Goal: Task Accomplishment & Management: Manage account settings

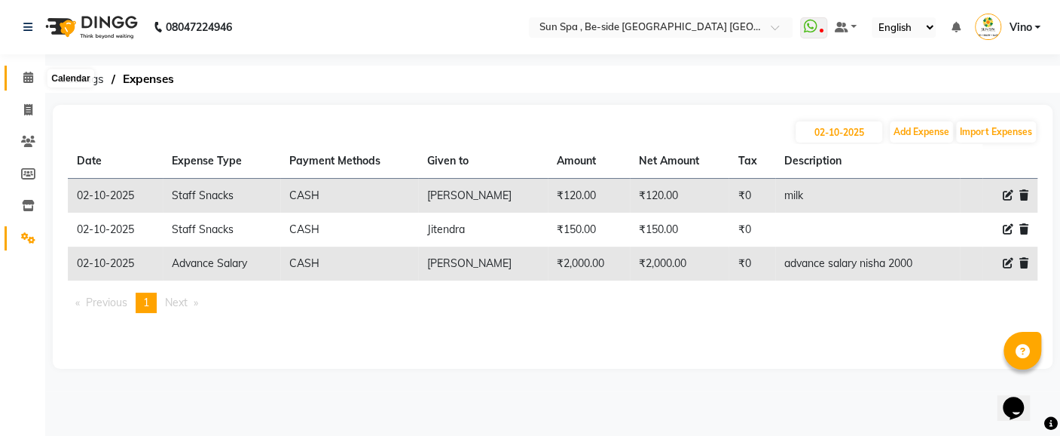
click at [23, 76] on icon at bounding box center [28, 77] width 10 height 11
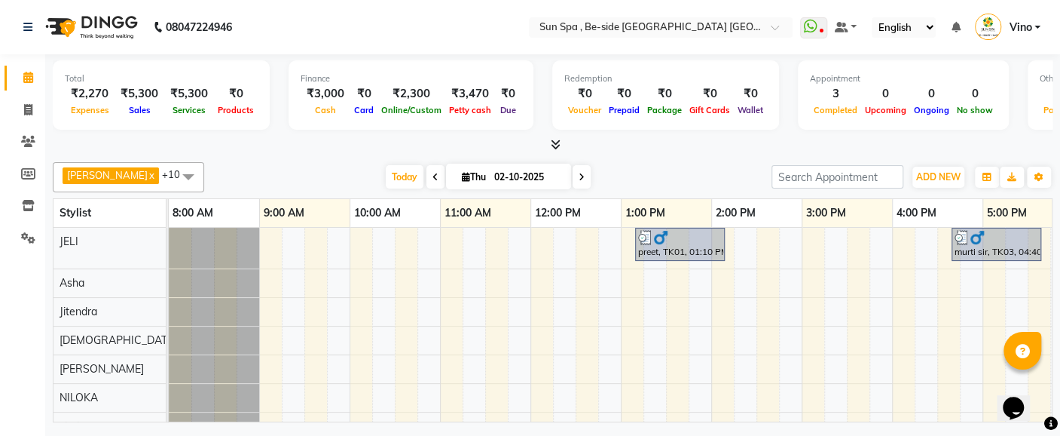
click at [33, 74] on span at bounding box center [28, 77] width 26 height 17
click at [28, 82] on icon at bounding box center [28, 77] width 10 height 11
click at [28, 81] on icon at bounding box center [28, 77] width 10 height 11
click at [30, 109] on icon at bounding box center [28, 109] width 8 height 11
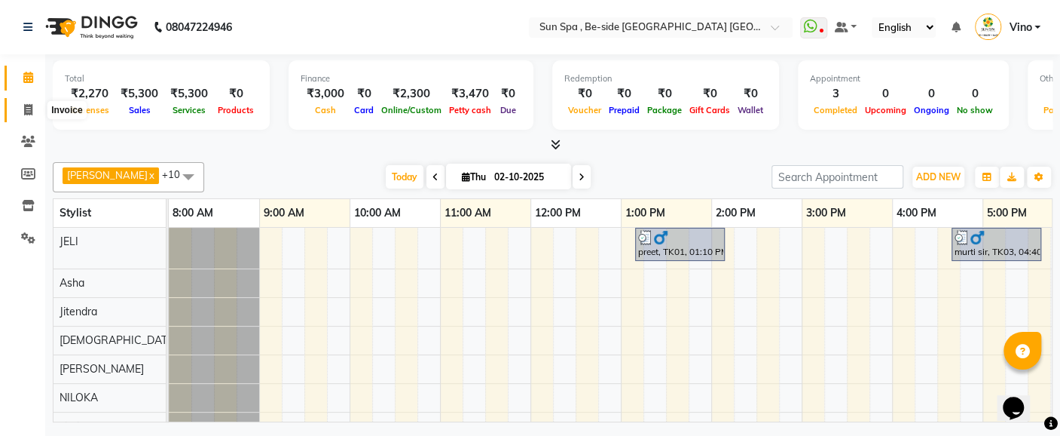
select select "service"
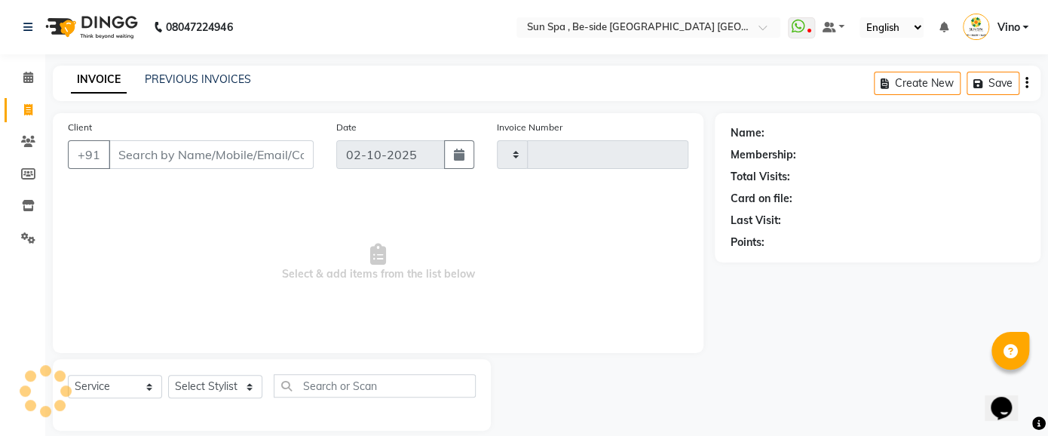
type input "1320"
select select "5782"
click at [181, 158] on input "Client" at bounding box center [211, 154] width 205 height 29
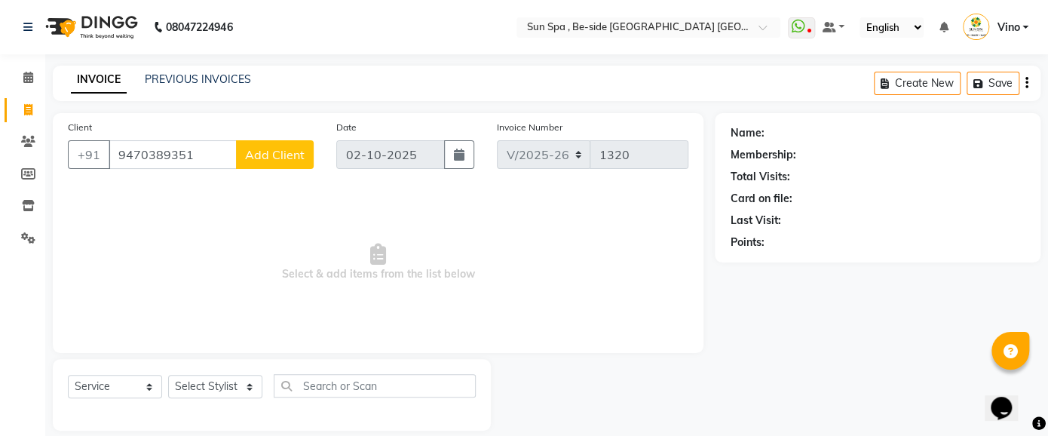
type input "9470389351"
click at [277, 148] on span "Add Client" at bounding box center [275, 154] width 60 height 15
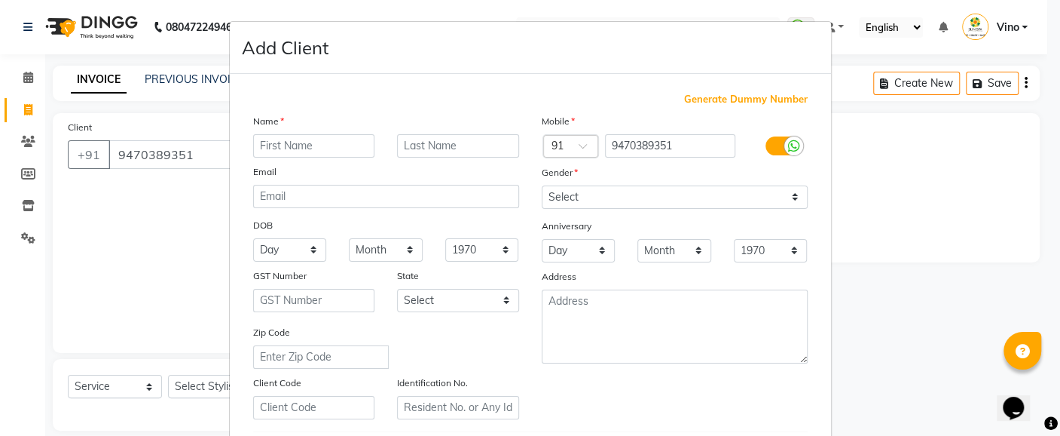
click at [329, 153] on input "text" at bounding box center [314, 145] width 122 height 23
type input "bitu"
click at [469, 145] on input "text" at bounding box center [458, 145] width 122 height 23
type input "sah"
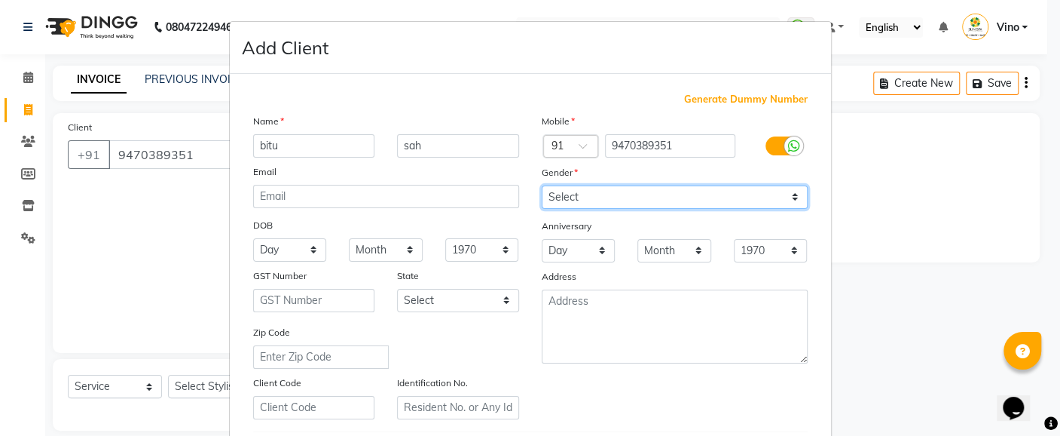
click at [788, 196] on select "Select [DEMOGRAPHIC_DATA] [DEMOGRAPHIC_DATA] Other Prefer Not To Say" at bounding box center [675, 196] width 266 height 23
select select "[DEMOGRAPHIC_DATA]"
click at [542, 185] on select "Select [DEMOGRAPHIC_DATA] [DEMOGRAPHIC_DATA] Other Prefer Not To Say" at bounding box center [675, 196] width 266 height 23
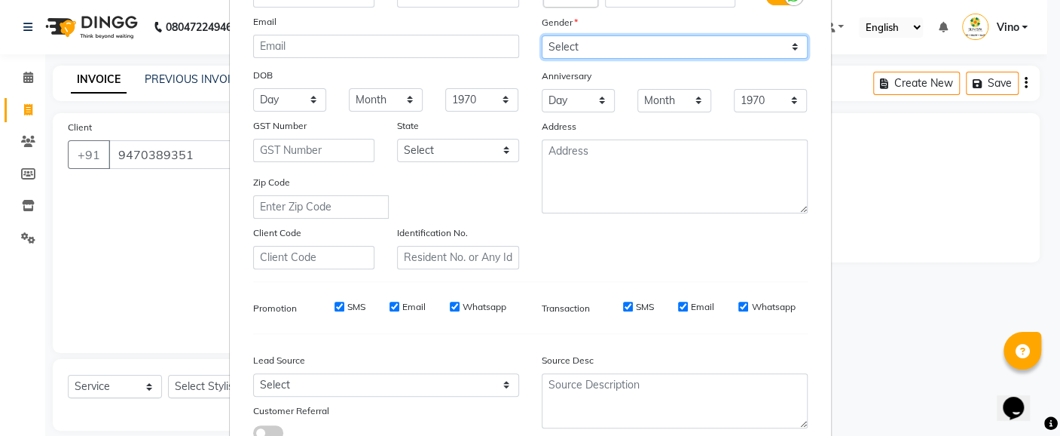
scroll to position [151, 0]
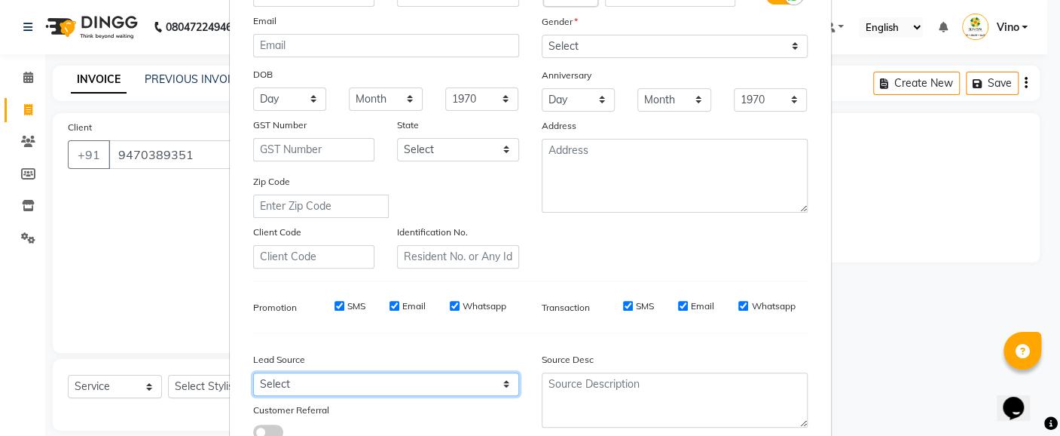
click at [499, 382] on select "Select Walk-in Referral Internet Friend Word of Mouth Advertisement Facebook Ju…" at bounding box center [386, 383] width 266 height 23
select select "36938"
click at [253, 372] on select "Select Walk-in Referral Internet Friend Word of Mouth Advertisement Facebook Ju…" at bounding box center [386, 383] width 266 height 23
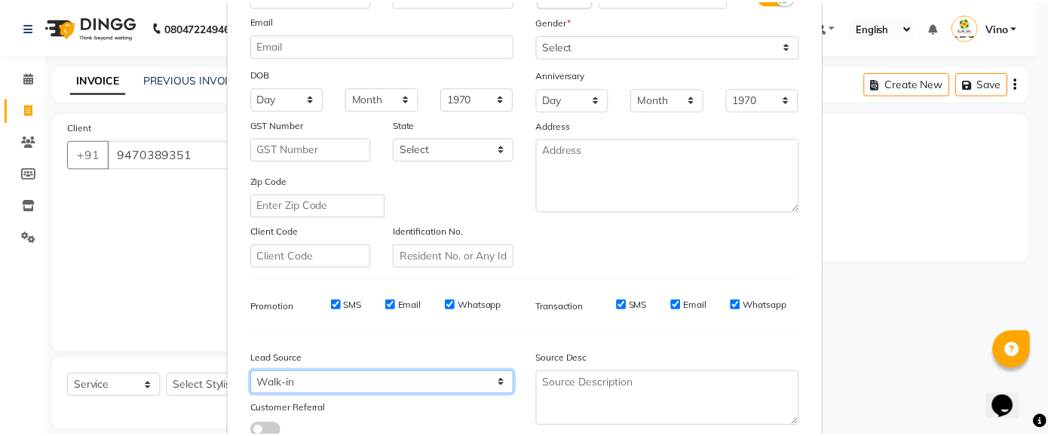
scroll to position [259, 0]
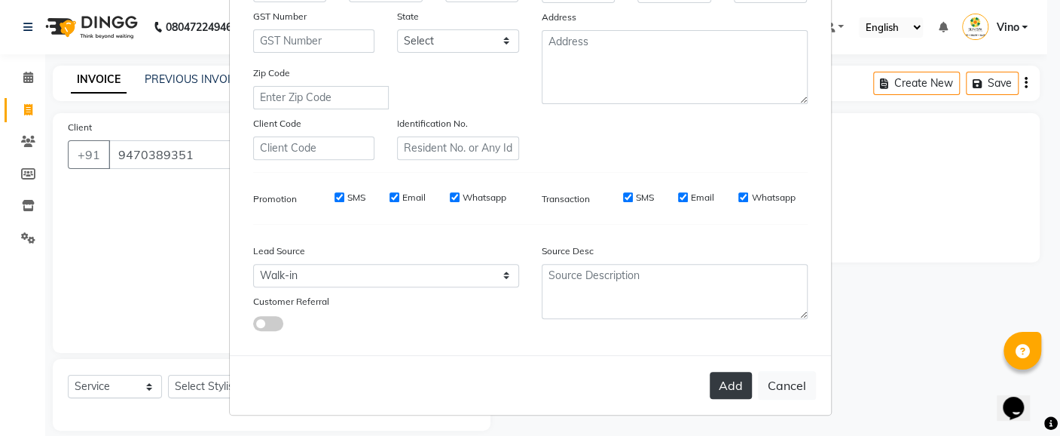
click at [719, 386] on button "Add" at bounding box center [731, 385] width 42 height 27
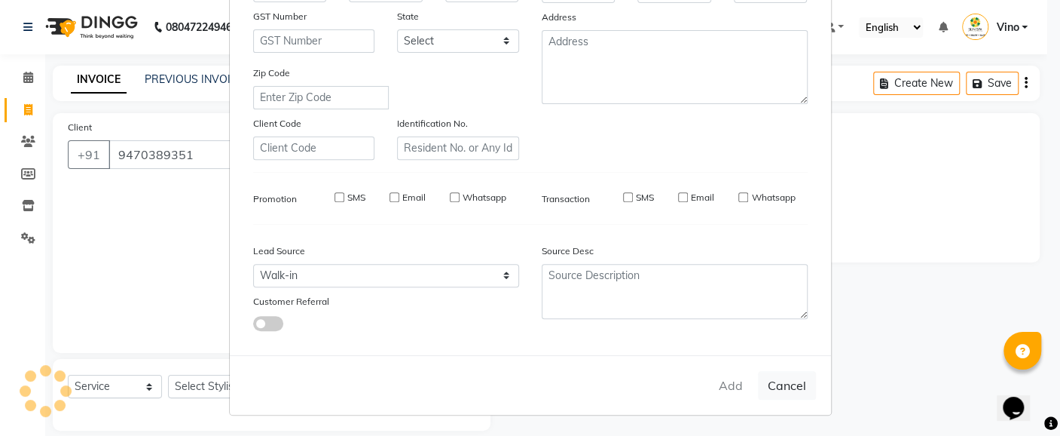
select select
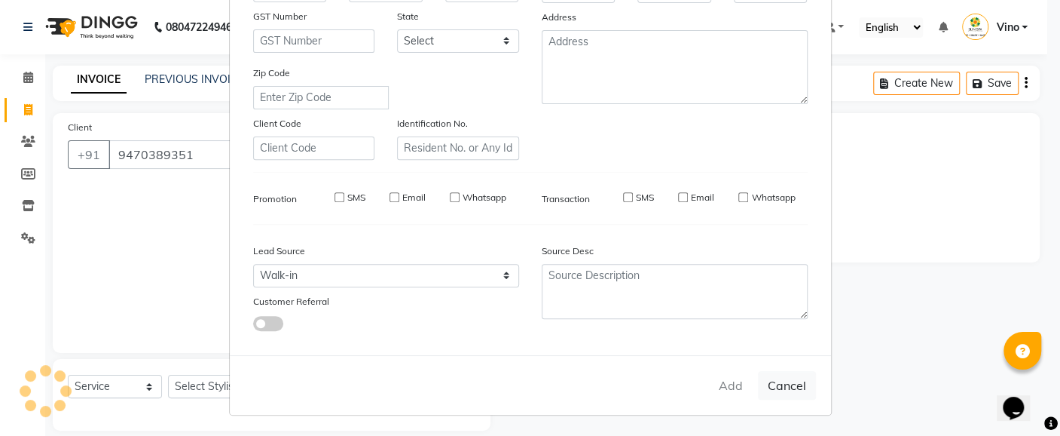
select select
checkbox input "false"
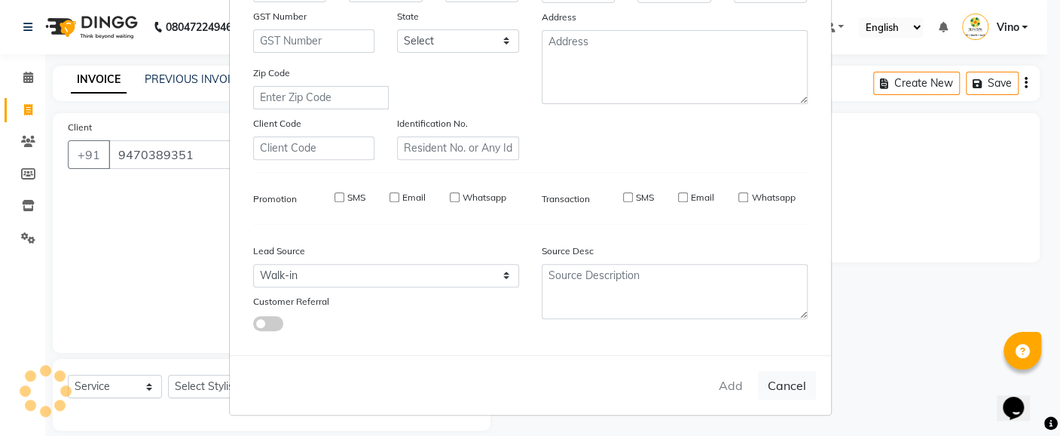
checkbox input "false"
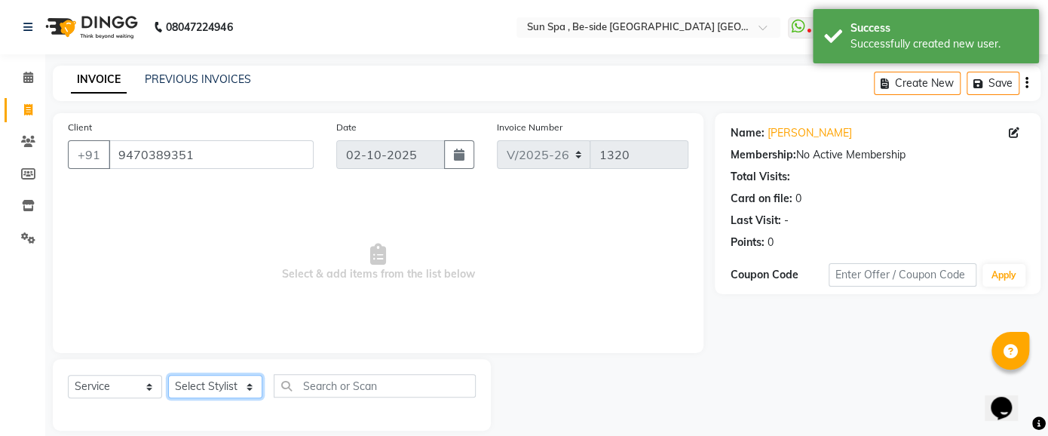
click at [249, 387] on select "Select Stylist Asha [PERSON_NAME] KAJAL tattoo [PERSON_NAME] [PERSON_NAME] [PER…" at bounding box center [215, 386] width 94 height 23
select select "40008"
click at [168, 375] on select "Select Stylist Asha [PERSON_NAME] KAJAL tattoo [PERSON_NAME] [PERSON_NAME] [PER…" at bounding box center [215, 386] width 94 height 23
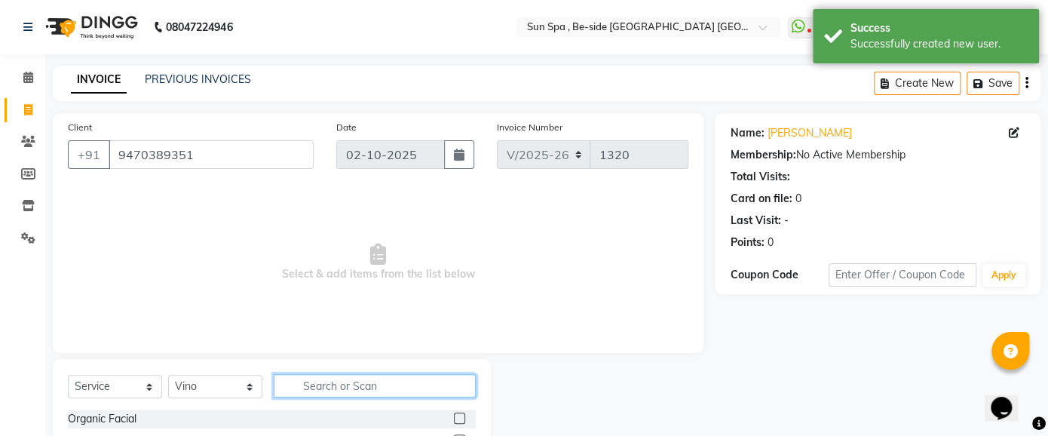
click at [399, 387] on input "text" at bounding box center [375, 385] width 202 height 23
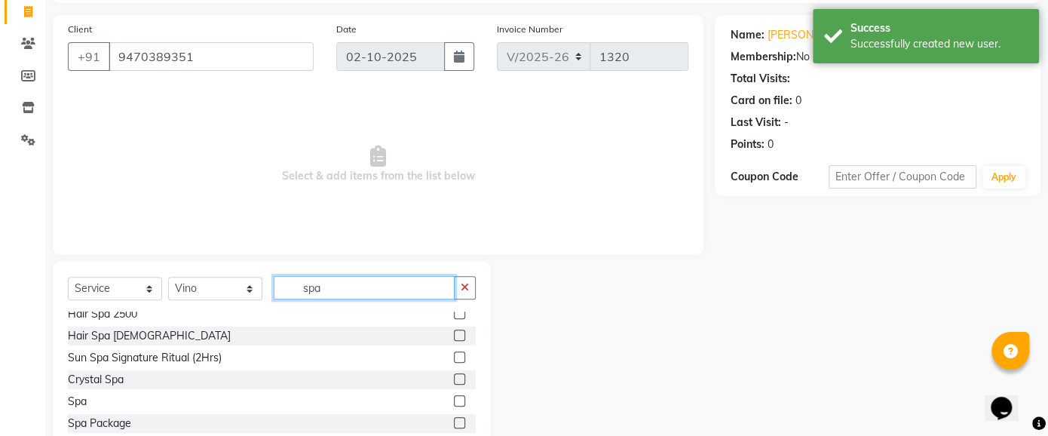
scroll to position [133, 0]
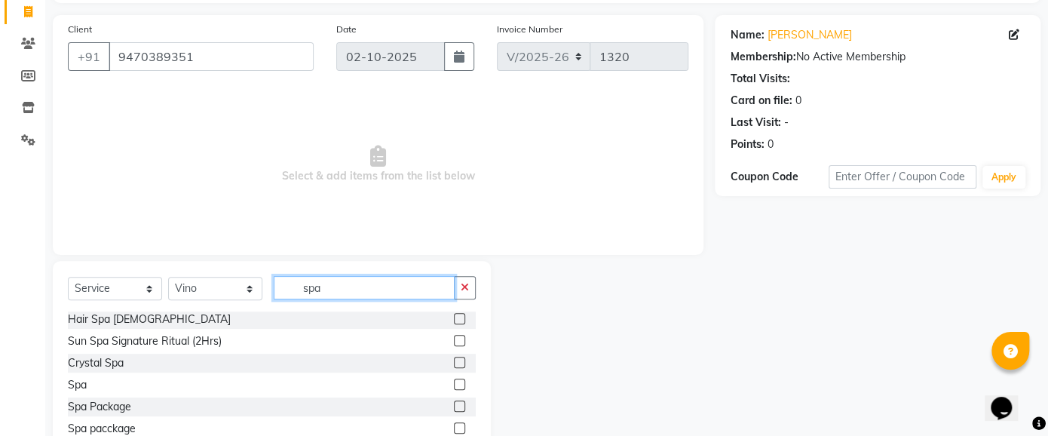
type input "spa"
click at [454, 402] on label at bounding box center [459, 405] width 11 height 11
click at [454, 402] on input "checkbox" at bounding box center [459, 407] width 10 height 10
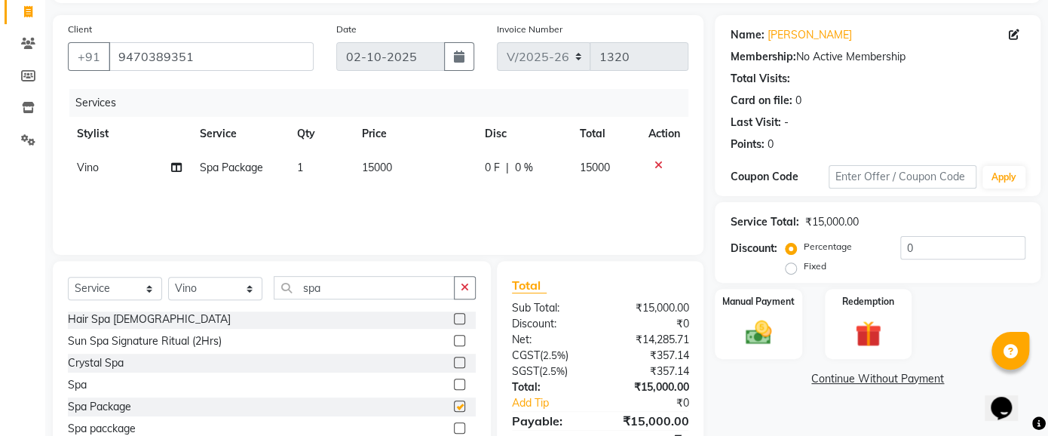
checkbox input "false"
click at [397, 167] on td "15000" at bounding box center [414, 168] width 123 height 34
select select "40008"
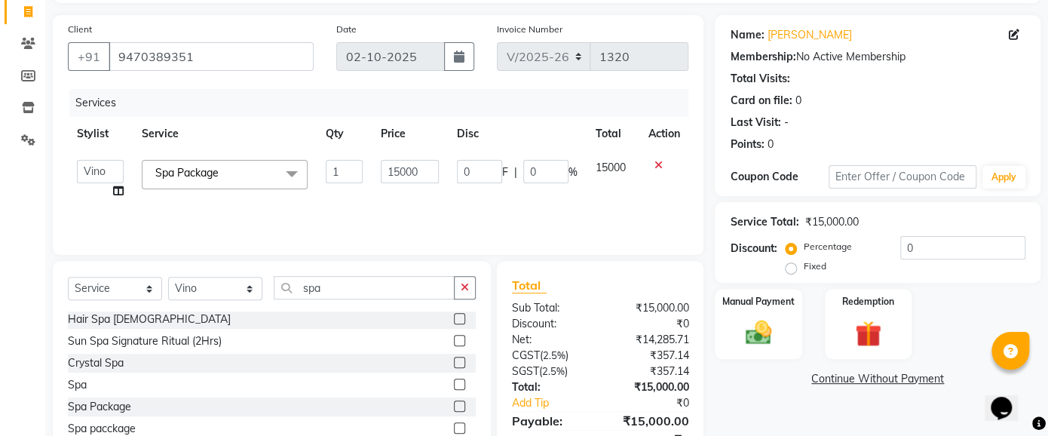
click at [659, 160] on icon at bounding box center [657, 165] width 8 height 11
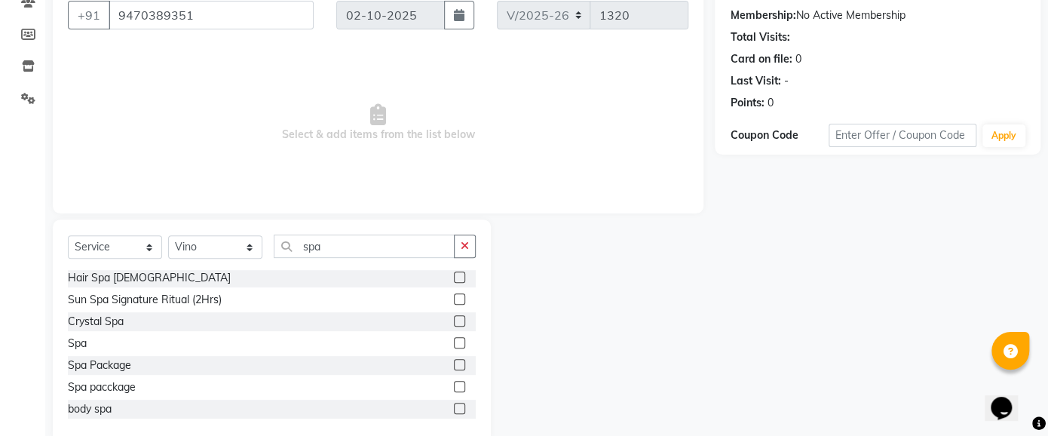
scroll to position [143, 0]
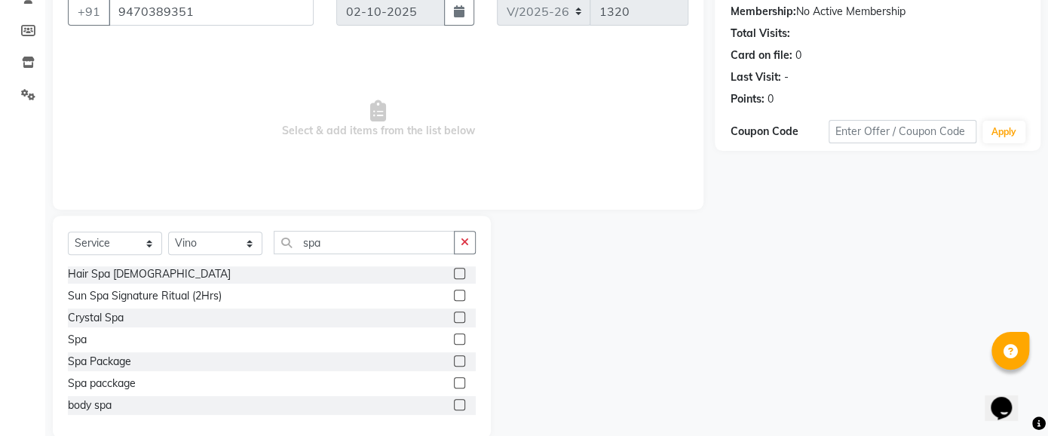
click at [454, 379] on label at bounding box center [459, 382] width 11 height 11
click at [454, 379] on input "checkbox" at bounding box center [459, 383] width 10 height 10
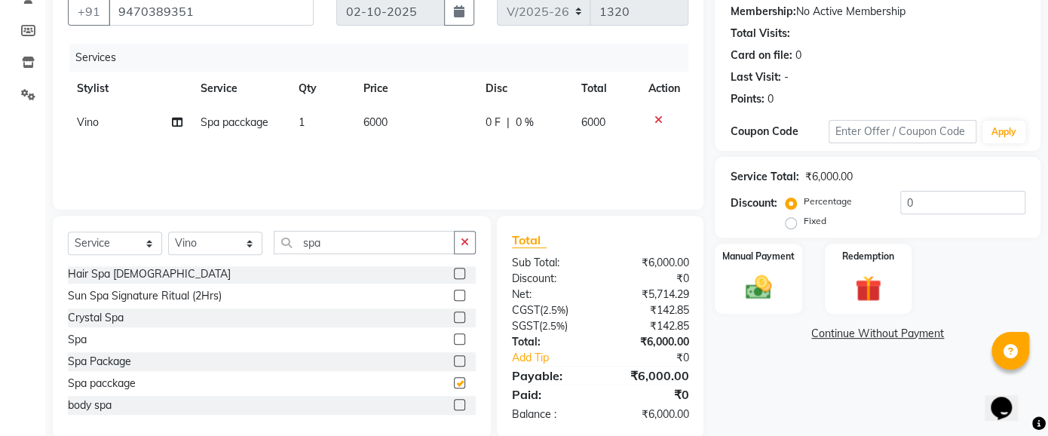
checkbox input "false"
click at [928, 207] on input "0" at bounding box center [962, 202] width 125 height 23
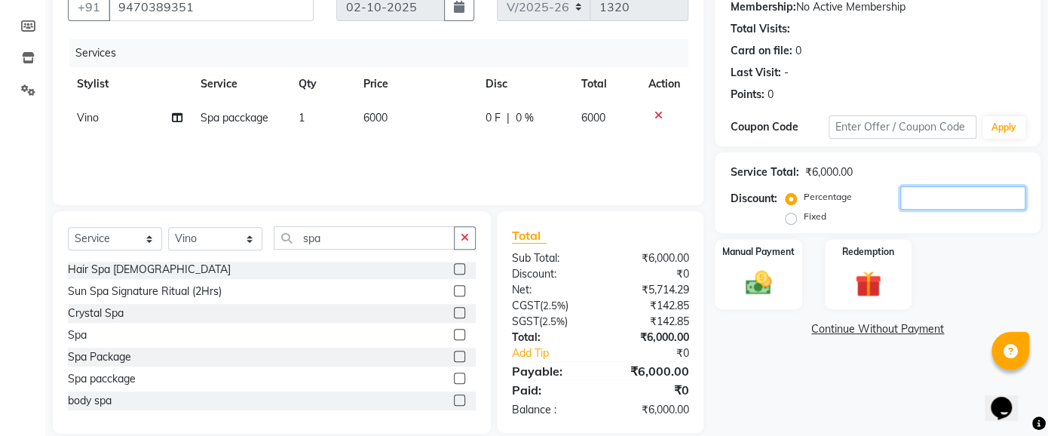
scroll to position [167, 0]
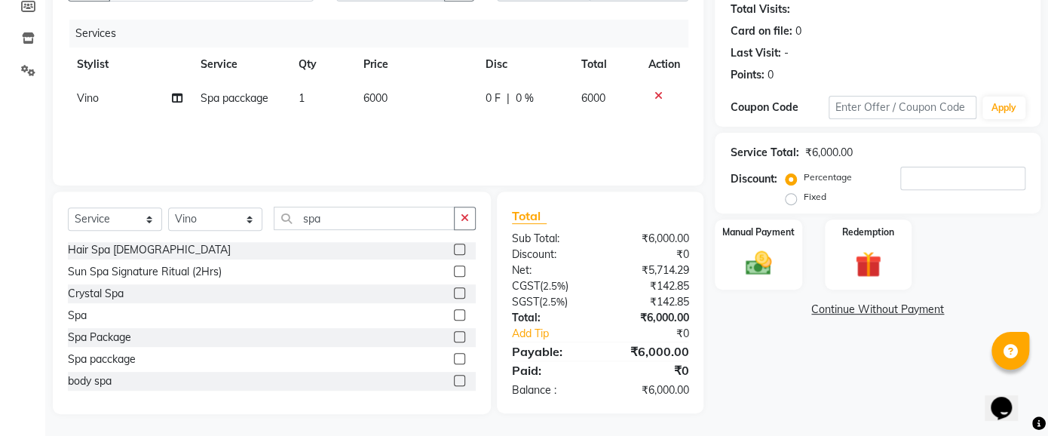
click at [658, 91] on icon at bounding box center [657, 95] width 8 height 11
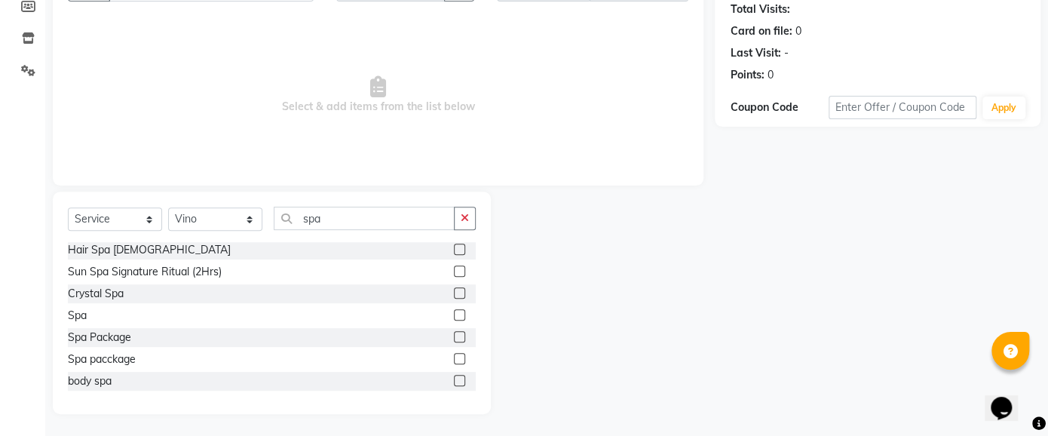
click at [454, 332] on label at bounding box center [459, 336] width 11 height 11
click at [454, 332] on input "checkbox" at bounding box center [459, 337] width 10 height 10
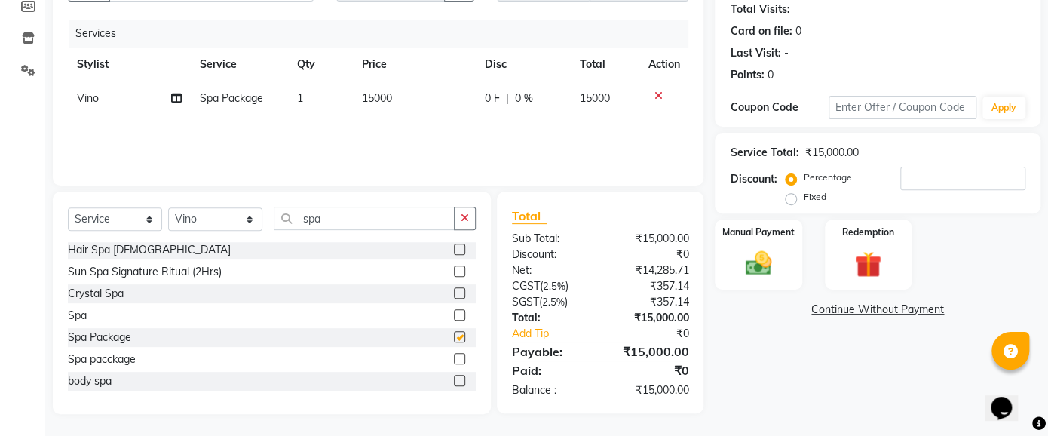
checkbox input "false"
click at [383, 97] on span "15000" at bounding box center [377, 98] width 30 height 14
select select "40008"
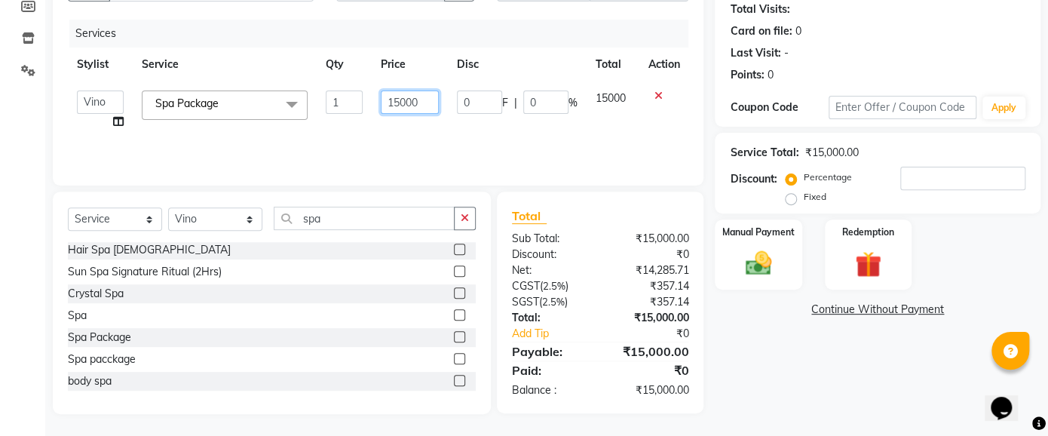
click at [424, 106] on input "15000" at bounding box center [410, 101] width 58 height 23
type input "1"
click at [420, 99] on input "number" at bounding box center [410, 101] width 58 height 23
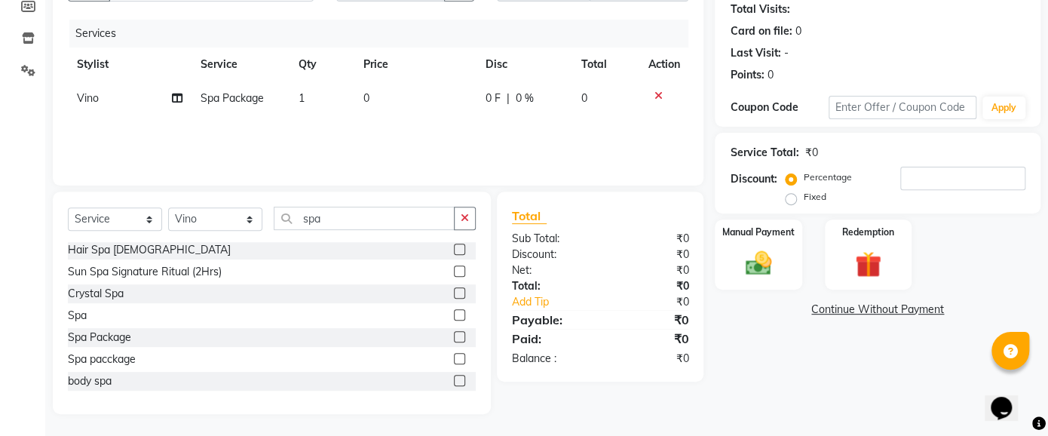
click at [662, 90] on div at bounding box center [663, 95] width 32 height 11
click at [653, 90] on icon at bounding box center [657, 95] width 8 height 11
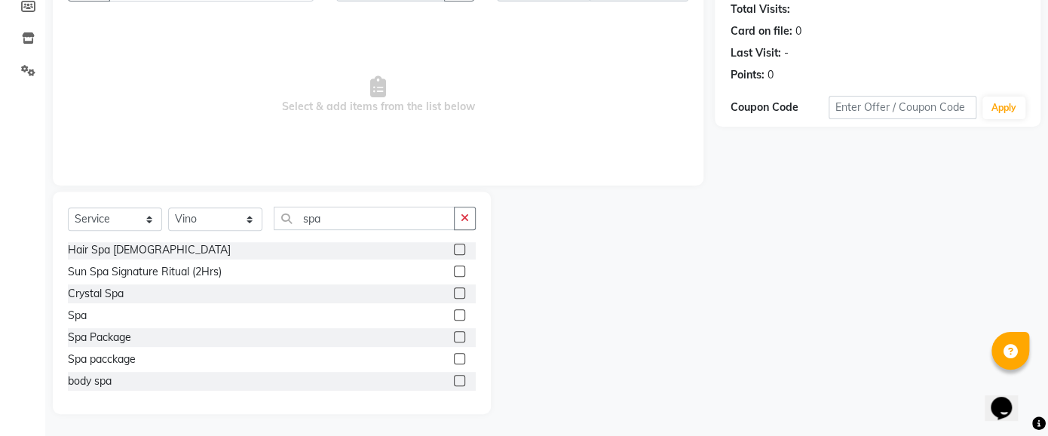
click at [454, 357] on label at bounding box center [459, 358] width 11 height 11
click at [454, 357] on input "checkbox" at bounding box center [459, 359] width 10 height 10
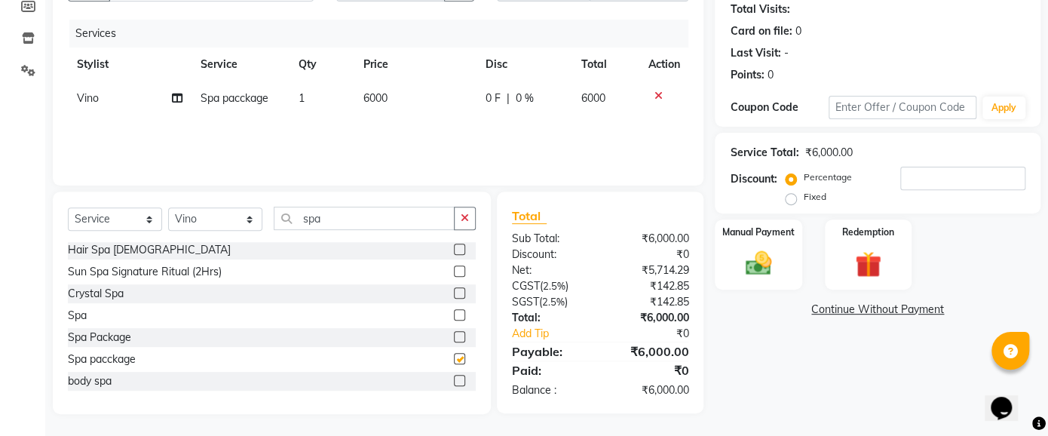
checkbox input "false"
click at [390, 91] on td "6000" at bounding box center [415, 98] width 122 height 34
select select "40008"
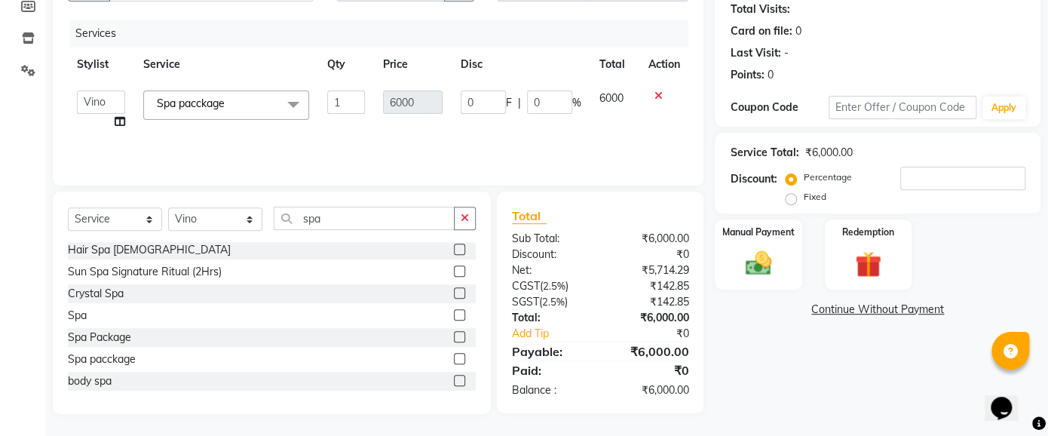
click at [657, 90] on icon at bounding box center [657, 95] width 8 height 11
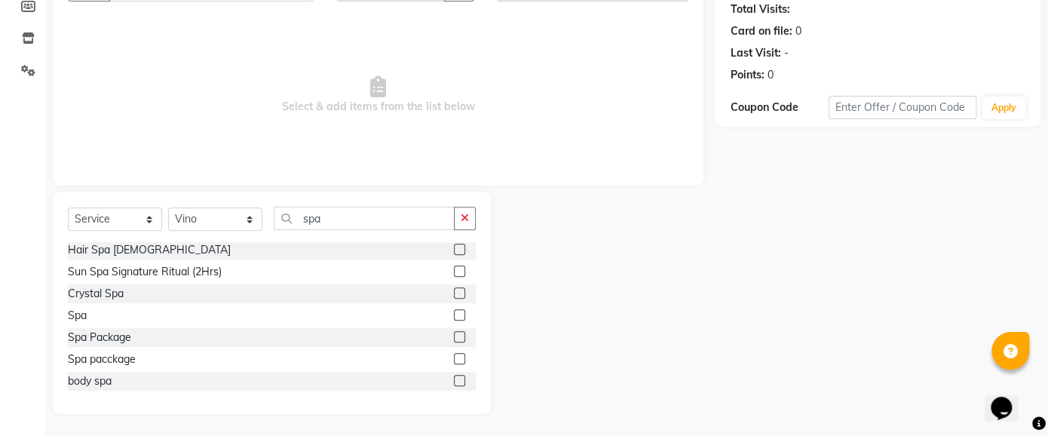
click at [454, 358] on label at bounding box center [459, 358] width 11 height 11
click at [454, 358] on input "checkbox" at bounding box center [459, 359] width 10 height 10
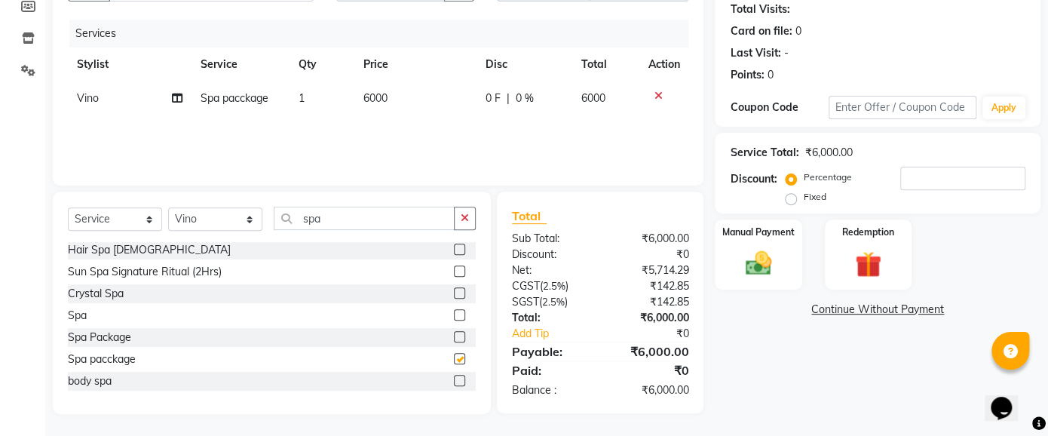
checkbox input "false"
click at [454, 334] on label at bounding box center [459, 336] width 11 height 11
click at [454, 334] on input "checkbox" at bounding box center [459, 337] width 10 height 10
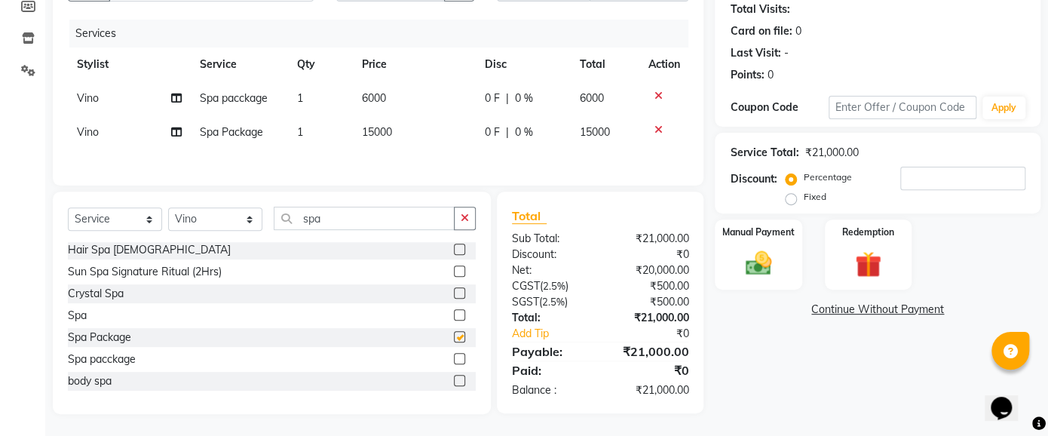
checkbox input "false"
click at [658, 92] on icon at bounding box center [657, 95] width 8 height 11
click at [383, 99] on span "15000" at bounding box center [377, 98] width 30 height 14
select select "40008"
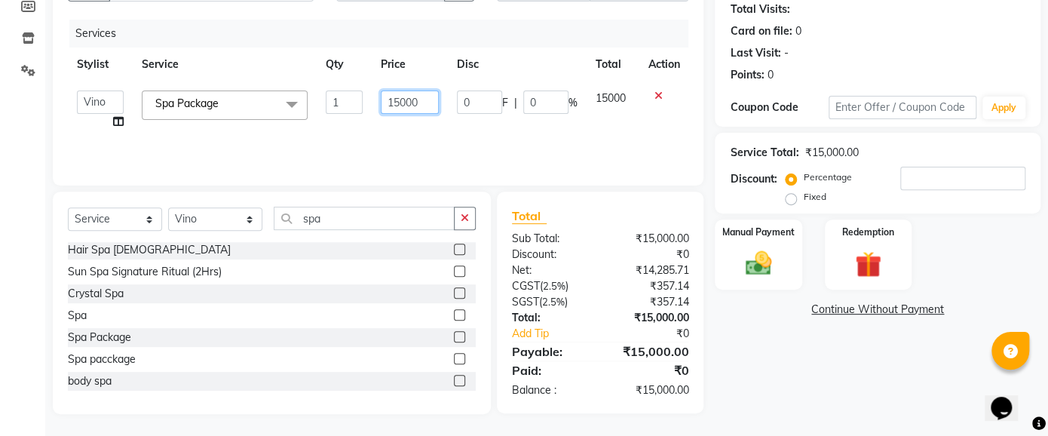
click at [429, 105] on input "15000" at bounding box center [410, 101] width 58 height 23
type input "1"
type input "3000"
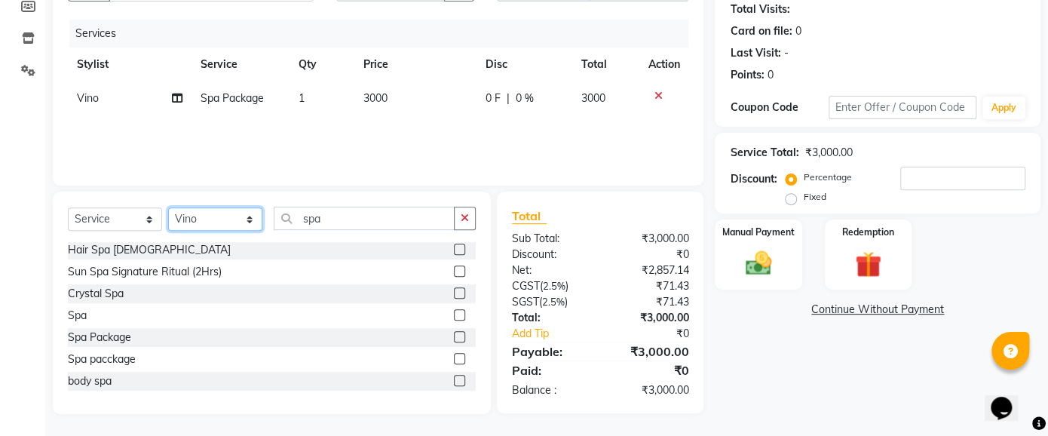
click at [249, 217] on select "Select Stylist Asha [PERSON_NAME] KAJAL tattoo [PERSON_NAME] [PERSON_NAME] [PER…" at bounding box center [215, 218] width 94 height 23
select select "49476"
click at [168, 207] on select "Select Stylist Asha [PERSON_NAME] KAJAL tattoo [PERSON_NAME] [PERSON_NAME] [PER…" at bounding box center [215, 218] width 94 height 23
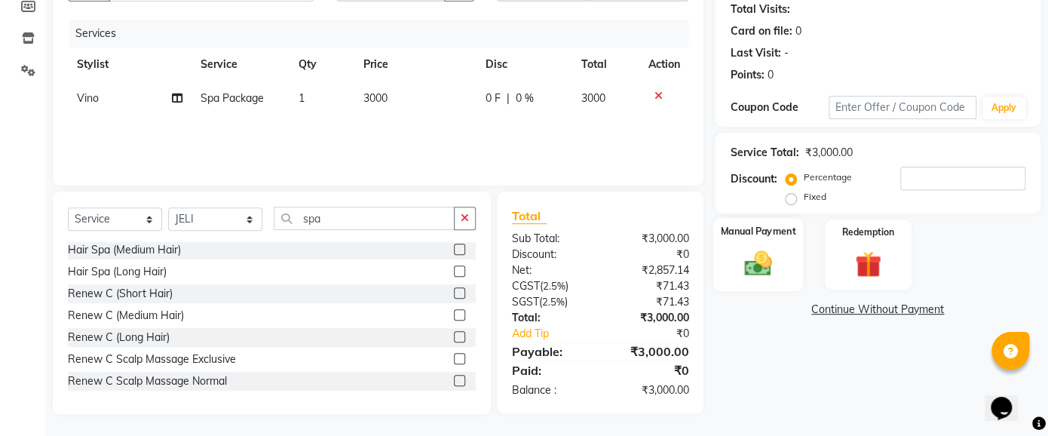
click at [773, 265] on img at bounding box center [758, 263] width 44 height 32
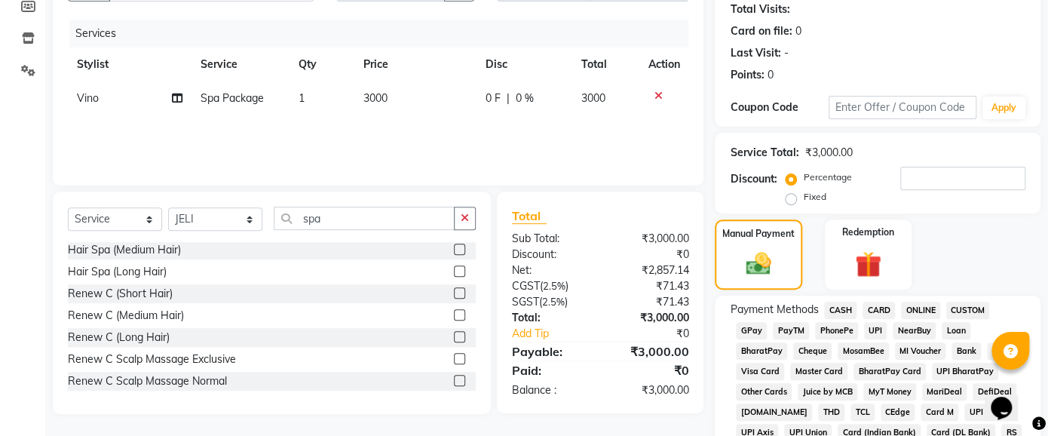
click at [754, 329] on span "GPay" at bounding box center [751, 330] width 31 height 17
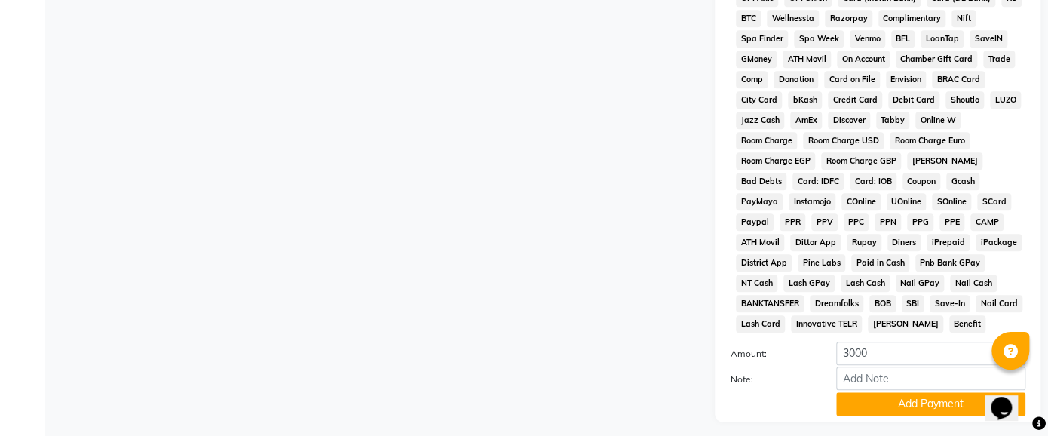
scroll to position [623, 0]
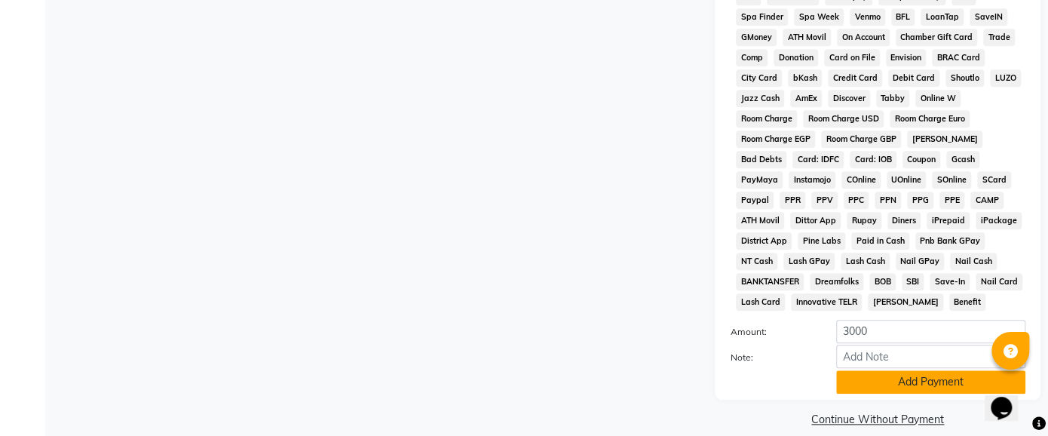
click at [913, 370] on button "Add Payment" at bounding box center [930, 381] width 189 height 23
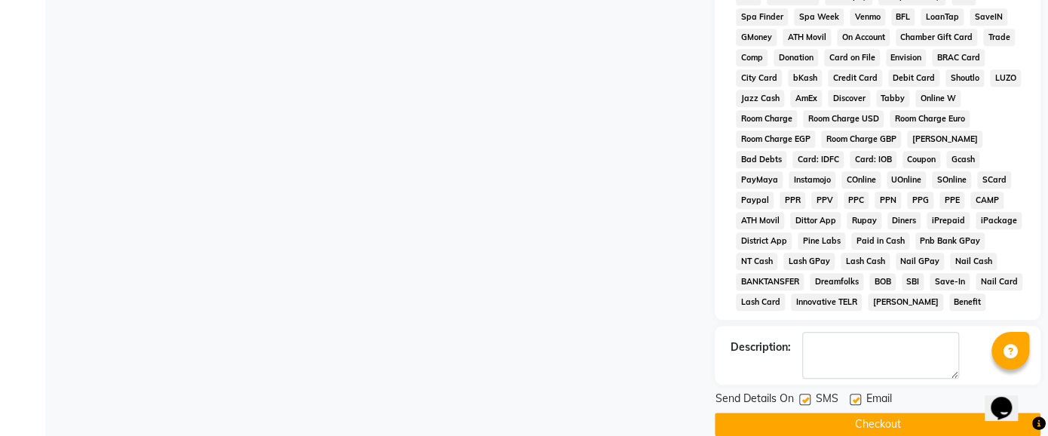
click at [883, 412] on button "Checkout" at bounding box center [877, 423] width 326 height 23
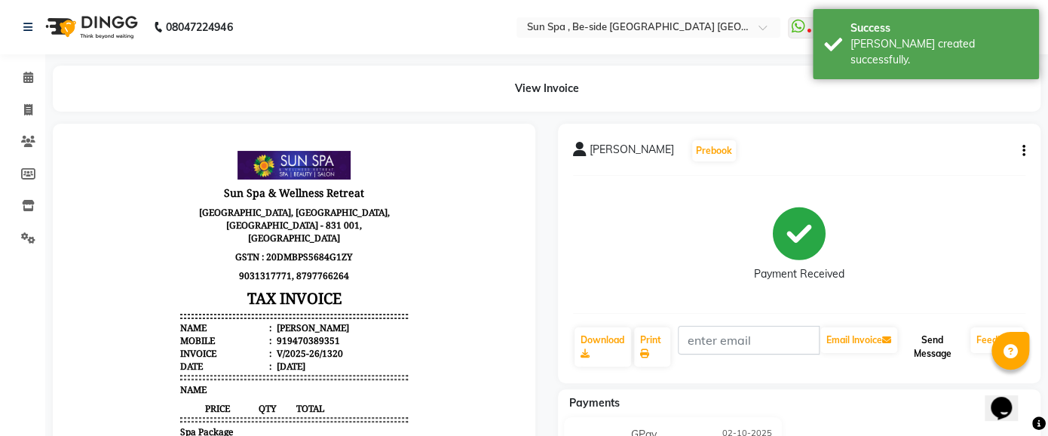
click at [926, 337] on button "Send Message" at bounding box center [932, 346] width 64 height 39
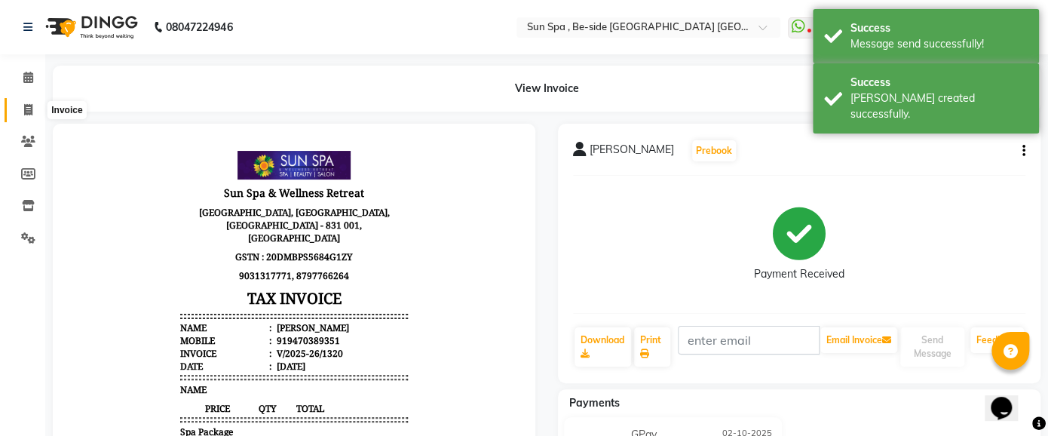
click at [26, 104] on icon at bounding box center [28, 109] width 8 height 11
select select "5782"
select select "service"
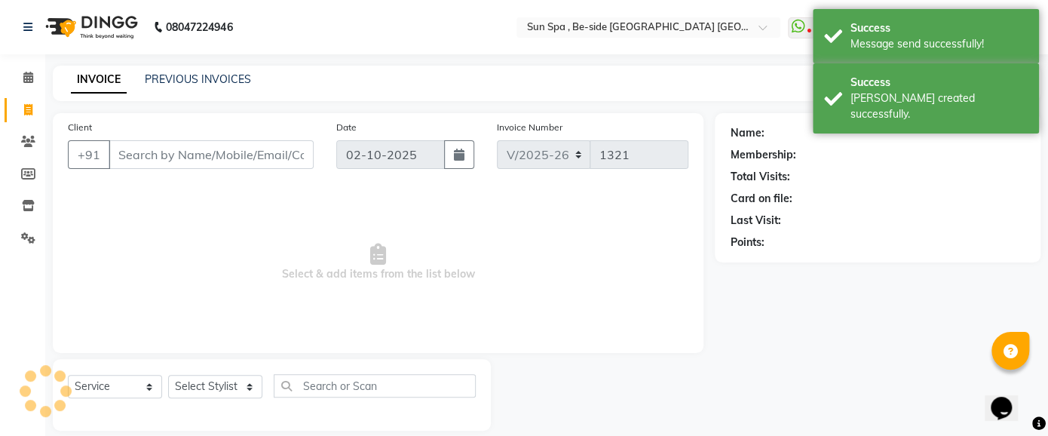
scroll to position [17, 0]
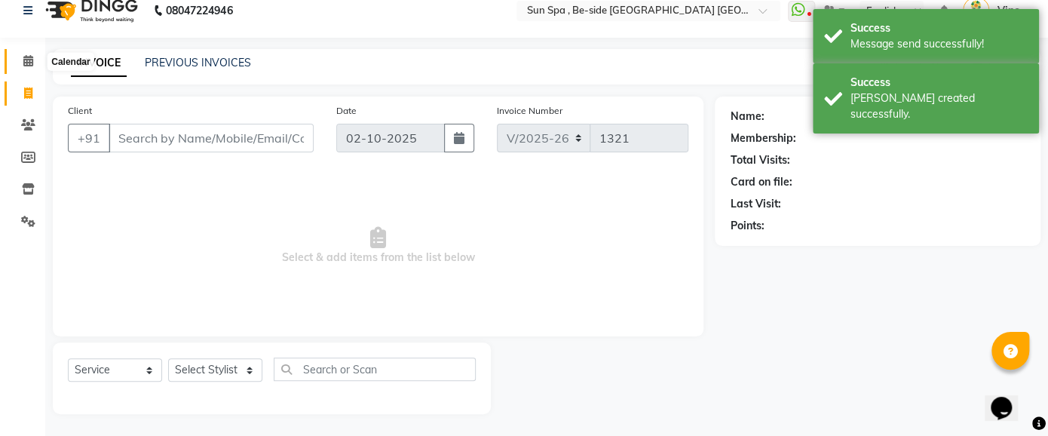
click at [29, 61] on icon at bounding box center [28, 60] width 10 height 11
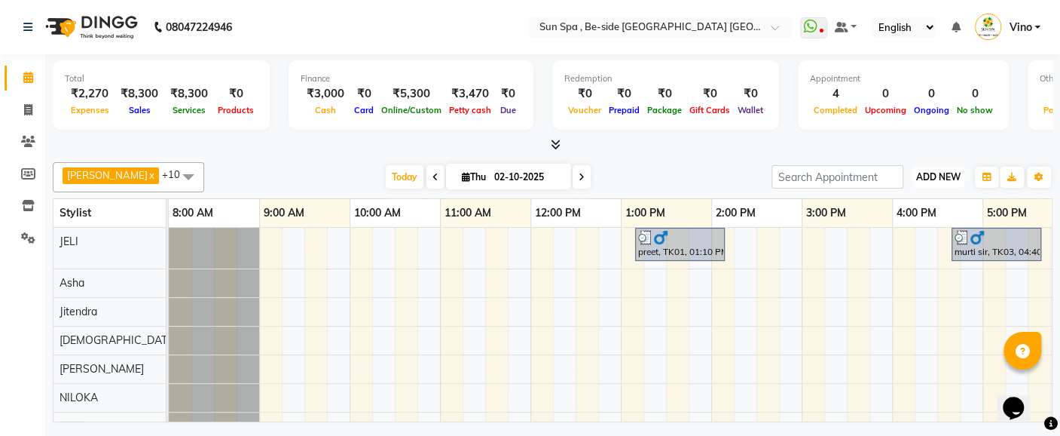
click at [932, 175] on span "ADD NEW" at bounding box center [938, 176] width 44 height 11
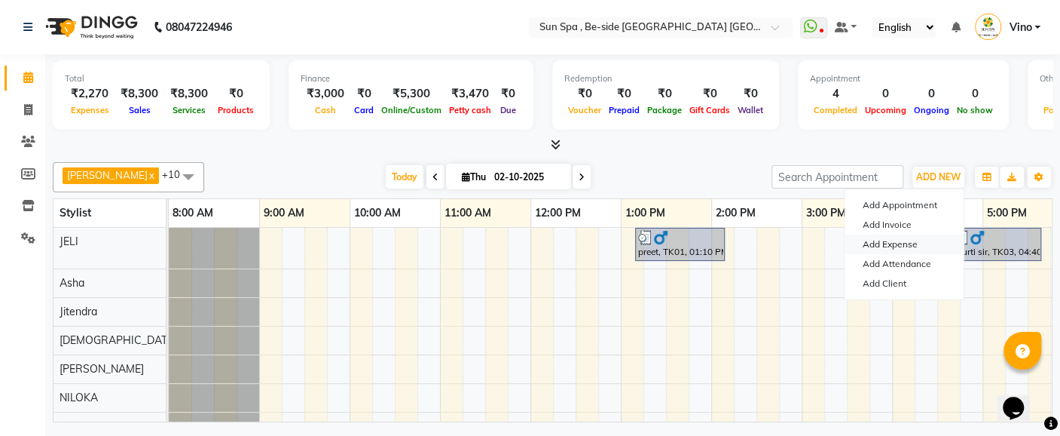
click at [907, 243] on link "Add Expense" at bounding box center [904, 244] width 119 height 20
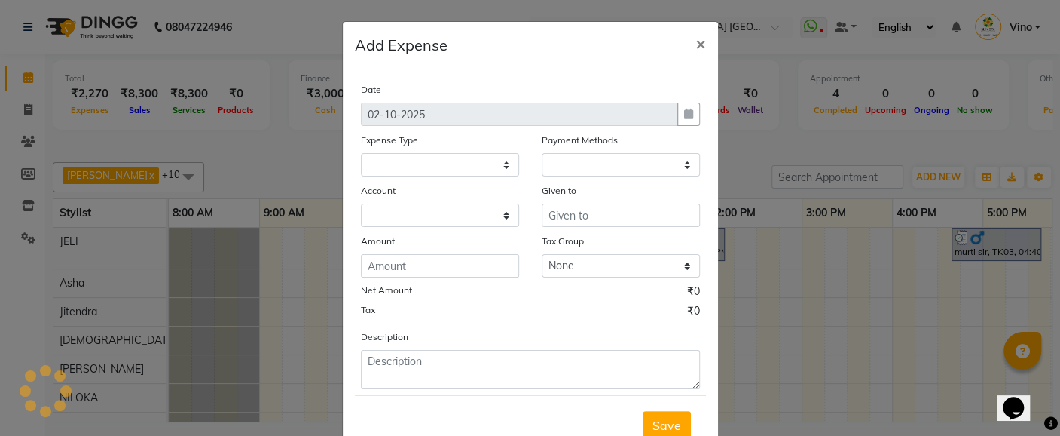
select select "1"
select select "4733"
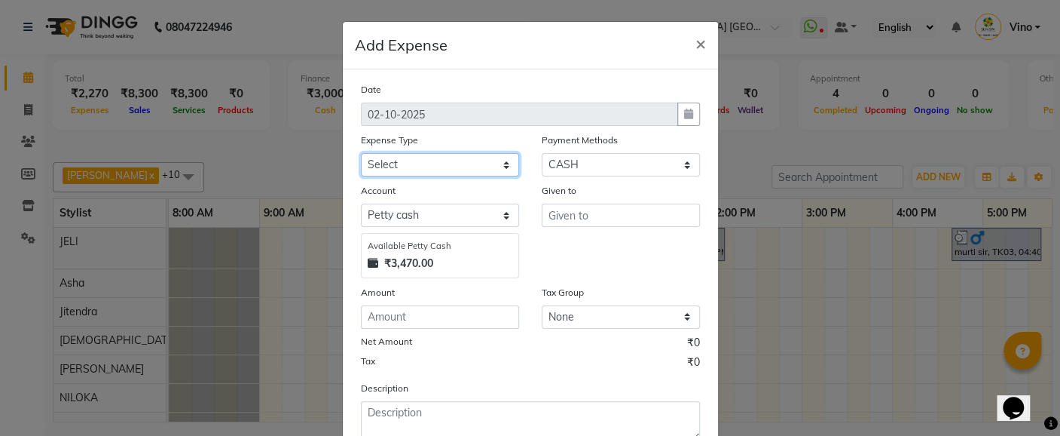
click at [503, 159] on select "Select Advance Salary Bank charges Car maintenance Cash transfer to bank Cash t…" at bounding box center [440, 164] width 158 height 23
select select "12835"
click at [361, 153] on select "Select Advance Salary Bank charges Car maintenance Cash transfer to bank Cash t…" at bounding box center [440, 164] width 158 height 23
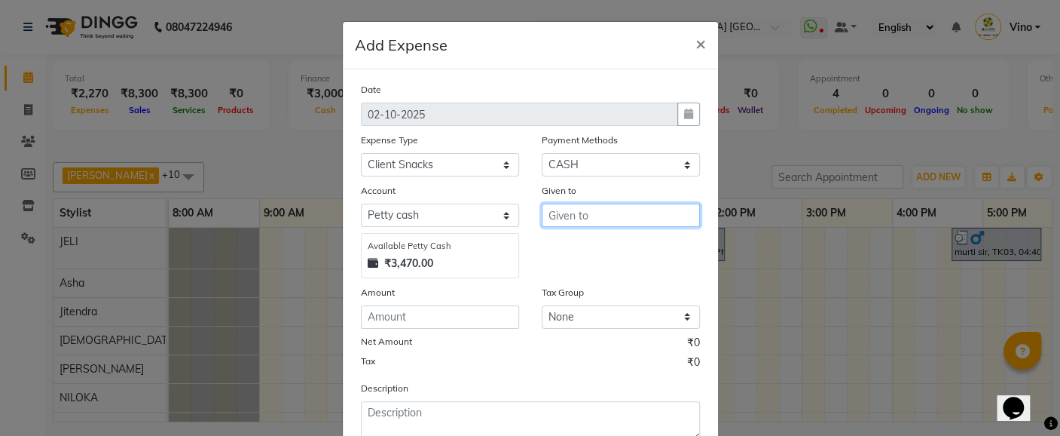
click at [592, 214] on input "text" at bounding box center [621, 214] width 158 height 23
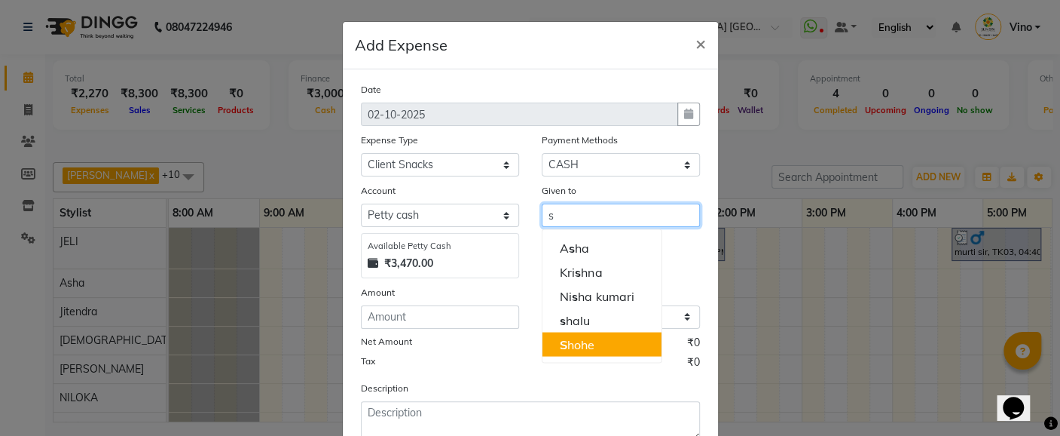
click at [586, 343] on ngb-highlight "S hohe" at bounding box center [577, 343] width 35 height 15
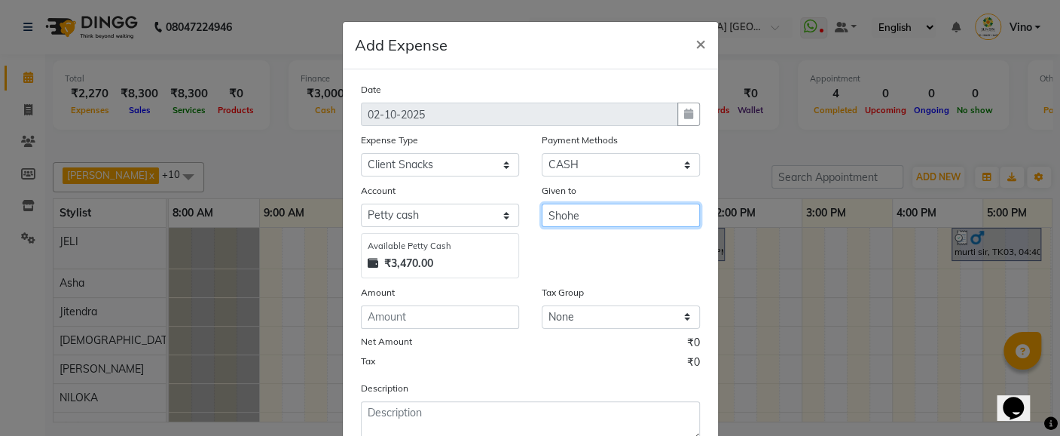
type input "Shohe"
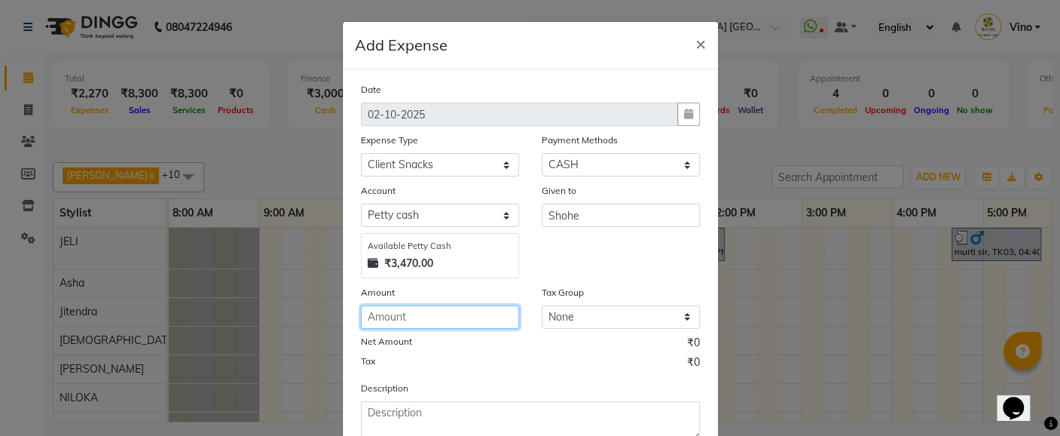
click at [439, 323] on input "number" at bounding box center [440, 316] width 158 height 23
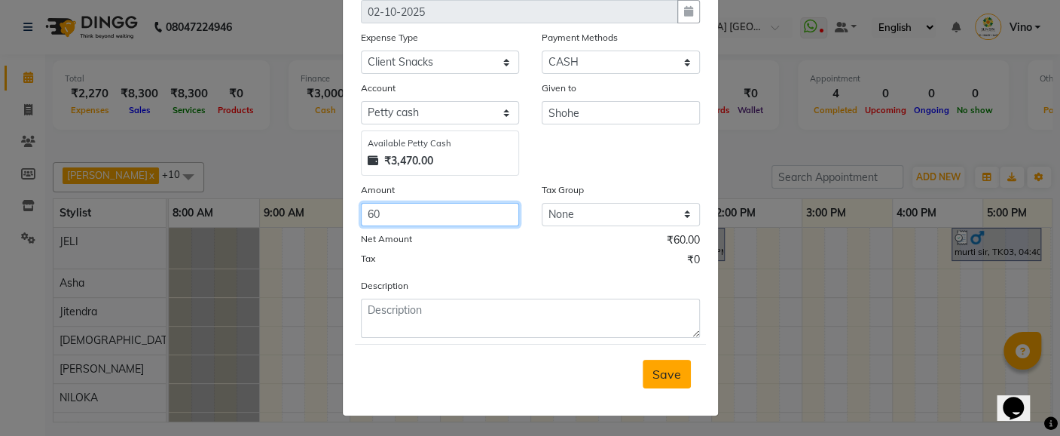
type input "60"
click at [659, 369] on span "Save" at bounding box center [667, 373] width 29 height 15
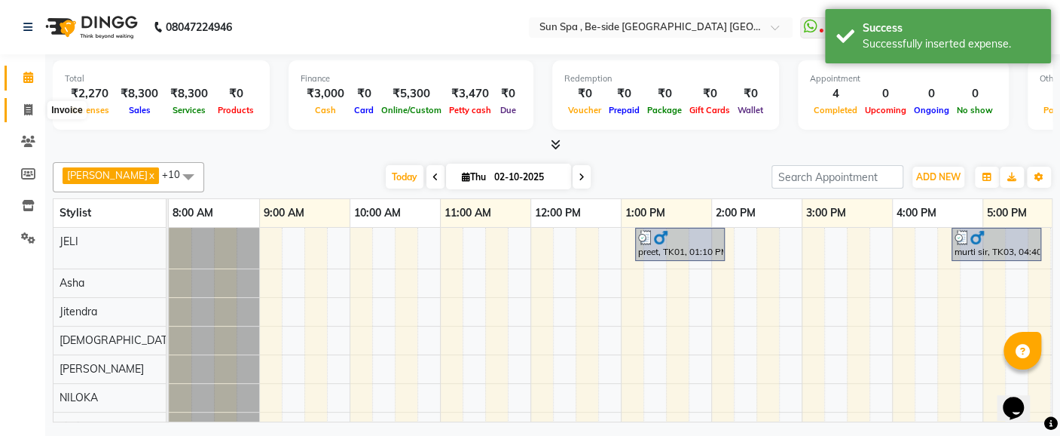
click at [31, 104] on icon at bounding box center [28, 109] width 8 height 11
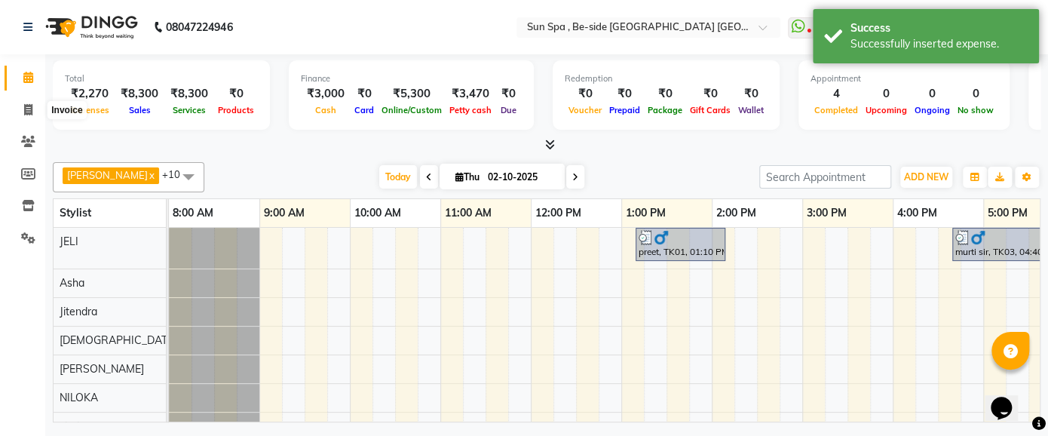
select select "5782"
select select "service"
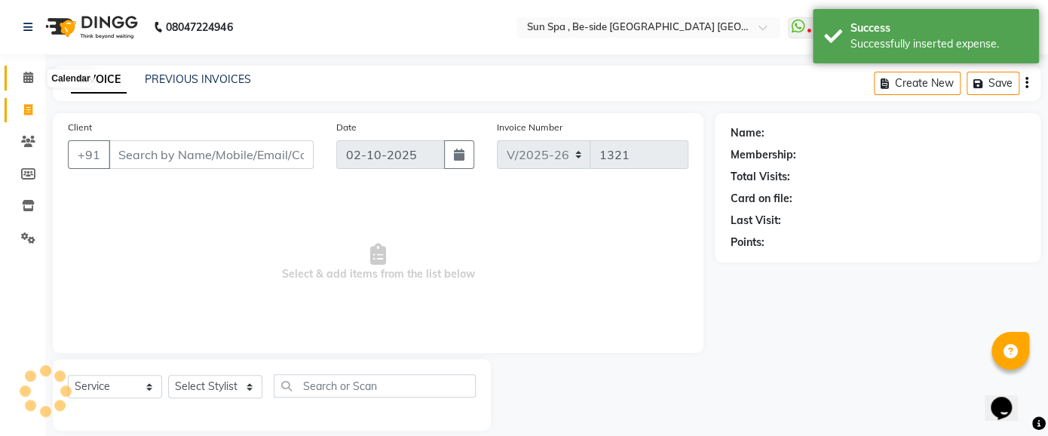
click at [29, 79] on icon at bounding box center [28, 77] width 10 height 11
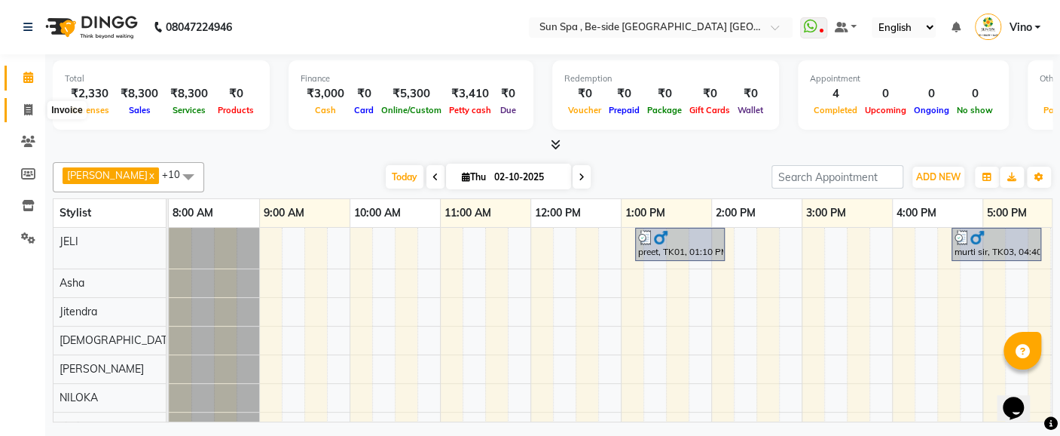
click at [26, 111] on icon at bounding box center [28, 109] width 8 height 11
select select "service"
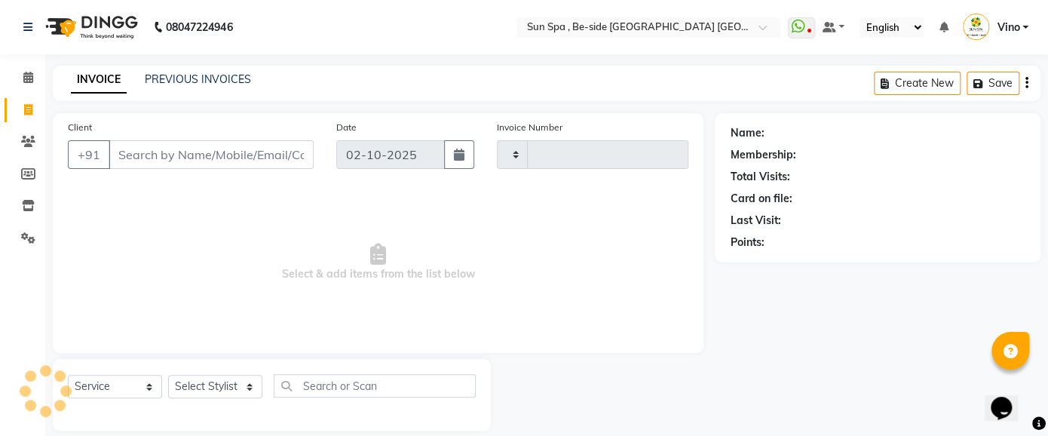
type input "1321"
select select "5782"
click at [167, 166] on input "Client" at bounding box center [211, 154] width 205 height 29
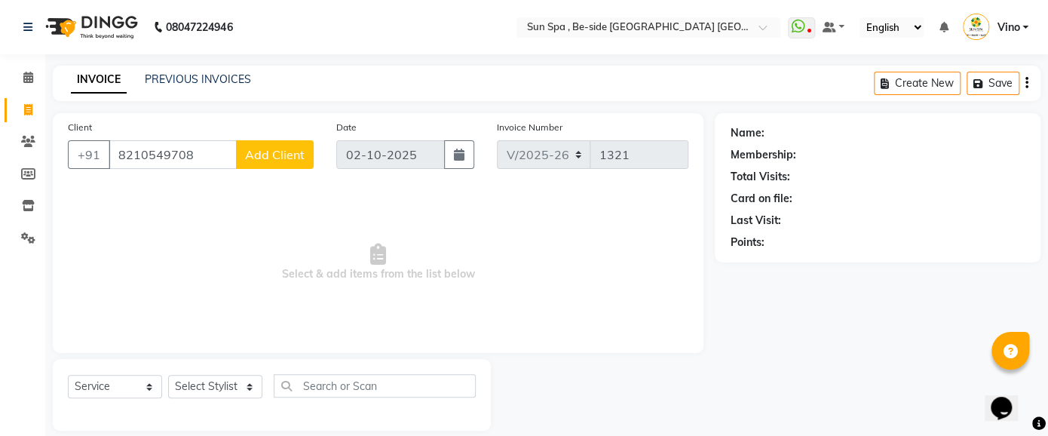
type input "8210549708"
click at [290, 151] on span "Add Client" at bounding box center [275, 154] width 60 height 15
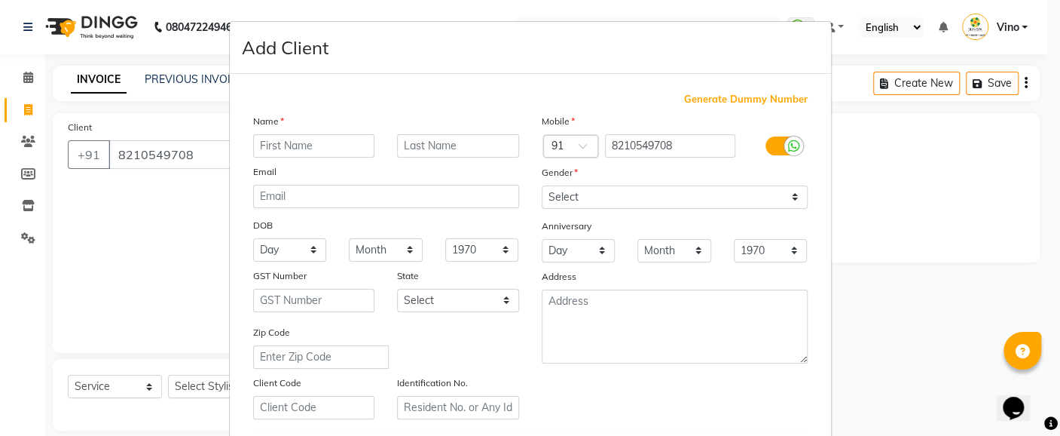
click at [304, 149] on input "text" at bounding box center [314, 145] width 122 height 23
type input "mam"
click at [476, 145] on input "text" at bounding box center [458, 145] width 122 height 23
type input "queen"
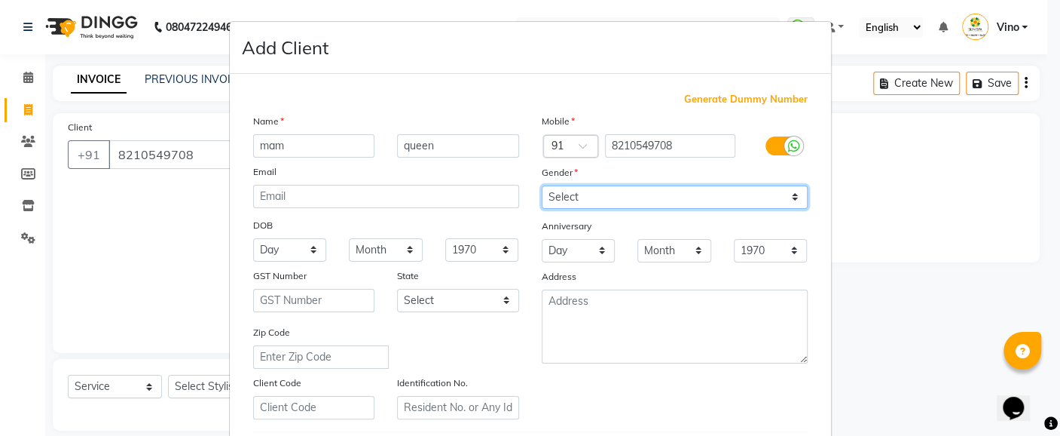
click at [790, 193] on select "Select [DEMOGRAPHIC_DATA] [DEMOGRAPHIC_DATA] Other Prefer Not To Say" at bounding box center [675, 196] width 266 height 23
select select "[DEMOGRAPHIC_DATA]"
click at [542, 185] on select "Select [DEMOGRAPHIC_DATA] [DEMOGRAPHIC_DATA] Other Prefer Not To Say" at bounding box center [675, 196] width 266 height 23
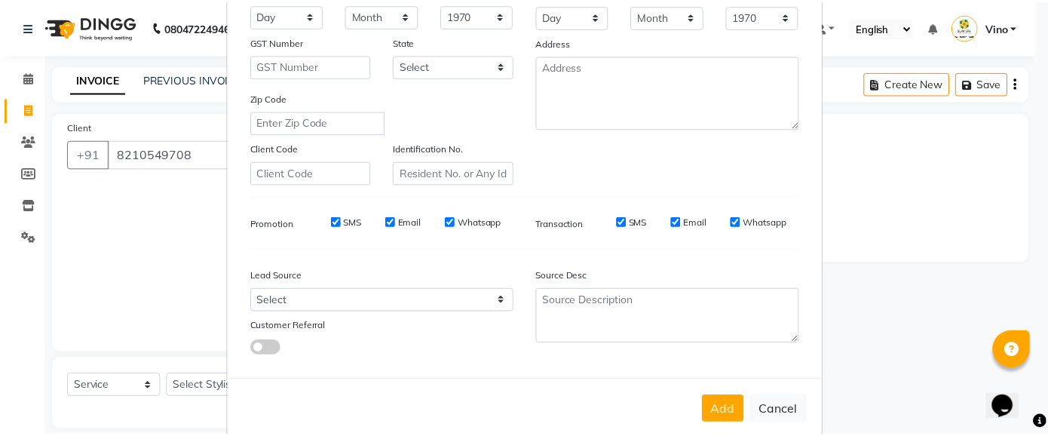
scroll to position [259, 0]
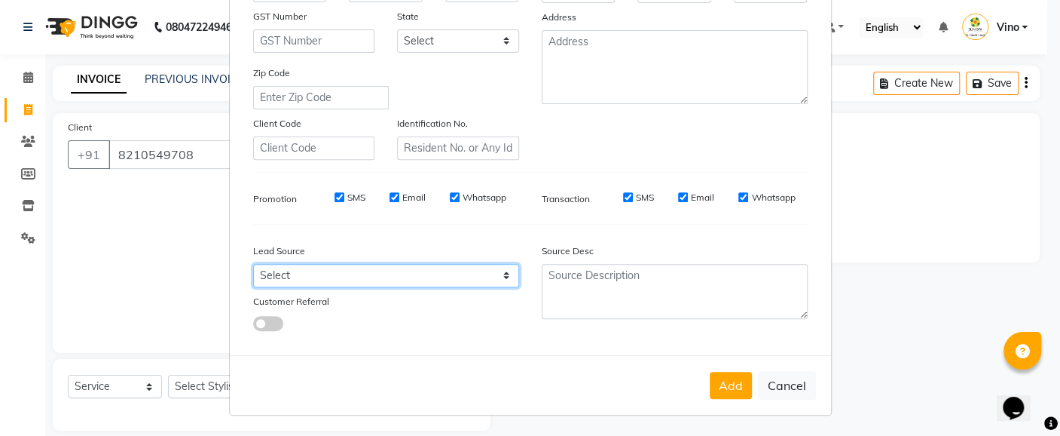
click at [495, 274] on select "Select Walk-in Referral Internet Friend Word of Mouth Advertisement Facebook Ju…" at bounding box center [386, 275] width 266 height 23
select select "36938"
click at [253, 264] on select "Select Walk-in Referral Internet Friend Word of Mouth Advertisement Facebook Ju…" at bounding box center [386, 275] width 266 height 23
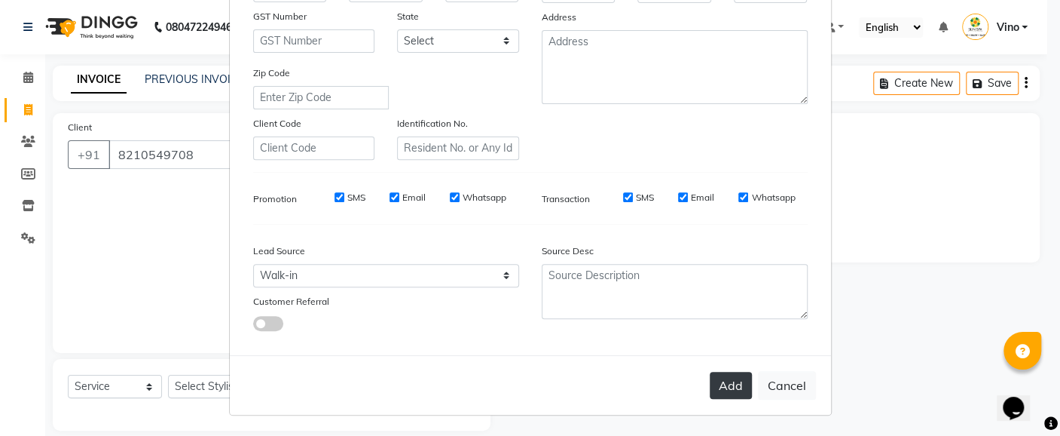
click at [721, 385] on button "Add" at bounding box center [731, 385] width 42 height 27
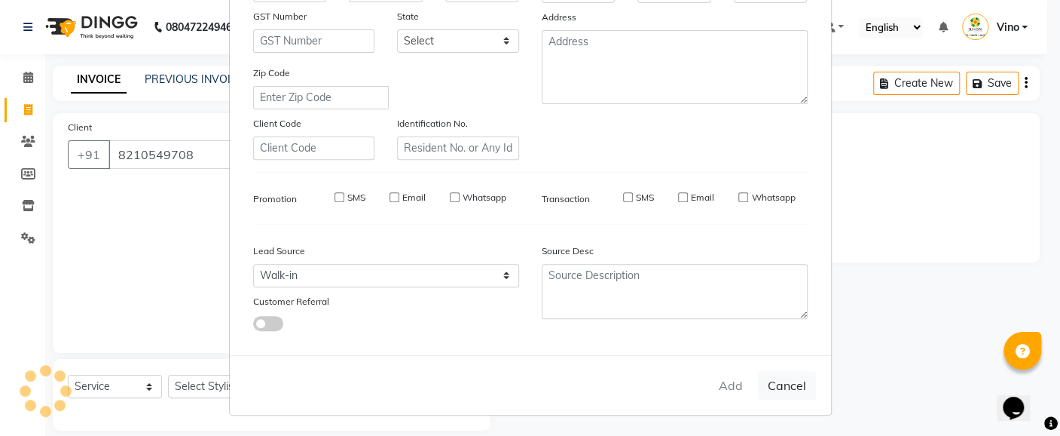
select select
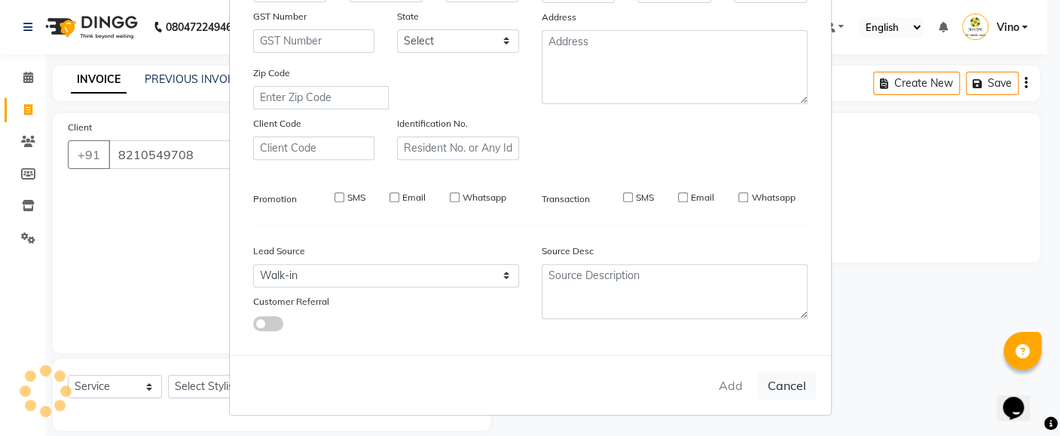
select select
checkbox input "false"
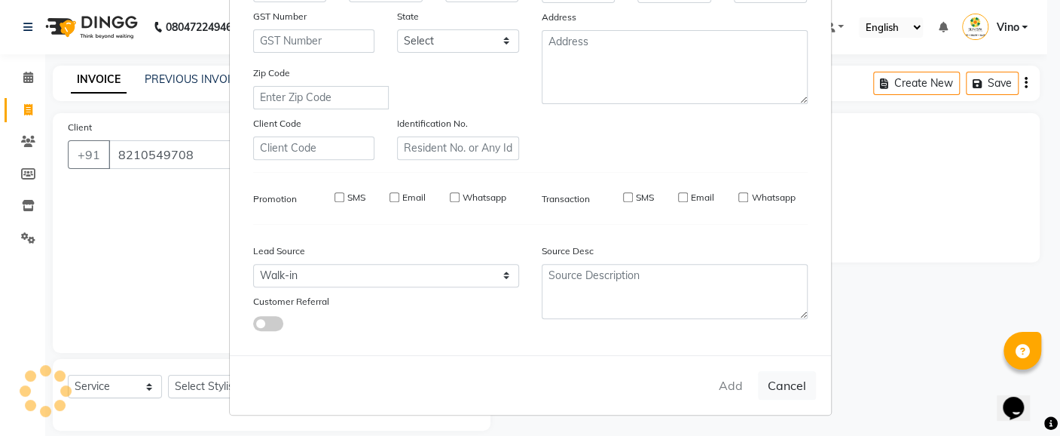
checkbox input "false"
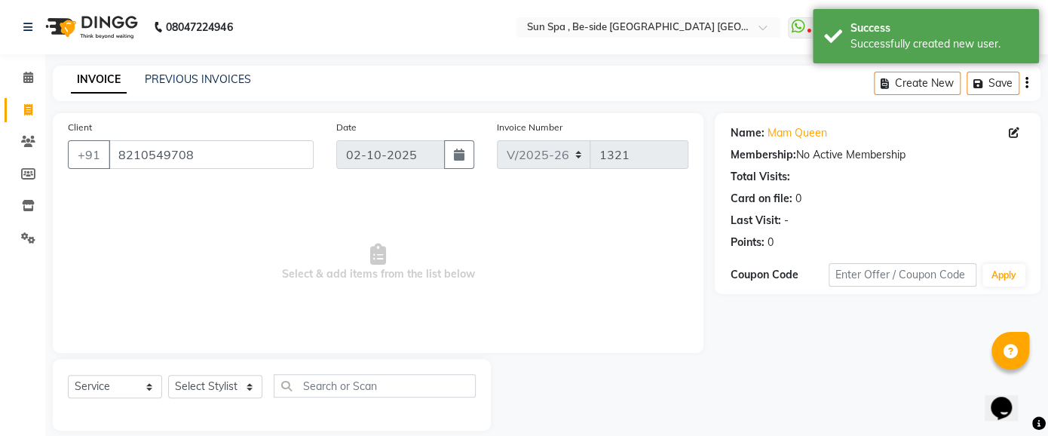
scroll to position [17, 0]
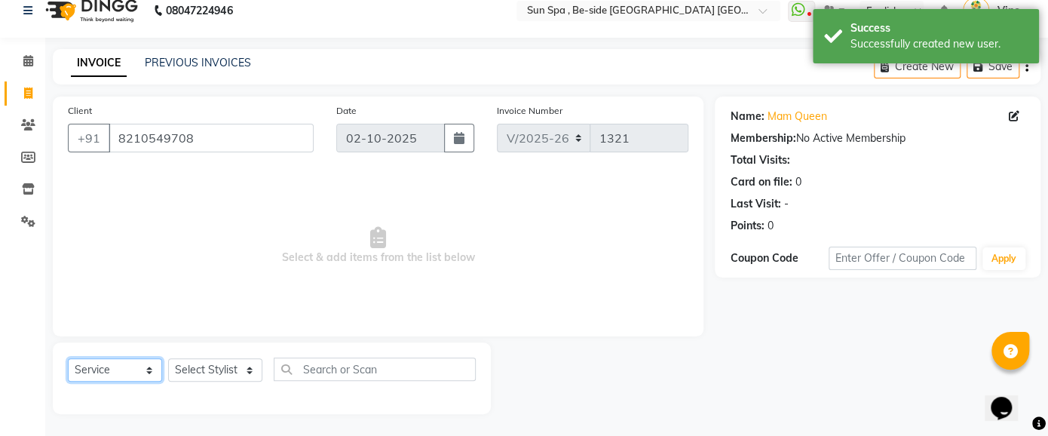
click at [151, 367] on select "Select Service Product Membership Package Voucher Prepaid Gift Card" at bounding box center [115, 369] width 94 height 23
select select "product"
click at [68, 358] on select "Select Service Product Membership Package Voucher Prepaid Gift Card" at bounding box center [115, 369] width 94 height 23
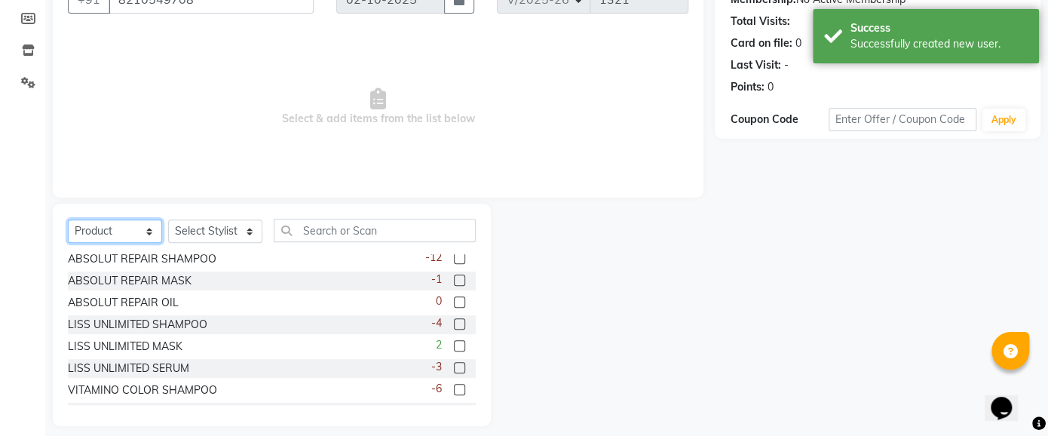
scroll to position [28, 0]
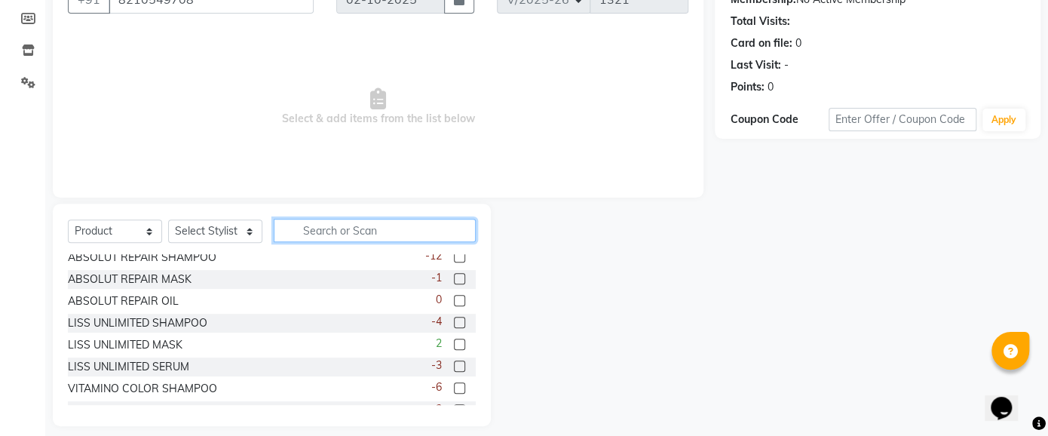
click at [391, 231] on input "text" at bounding box center [375, 230] width 202 height 23
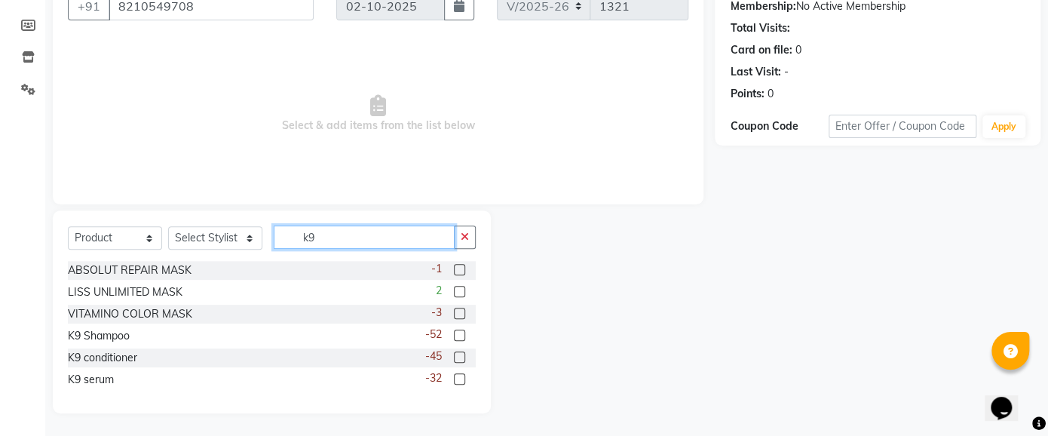
scroll to position [82, 0]
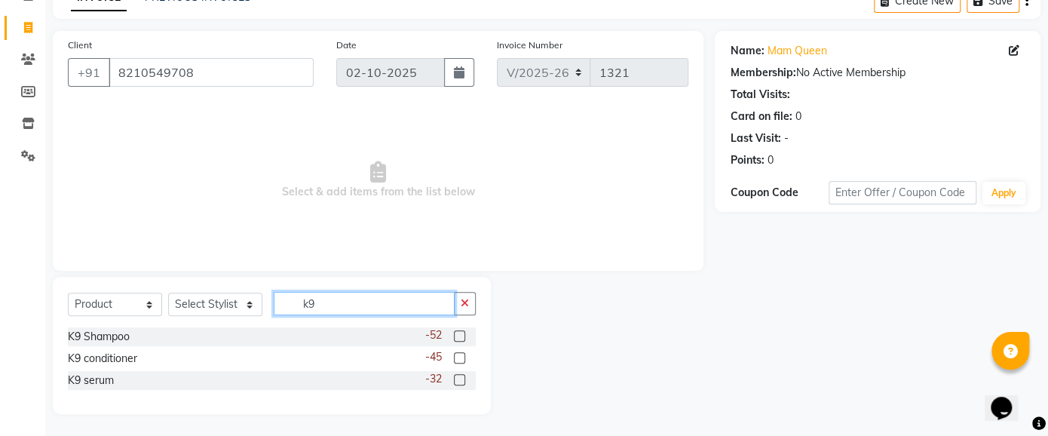
type input "k9"
click at [461, 334] on label at bounding box center [459, 335] width 11 height 11
click at [461, 334] on input "checkbox" at bounding box center [459, 337] width 10 height 10
checkbox input "false"
click at [461, 358] on label at bounding box center [459, 357] width 11 height 11
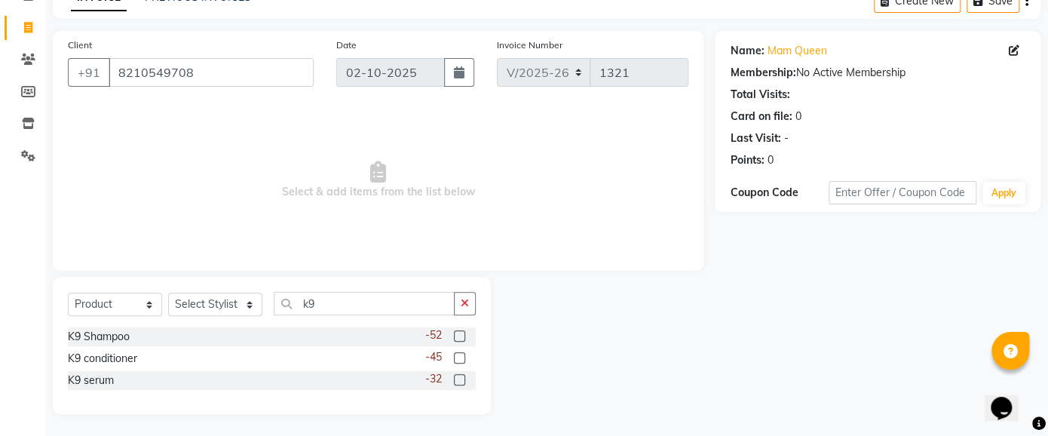
click at [461, 358] on input "checkbox" at bounding box center [459, 358] width 10 height 10
checkbox input "false"
click at [247, 301] on select "Select Stylist Asha [PERSON_NAME] KAJAL tattoo [PERSON_NAME] [PERSON_NAME] [PER…" at bounding box center [215, 303] width 94 height 23
select select "44010"
click at [168, 292] on select "Select Stylist Asha [PERSON_NAME] KAJAL tattoo [PERSON_NAME] [PERSON_NAME] [PER…" at bounding box center [215, 303] width 94 height 23
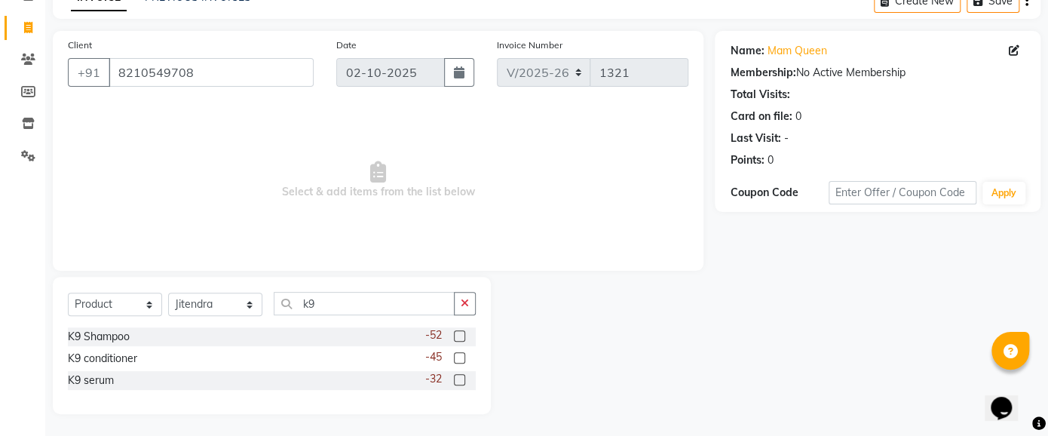
click at [460, 335] on label at bounding box center [459, 335] width 11 height 11
click at [460, 335] on input "checkbox" at bounding box center [459, 337] width 10 height 10
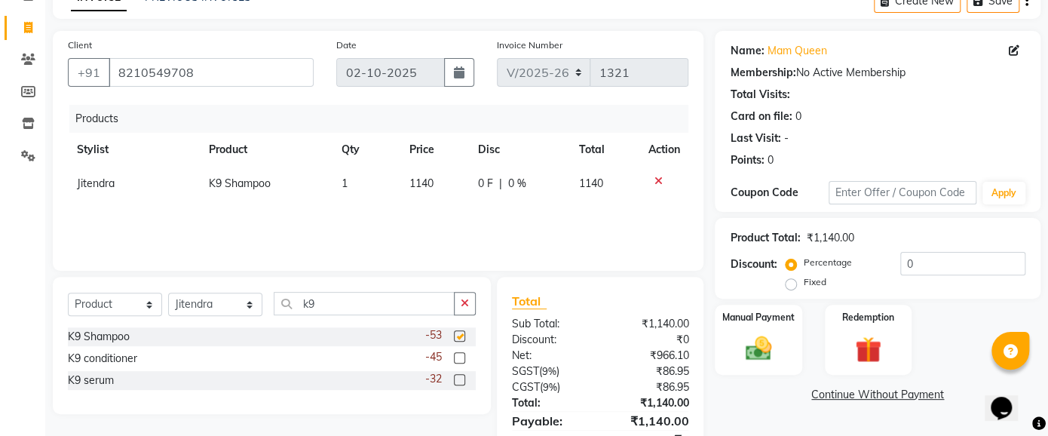
checkbox input "false"
click at [458, 356] on label at bounding box center [459, 357] width 11 height 11
click at [458, 356] on input "checkbox" at bounding box center [459, 358] width 10 height 10
checkbox input "false"
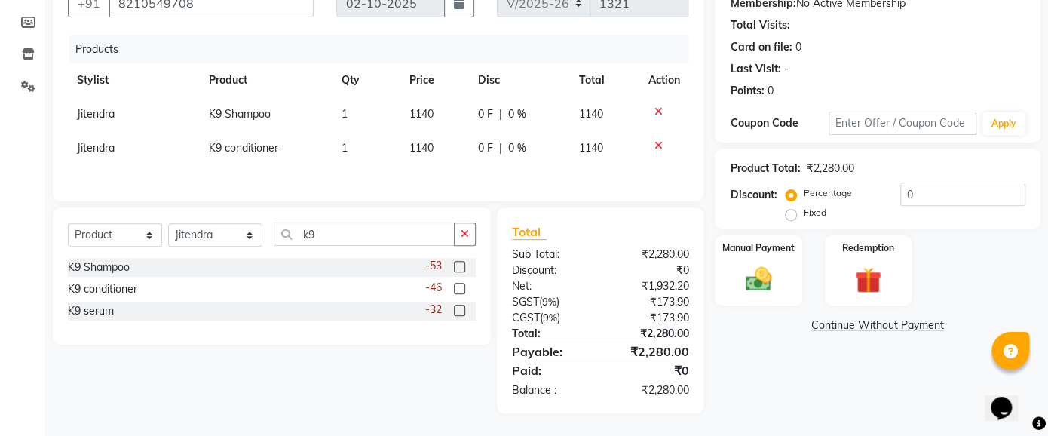
click at [427, 115] on span "1140" at bounding box center [421, 114] width 24 height 14
select select "44010"
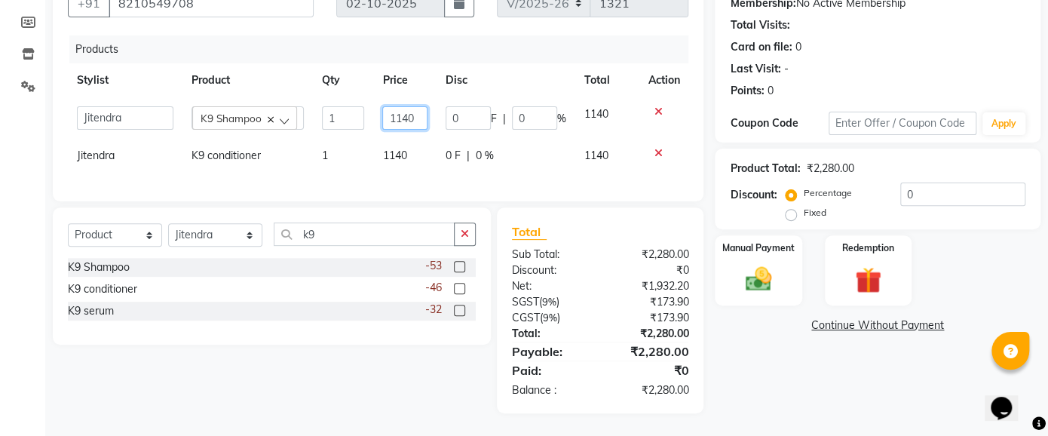
click at [421, 116] on input "1140" at bounding box center [404, 117] width 45 height 23
type input "1"
type input "1500"
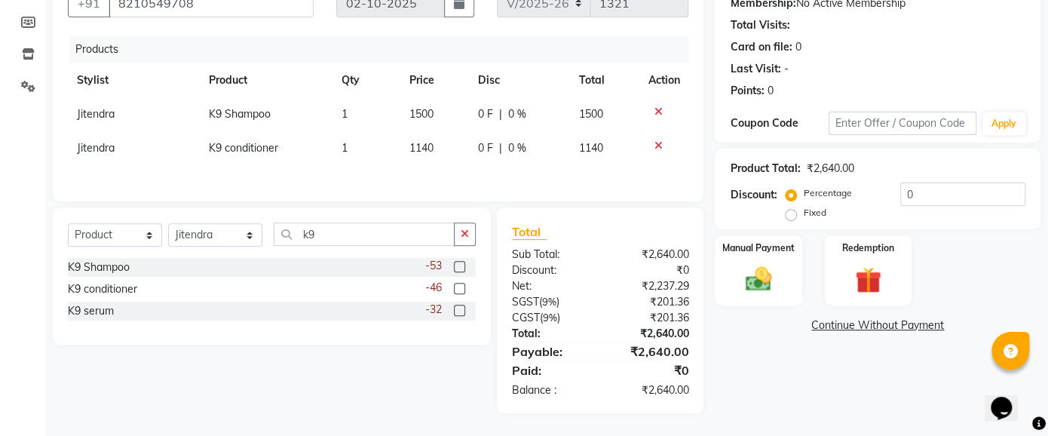
click at [433, 150] on span "1140" at bounding box center [421, 148] width 24 height 14
select select "44010"
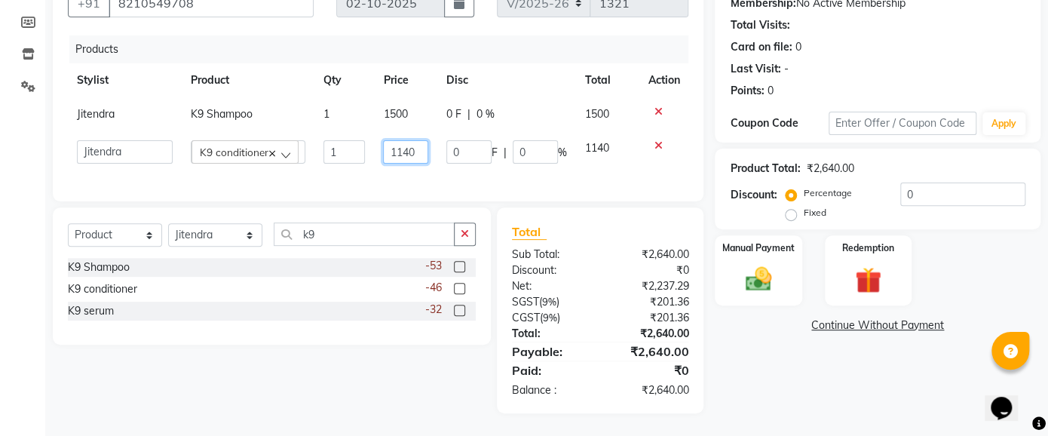
click at [415, 155] on input "1140" at bounding box center [405, 151] width 44 height 23
type input "1"
type input "1500"
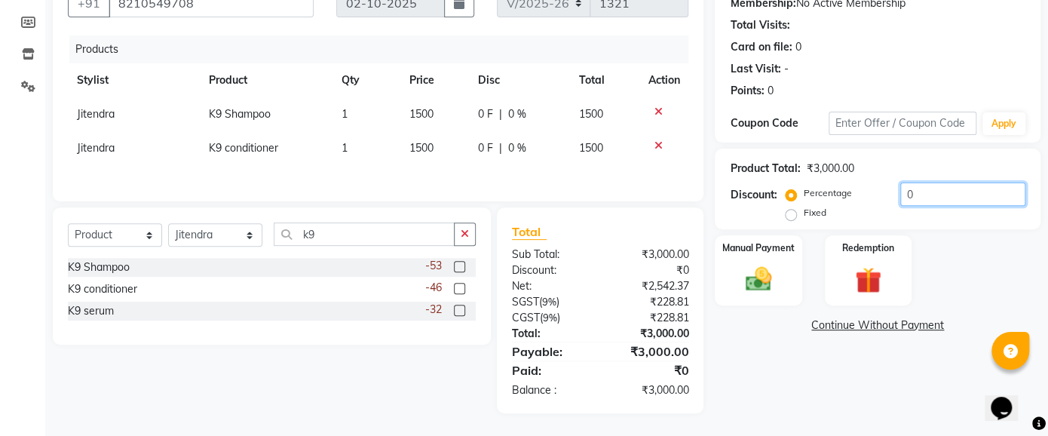
click at [932, 190] on input "0" at bounding box center [962, 193] width 125 height 23
click at [803, 212] on label "Fixed" at bounding box center [814, 213] width 23 height 14
click at [789, 212] on input "Fixed" at bounding box center [793, 212] width 11 height 11
radio input "true"
click at [909, 197] on input "number" at bounding box center [962, 193] width 125 height 23
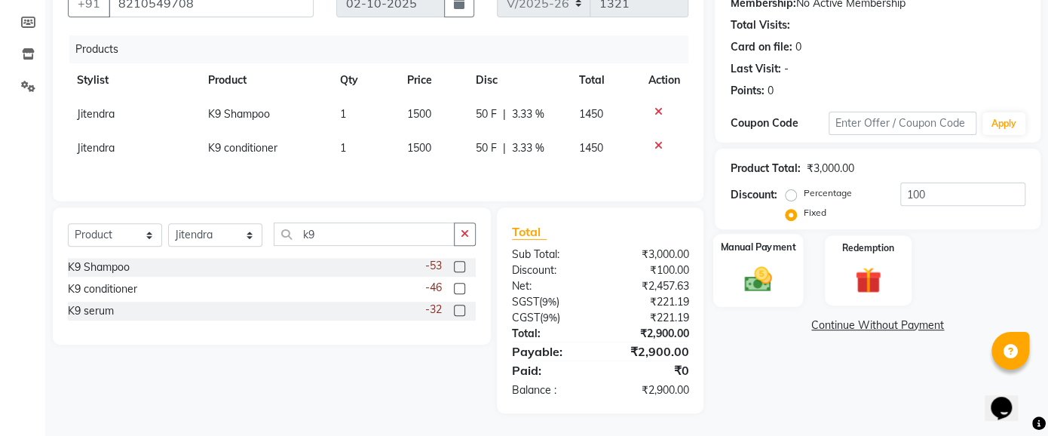
click at [777, 274] on img at bounding box center [758, 279] width 44 height 32
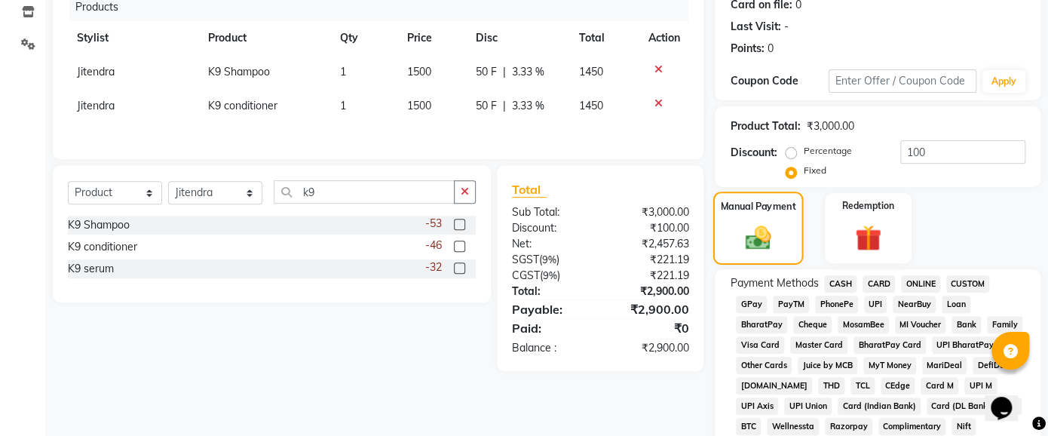
scroll to position [196, 0]
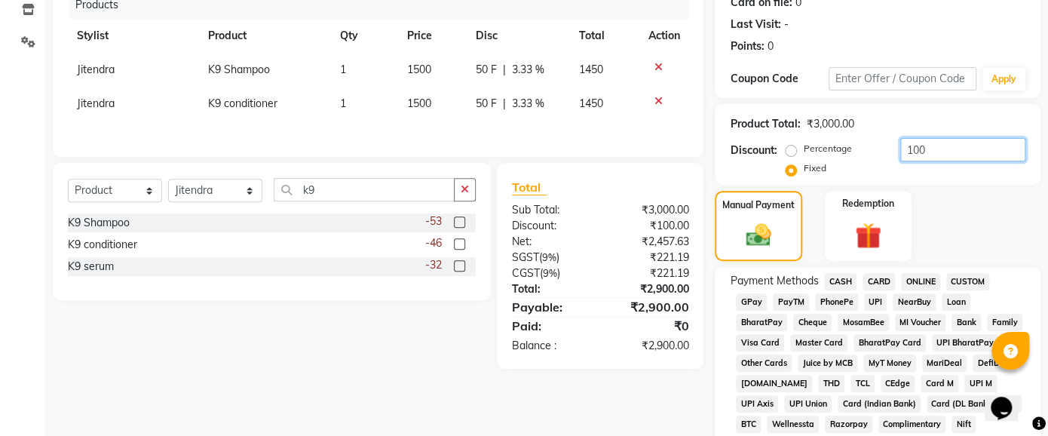
click at [941, 145] on input "100" at bounding box center [962, 149] width 125 height 23
type input "1"
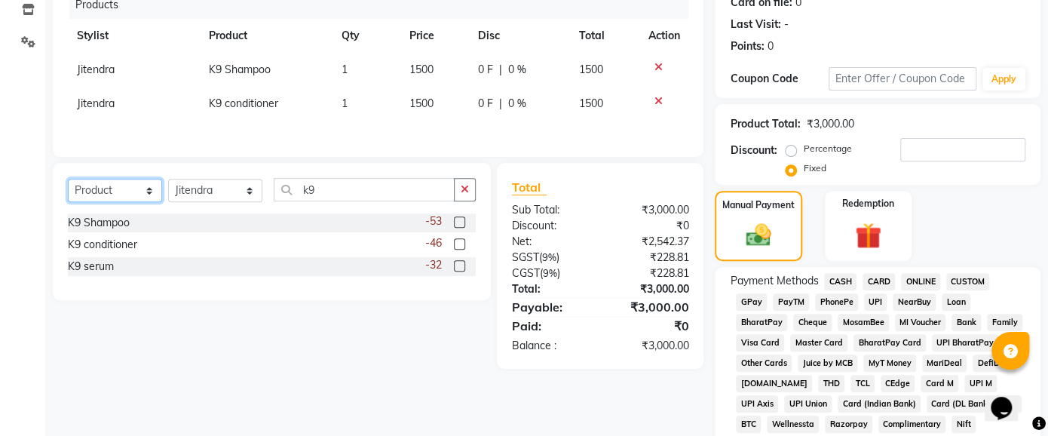
click at [146, 192] on select "Select Service Product Membership Package Voucher Prepaid Gift Card" at bounding box center [115, 190] width 94 height 23
select select "service"
click at [68, 182] on select "Select Service Product Membership Package Voucher Prepaid Gift Card" at bounding box center [115, 190] width 94 height 23
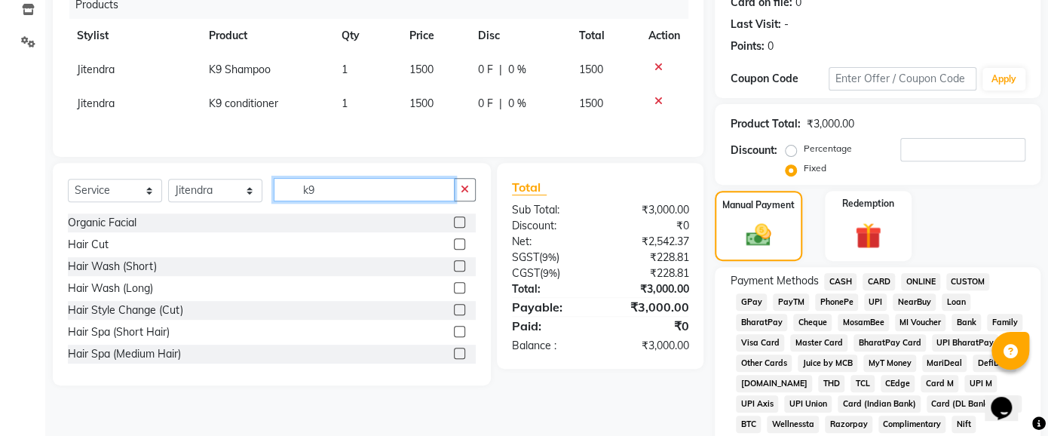
click at [353, 194] on input "k9" at bounding box center [364, 189] width 181 height 23
type input "k"
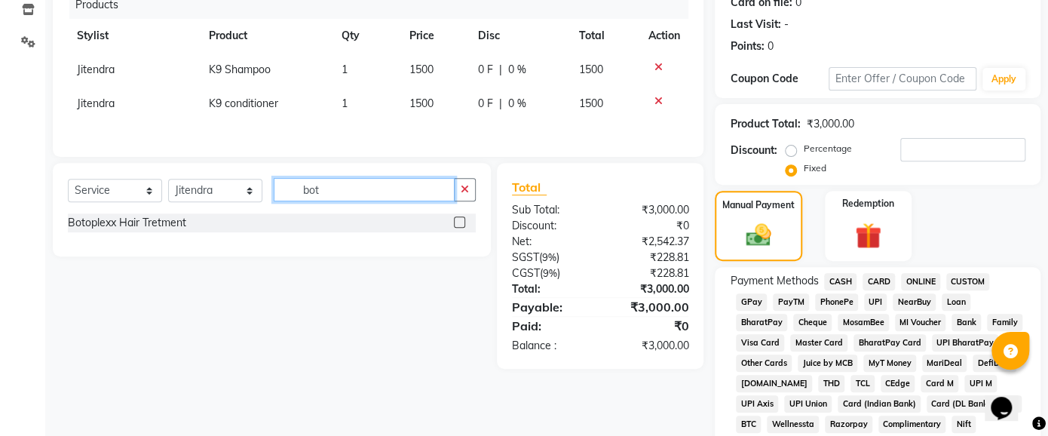
type input "bot"
click at [461, 222] on label at bounding box center [459, 221] width 11 height 11
click at [461, 222] on input "checkbox" at bounding box center [459, 223] width 10 height 10
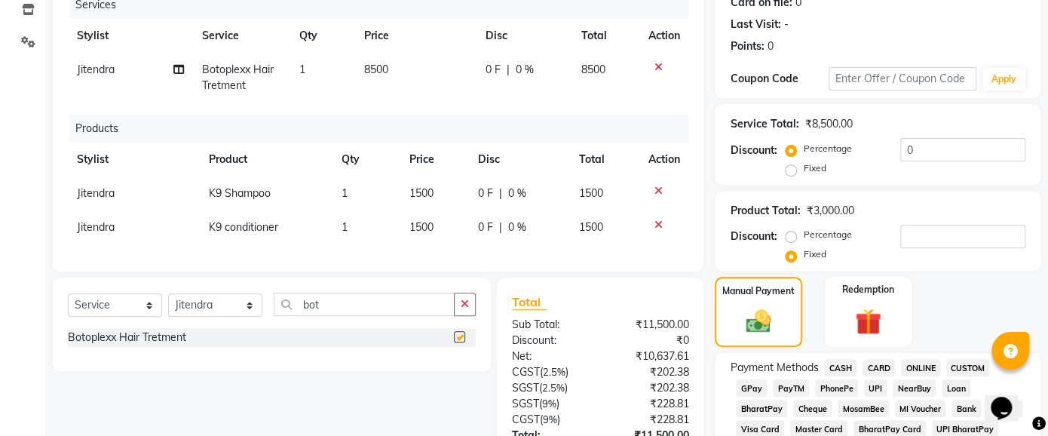
checkbox input "false"
click at [394, 66] on td "8500" at bounding box center [415, 78] width 121 height 50
select select "44010"
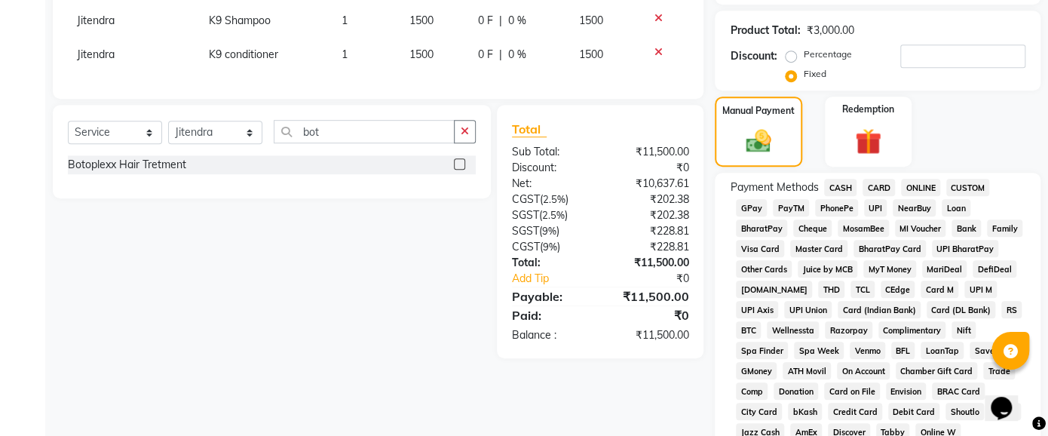
scroll to position [377, 0]
click at [352, 142] on input "bot" at bounding box center [364, 130] width 181 height 23
type input "b"
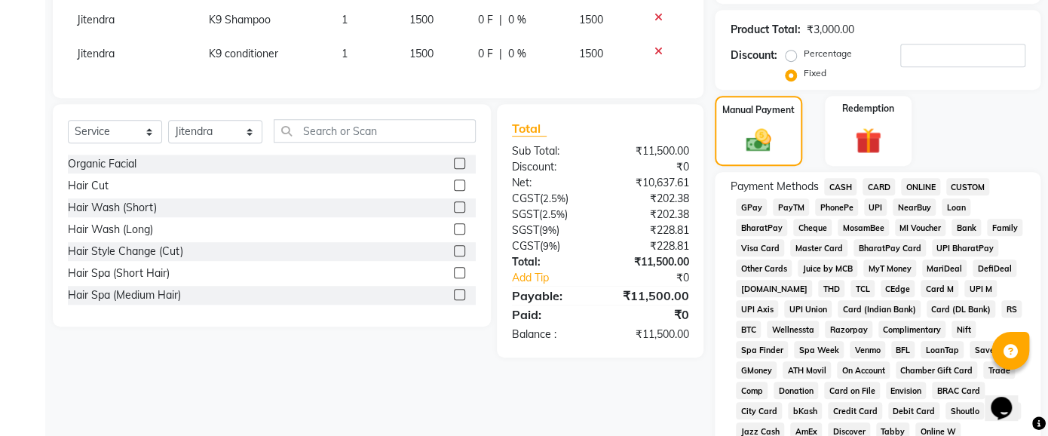
click at [454, 169] on label at bounding box center [459, 163] width 11 height 11
click at [454, 169] on input "checkbox" at bounding box center [459, 164] width 10 height 10
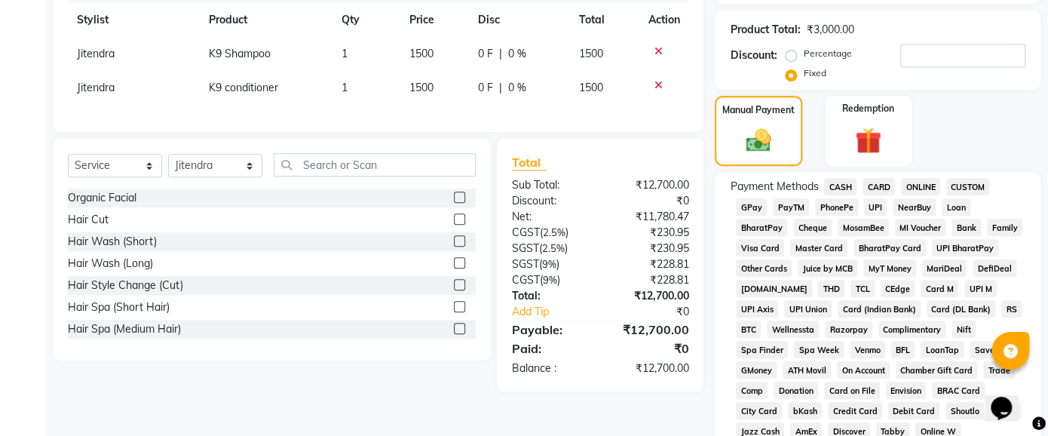
click at [454, 203] on label at bounding box center [459, 196] width 11 height 11
click at [454, 203] on input "checkbox" at bounding box center [459, 198] width 10 height 10
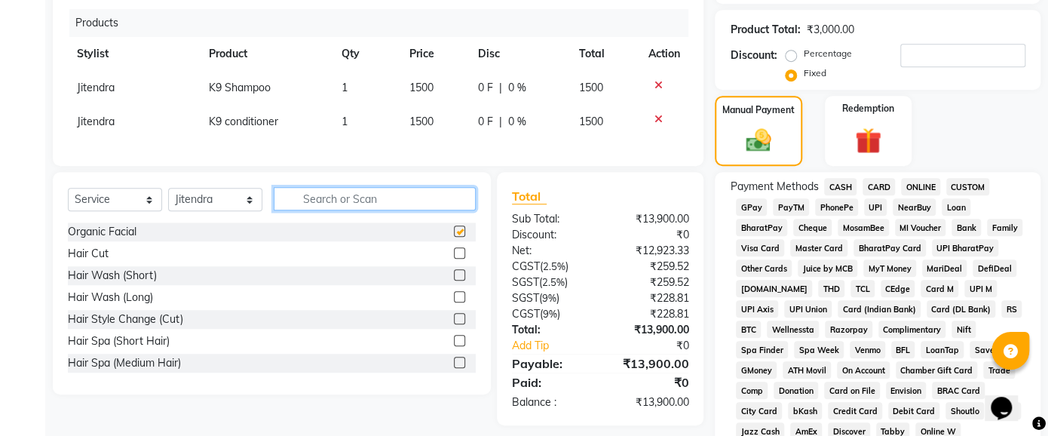
click at [441, 210] on input "text" at bounding box center [375, 198] width 202 height 23
checkbox input "false"
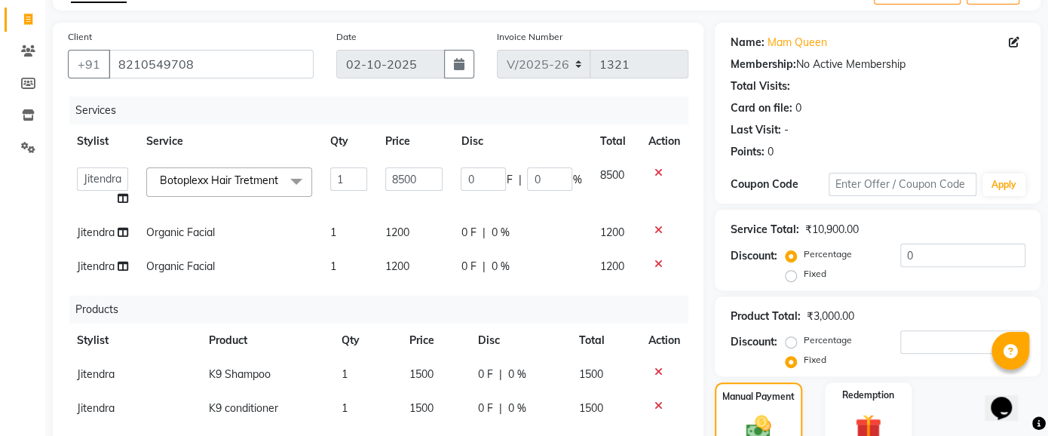
scroll to position [90, 0]
click at [405, 240] on span "1200" at bounding box center [397, 233] width 24 height 14
select select "44010"
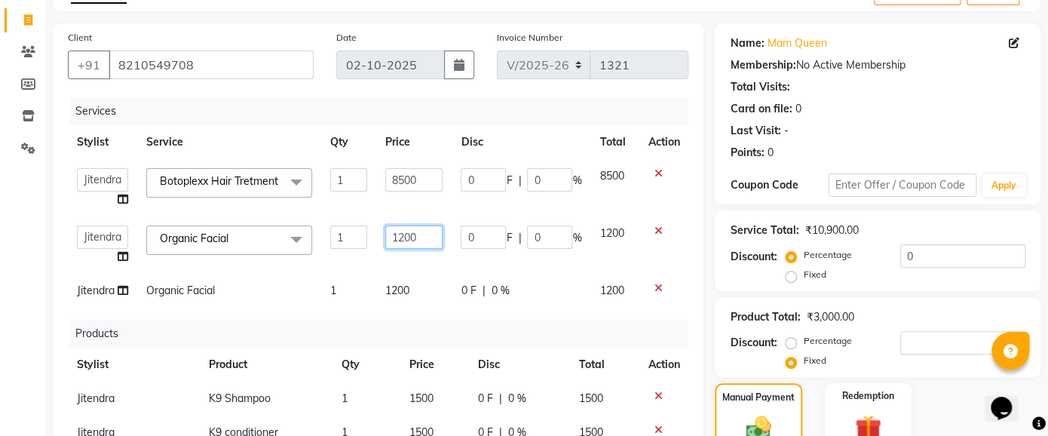
click at [427, 245] on input "1200" at bounding box center [413, 236] width 57 height 23
type input "1"
type input "4000"
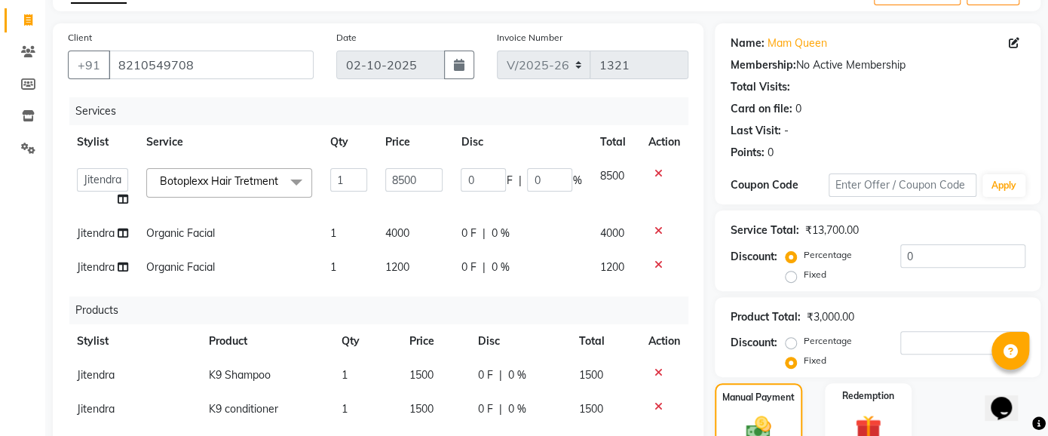
click at [407, 284] on td "1200" at bounding box center [413, 267] width 75 height 34
select select "44010"
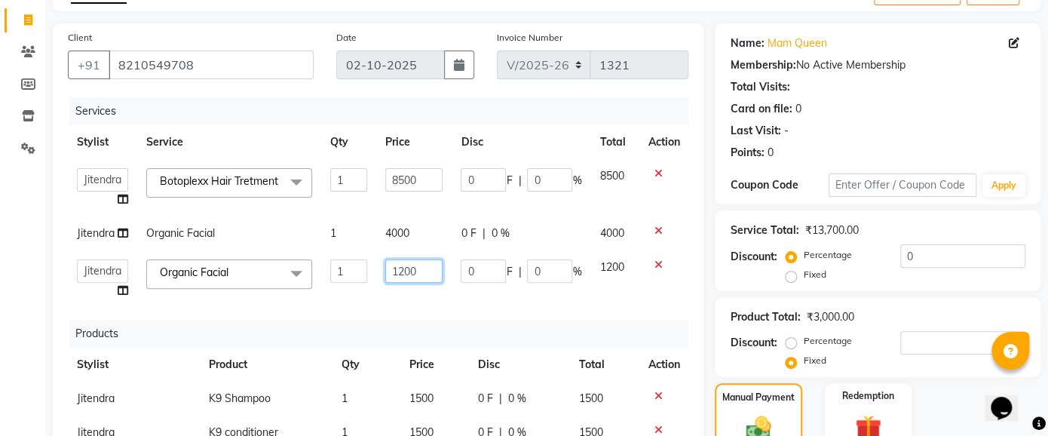
click at [423, 283] on input "1200" at bounding box center [413, 270] width 57 height 23
type input "1"
type input "4000"
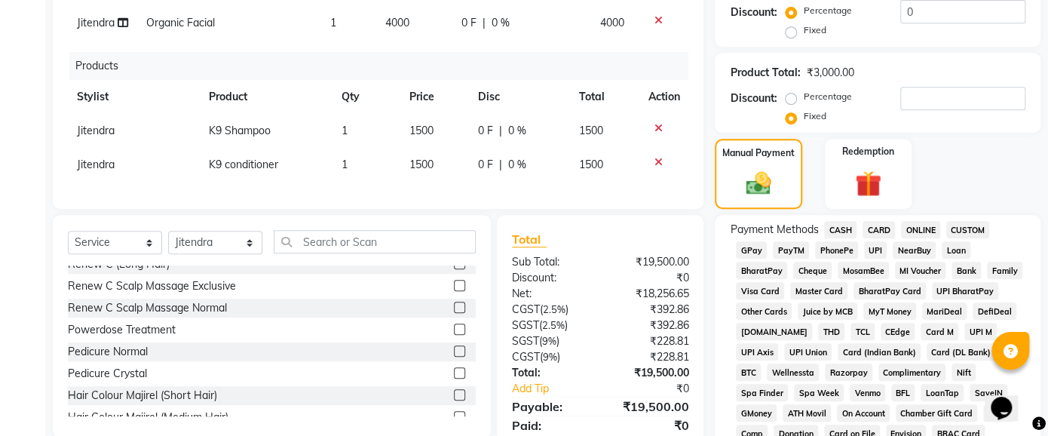
scroll to position [329, 0]
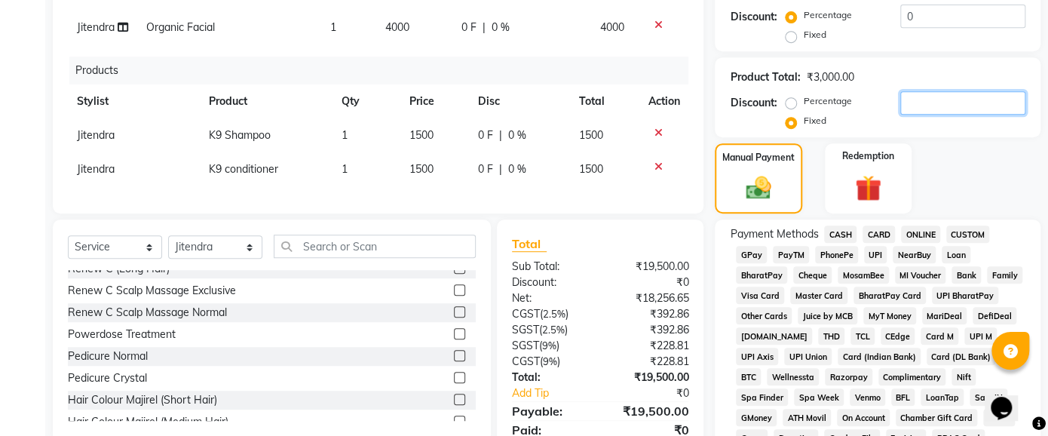
click at [933, 104] on input "number" at bounding box center [962, 102] width 125 height 23
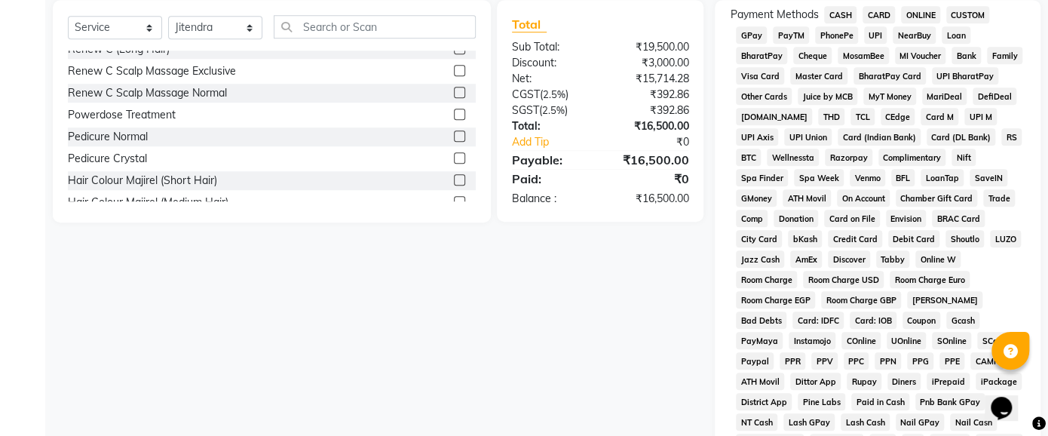
scroll to position [631, 0]
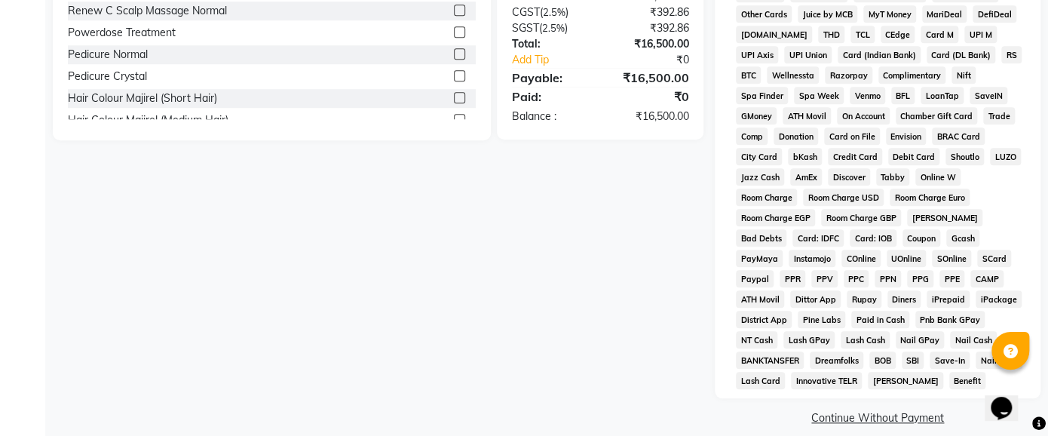
type input "4600"
click at [596, 124] on div "Balance :" at bounding box center [549, 117] width 99 height 16
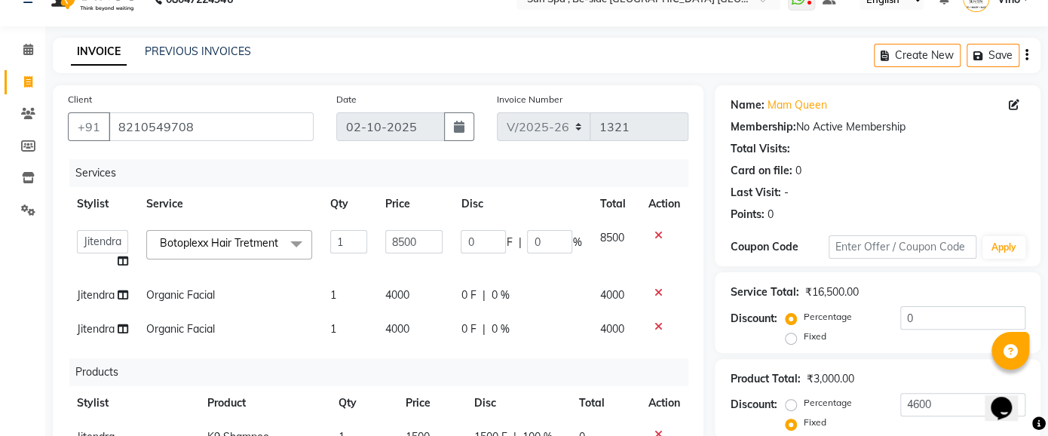
scroll to position [28, 0]
click at [653, 230] on icon at bounding box center [657, 235] width 8 height 11
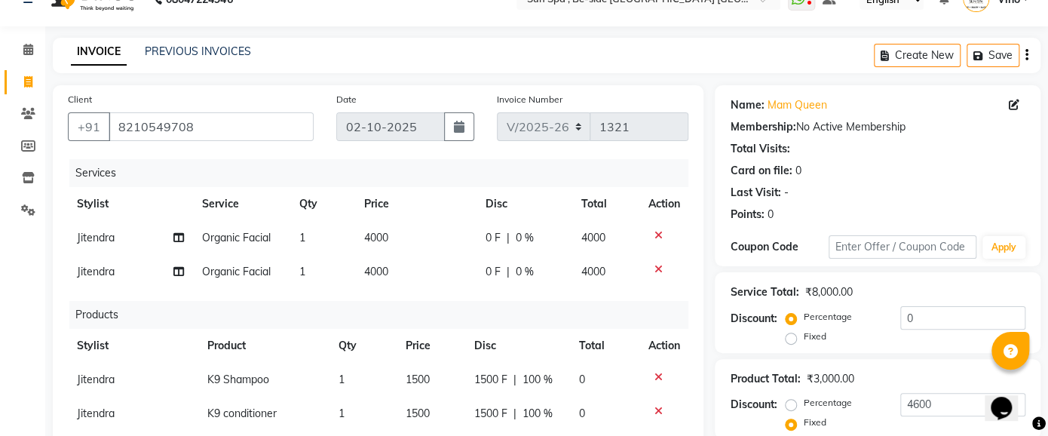
scroll to position [0, 0]
click at [653, 234] on icon at bounding box center [657, 235] width 8 height 11
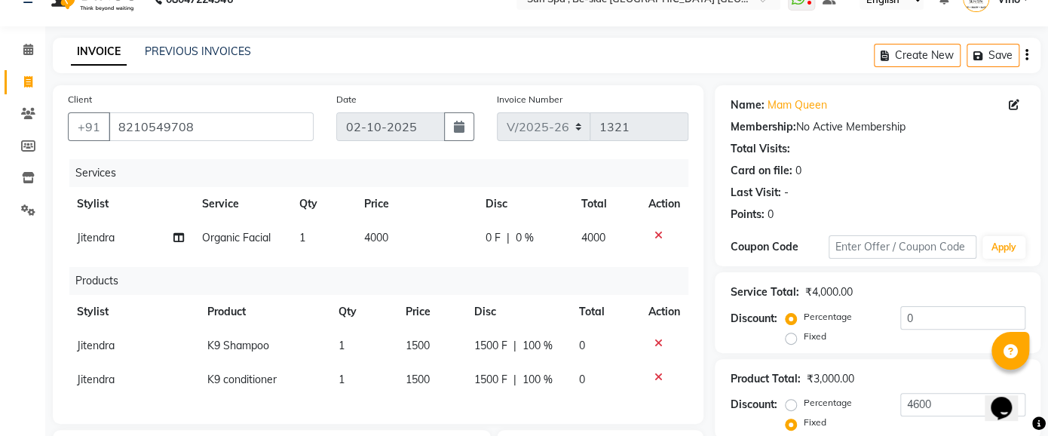
click at [653, 234] on icon at bounding box center [657, 235] width 8 height 11
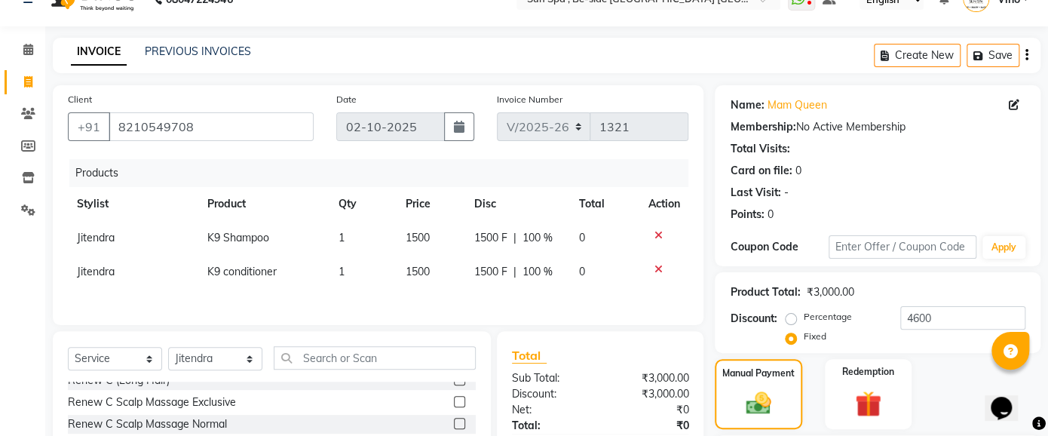
click at [653, 234] on icon at bounding box center [657, 235] width 8 height 11
click at [656, 235] on icon at bounding box center [657, 235] width 8 height 11
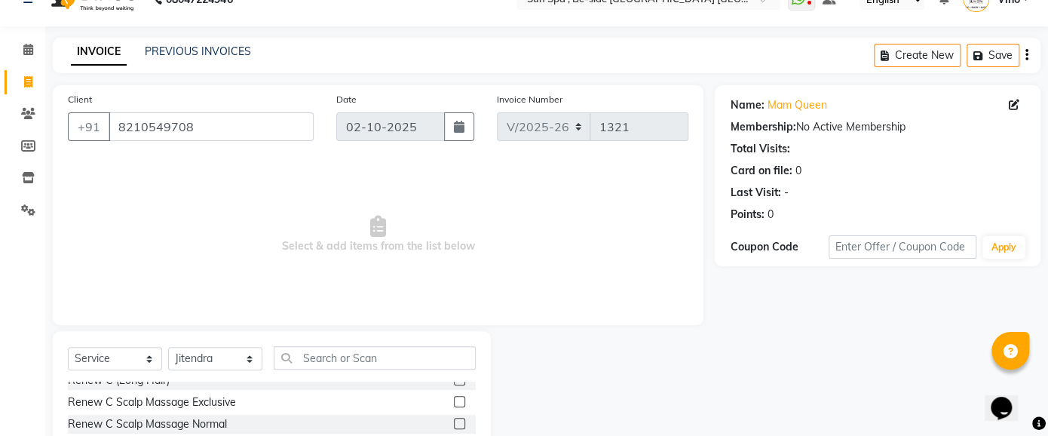
click at [656, 235] on span "Select & add items from the list below" at bounding box center [378, 234] width 620 height 151
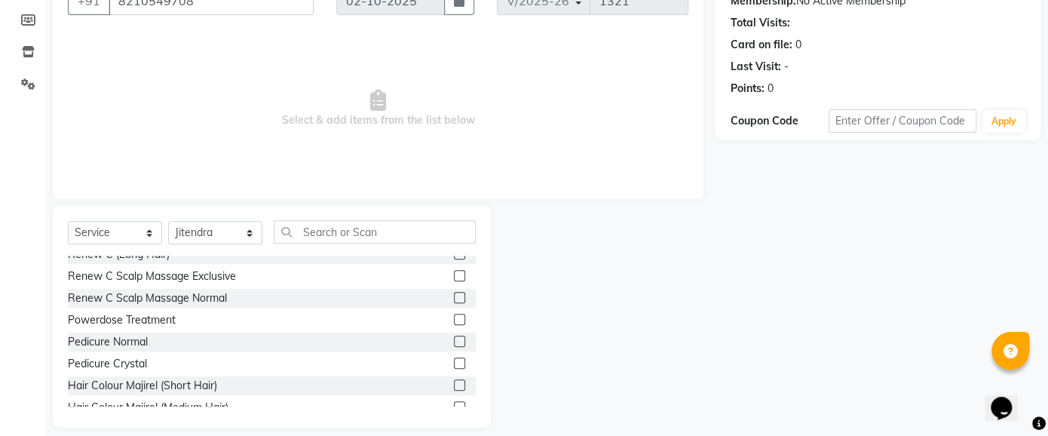
scroll to position [167, 0]
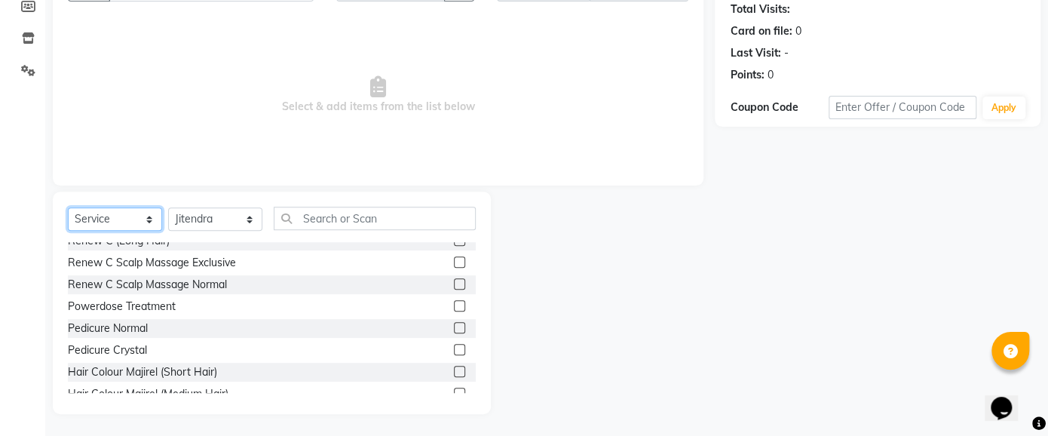
click at [148, 214] on select "Select Service Product Membership Package Voucher Prepaid Gift Card" at bounding box center [115, 218] width 94 height 23
select select "product"
click at [68, 207] on select "Select Service Product Membership Package Voucher Prepaid Gift Card" at bounding box center [115, 218] width 94 height 23
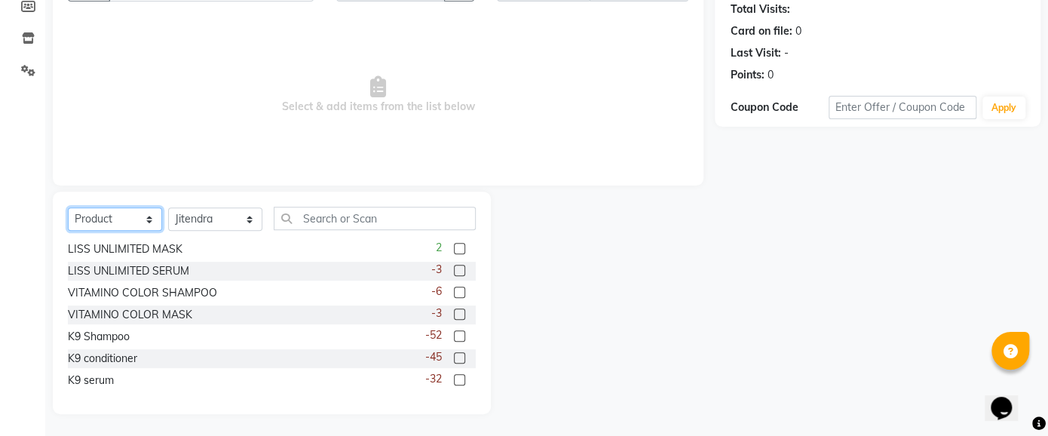
scroll to position [112, 0]
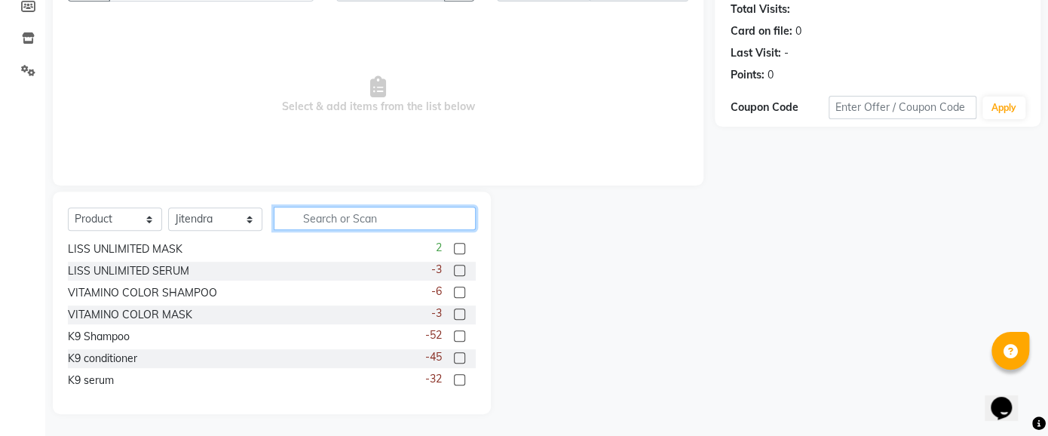
click at [329, 219] on input "text" at bounding box center [375, 218] width 202 height 23
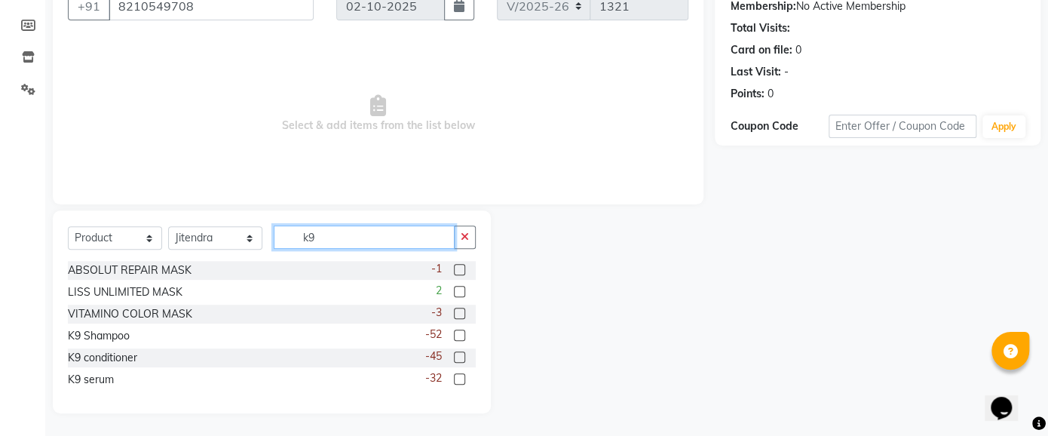
scroll to position [82, 0]
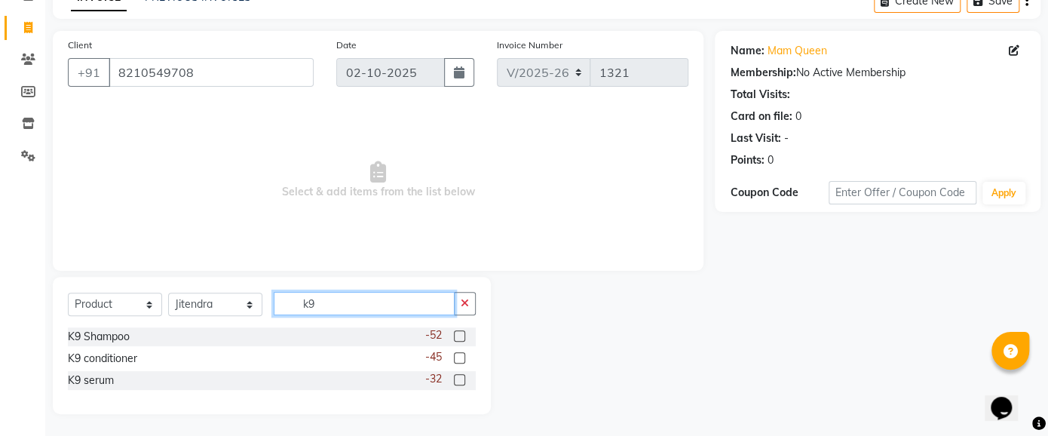
type input "k9"
click at [458, 330] on label at bounding box center [459, 335] width 11 height 11
click at [458, 332] on input "checkbox" at bounding box center [459, 337] width 10 height 10
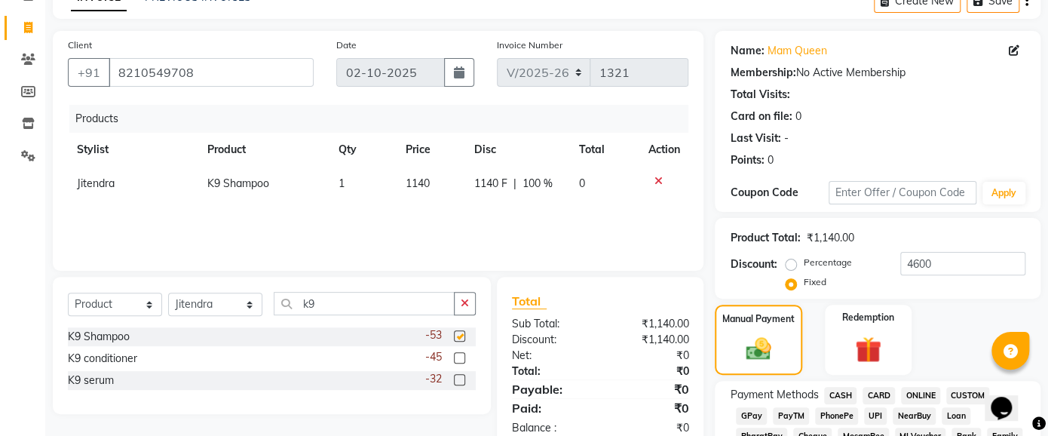
checkbox input "false"
click at [457, 363] on div at bounding box center [459, 360] width 10 height 16
click at [457, 356] on label at bounding box center [459, 357] width 11 height 11
click at [457, 356] on input "checkbox" at bounding box center [459, 358] width 10 height 10
checkbox input "false"
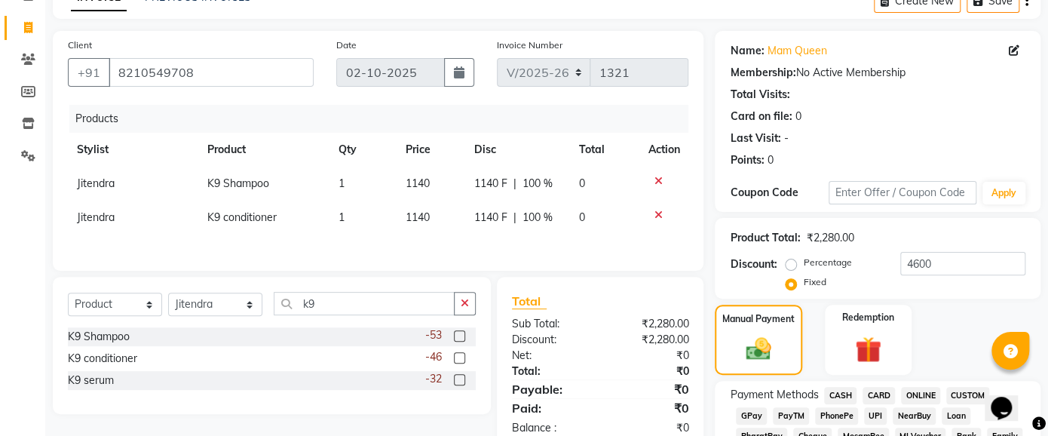
click at [420, 167] on td "1140" at bounding box center [430, 184] width 69 height 34
select select "44010"
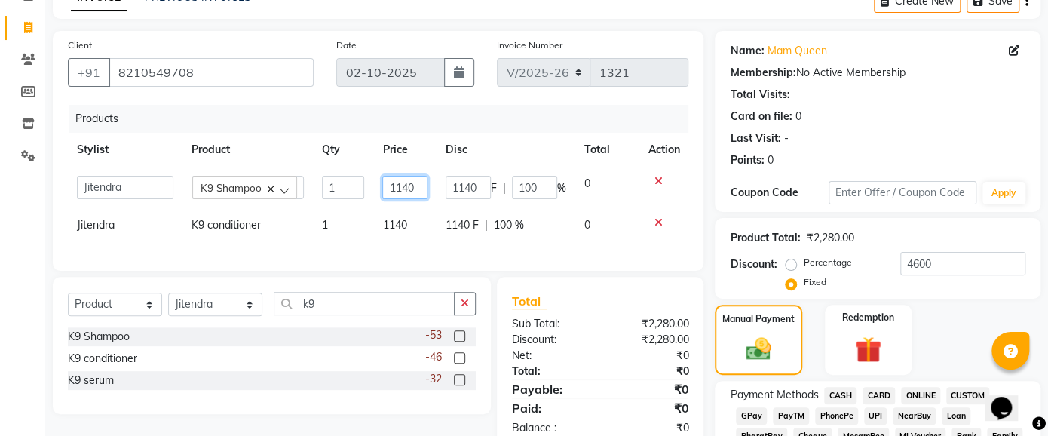
click at [415, 186] on input "1140" at bounding box center [404, 187] width 45 height 23
type input "1"
type input "1500"
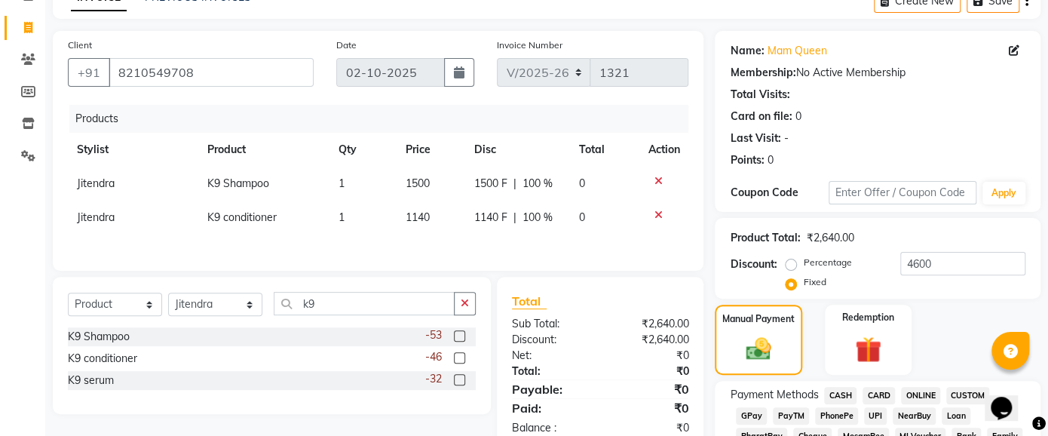
click at [553, 199] on td "1500 F | 100 %" at bounding box center [517, 184] width 105 height 34
select select "44010"
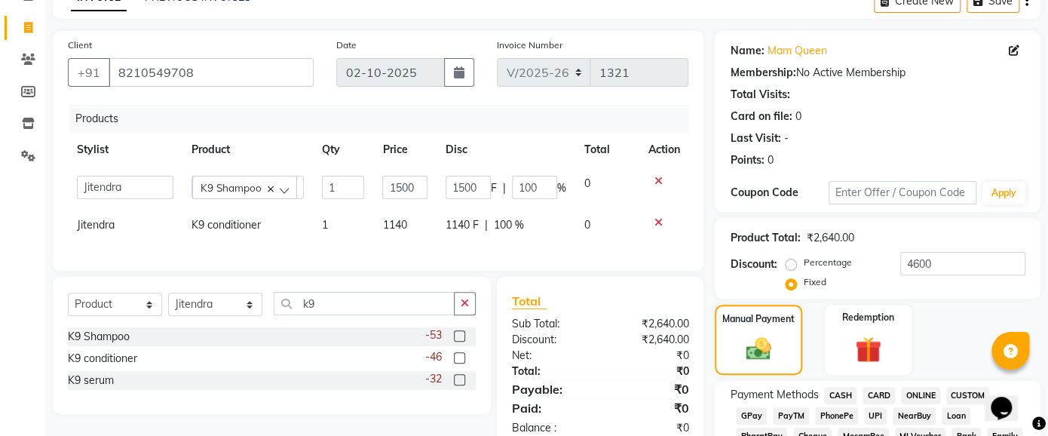
click at [386, 229] on span "1140" at bounding box center [394, 225] width 24 height 14
select select "44010"
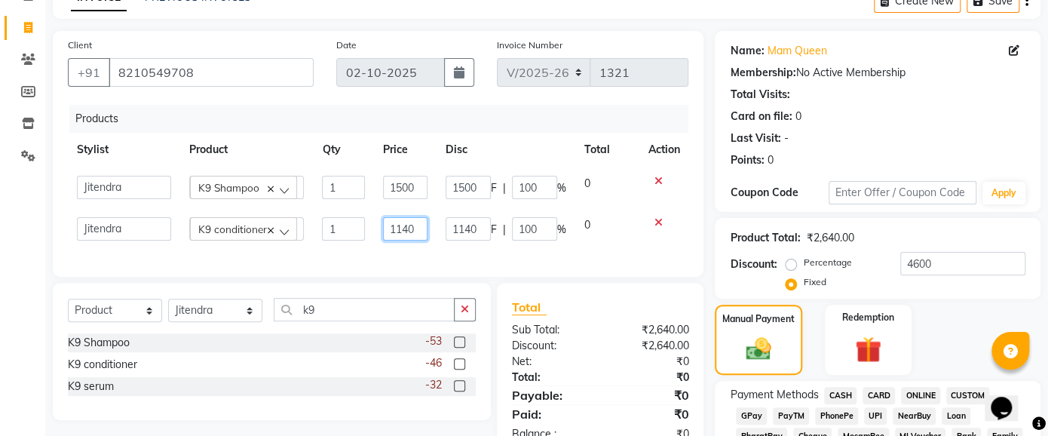
click at [416, 226] on input "1140" at bounding box center [405, 228] width 45 height 23
type input "1500"
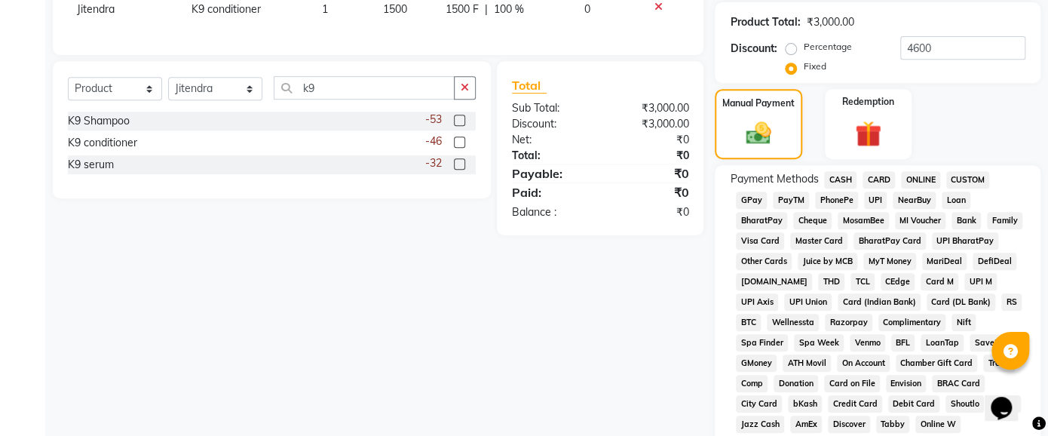
scroll to position [308, 0]
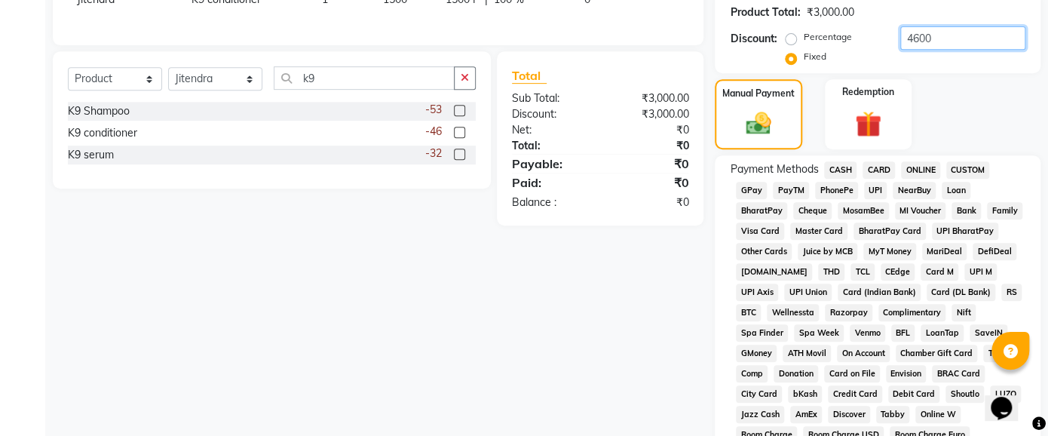
click at [958, 34] on input "4600" at bounding box center [962, 37] width 125 height 23
type input "460"
type input "230"
type input "15.33"
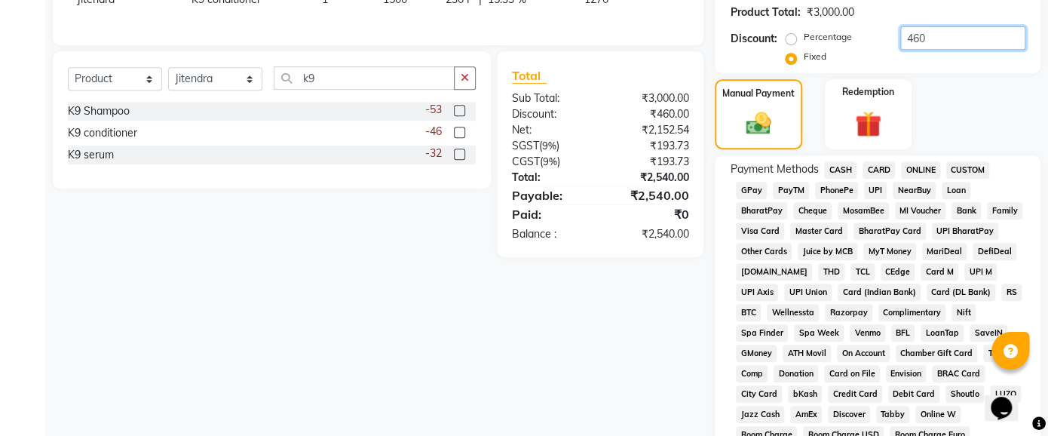
type input "46"
type input "23"
type input "1.53"
type input "4"
type input "2"
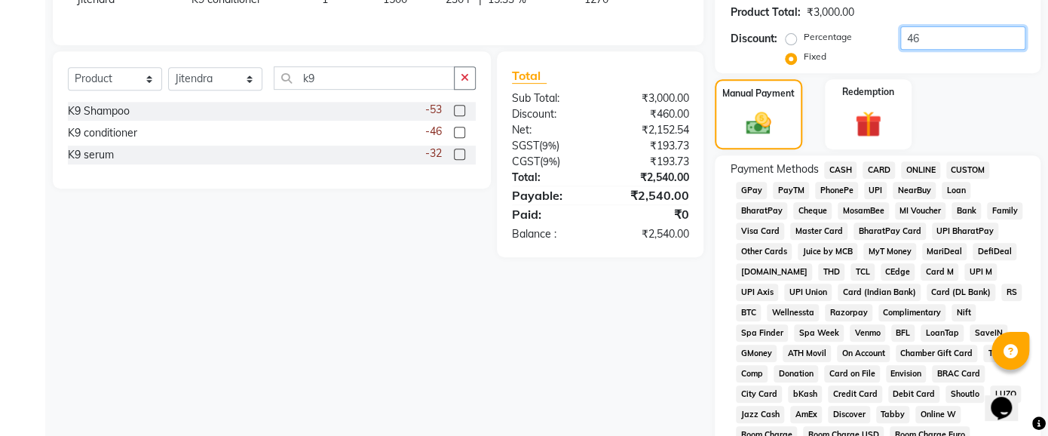
type input "0.13"
type input "0"
click at [923, 40] on input "number" at bounding box center [962, 37] width 125 height 23
type input "1"
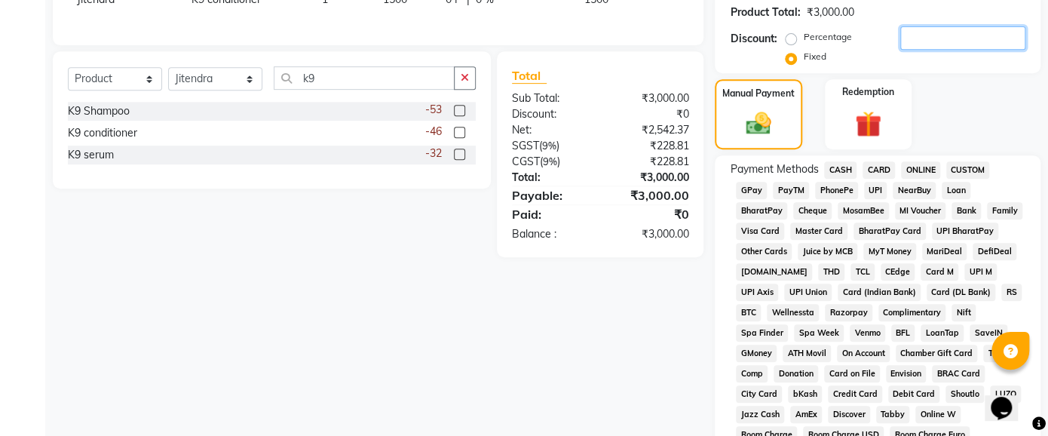
type input "0.5"
type input "0.03"
type input "10"
type input "5"
type input "0.33"
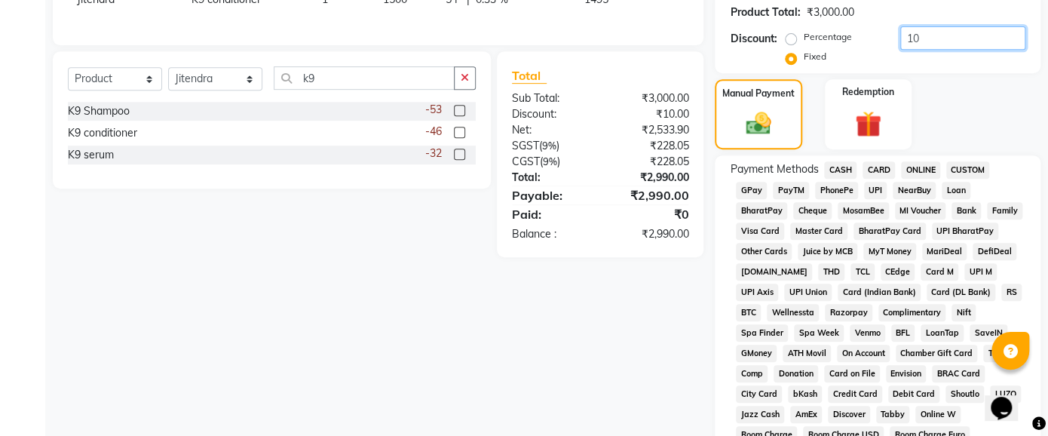
type input "100"
type input "50"
type input "3.33"
type input "100"
click at [752, 187] on span "GPay" at bounding box center [751, 190] width 31 height 17
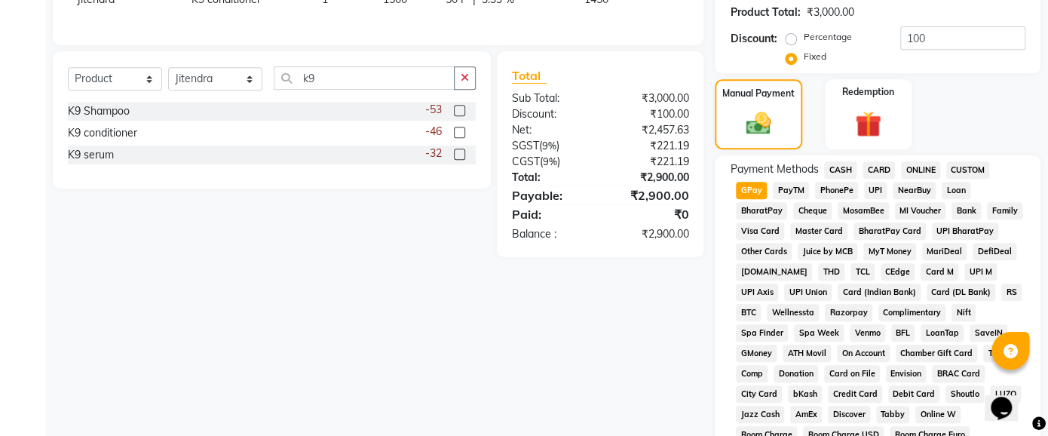
scroll to position [623, 0]
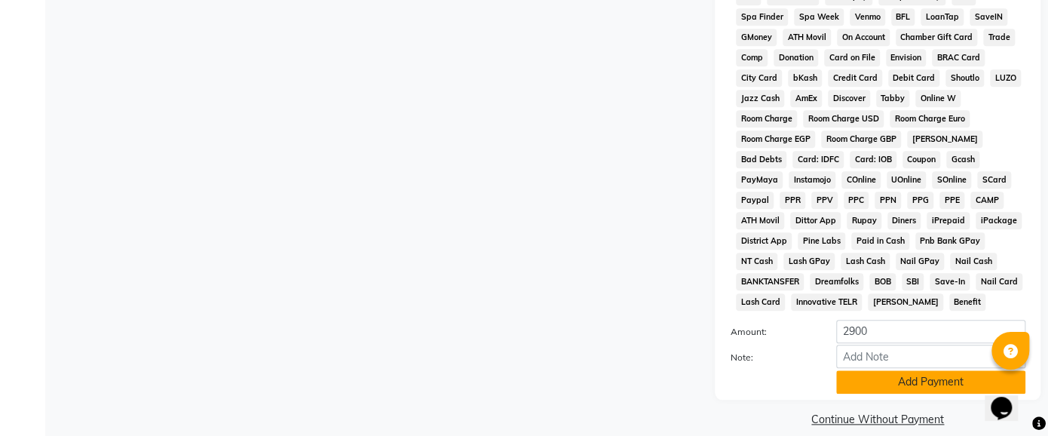
click at [906, 370] on button "Add Payment" at bounding box center [930, 381] width 189 height 23
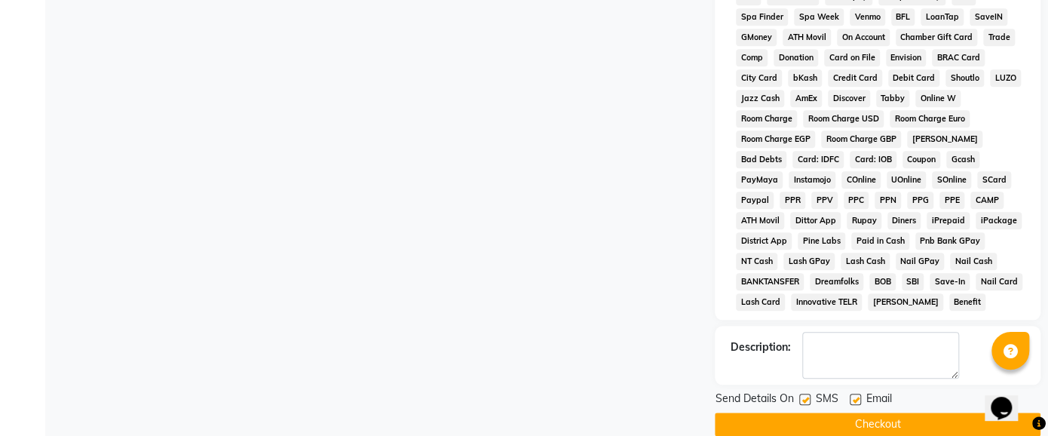
click at [885, 412] on button "Checkout" at bounding box center [877, 423] width 326 height 23
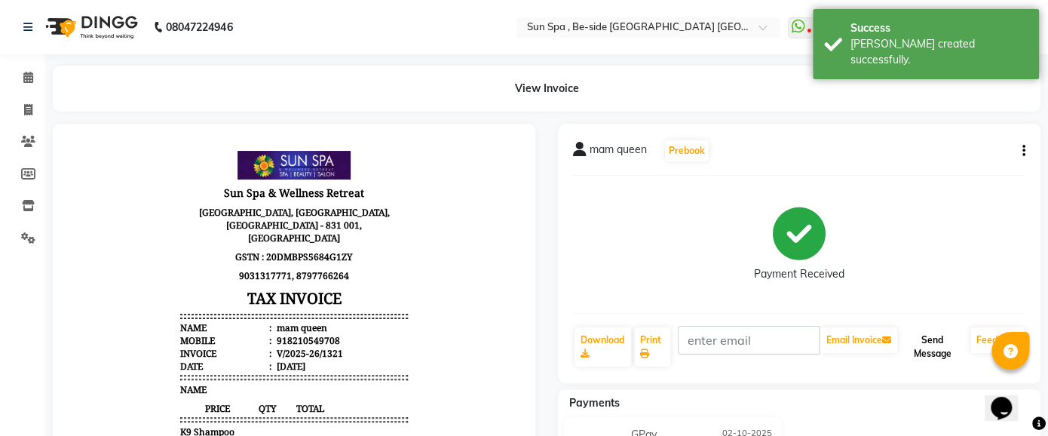
click at [926, 351] on button "Send Message" at bounding box center [932, 346] width 64 height 39
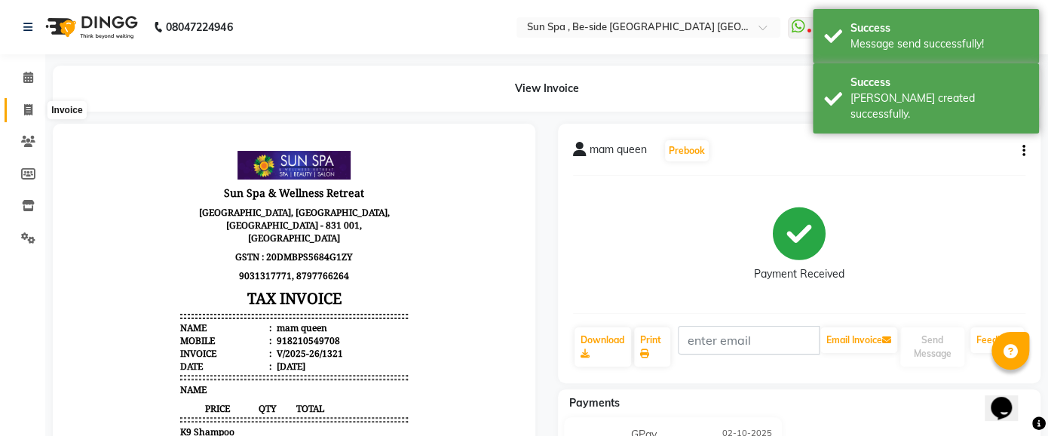
click at [27, 110] on icon at bounding box center [28, 109] width 8 height 11
select select "service"
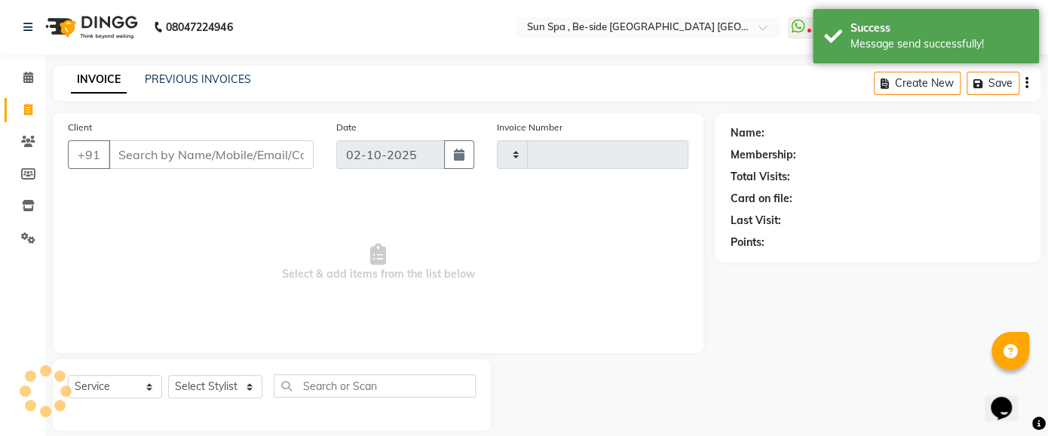
type input "1322"
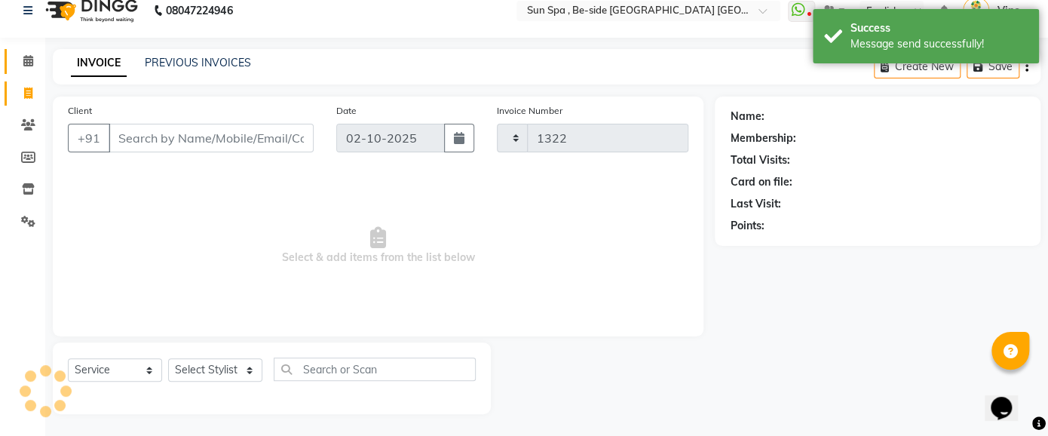
select select "5782"
click at [29, 60] on icon at bounding box center [28, 60] width 10 height 11
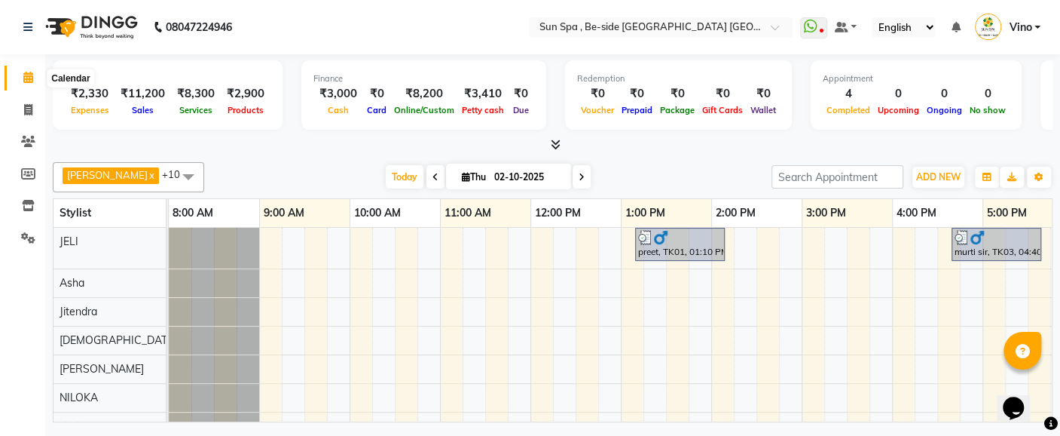
click at [29, 78] on icon at bounding box center [28, 77] width 10 height 11
click at [23, 110] on span at bounding box center [28, 110] width 26 height 17
select select "service"
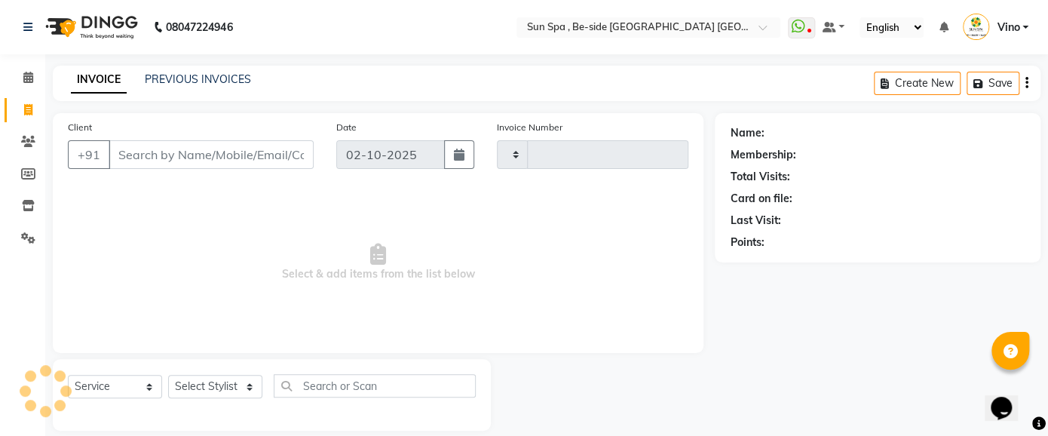
type input "1322"
select select "5782"
click at [182, 154] on input "Client" at bounding box center [211, 154] width 205 height 29
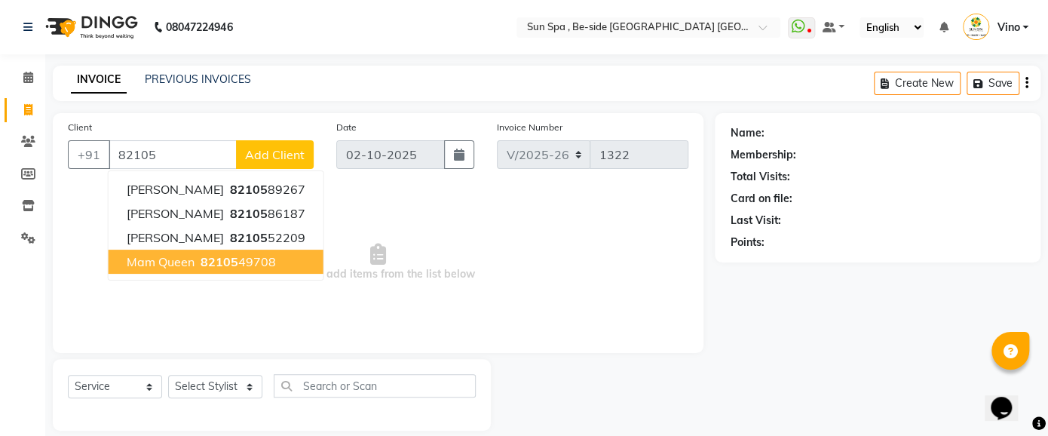
click at [203, 257] on span "82105" at bounding box center [219, 261] width 38 height 15
type input "8210549708"
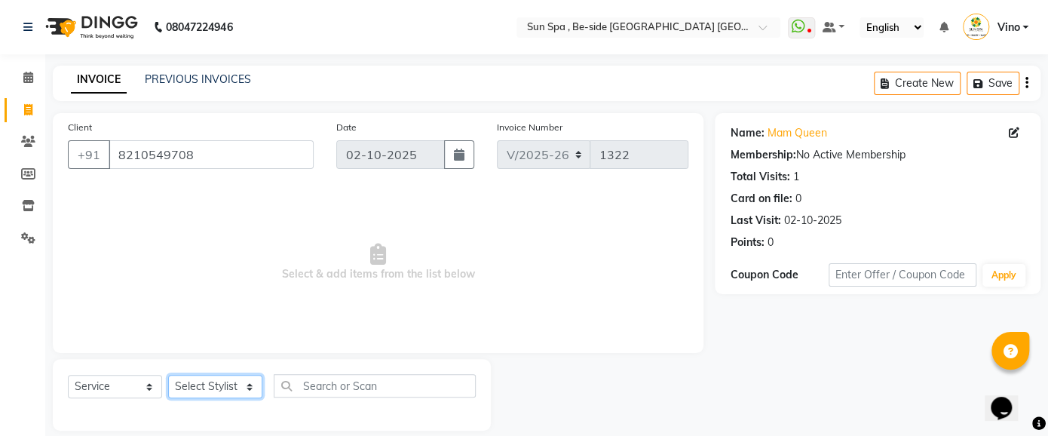
click at [252, 385] on select "Select Stylist Asha [PERSON_NAME] KAJAL tattoo [PERSON_NAME] [PERSON_NAME] [PER…" at bounding box center [215, 386] width 94 height 23
select select "44010"
click at [168, 375] on select "Select Stylist Asha [PERSON_NAME] KAJAL tattoo [PERSON_NAME] [PERSON_NAME] [PER…" at bounding box center [215, 386] width 94 height 23
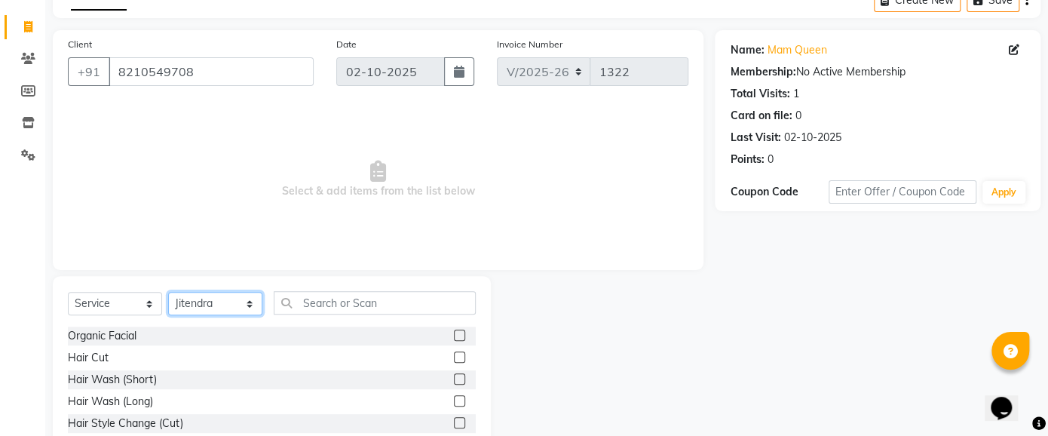
scroll to position [93, 0]
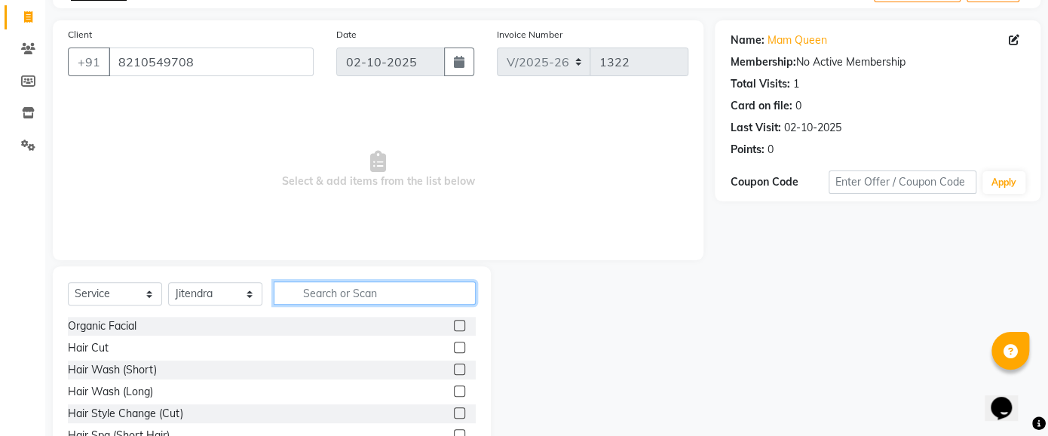
click at [372, 287] on input "text" at bounding box center [375, 292] width 202 height 23
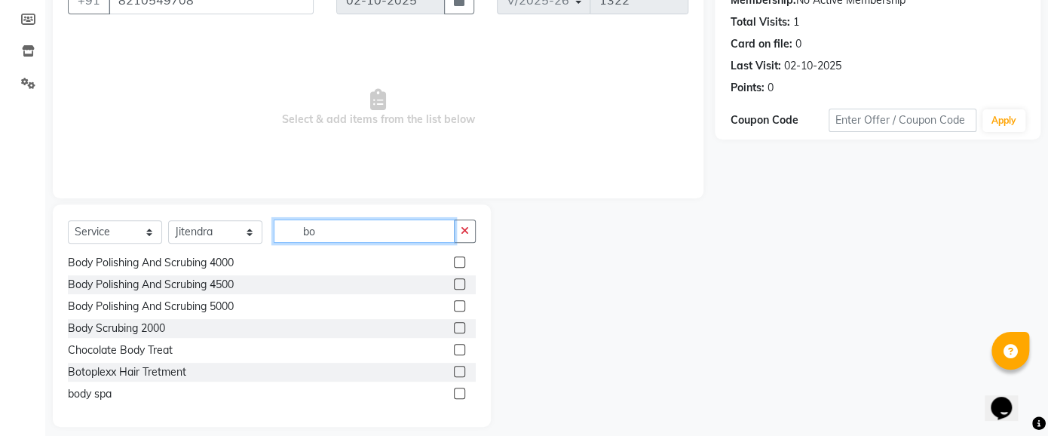
scroll to position [155, 0]
type input "bo"
click at [454, 367] on label at bounding box center [459, 370] width 11 height 11
click at [454, 367] on input "checkbox" at bounding box center [459, 371] width 10 height 10
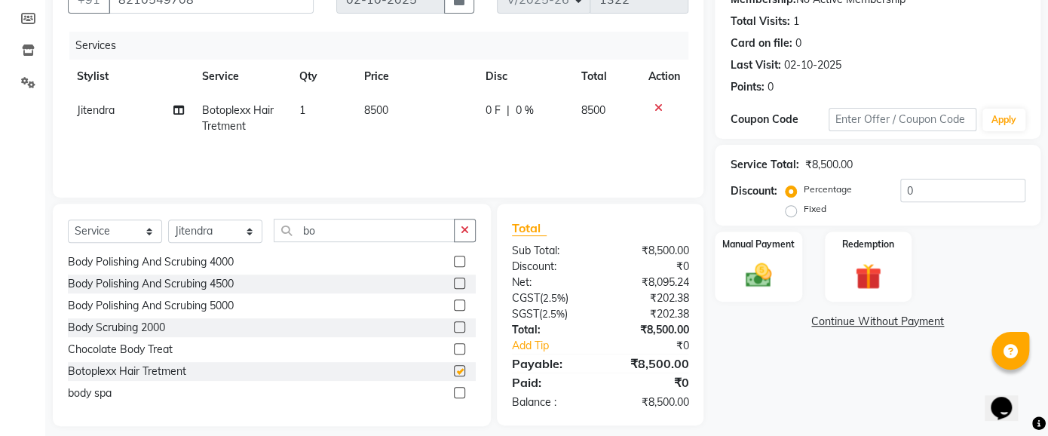
checkbox input "false"
click at [915, 191] on input "0" at bounding box center [962, 190] width 125 height 23
drag, startPoint x: 788, startPoint y: 207, endPoint x: 926, endPoint y: 187, distance: 139.4
click at [926, 187] on div "Percentage Fixed" at bounding box center [906, 199] width 237 height 41
click at [926, 187] on input "number" at bounding box center [962, 190] width 125 height 23
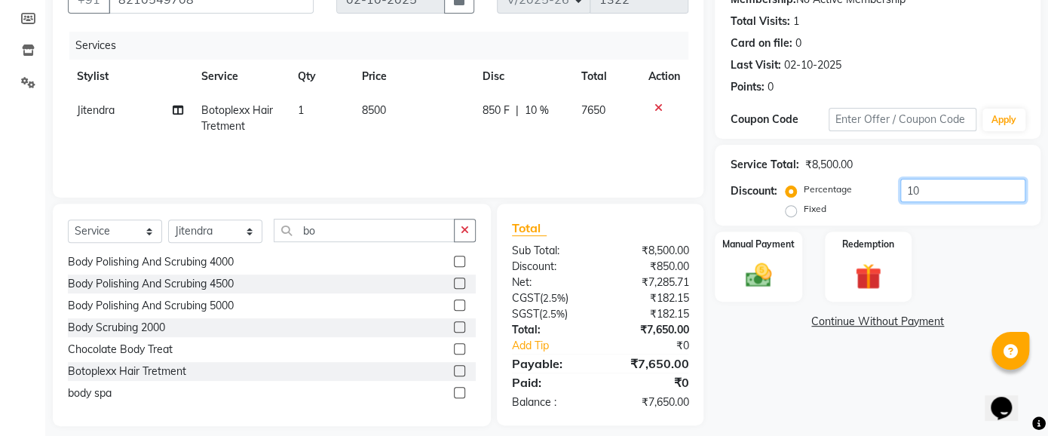
type input "1"
click at [803, 212] on label "Fixed" at bounding box center [814, 209] width 23 height 14
click at [789, 212] on input "Fixed" at bounding box center [793, 208] width 11 height 11
radio input "true"
click at [928, 184] on input "number" at bounding box center [962, 190] width 125 height 23
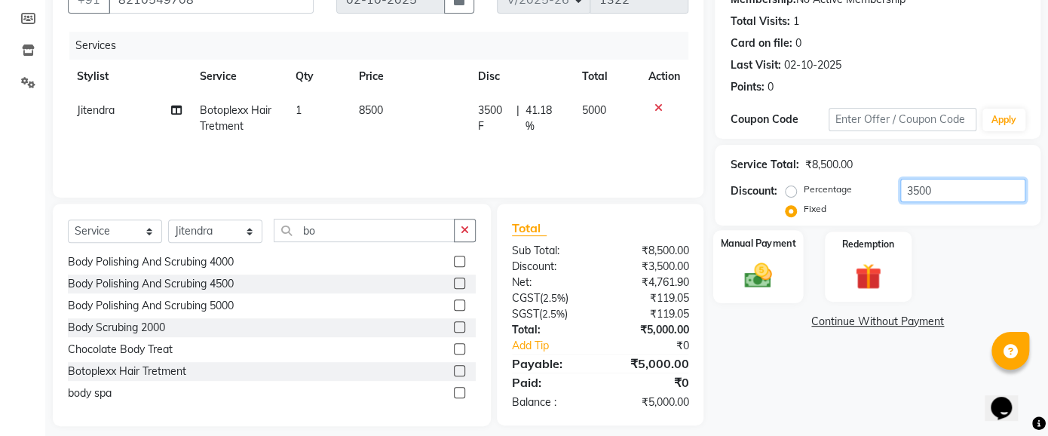
type input "3500"
click at [775, 259] on img at bounding box center [758, 275] width 44 height 32
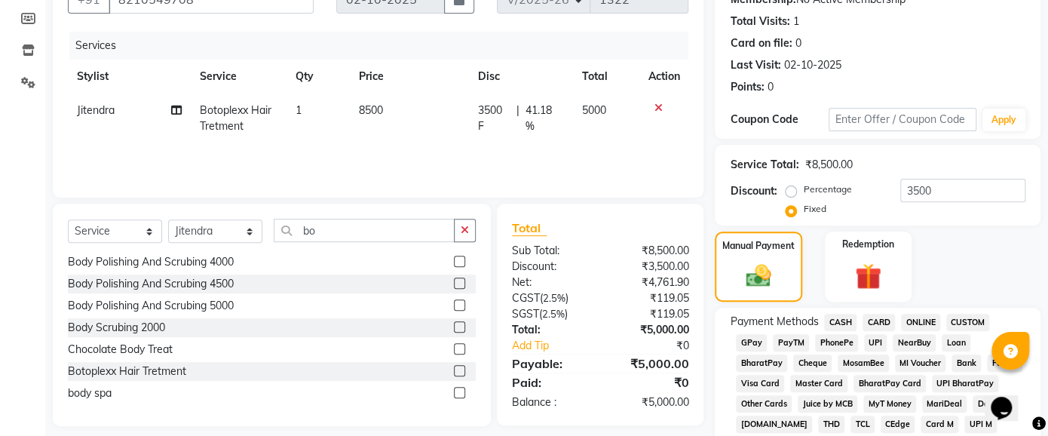
click at [749, 340] on span "GPay" at bounding box center [751, 342] width 31 height 17
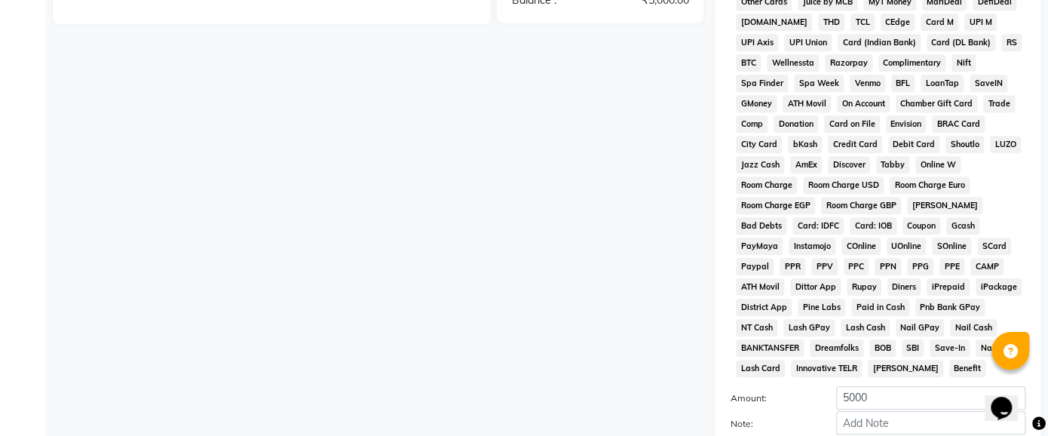
scroll to position [623, 0]
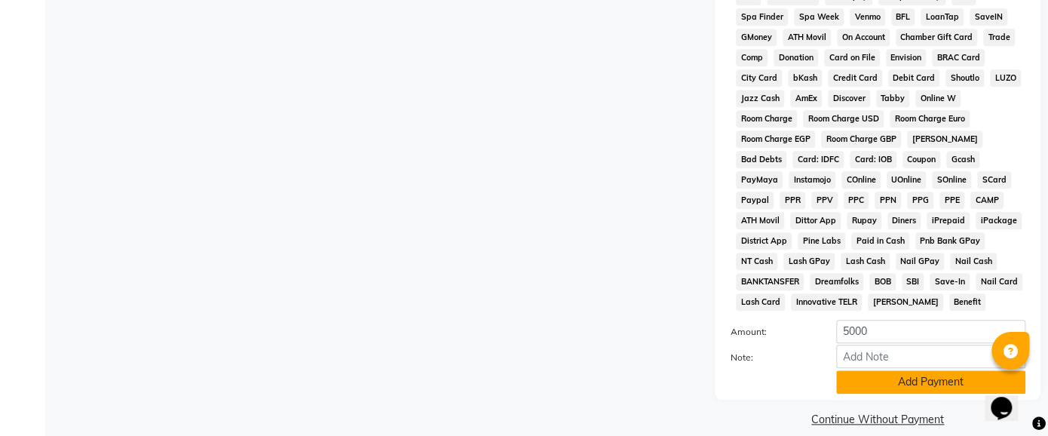
click at [906, 370] on button "Add Payment" at bounding box center [930, 381] width 189 height 23
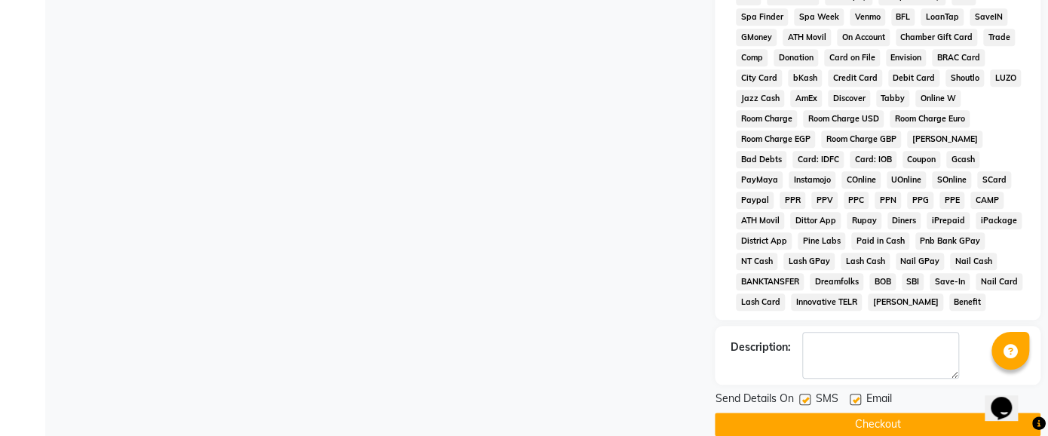
click at [880, 412] on button "Checkout" at bounding box center [877, 423] width 326 height 23
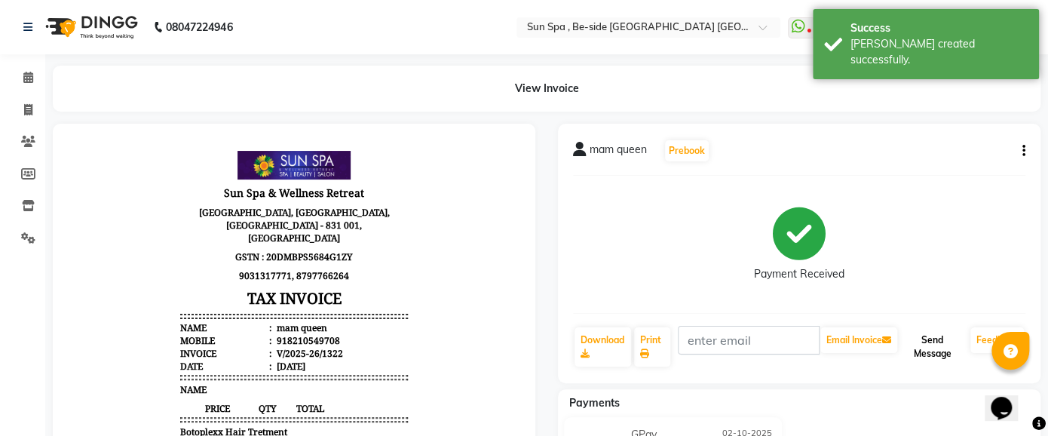
click at [928, 348] on button "Send Message" at bounding box center [932, 346] width 64 height 39
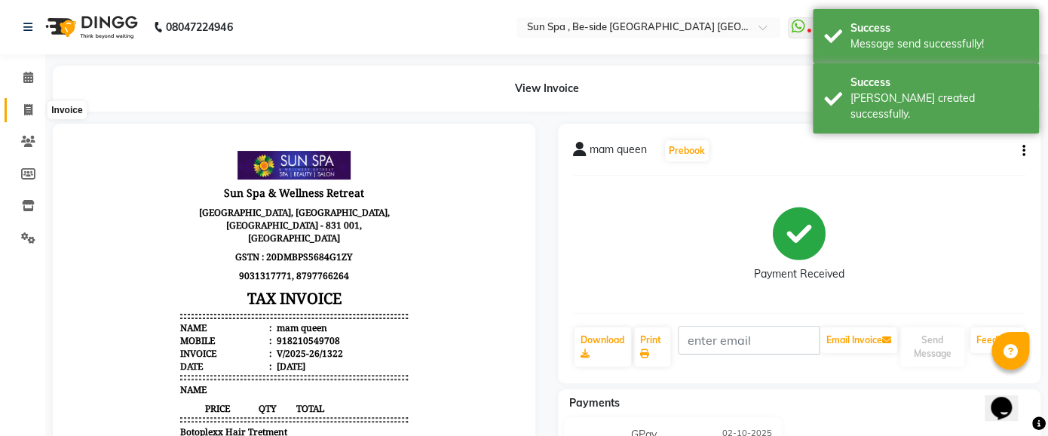
click at [15, 102] on span at bounding box center [28, 110] width 26 height 17
select select "service"
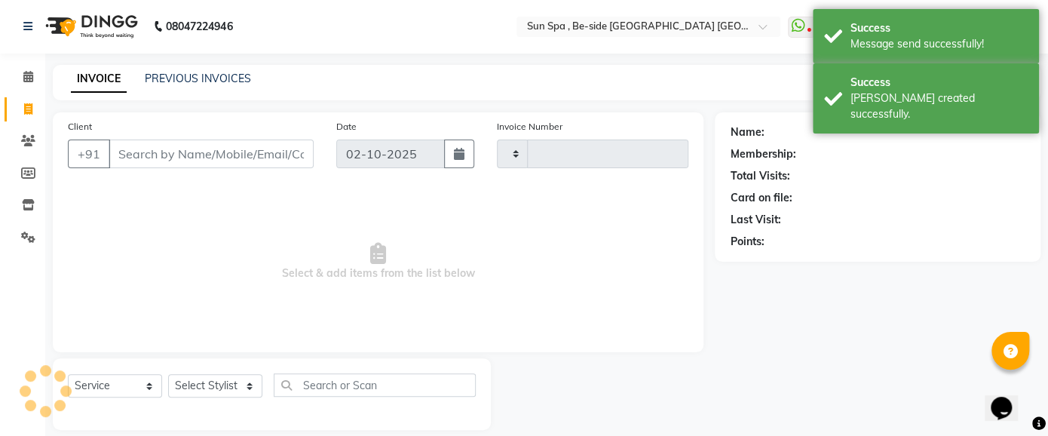
type input "1323"
select select "5782"
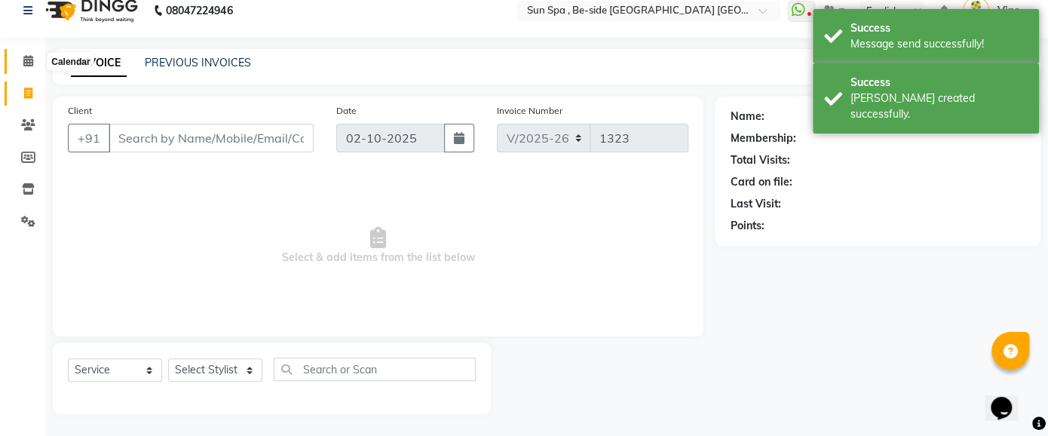
click at [23, 59] on icon at bounding box center [28, 60] width 10 height 11
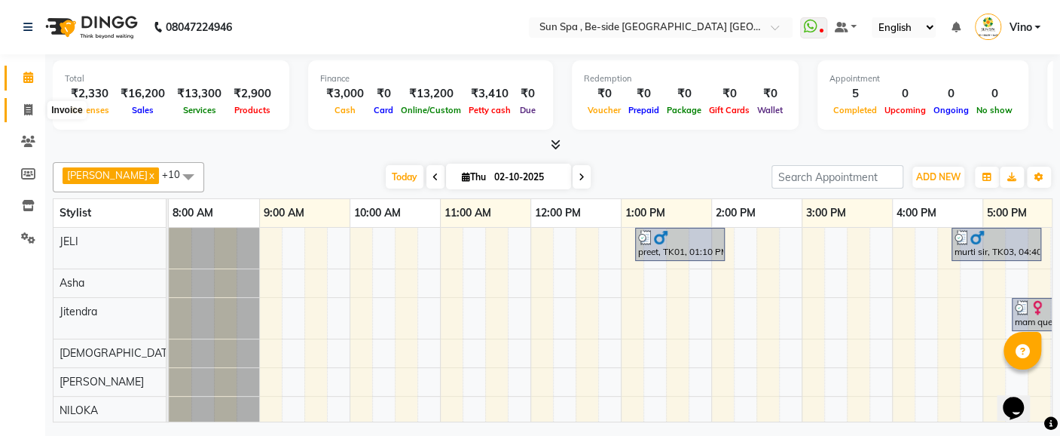
click at [31, 104] on icon at bounding box center [28, 109] width 8 height 11
select select "service"
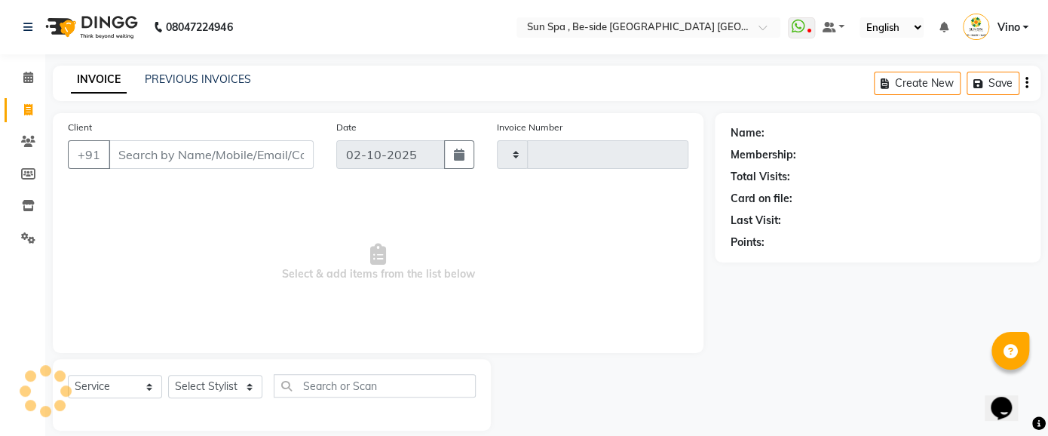
type input "1323"
select select "5782"
click at [29, 76] on icon at bounding box center [28, 77] width 10 height 11
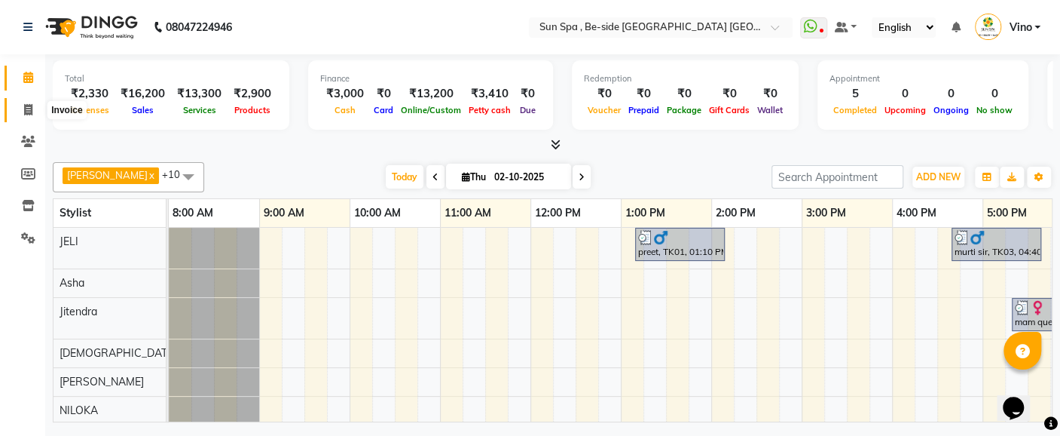
click at [29, 109] on icon at bounding box center [28, 109] width 8 height 11
select select "service"
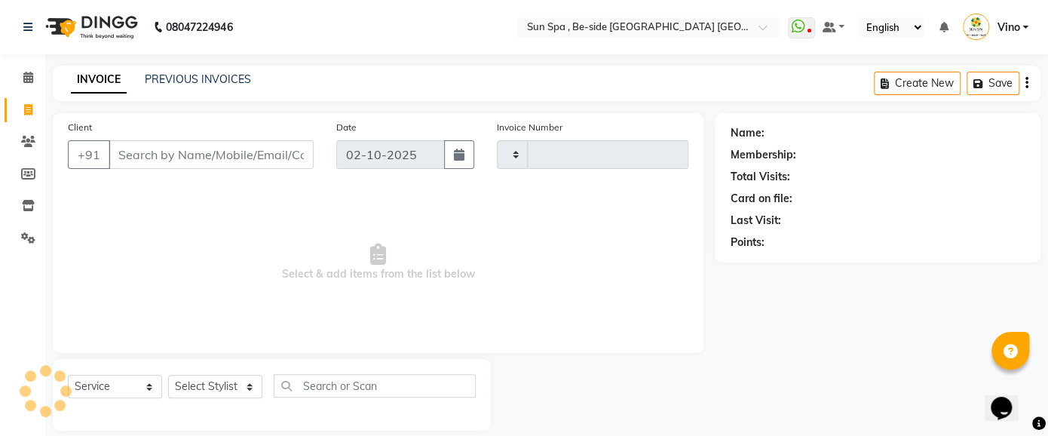
type input "1323"
select select "5782"
click at [157, 154] on input "Client" at bounding box center [211, 154] width 205 height 29
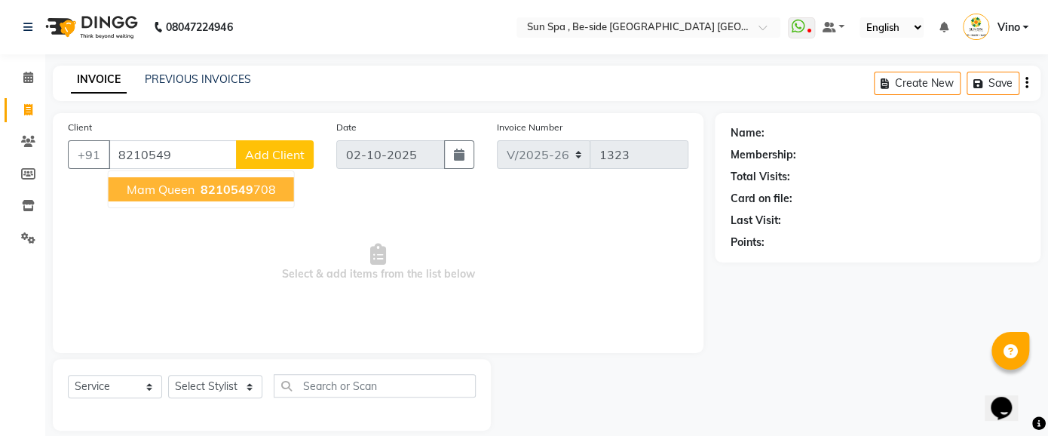
click at [167, 185] on span "mam queen" at bounding box center [161, 189] width 68 height 15
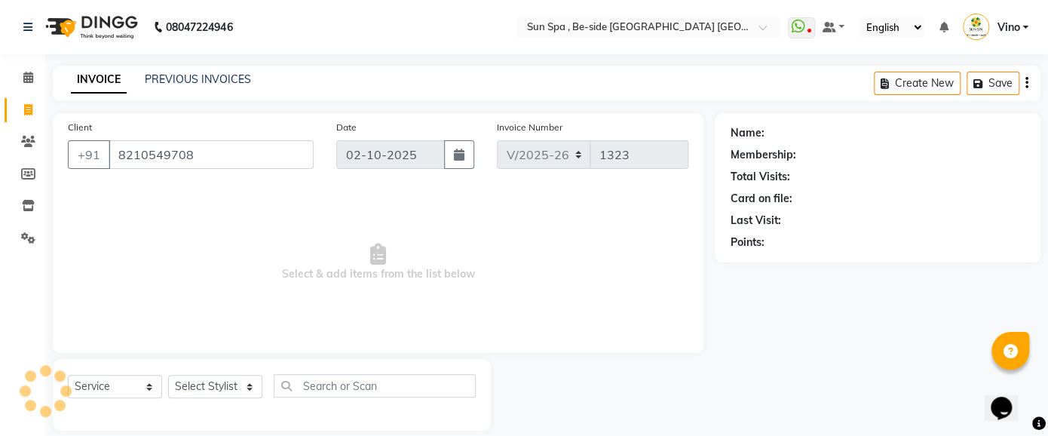
type input "8210549708"
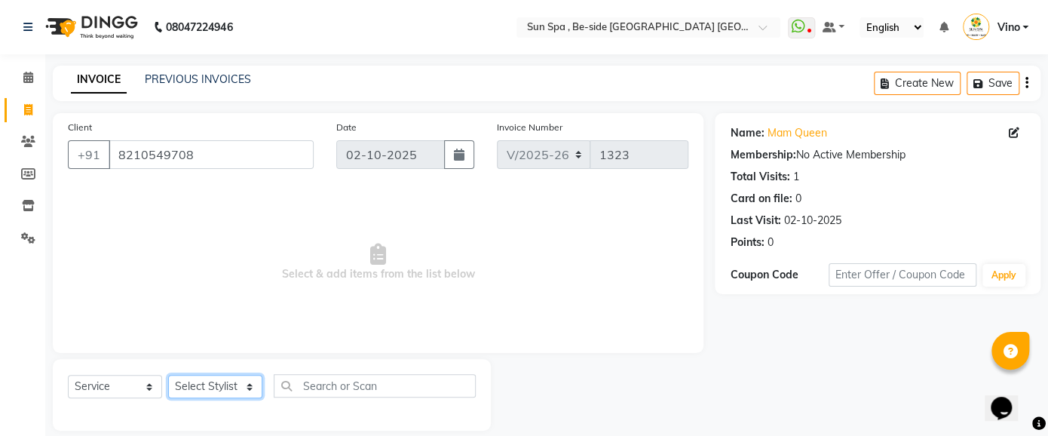
click at [245, 383] on select "Select Stylist Asha [PERSON_NAME] KAJAL tattoo [PERSON_NAME] [PERSON_NAME] [PER…" at bounding box center [215, 386] width 94 height 23
select select "91123"
click at [168, 375] on select "Select Stylist Asha [PERSON_NAME] KAJAL tattoo [PERSON_NAME] [PERSON_NAME] [PER…" at bounding box center [215, 386] width 94 height 23
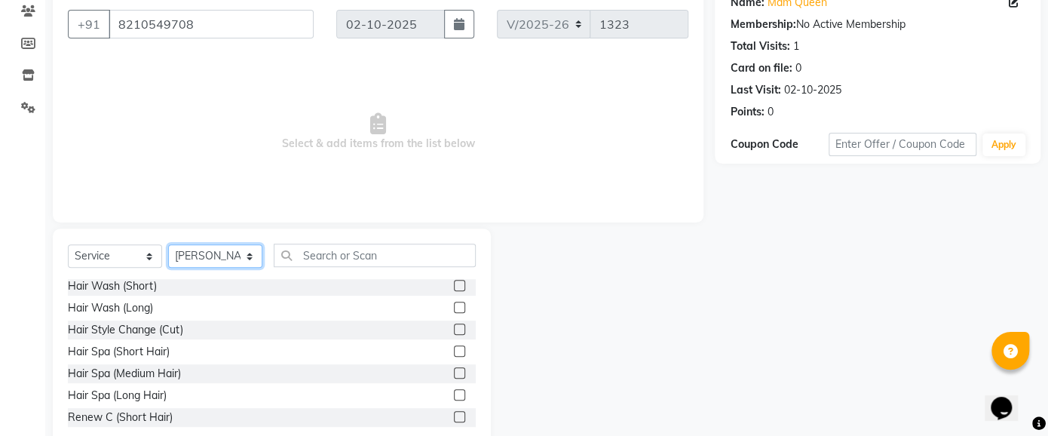
scroll to position [47, 0]
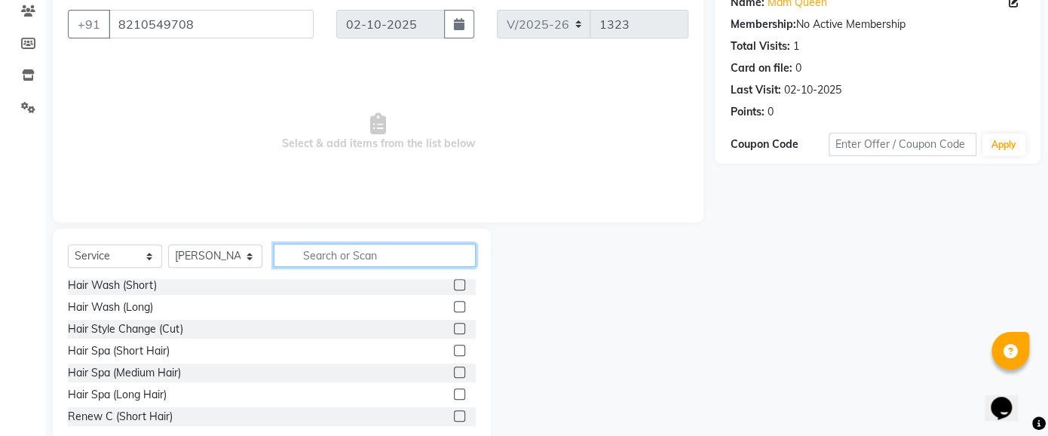
click at [368, 252] on input "text" at bounding box center [375, 254] width 202 height 23
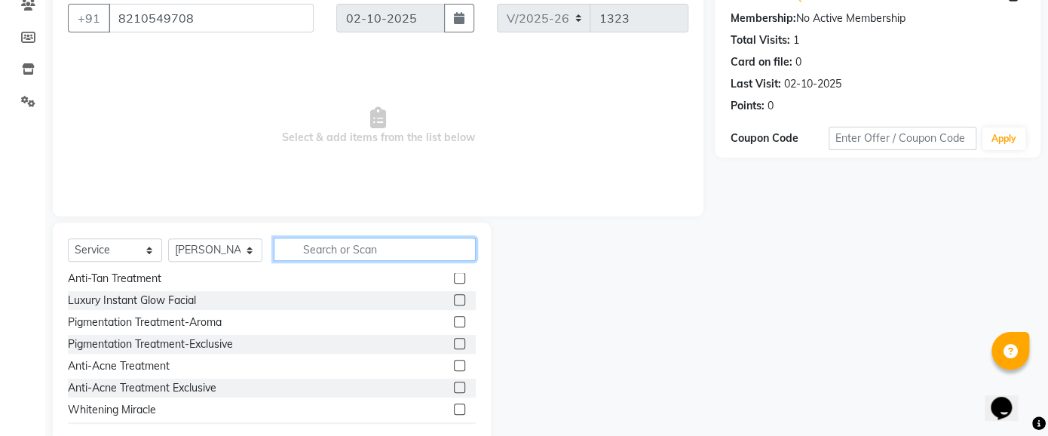
scroll to position [137, 0]
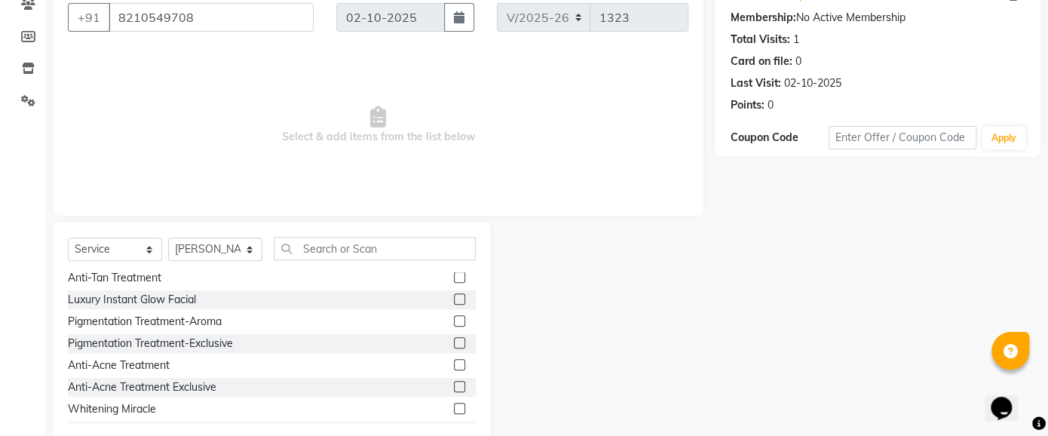
click at [454, 297] on label at bounding box center [459, 298] width 11 height 11
click at [454, 297] on input "checkbox" at bounding box center [459, 300] width 10 height 10
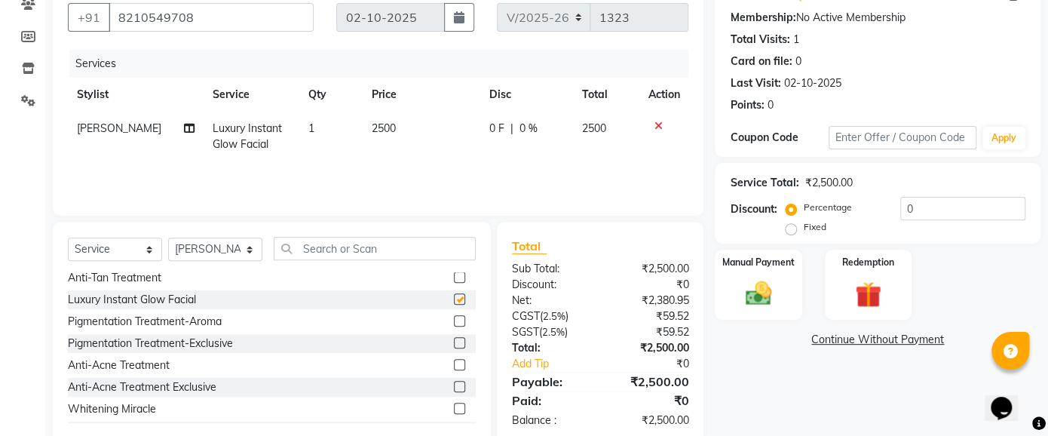
checkbox input "false"
click at [376, 130] on span "2500" at bounding box center [384, 128] width 24 height 14
select select "91123"
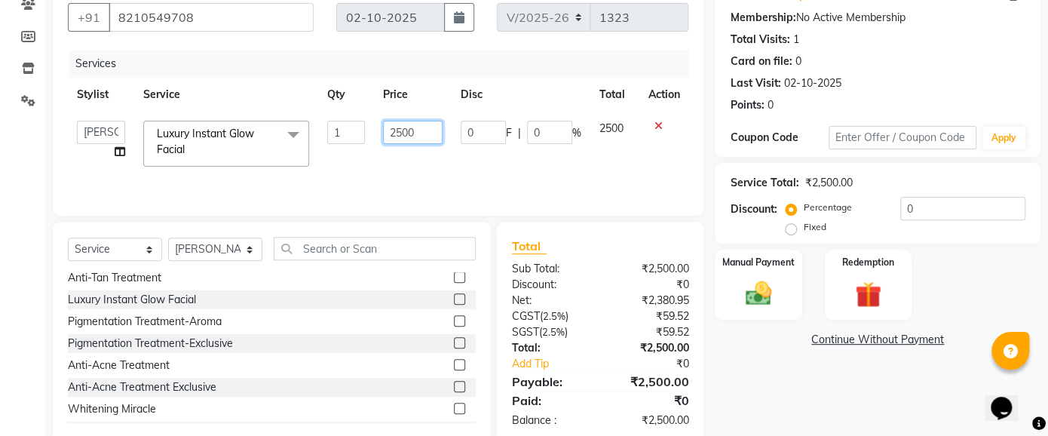
click at [424, 136] on input "2500" at bounding box center [413, 132] width 60 height 23
type input "2"
type input "4000"
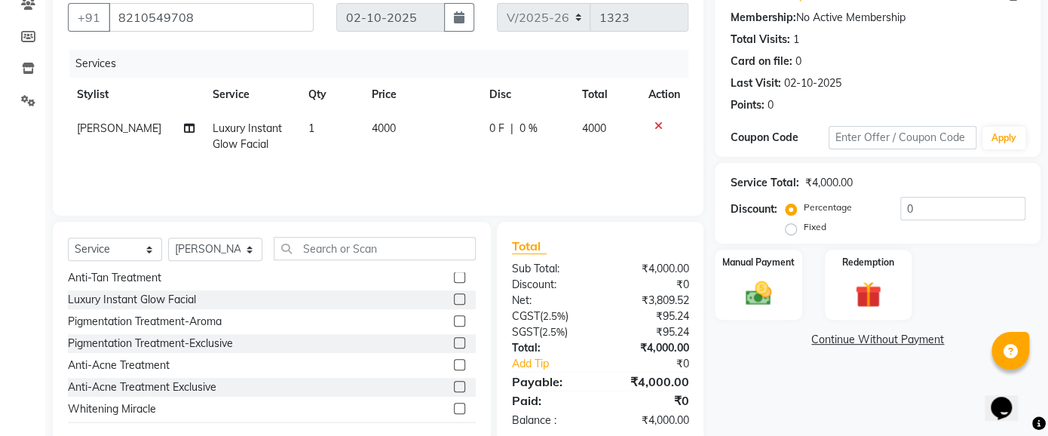
click at [314, 124] on td "1" at bounding box center [330, 137] width 63 height 50
select select "91123"
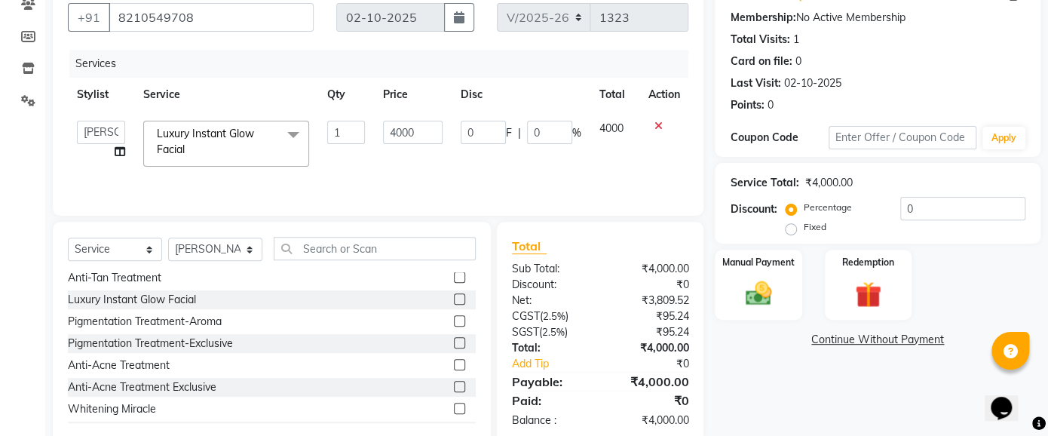
click at [454, 297] on label at bounding box center [459, 298] width 11 height 11
click at [454, 297] on input "checkbox" at bounding box center [459, 300] width 10 height 10
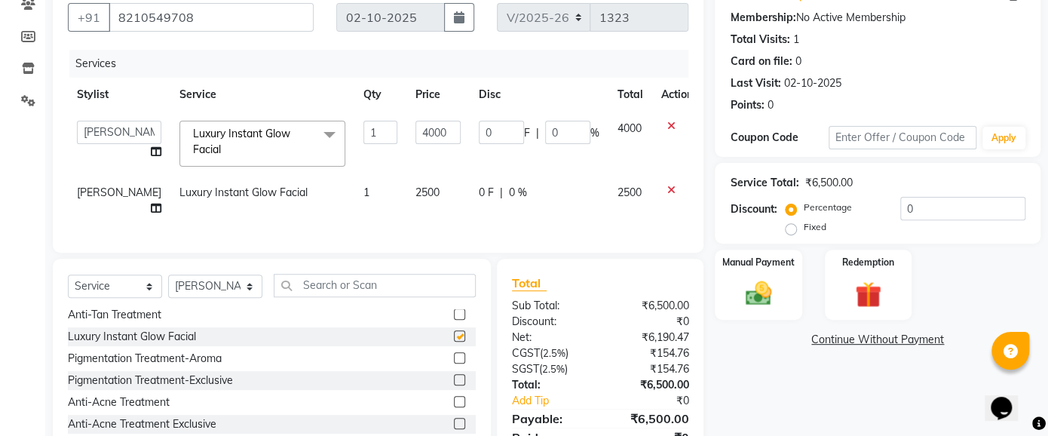
checkbox input "false"
click at [415, 187] on span "2500" at bounding box center [427, 192] width 24 height 14
select select "91123"
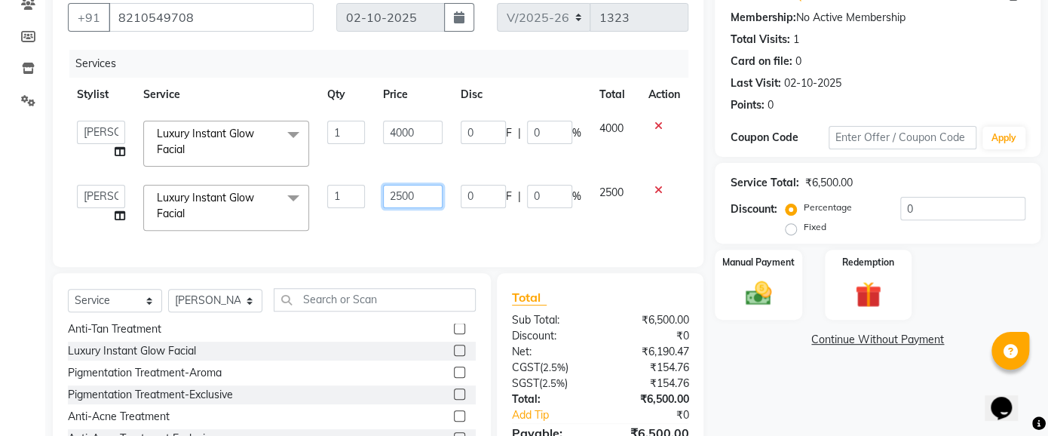
click at [417, 201] on input "2500" at bounding box center [413, 196] width 60 height 23
type input "2"
type input "4000"
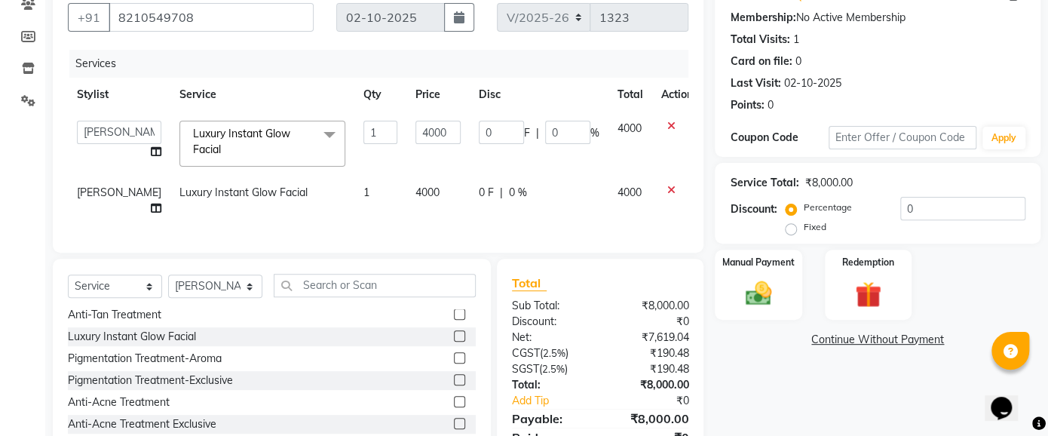
scroll to position [217, 0]
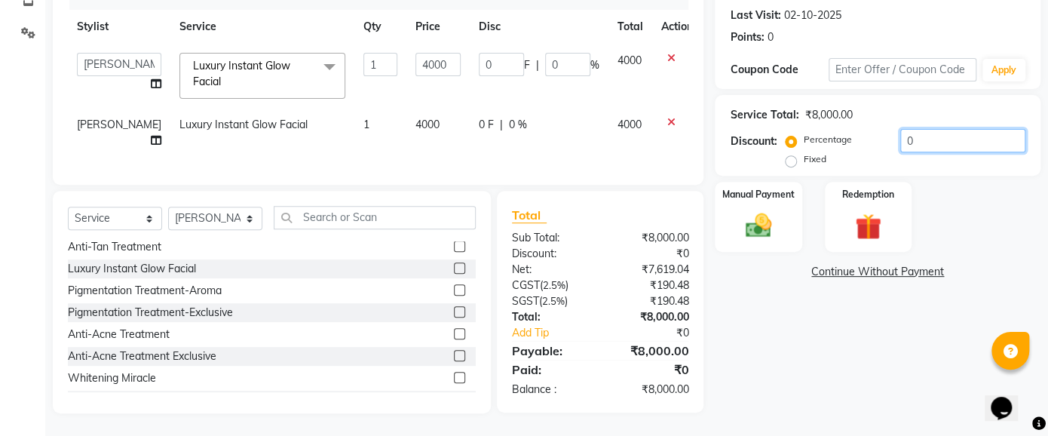
click at [925, 133] on input "0" at bounding box center [962, 140] width 125 height 23
click at [803, 152] on label "Fixed" at bounding box center [814, 159] width 23 height 14
click at [788, 154] on input "Fixed" at bounding box center [793, 159] width 11 height 11
radio input "true"
click at [931, 132] on input "number" at bounding box center [962, 140] width 125 height 23
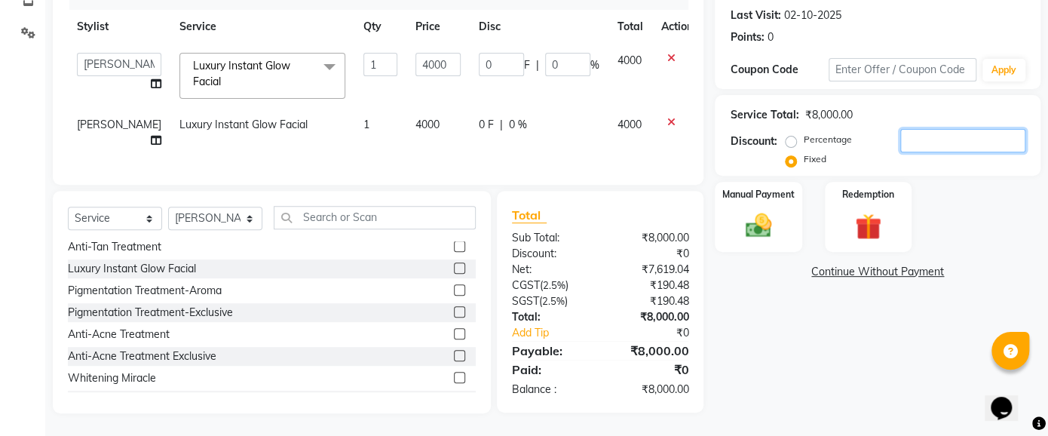
type input "1"
type input "0.5"
type input "0.01"
type input "10"
type input "5"
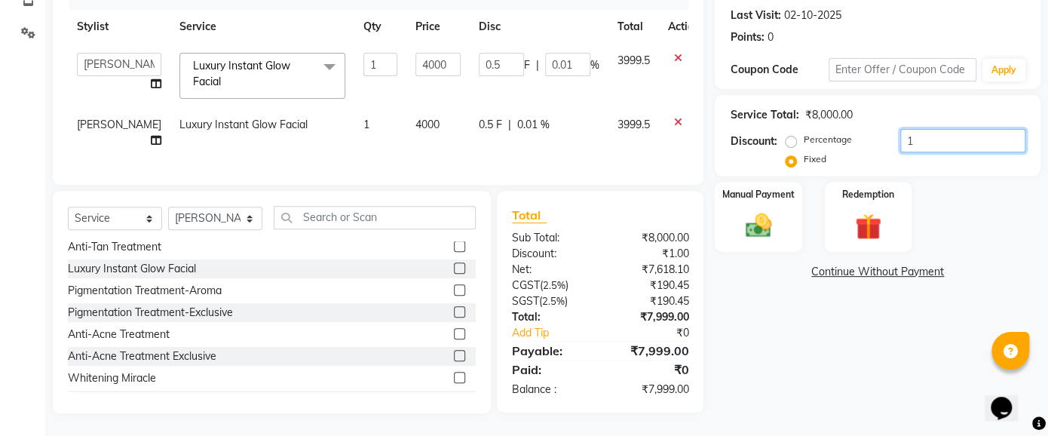
type input "0.13"
type input "100"
type input "50"
type input "1.25"
type input "1000"
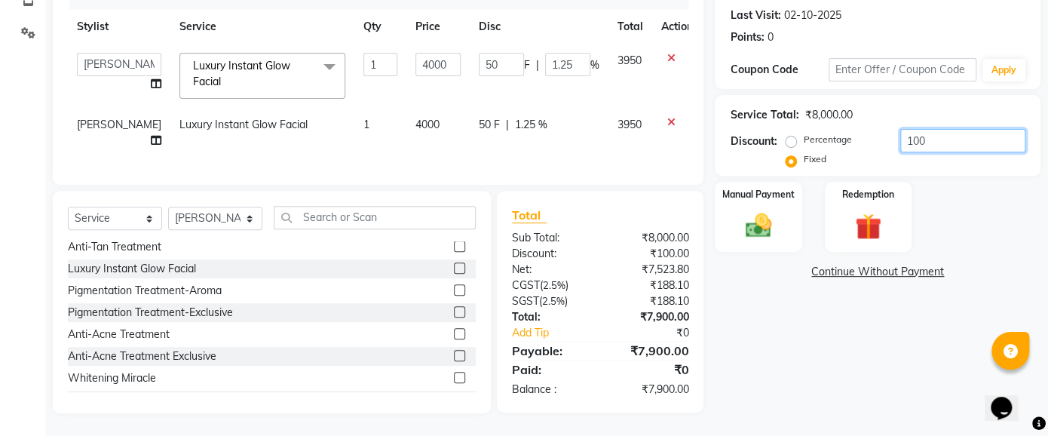
type input "500"
type input "12.5"
type input "1000"
click at [754, 214] on img at bounding box center [758, 226] width 44 height 32
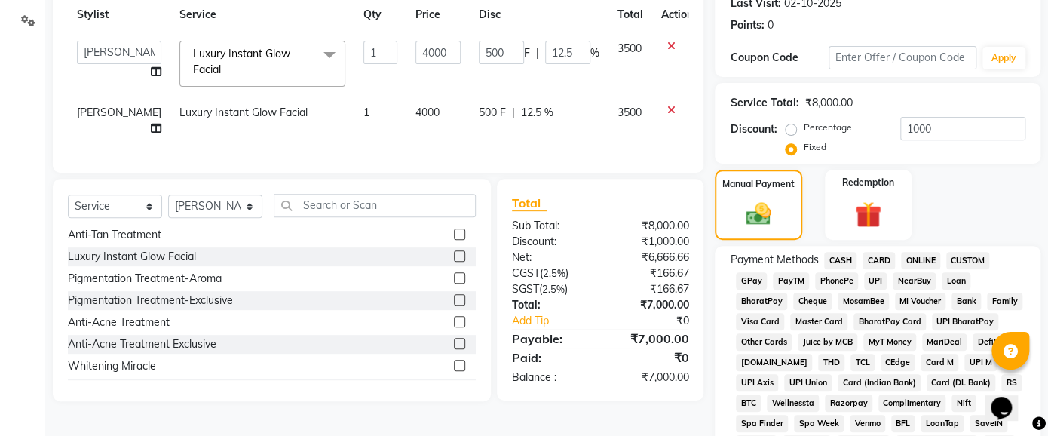
click at [749, 276] on span "GPay" at bounding box center [751, 280] width 31 height 17
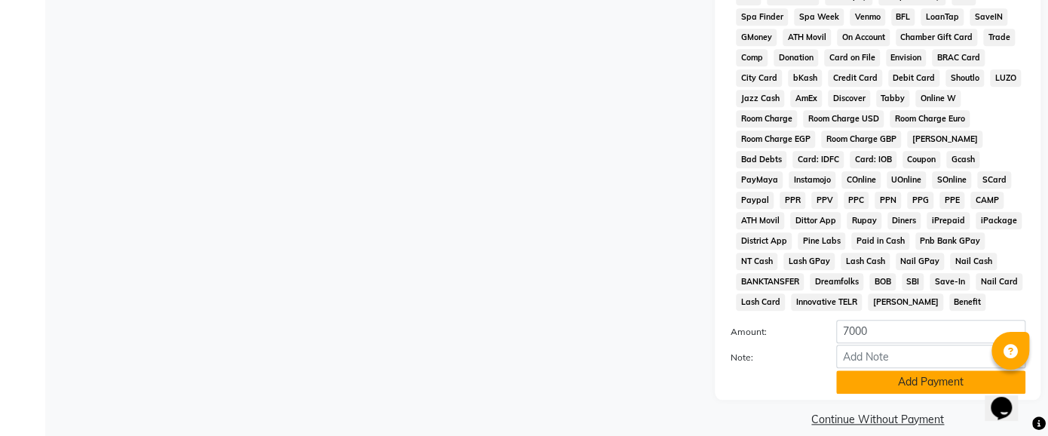
click at [899, 370] on button "Add Payment" at bounding box center [930, 381] width 189 height 23
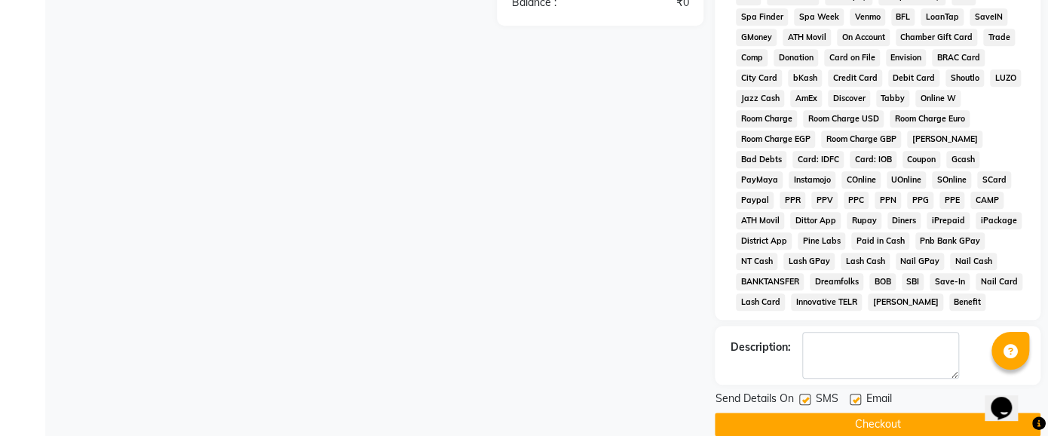
click at [877, 412] on button "Checkout" at bounding box center [877, 423] width 326 height 23
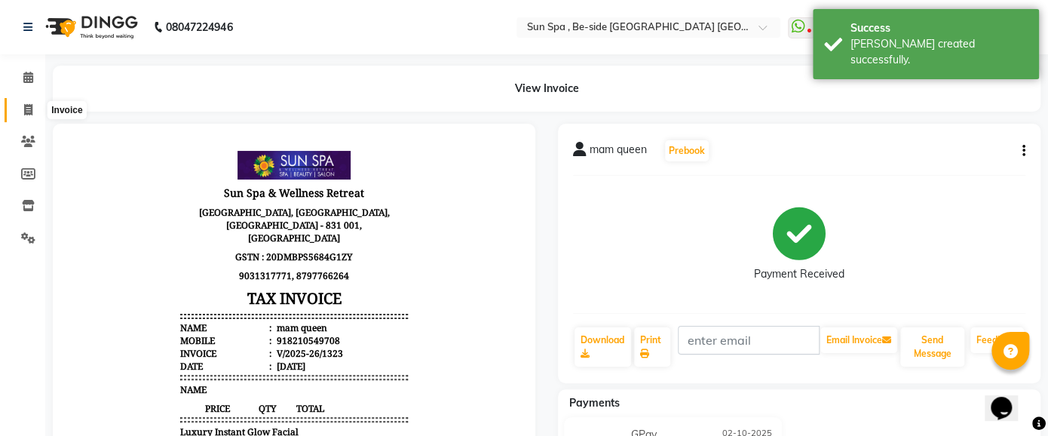
click at [29, 107] on icon at bounding box center [28, 109] width 8 height 11
select select "service"
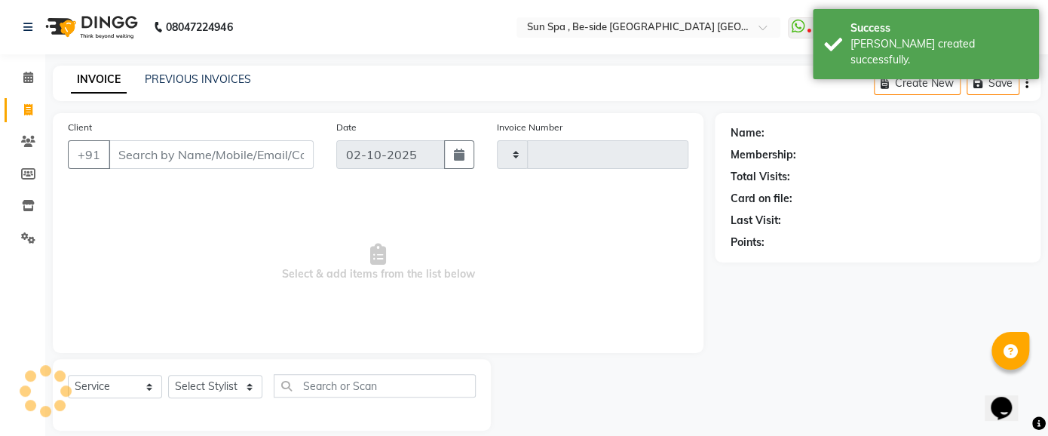
scroll to position [17, 0]
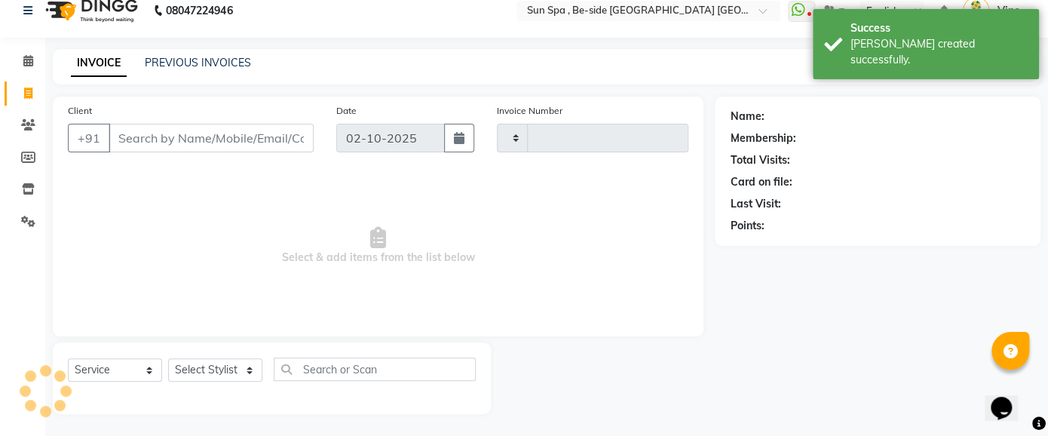
type input "1324"
select select "5782"
click at [28, 58] on icon at bounding box center [28, 60] width 10 height 11
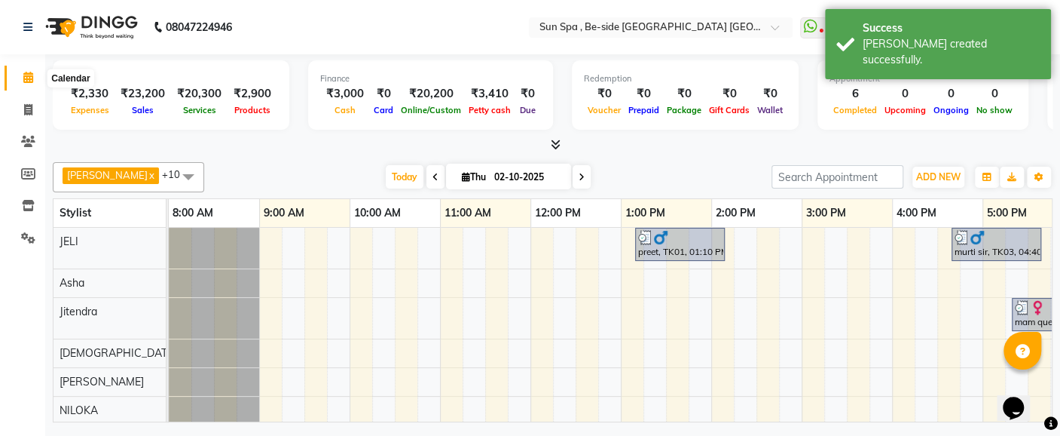
click at [29, 78] on icon at bounding box center [28, 77] width 10 height 11
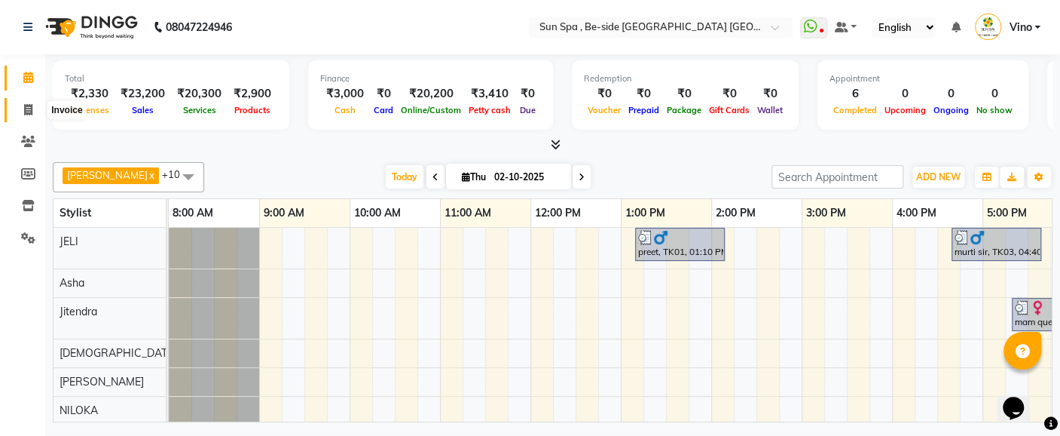
click at [29, 110] on icon at bounding box center [28, 109] width 8 height 11
select select "service"
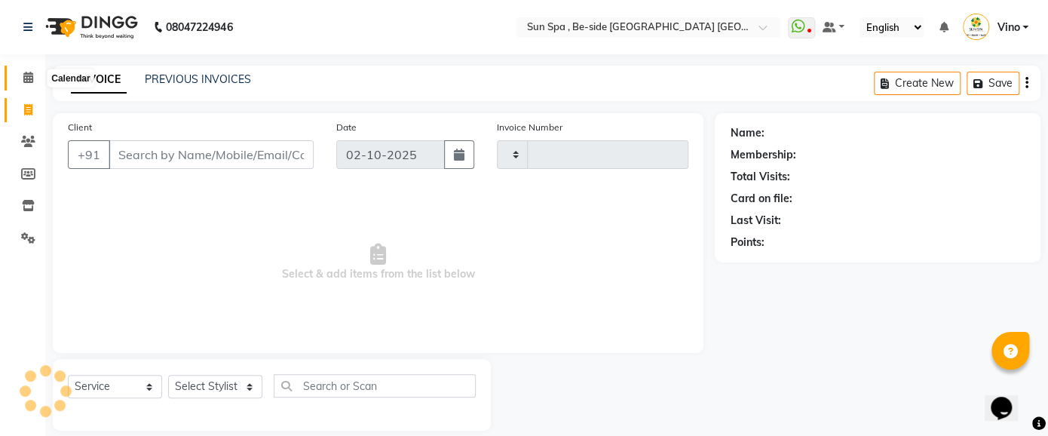
type input "1324"
click at [28, 78] on icon at bounding box center [28, 77] width 10 height 11
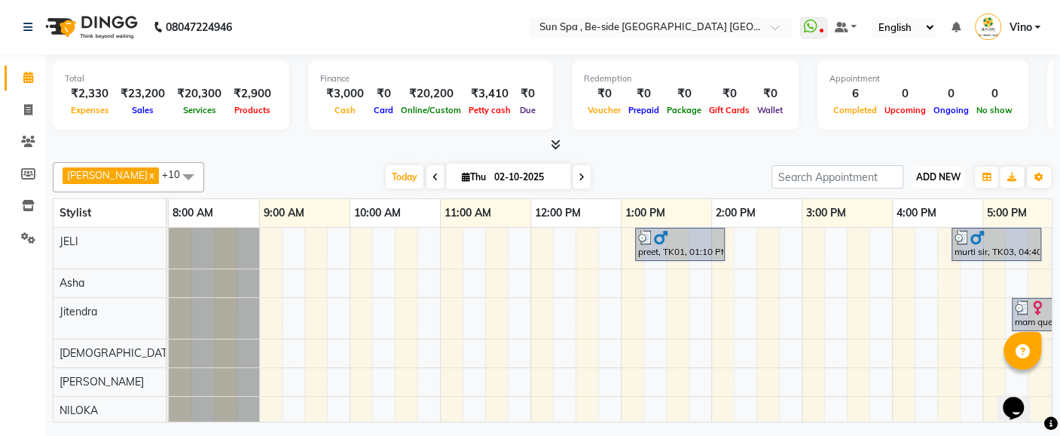
click at [943, 173] on span "ADD NEW" at bounding box center [938, 176] width 44 height 11
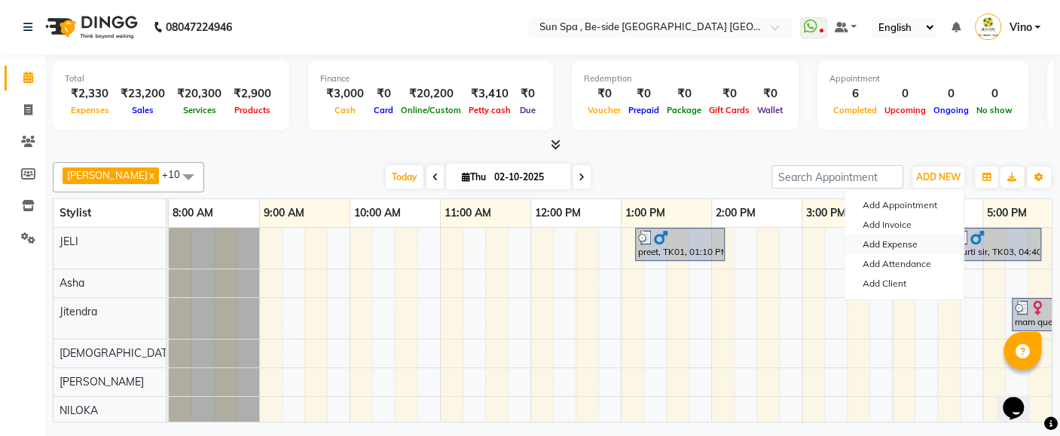
click at [909, 241] on link "Add Expense" at bounding box center [904, 244] width 119 height 20
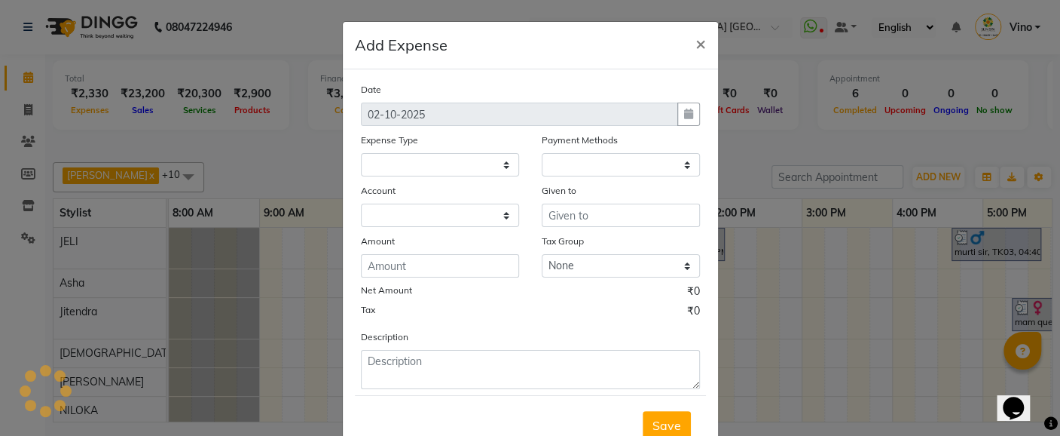
select select "1"
select select "4733"
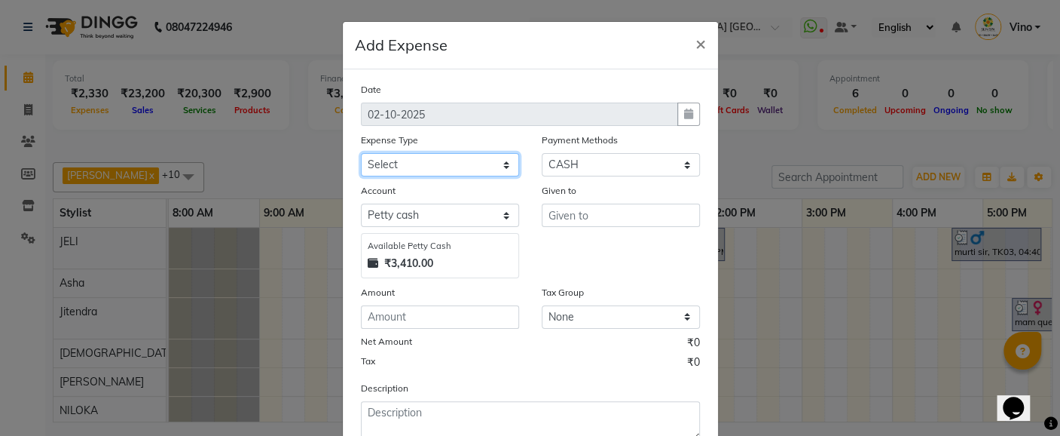
click at [501, 164] on select "Select Advance Salary Bank charges Car maintenance Cash transfer to bank Cash t…" at bounding box center [440, 164] width 158 height 23
select select "12838"
click at [361, 153] on select "Select Advance Salary Bank charges Car maintenance Cash transfer to bank Cash t…" at bounding box center [440, 164] width 158 height 23
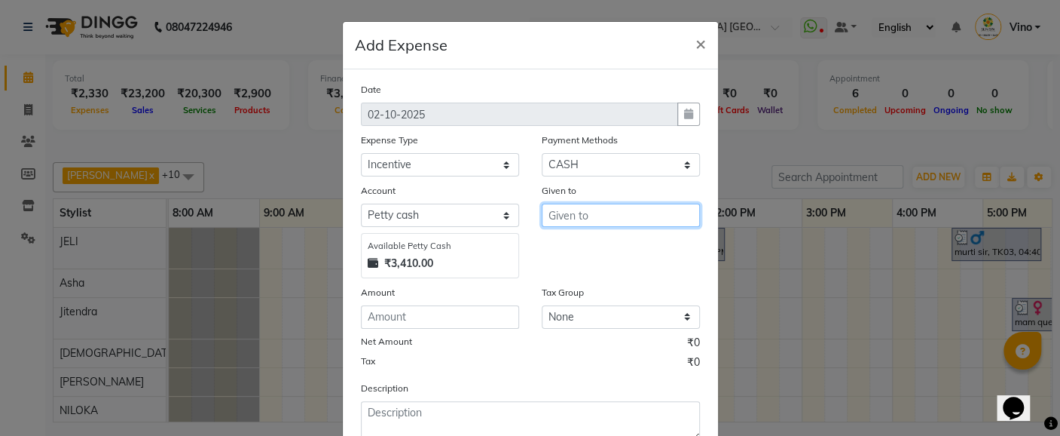
click at [611, 212] on input "text" at bounding box center [621, 214] width 158 height 23
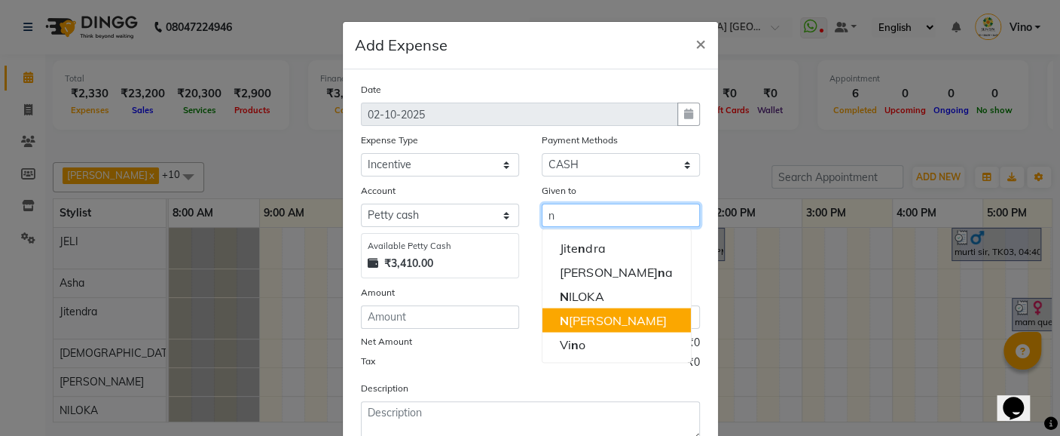
click at [603, 326] on ngb-highlight "N [PERSON_NAME]" at bounding box center [613, 319] width 106 height 15
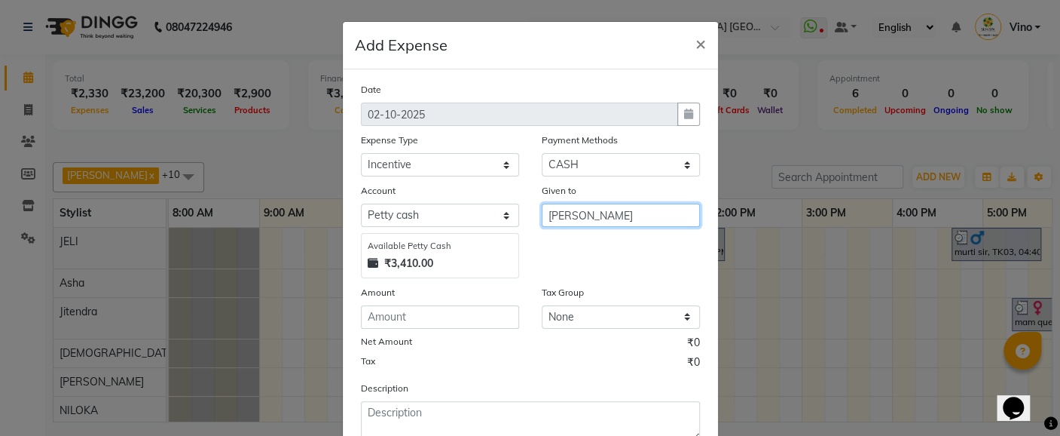
type input "[PERSON_NAME]"
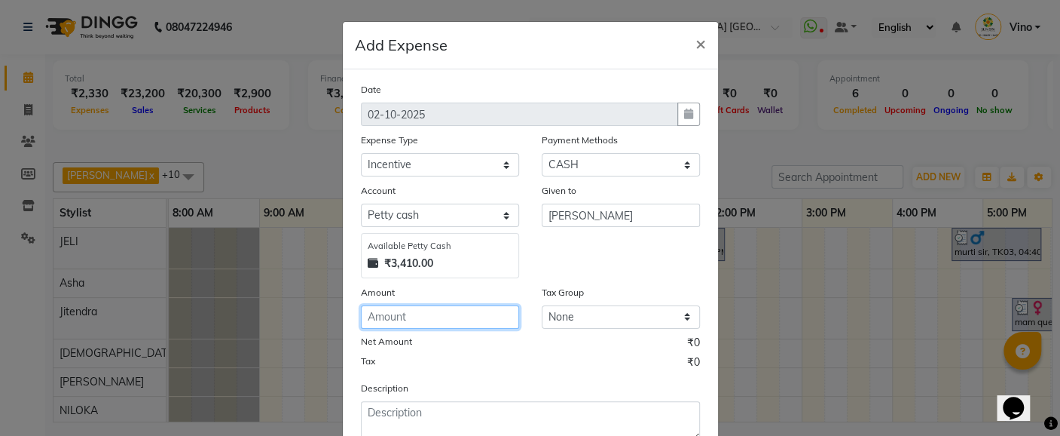
click at [467, 320] on input "number" at bounding box center [440, 316] width 158 height 23
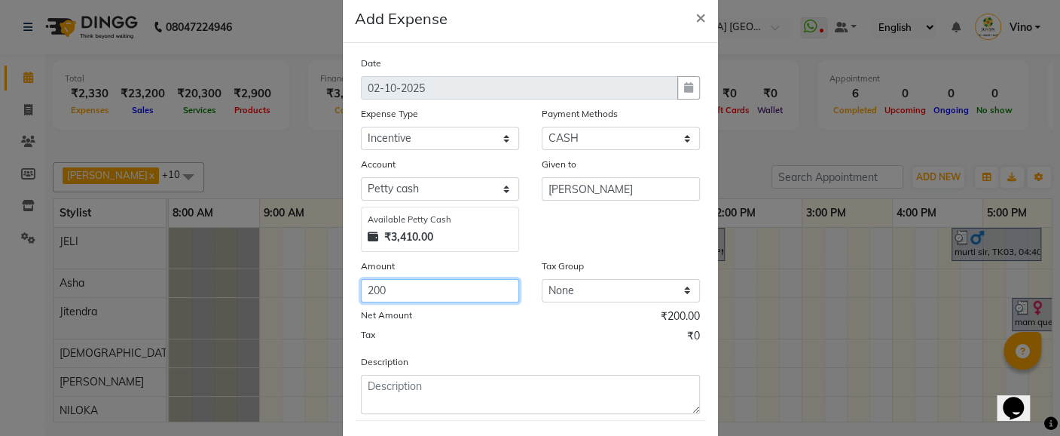
scroll to position [103, 0]
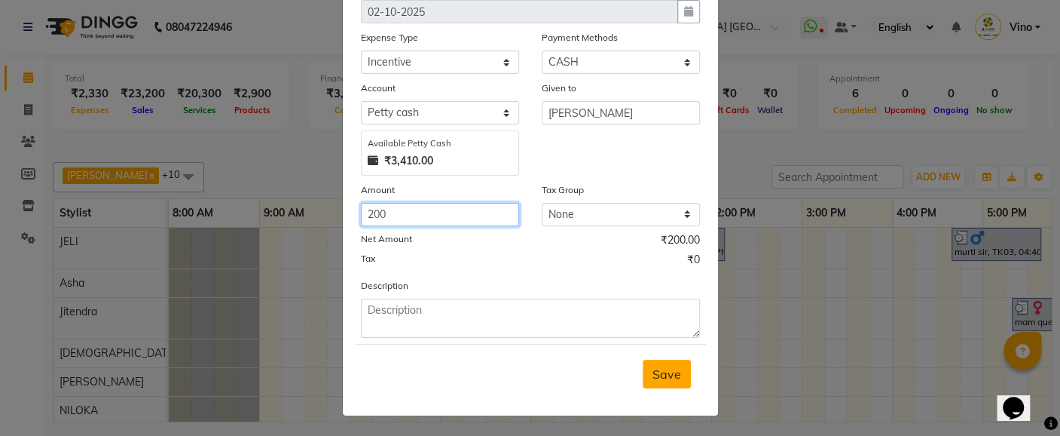
type input "200"
click at [654, 374] on span "Save" at bounding box center [667, 373] width 29 height 15
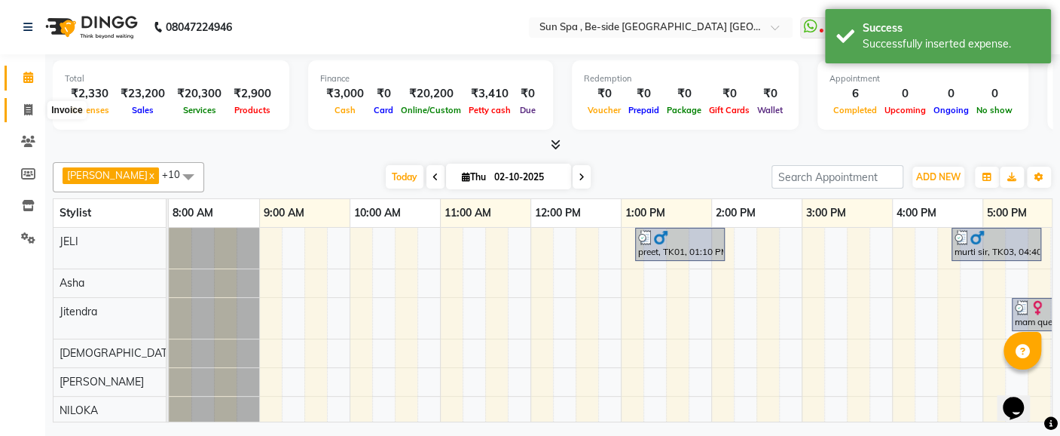
click at [26, 113] on icon at bounding box center [28, 109] width 8 height 11
select select "service"
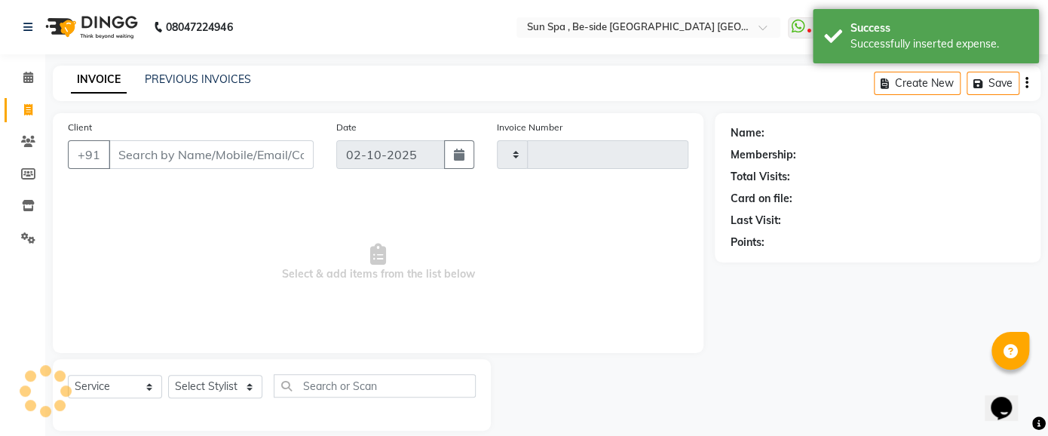
type input "1324"
select select "5782"
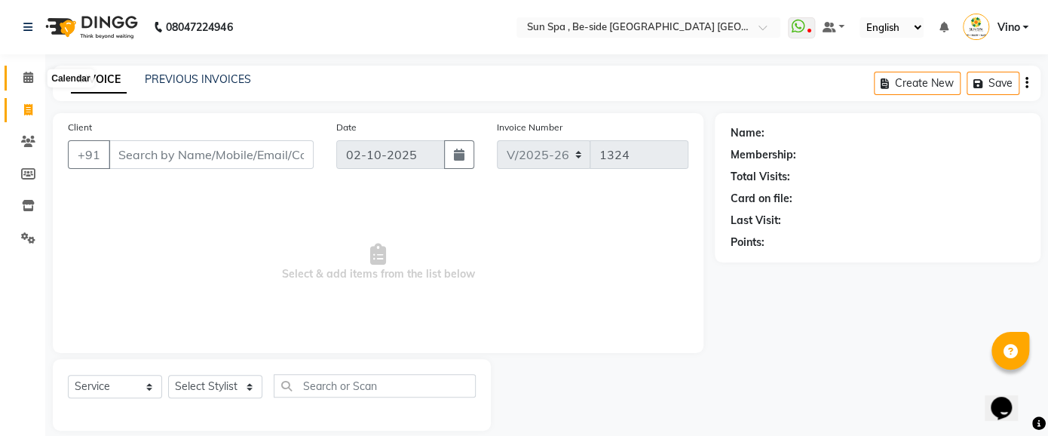
click at [24, 74] on icon at bounding box center [28, 77] width 10 height 11
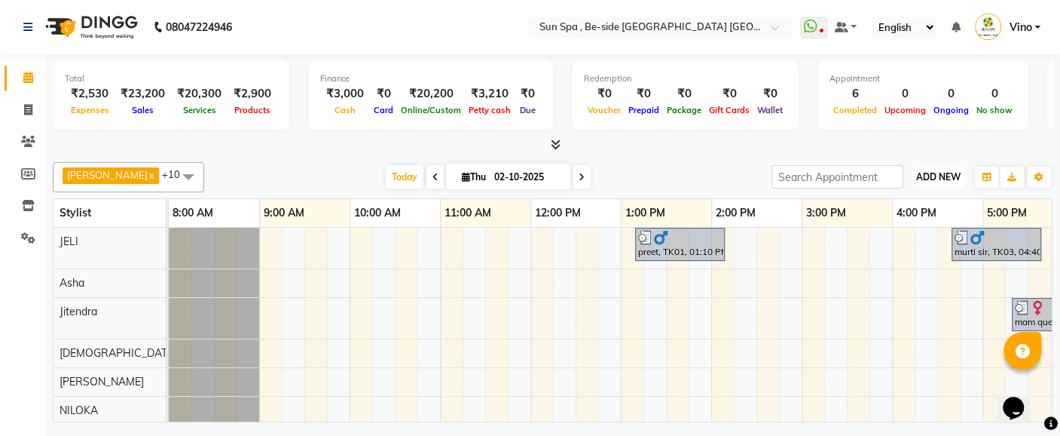
click at [945, 176] on span "ADD NEW" at bounding box center [938, 176] width 44 height 11
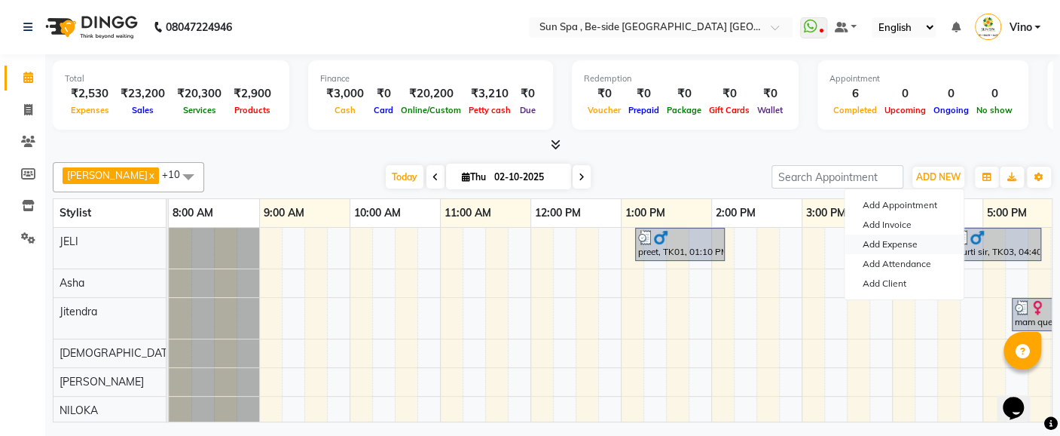
click at [917, 237] on link "Add Expense" at bounding box center [904, 244] width 119 height 20
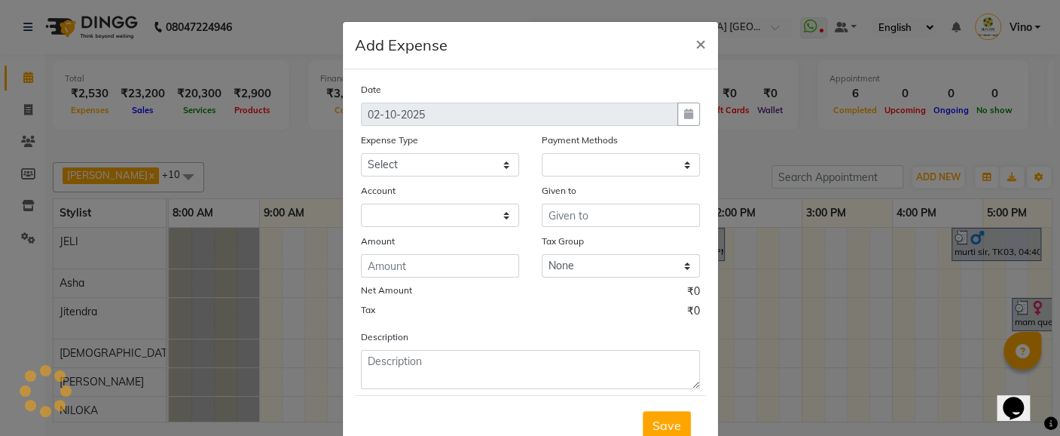
select select "1"
select select "4733"
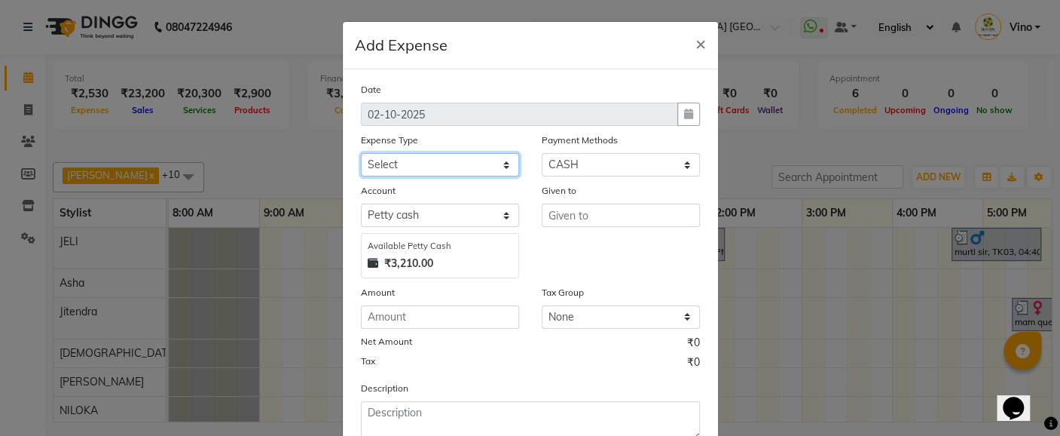
click at [497, 158] on select "Select Advance Salary Bank charges Car maintenance Cash transfer to bank Cash t…" at bounding box center [440, 164] width 158 height 23
select select "12838"
click at [361, 153] on select "Select Advance Salary Bank charges Car maintenance Cash transfer to bank Cash t…" at bounding box center [440, 164] width 158 height 23
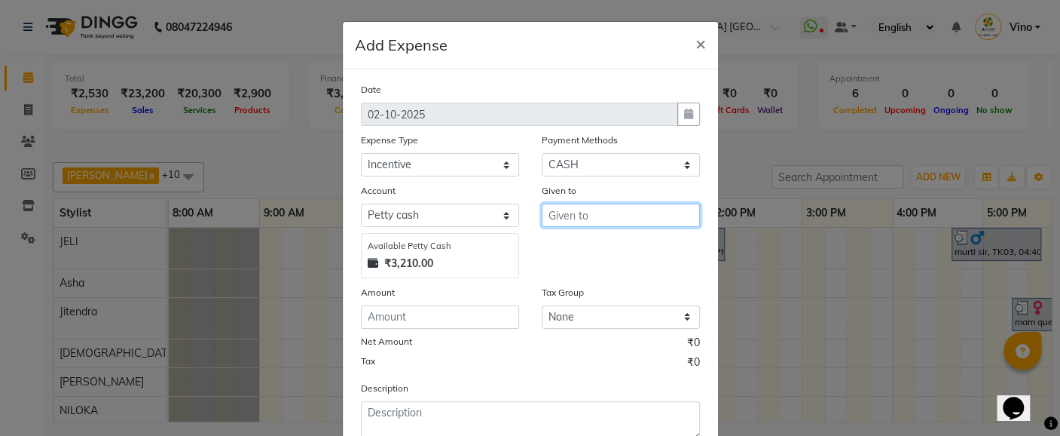
click at [616, 219] on input "text" at bounding box center [621, 214] width 158 height 23
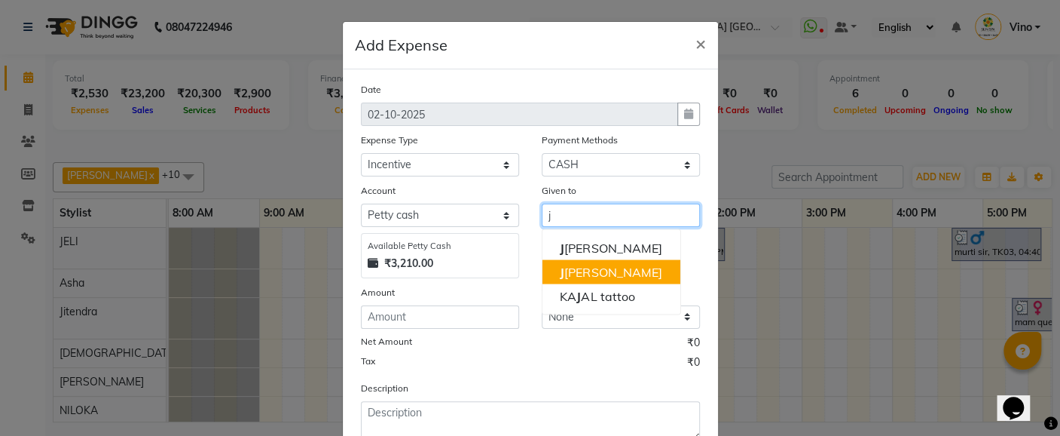
click at [601, 273] on button "[PERSON_NAME]" at bounding box center [611, 271] width 138 height 24
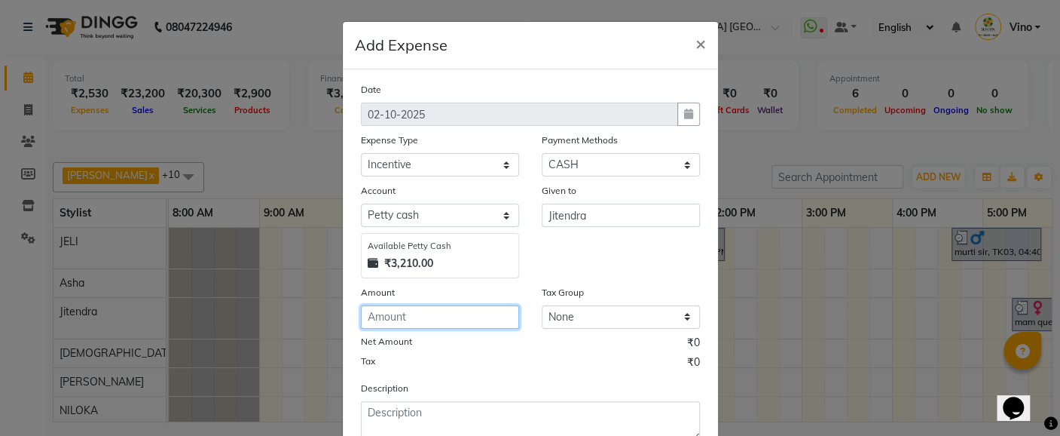
click at [473, 320] on input "number" at bounding box center [440, 316] width 158 height 23
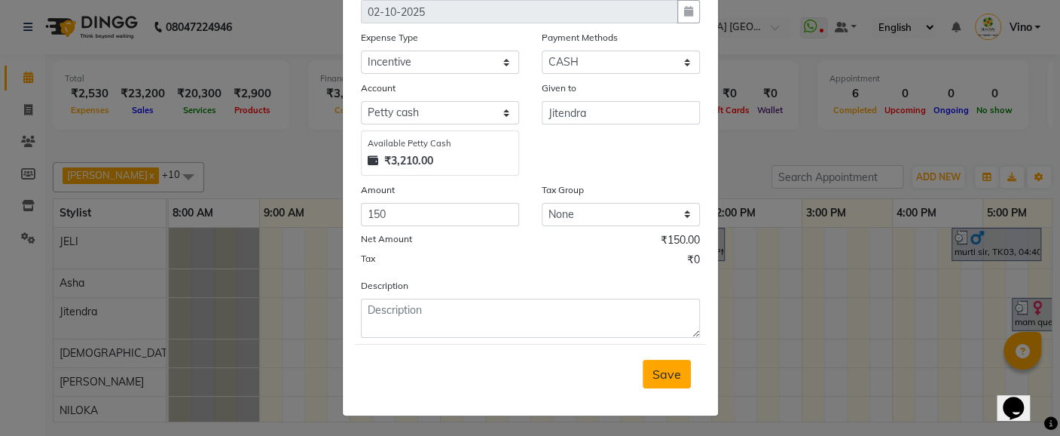
click at [664, 372] on span "Save" at bounding box center [667, 373] width 29 height 15
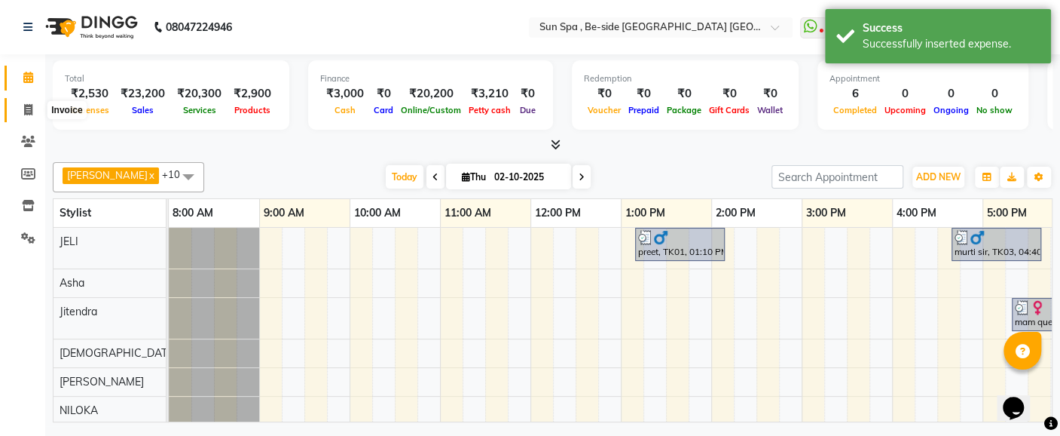
click at [28, 104] on icon at bounding box center [28, 109] width 8 height 11
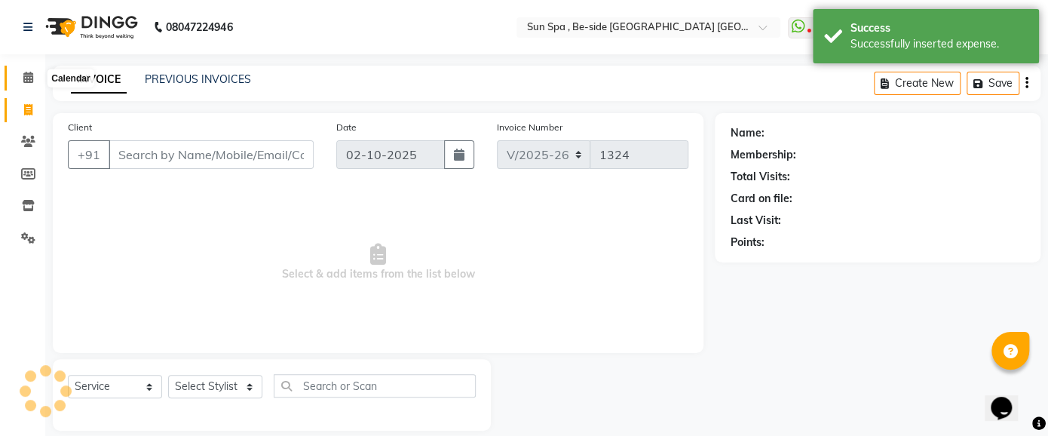
click at [26, 73] on icon at bounding box center [28, 77] width 10 height 11
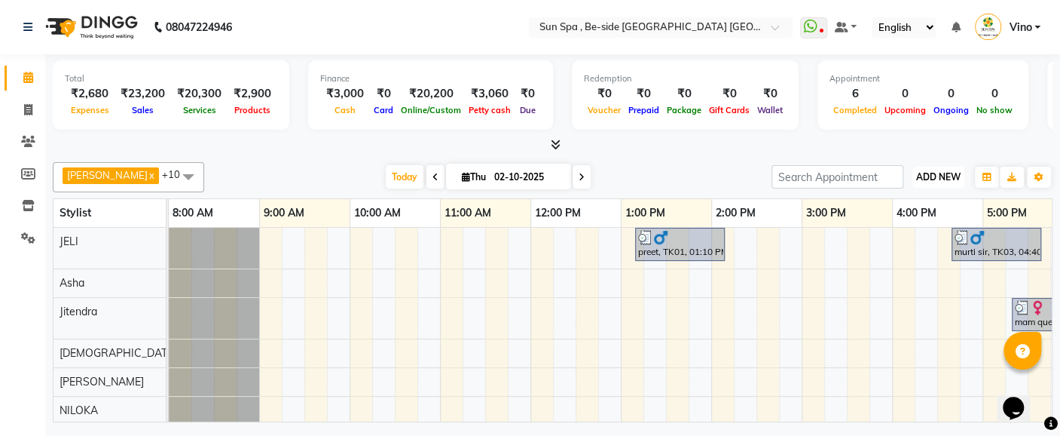
click at [937, 178] on span "ADD NEW" at bounding box center [938, 176] width 44 height 11
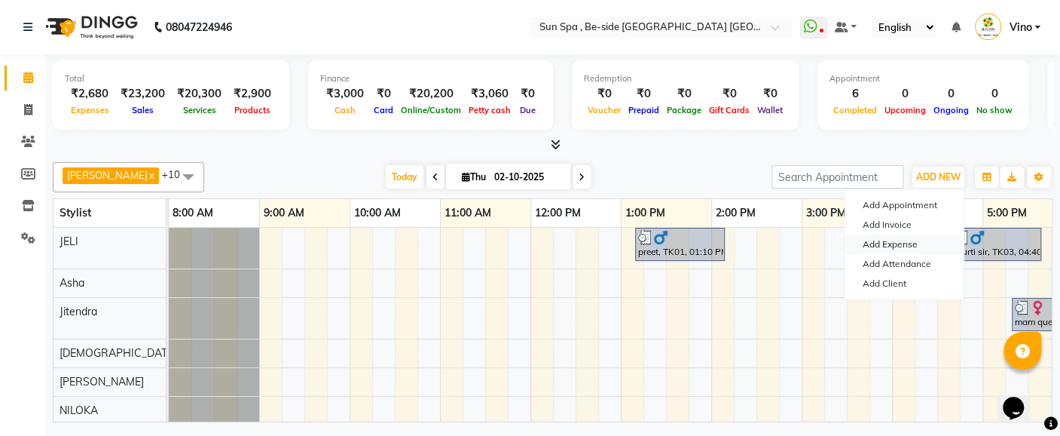
click at [910, 243] on link "Add Expense" at bounding box center [904, 244] width 119 height 20
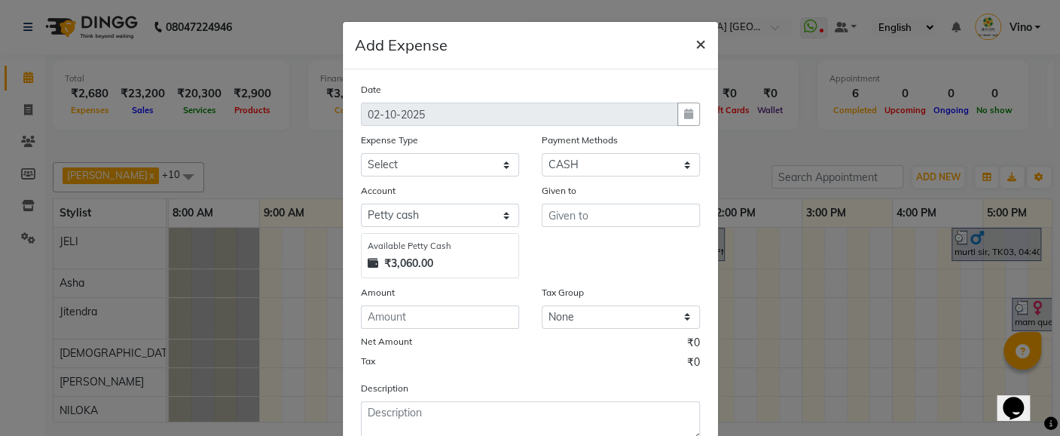
click at [696, 38] on span "×" at bounding box center [701, 43] width 11 height 23
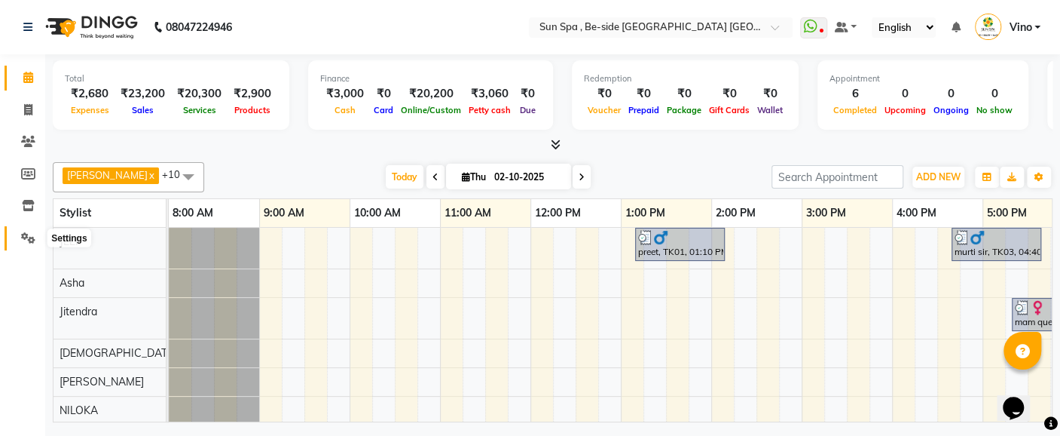
click at [30, 232] on icon at bounding box center [28, 237] width 14 height 11
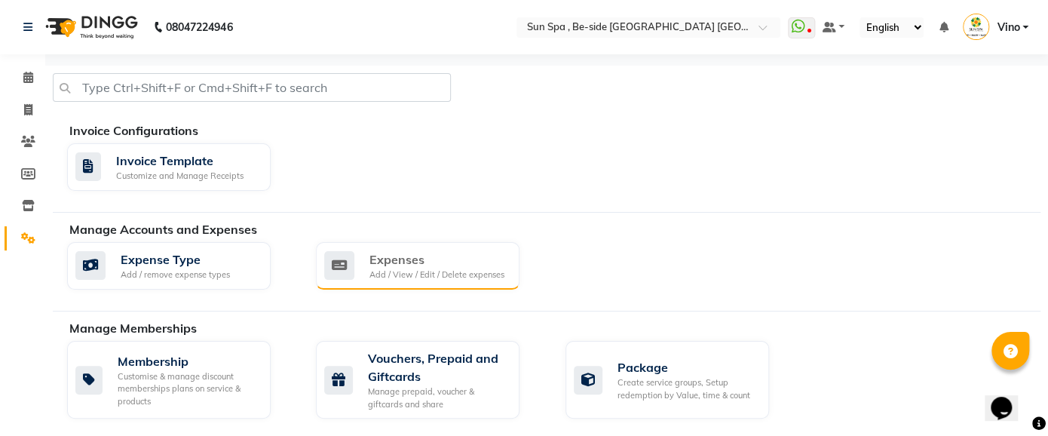
click at [375, 248] on div "Expenses Add / View / Edit / Delete expenses" at bounding box center [417, 266] width 203 height 48
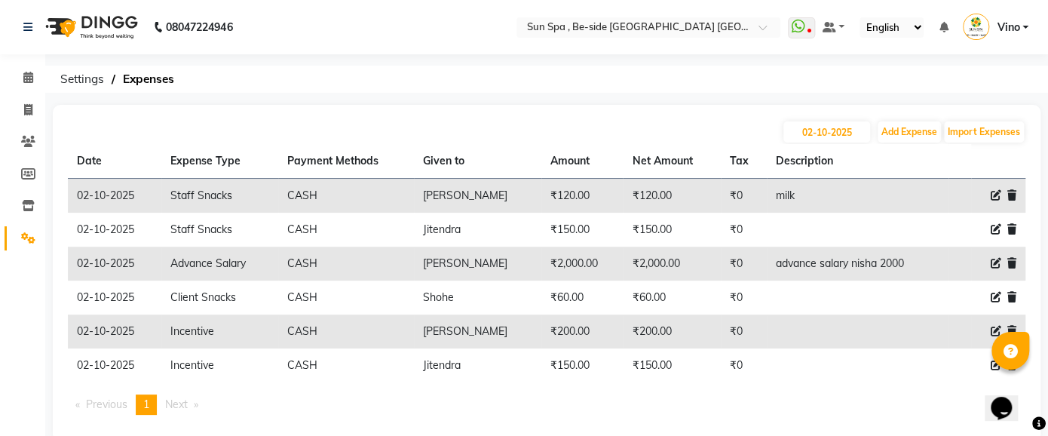
click at [990, 362] on icon at bounding box center [995, 365] width 11 height 11
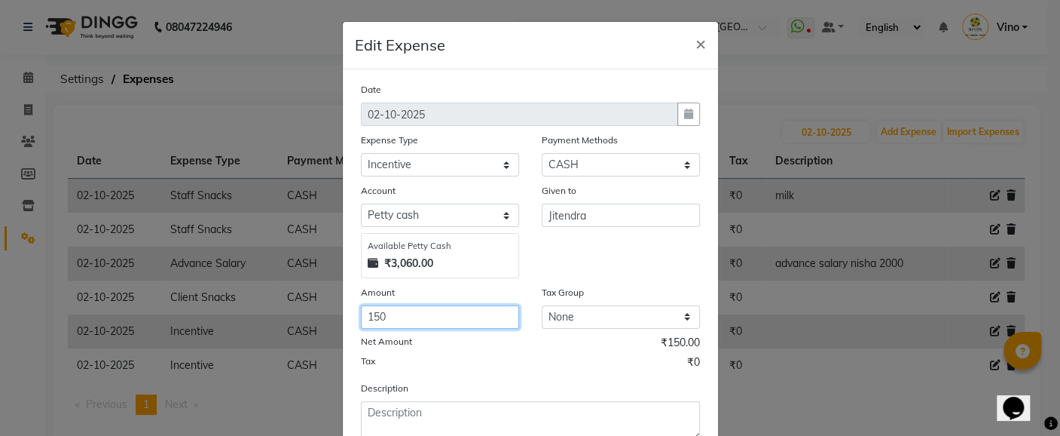
click at [418, 308] on input "150" at bounding box center [440, 316] width 158 height 23
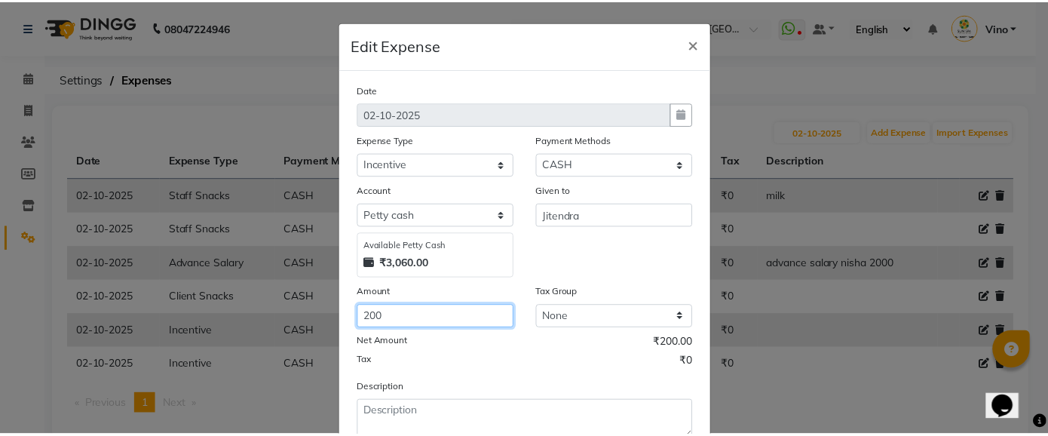
scroll to position [103, 0]
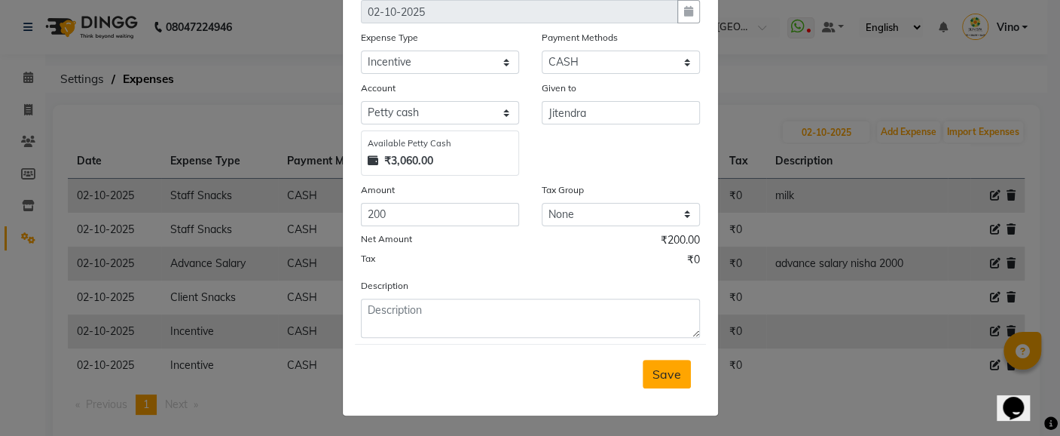
click at [670, 374] on span "Save" at bounding box center [667, 373] width 29 height 15
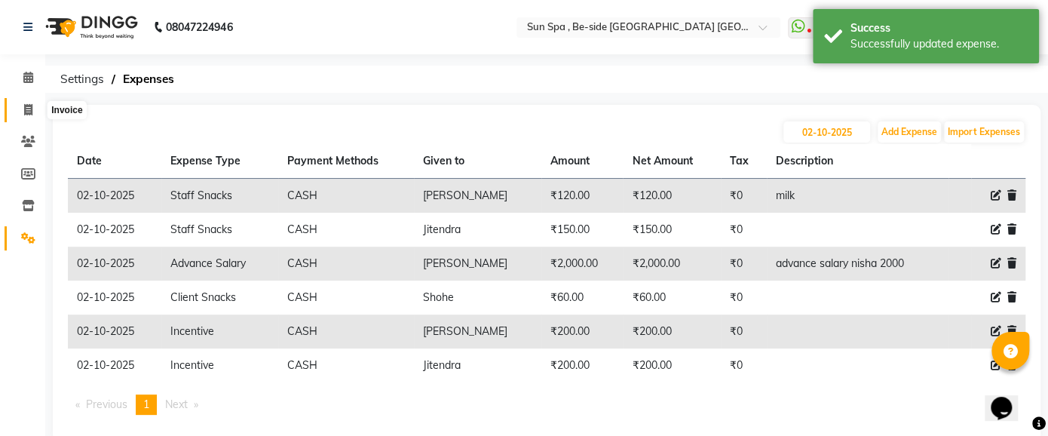
click at [23, 109] on span at bounding box center [28, 110] width 26 height 17
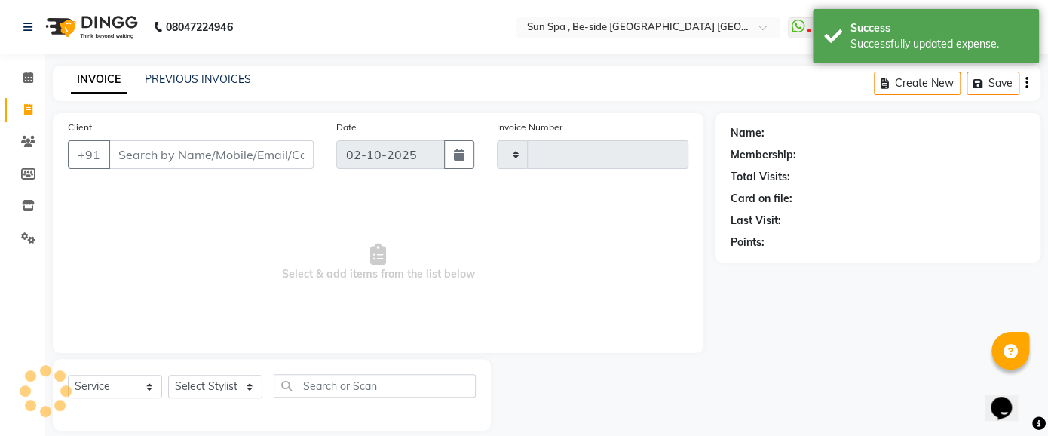
scroll to position [17, 0]
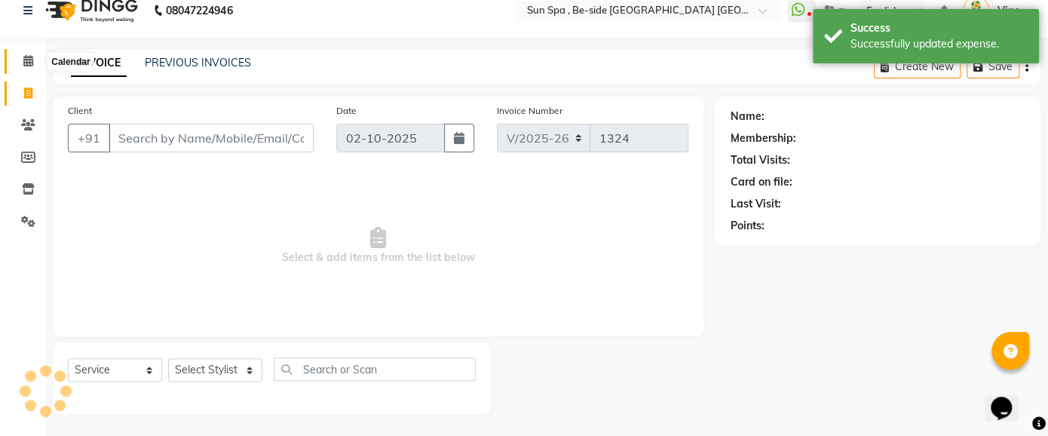
click at [32, 59] on icon at bounding box center [28, 60] width 10 height 11
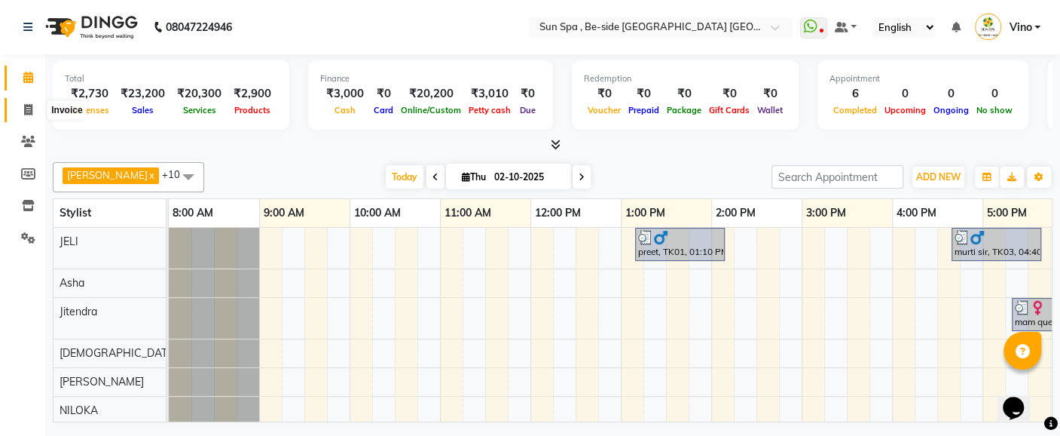
click at [30, 110] on icon at bounding box center [28, 109] width 8 height 11
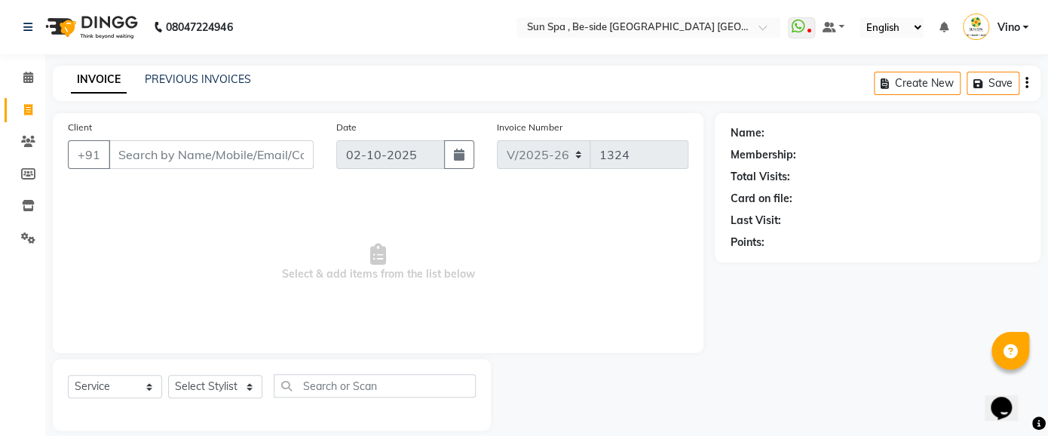
click at [190, 158] on input "Client" at bounding box center [211, 154] width 205 height 29
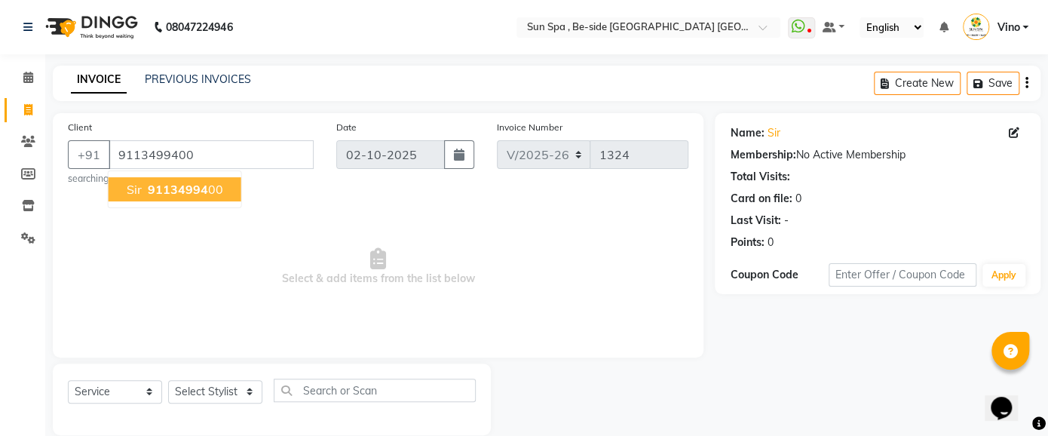
click at [192, 183] on span "91134994" at bounding box center [178, 189] width 60 height 15
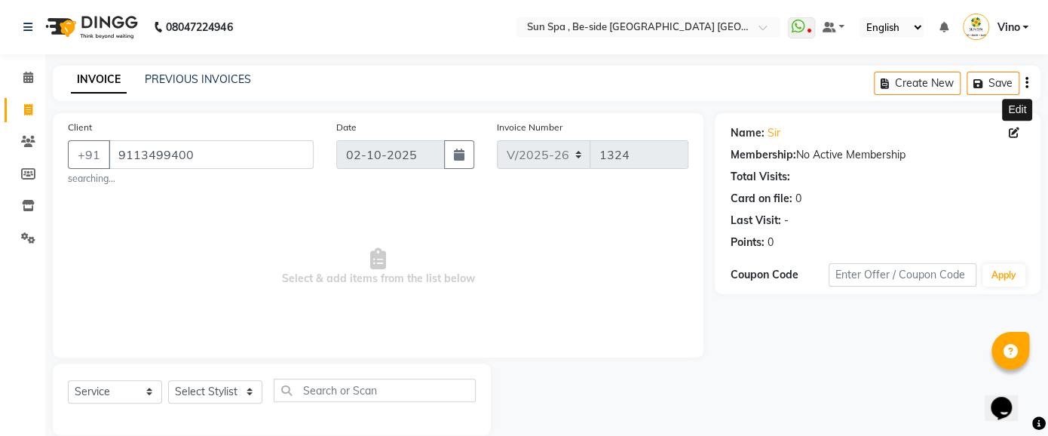
click at [1008, 129] on icon at bounding box center [1013, 132] width 11 height 11
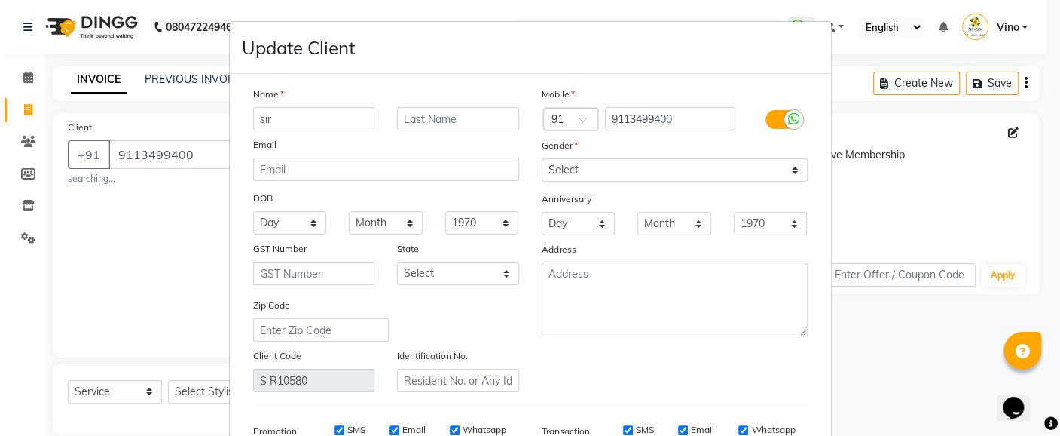
click at [352, 117] on input "sir" at bounding box center [314, 118] width 122 height 23
click at [479, 126] on input "text" at bounding box center [458, 118] width 122 height 23
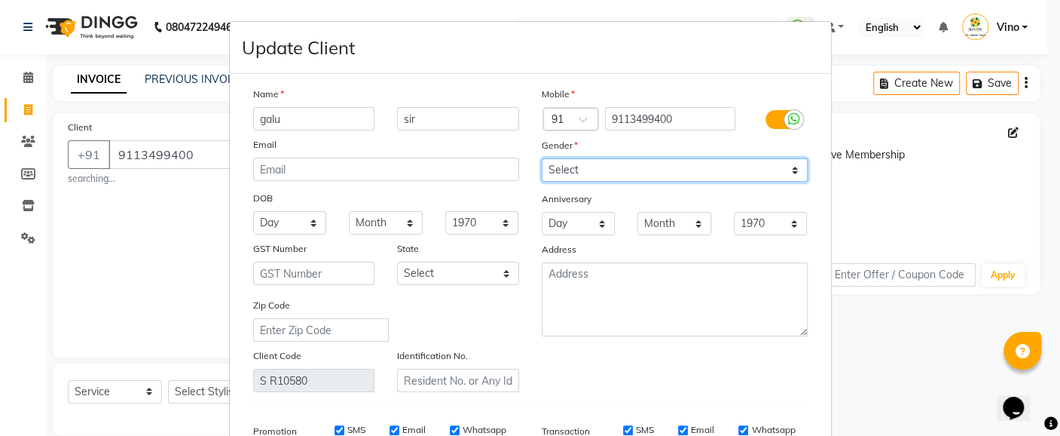
click at [786, 169] on select "Select [DEMOGRAPHIC_DATA] [DEMOGRAPHIC_DATA] Other Prefer Not To Say" at bounding box center [675, 169] width 266 height 23
click at [542, 158] on select "Select [DEMOGRAPHIC_DATA] [DEMOGRAPHIC_DATA] Other Prefer Not To Say" at bounding box center [675, 169] width 266 height 23
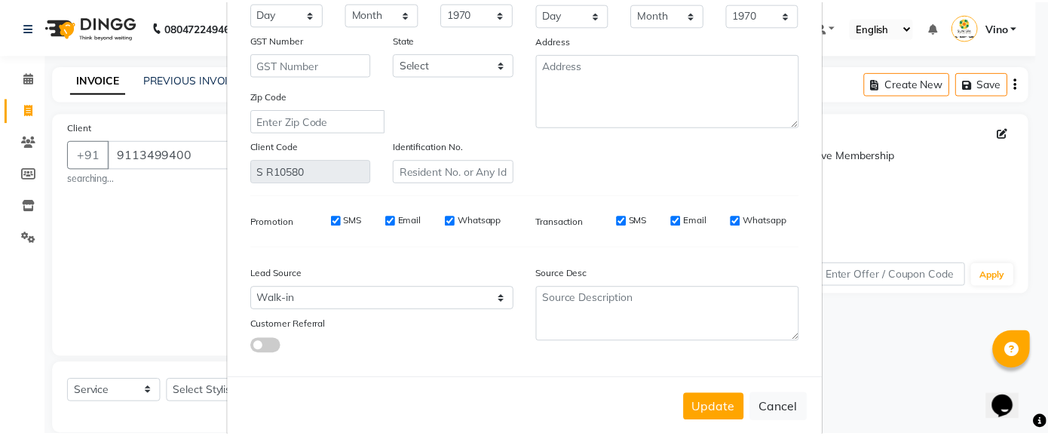
scroll to position [209, 0]
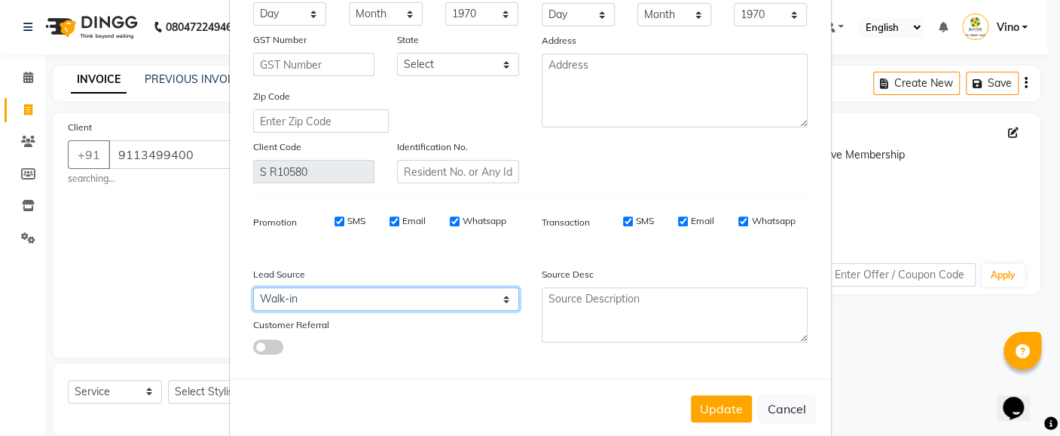
click at [502, 296] on select "Select Walk-in Referral Internet Friend Word of Mouth Advertisement Facebook Ju…" at bounding box center [386, 298] width 266 height 23
click at [253, 287] on select "Select Walk-in Referral Internet Friend Word of Mouth Advertisement Facebook Ju…" at bounding box center [386, 298] width 266 height 23
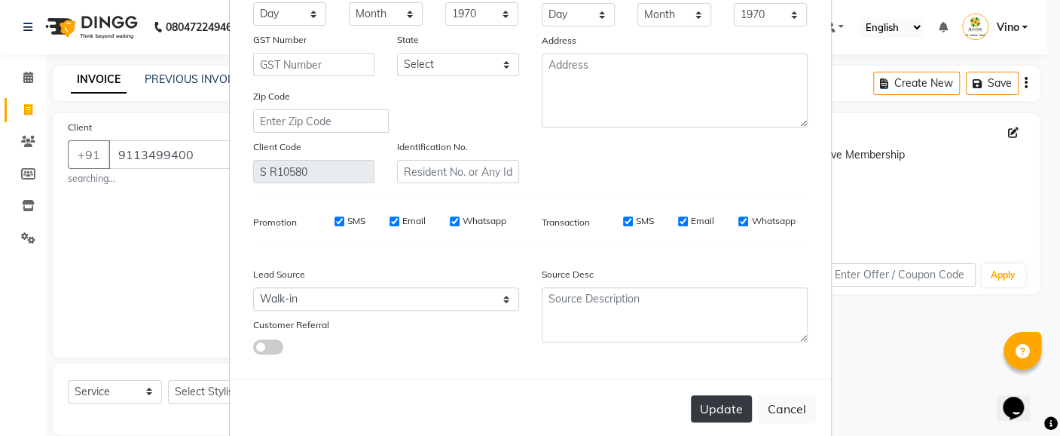
click at [705, 408] on button "Update" at bounding box center [721, 408] width 61 height 27
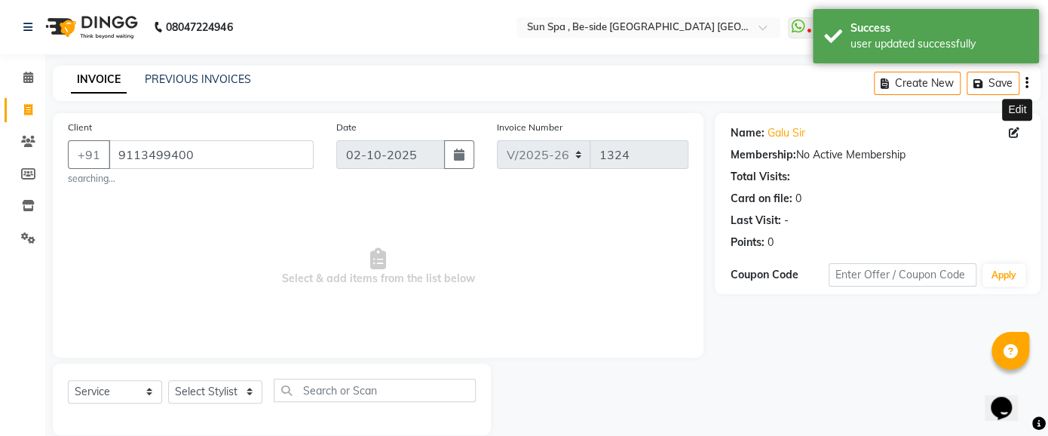
scroll to position [21, 0]
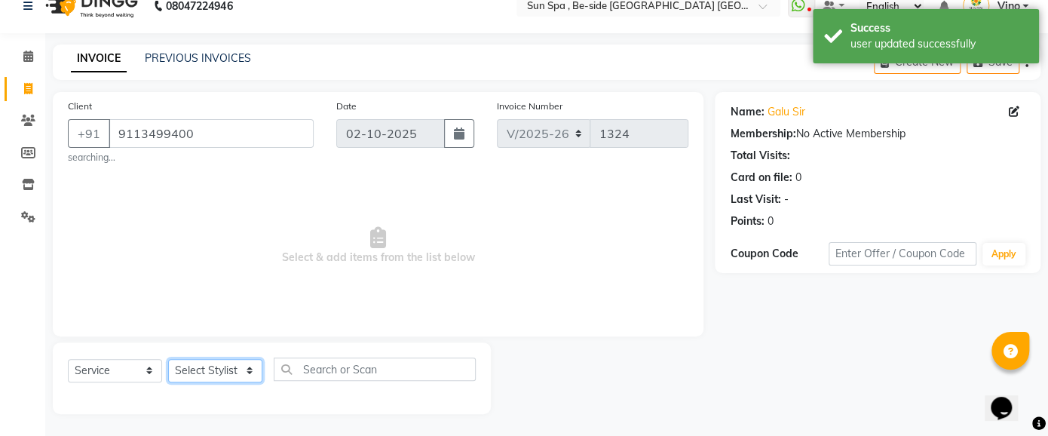
click at [247, 366] on select "Select Stylist Asha [PERSON_NAME] KAJAL tattoo [PERSON_NAME] [PERSON_NAME] [PER…" at bounding box center [215, 370] width 94 height 23
click at [168, 359] on select "Select Stylist Asha [PERSON_NAME] KAJAL tattoo [PERSON_NAME] [PERSON_NAME] [PER…" at bounding box center [215, 370] width 94 height 23
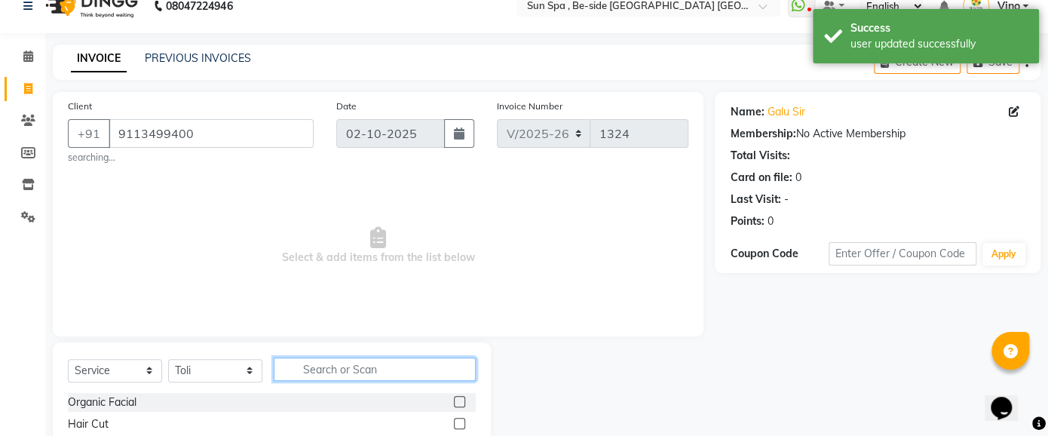
click at [381, 366] on input "text" at bounding box center [375, 368] width 202 height 23
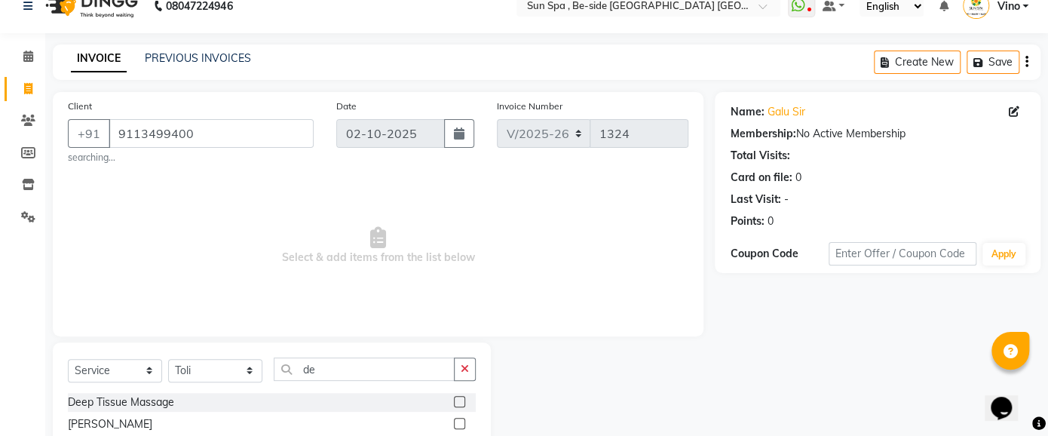
click at [454, 401] on label at bounding box center [459, 401] width 11 height 11
click at [454, 401] on input "checkbox" at bounding box center [459, 402] width 10 height 10
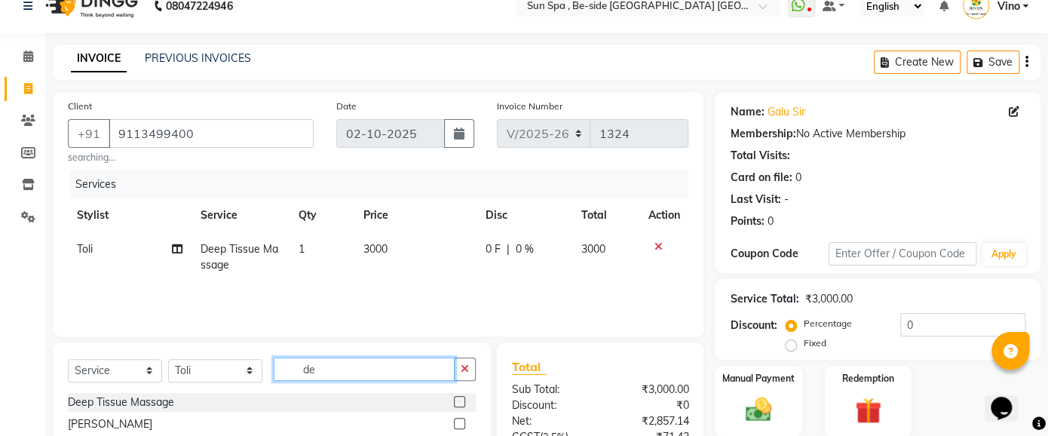
click at [372, 360] on input "de" at bounding box center [364, 368] width 181 height 23
click at [381, 252] on span "3000" at bounding box center [375, 249] width 24 height 14
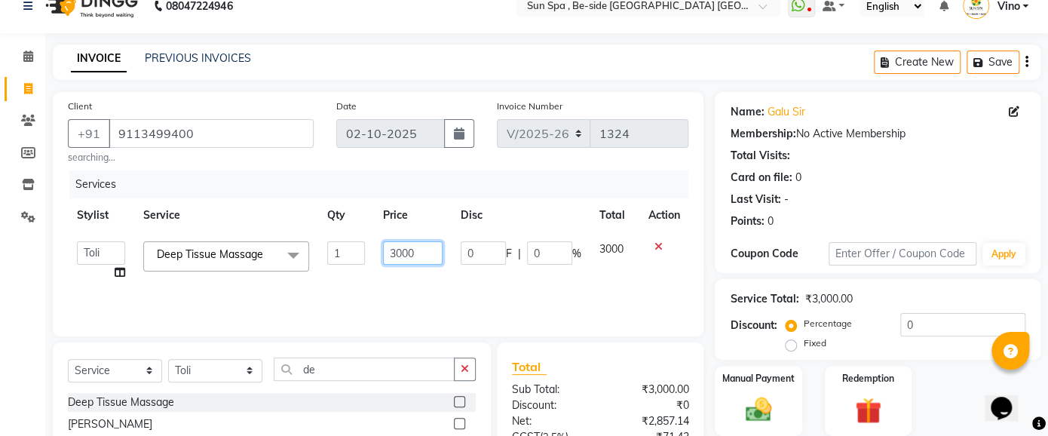
click at [418, 255] on input "3000" at bounding box center [413, 252] width 60 height 23
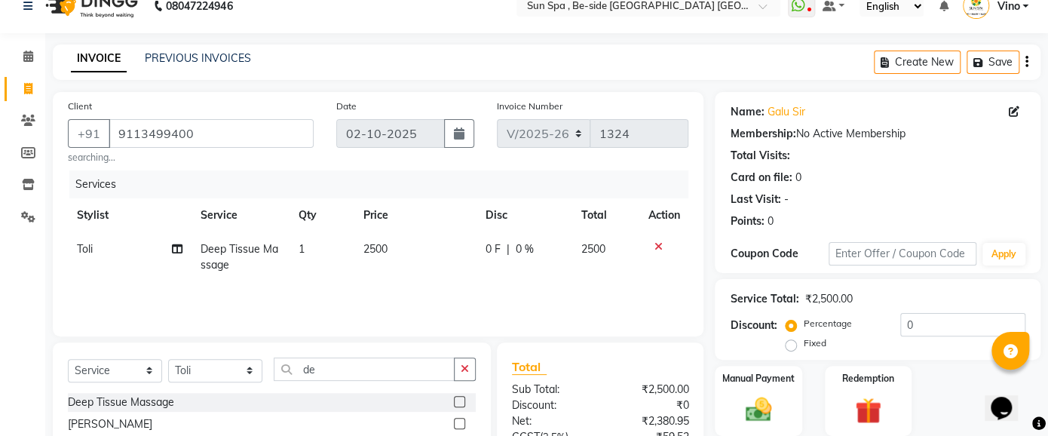
scroll to position [172, 0]
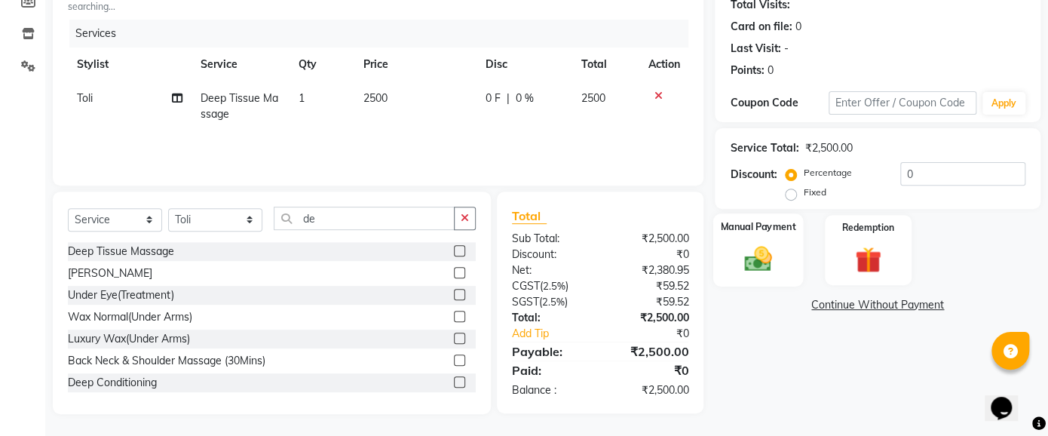
click at [788, 240] on div "Manual Payment" at bounding box center [758, 249] width 90 height 73
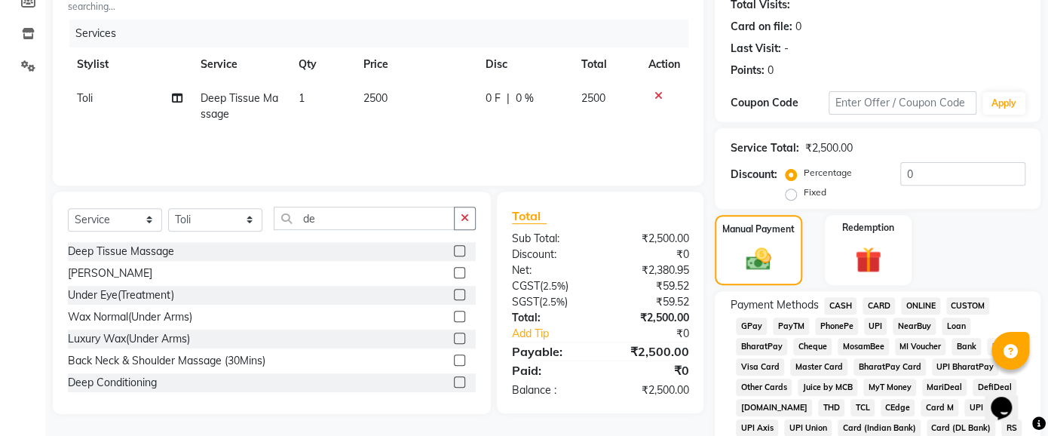
click at [840, 301] on span "CASH" at bounding box center [840, 305] width 32 height 17
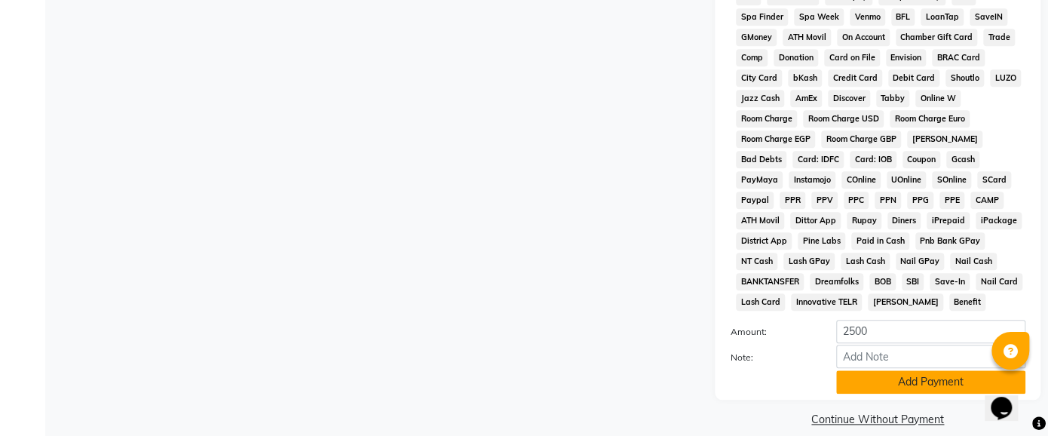
click at [881, 370] on button "Add Payment" at bounding box center [930, 381] width 189 height 23
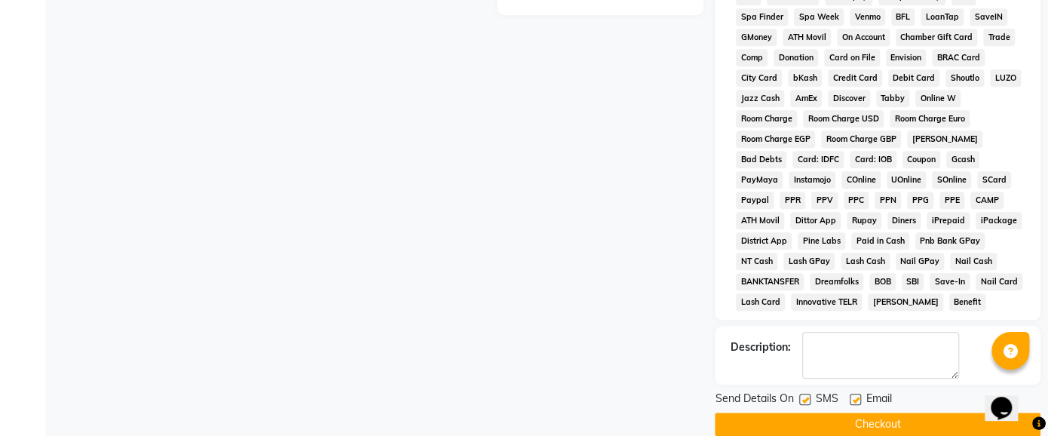
click at [876, 412] on button "Checkout" at bounding box center [877, 423] width 326 height 23
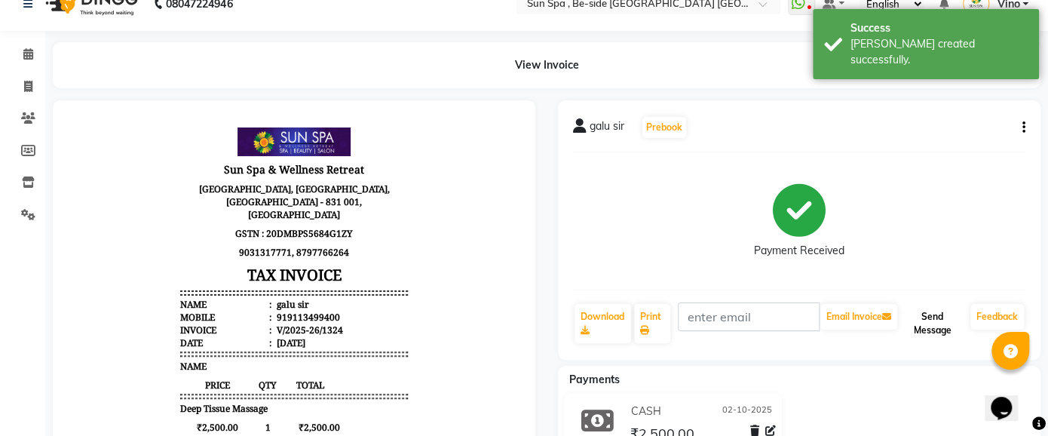
click at [928, 328] on button "Send Message" at bounding box center [932, 323] width 64 height 39
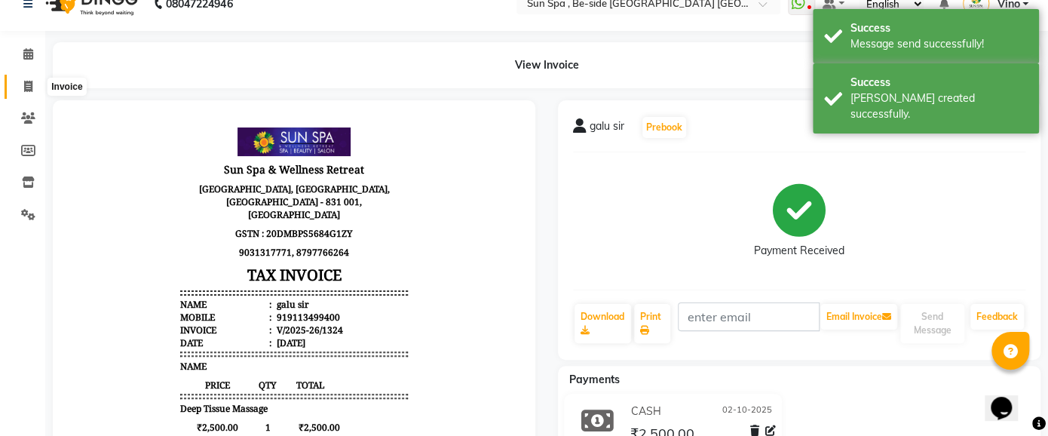
click at [25, 85] on icon at bounding box center [28, 86] width 8 height 11
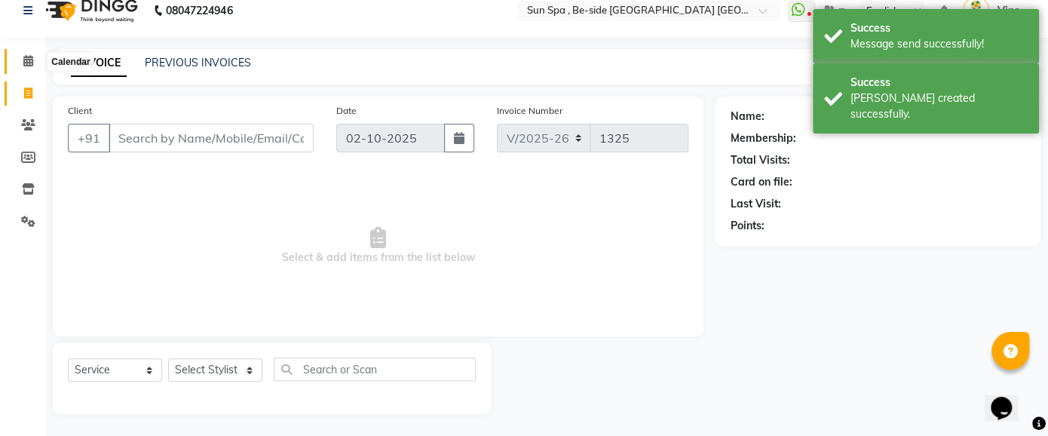
click at [29, 57] on icon at bounding box center [28, 60] width 10 height 11
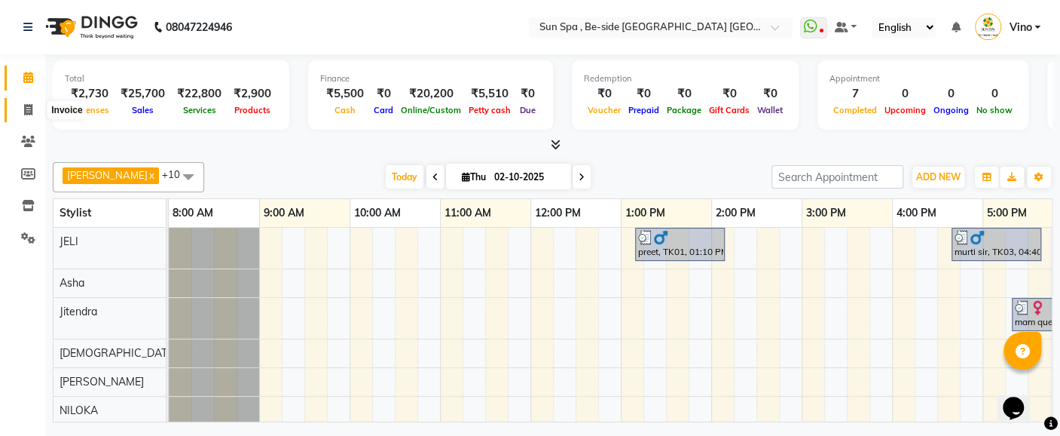
click at [26, 114] on icon at bounding box center [28, 109] width 8 height 11
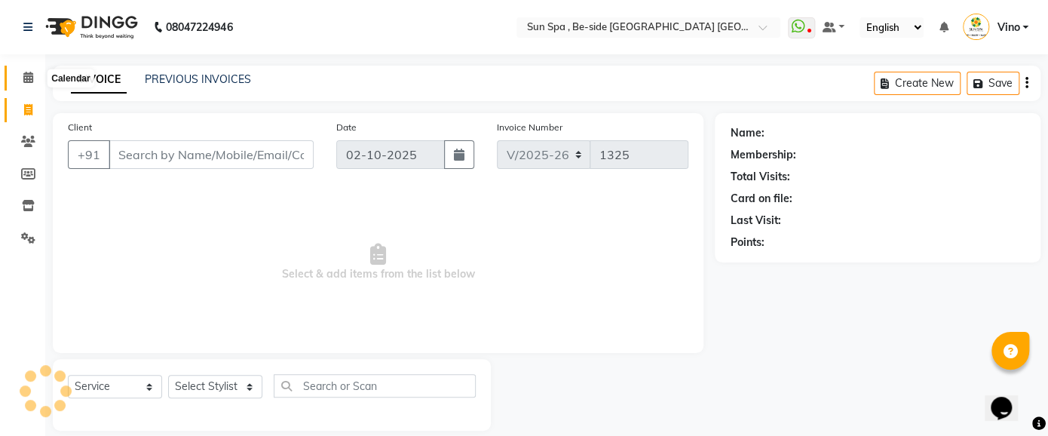
click at [27, 76] on icon at bounding box center [28, 77] width 10 height 11
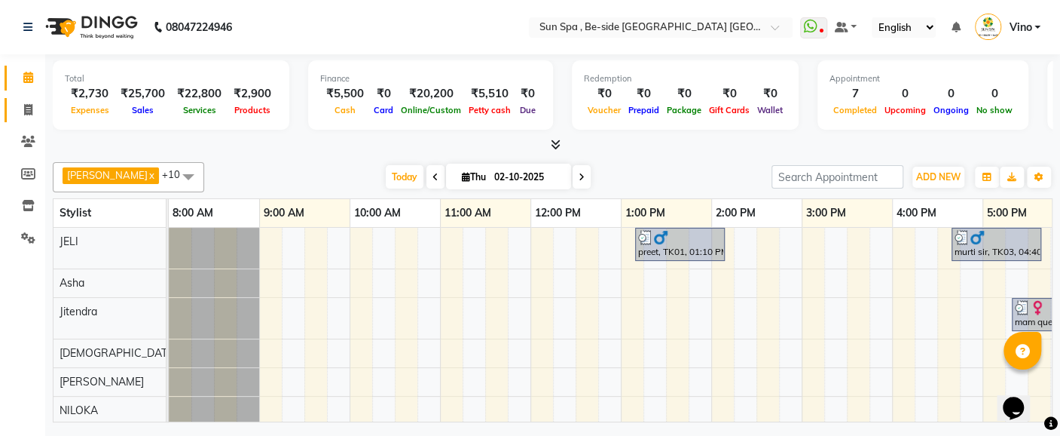
click at [25, 112] on icon at bounding box center [28, 109] width 8 height 11
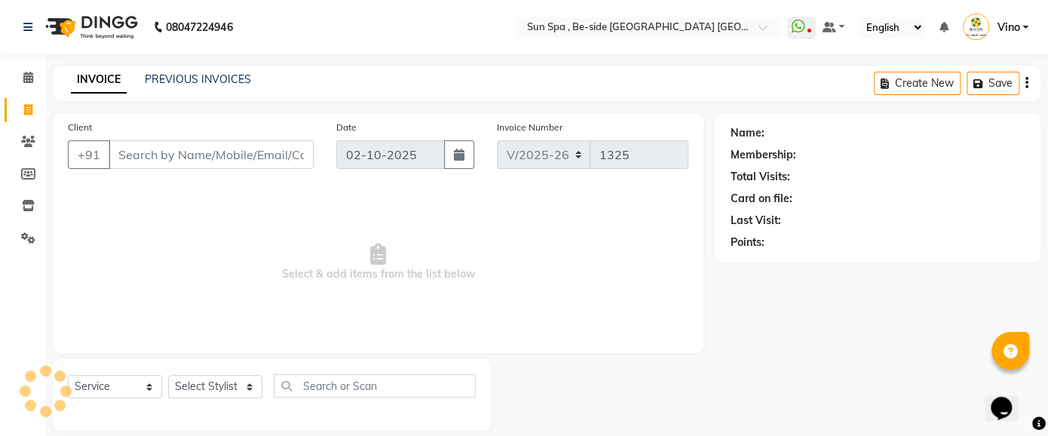
click at [25, 112] on icon at bounding box center [28, 109] width 8 height 11
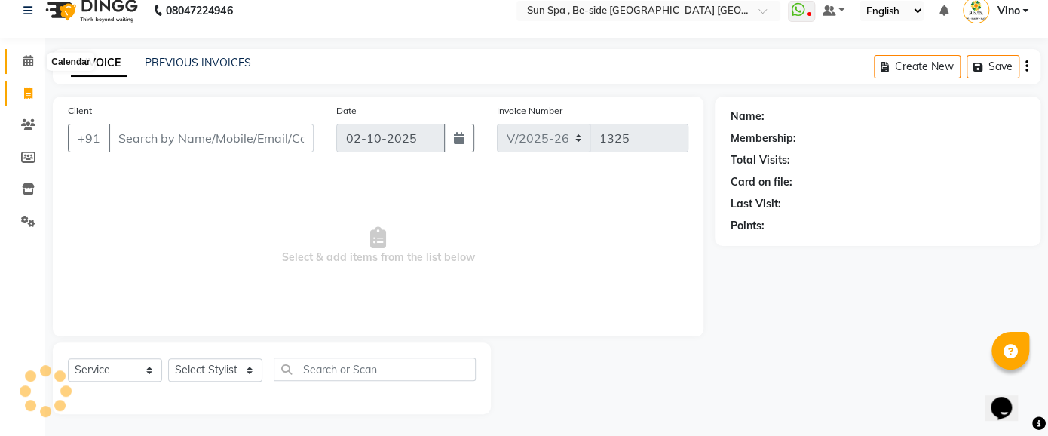
click at [27, 60] on icon at bounding box center [28, 60] width 10 height 11
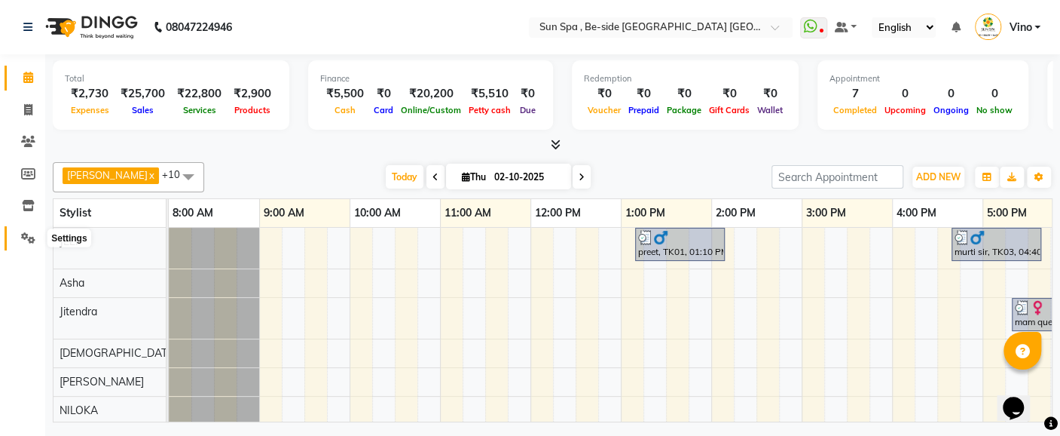
click at [32, 241] on icon at bounding box center [28, 237] width 14 height 11
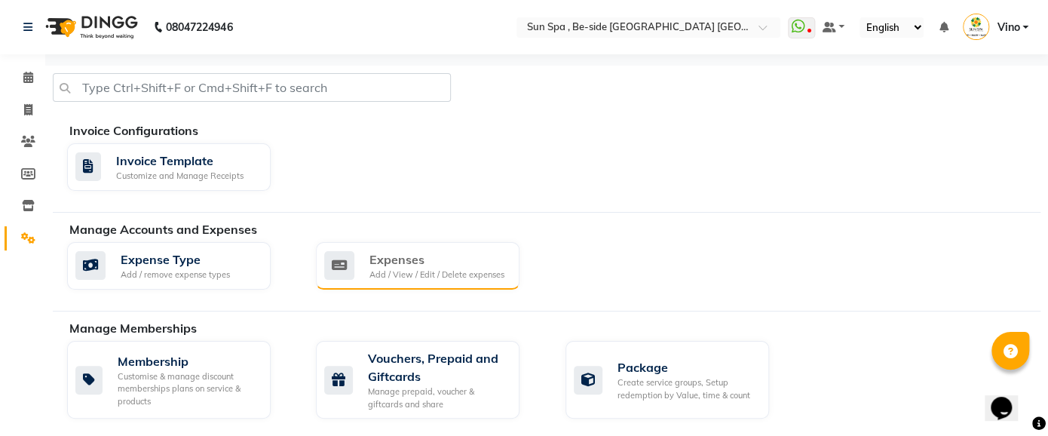
click at [402, 270] on div "Add / View / Edit / Delete expenses" at bounding box center [436, 274] width 135 height 13
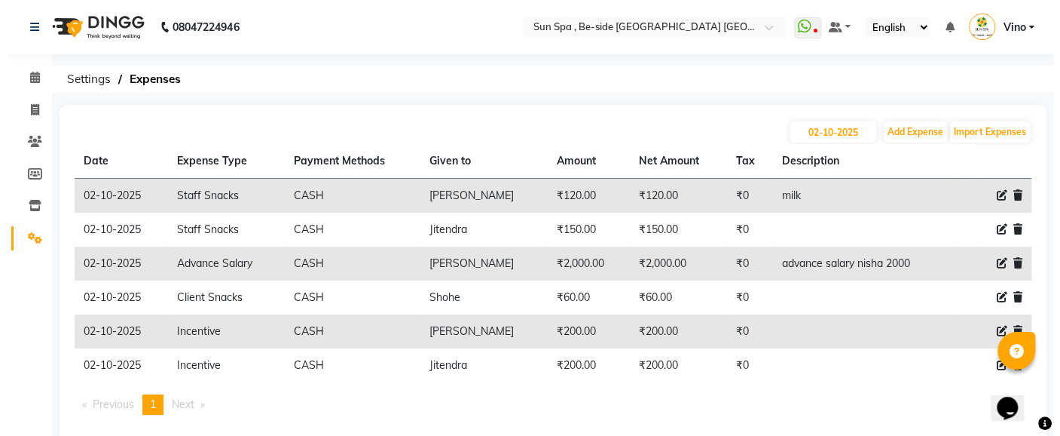
scroll to position [28, 0]
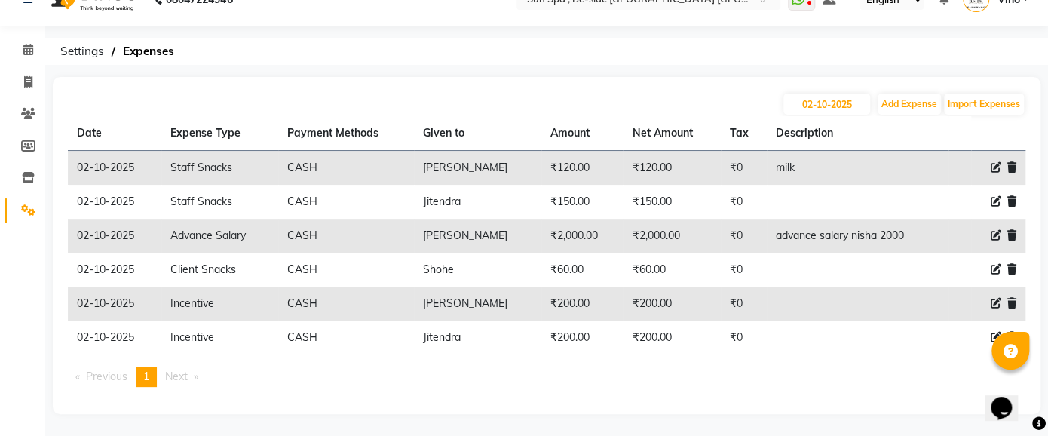
click at [995, 267] on icon at bounding box center [995, 269] width 11 height 11
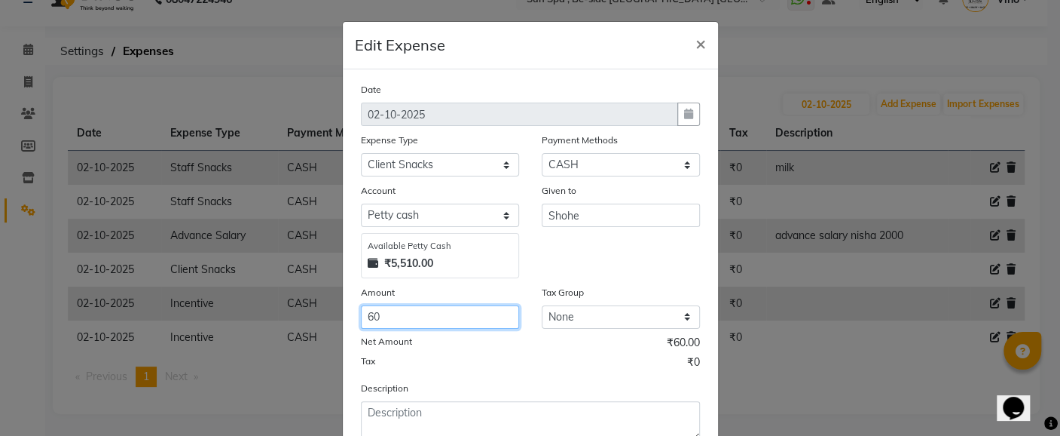
click at [418, 321] on input "60" at bounding box center [440, 316] width 158 height 23
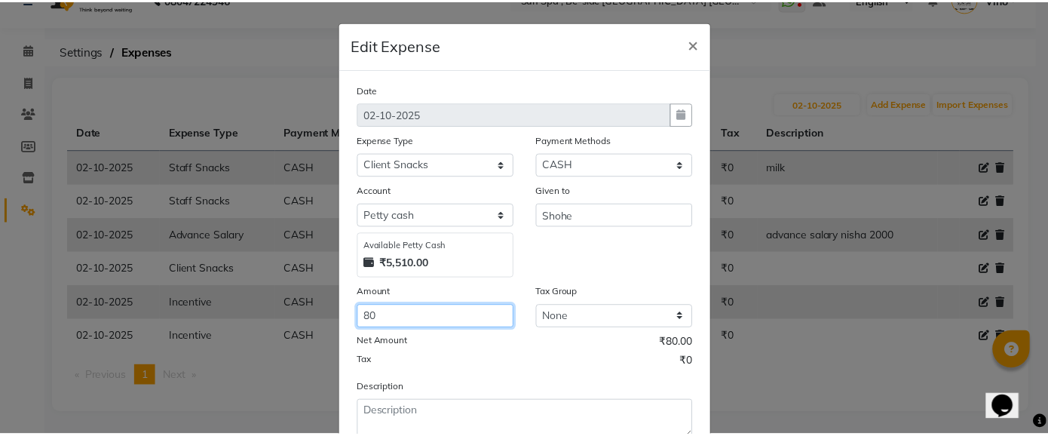
scroll to position [103, 0]
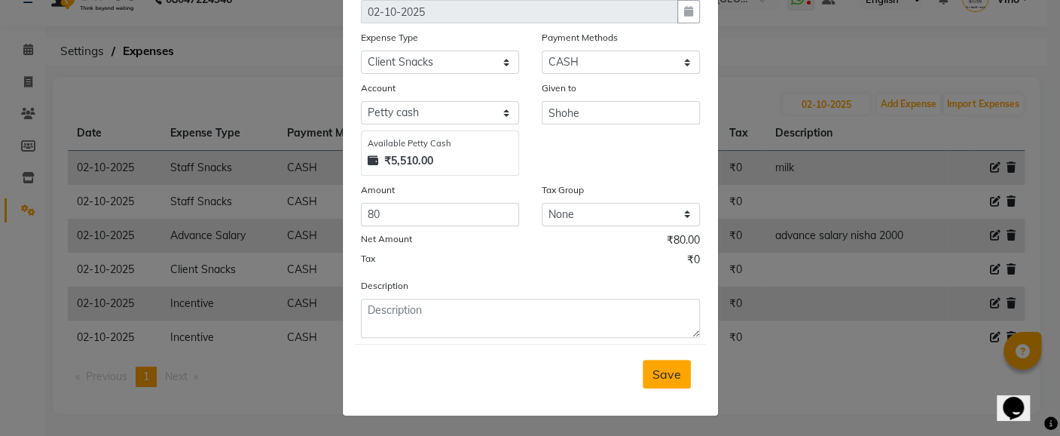
click at [668, 371] on span "Save" at bounding box center [667, 373] width 29 height 15
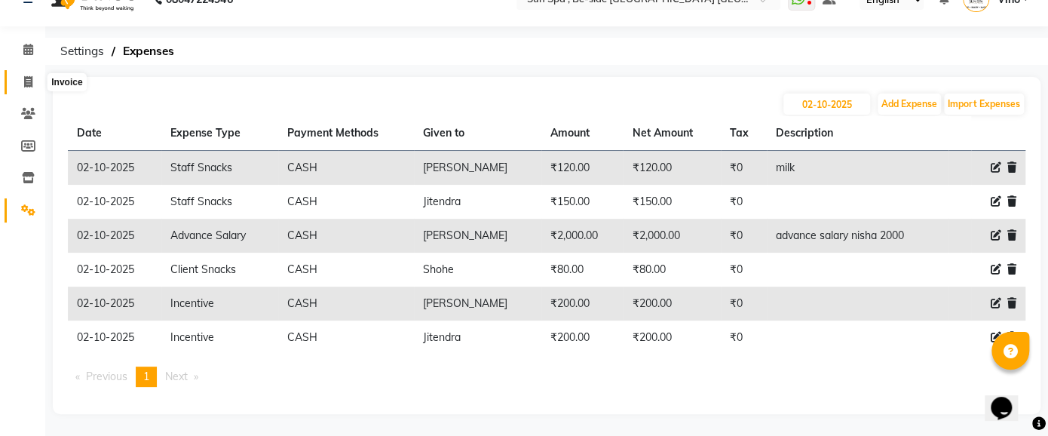
click at [25, 81] on icon at bounding box center [28, 81] width 8 height 11
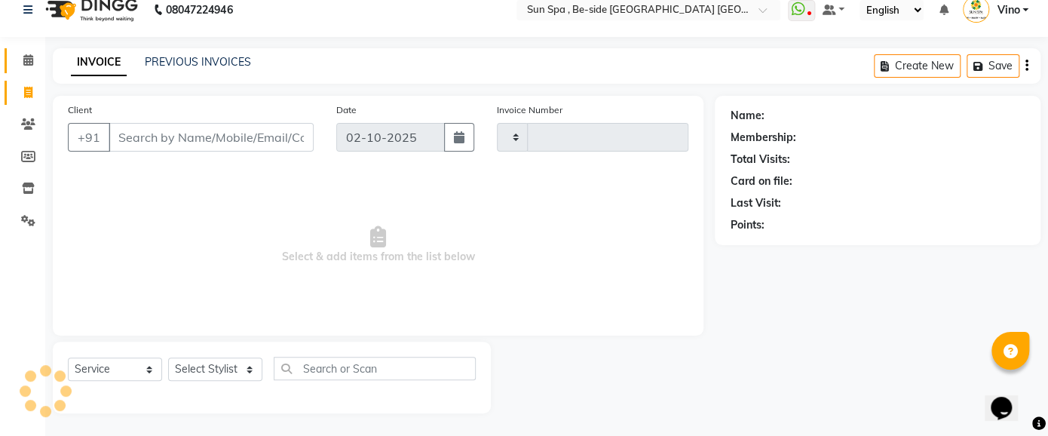
scroll to position [17, 0]
click at [32, 61] on icon at bounding box center [28, 60] width 10 height 11
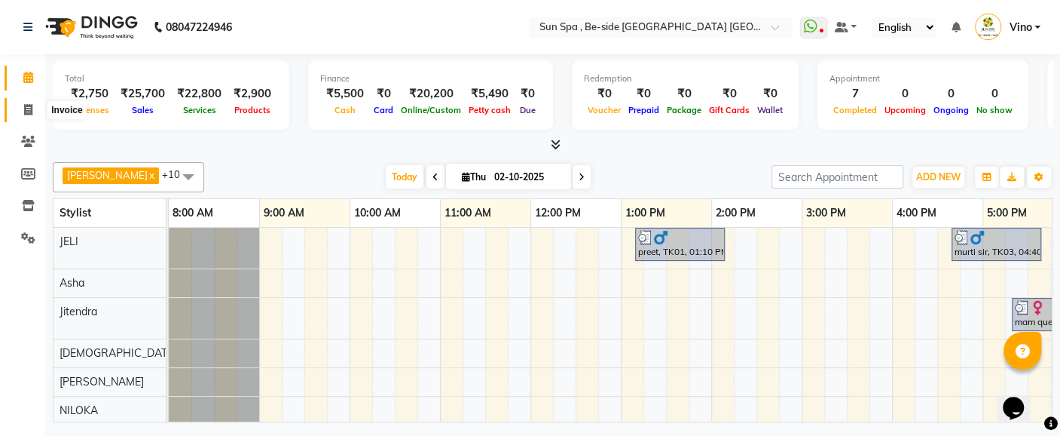
click at [27, 109] on icon at bounding box center [28, 109] width 8 height 11
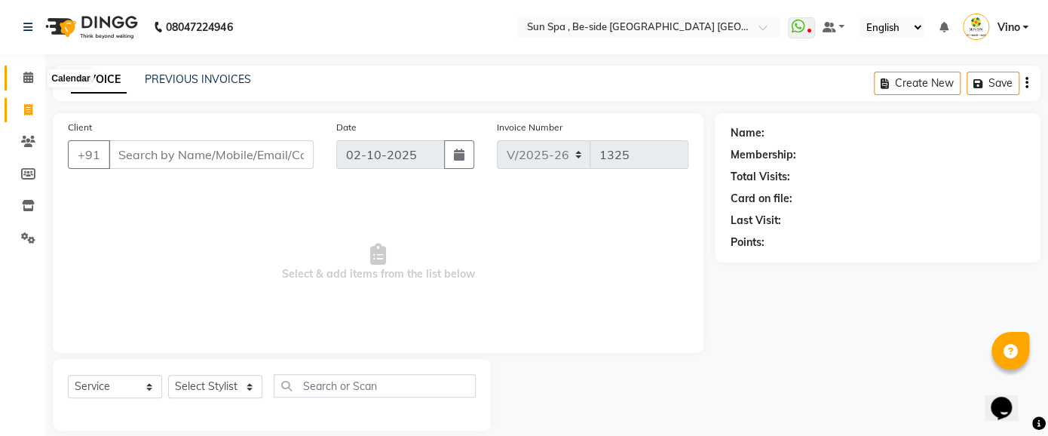
click at [24, 72] on icon at bounding box center [28, 77] width 10 height 11
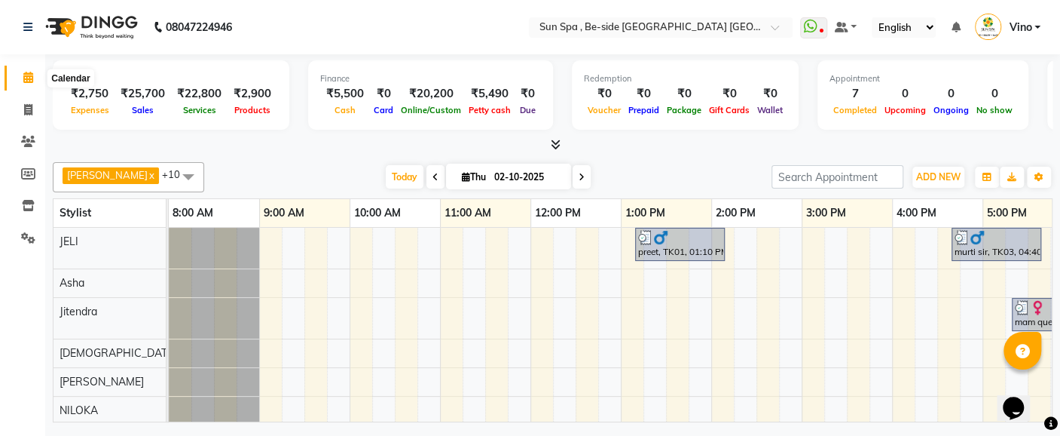
click at [29, 78] on icon at bounding box center [28, 77] width 10 height 11
click at [30, 109] on icon at bounding box center [28, 109] width 8 height 11
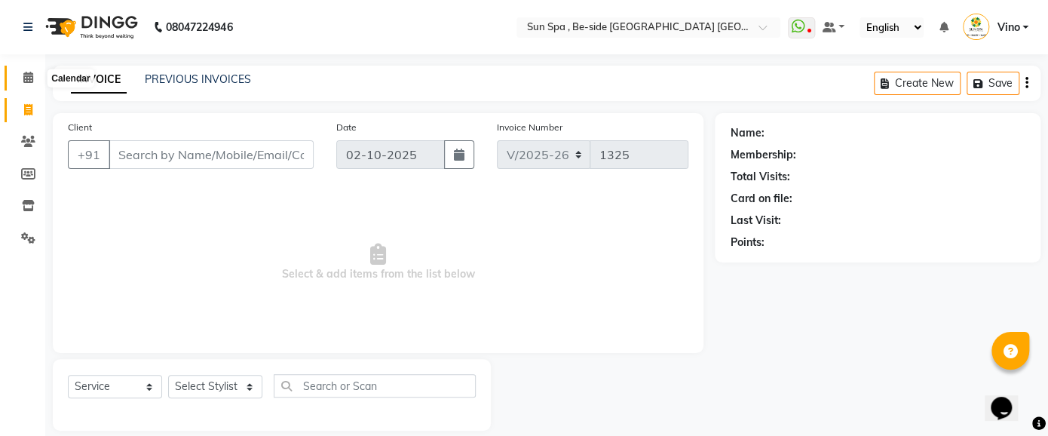
click at [28, 77] on icon at bounding box center [28, 77] width 10 height 11
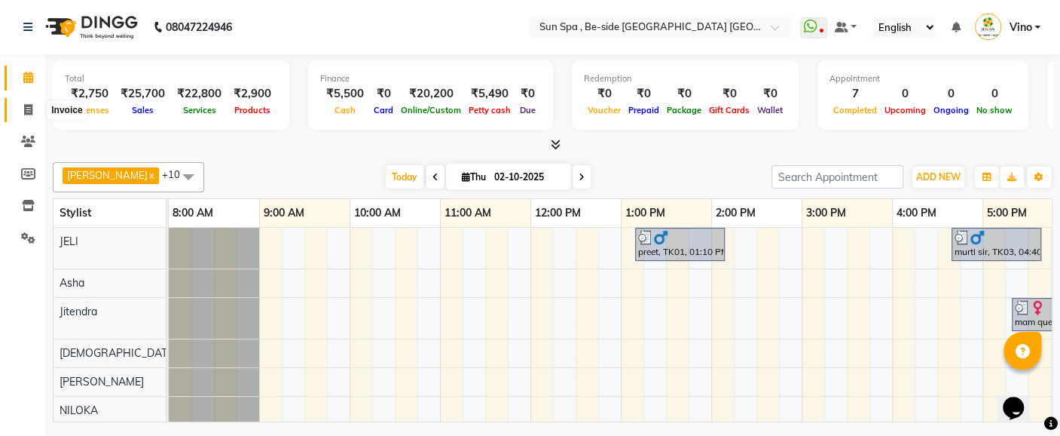
click at [30, 111] on icon at bounding box center [28, 109] width 8 height 11
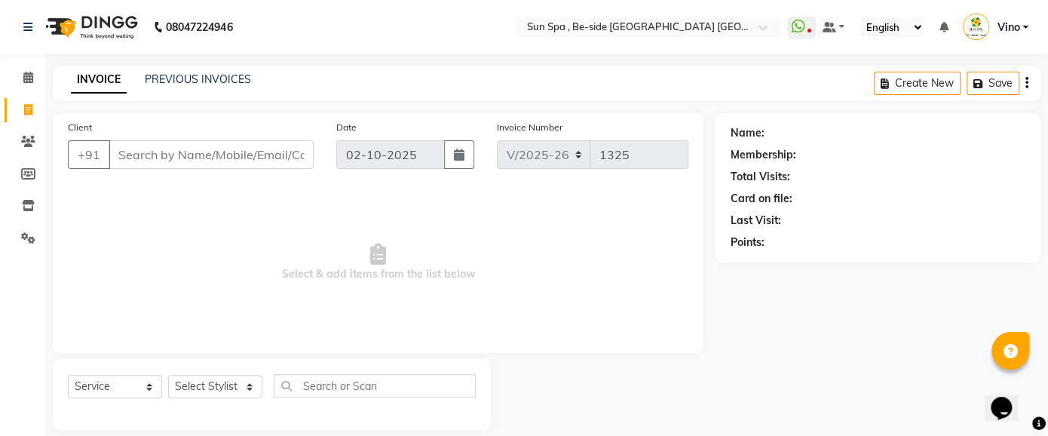
click at [230, 147] on input "Client" at bounding box center [211, 154] width 205 height 29
click at [246, 153] on input "Client" at bounding box center [211, 154] width 205 height 29
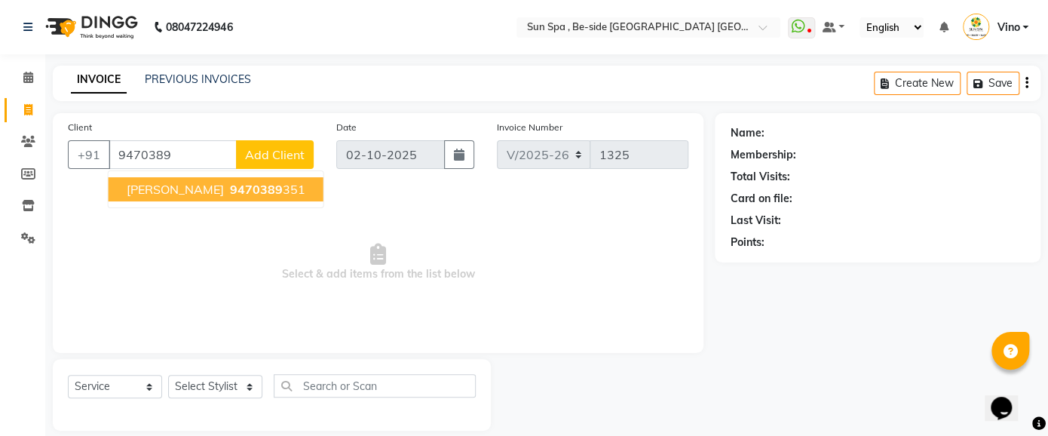
click at [243, 192] on ngb-highlight "9470389 351" at bounding box center [266, 189] width 78 height 15
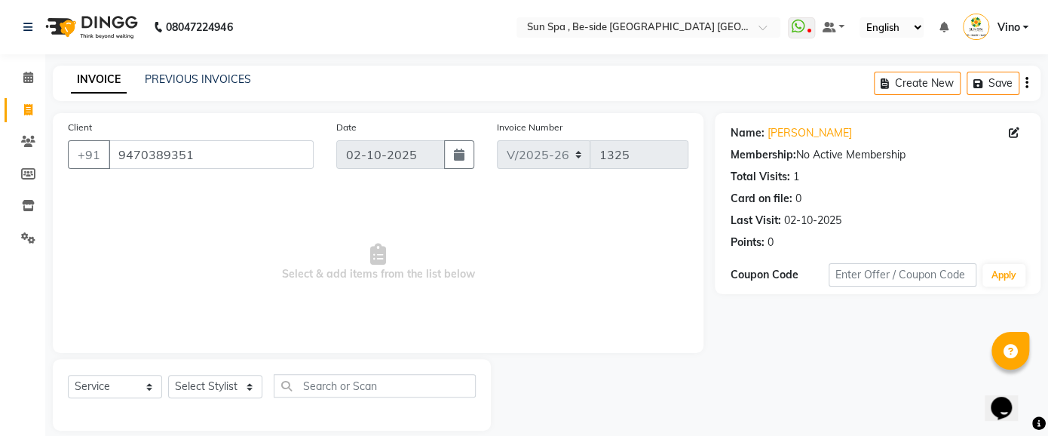
scroll to position [17, 0]
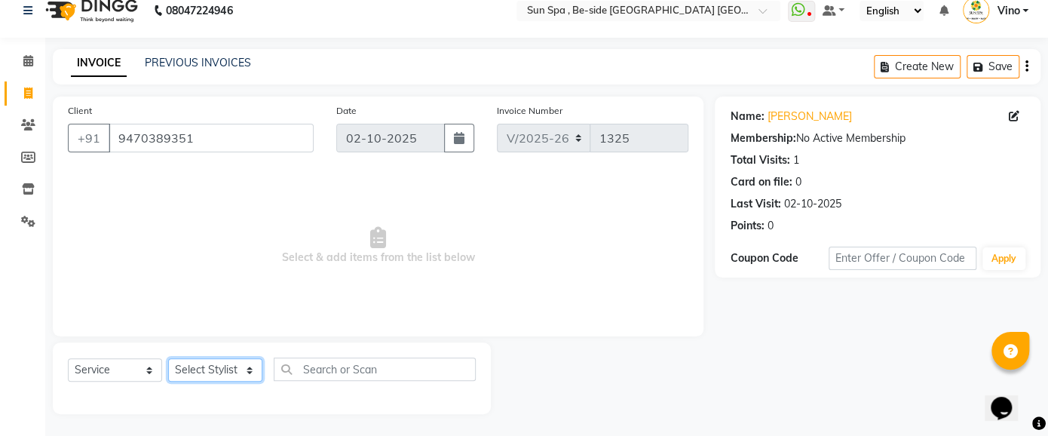
click at [248, 365] on select "Select Stylist Asha [PERSON_NAME] KAJAL tattoo [PERSON_NAME] [PERSON_NAME] [PER…" at bounding box center [215, 369] width 94 height 23
click at [168, 358] on select "Select Stylist Asha [PERSON_NAME] KAJAL tattoo [PERSON_NAME] [PERSON_NAME] [PER…" at bounding box center [215, 369] width 94 height 23
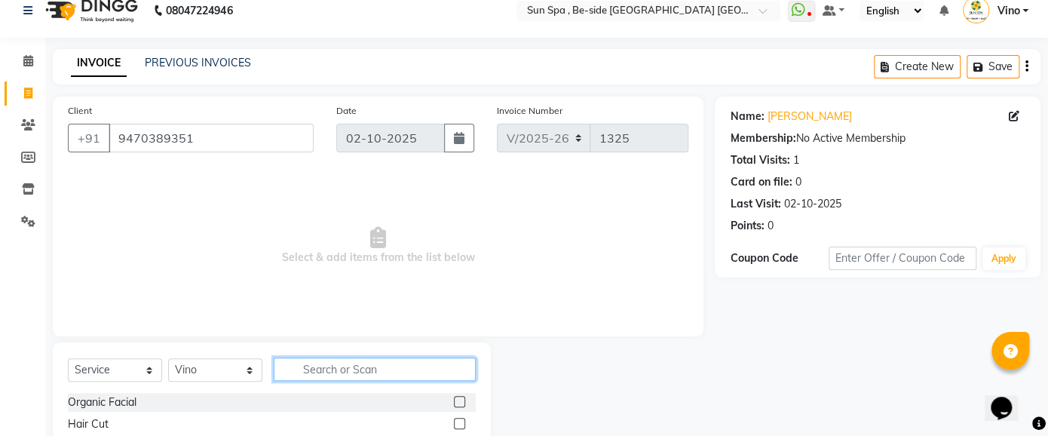
click at [360, 367] on input "text" at bounding box center [375, 368] width 202 height 23
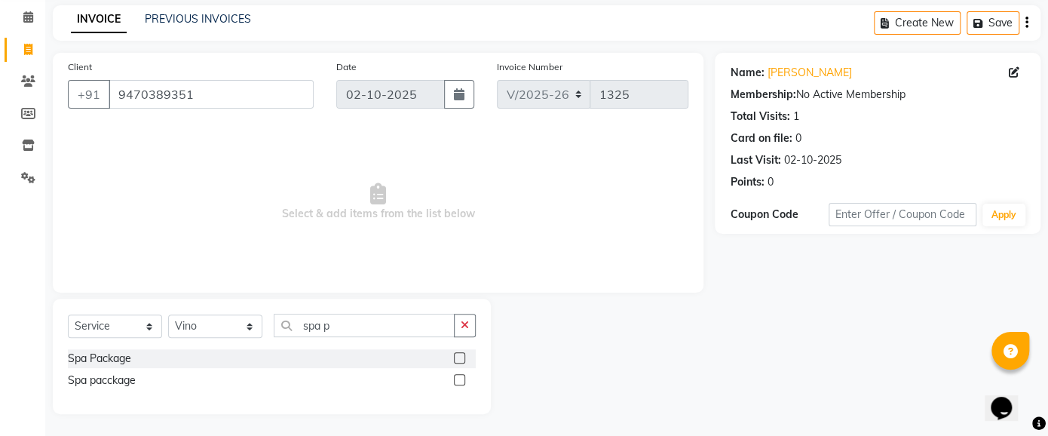
click at [458, 376] on label at bounding box center [459, 379] width 11 height 11
click at [458, 376] on input "checkbox" at bounding box center [459, 380] width 10 height 10
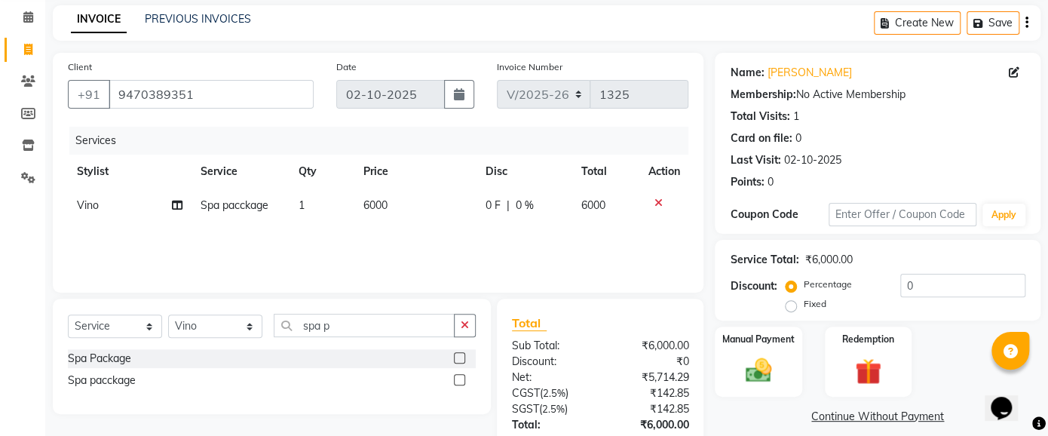
click at [460, 356] on label at bounding box center [459, 357] width 11 height 11
click at [460, 356] on input "checkbox" at bounding box center [459, 358] width 10 height 10
click at [654, 197] on icon at bounding box center [657, 202] width 8 height 11
click at [402, 200] on td "15000" at bounding box center [414, 205] width 123 height 34
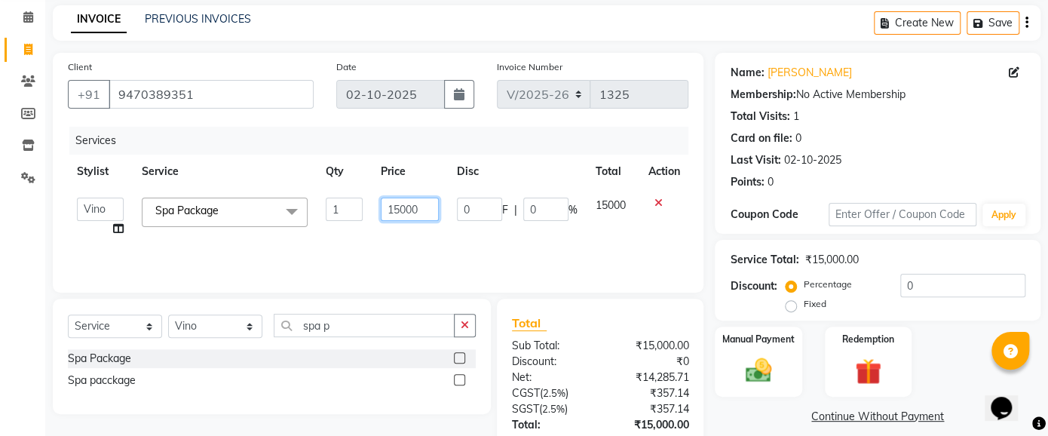
click at [424, 212] on input "15000" at bounding box center [410, 208] width 58 height 23
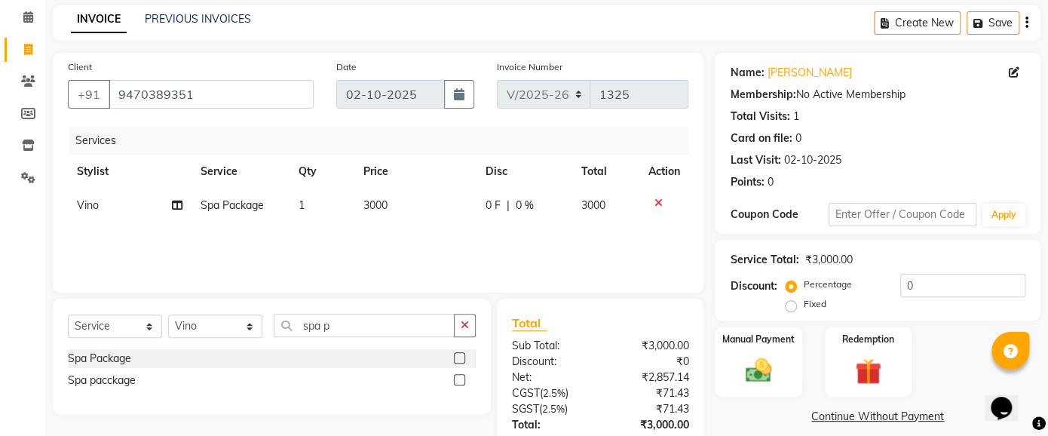
scroll to position [167, 0]
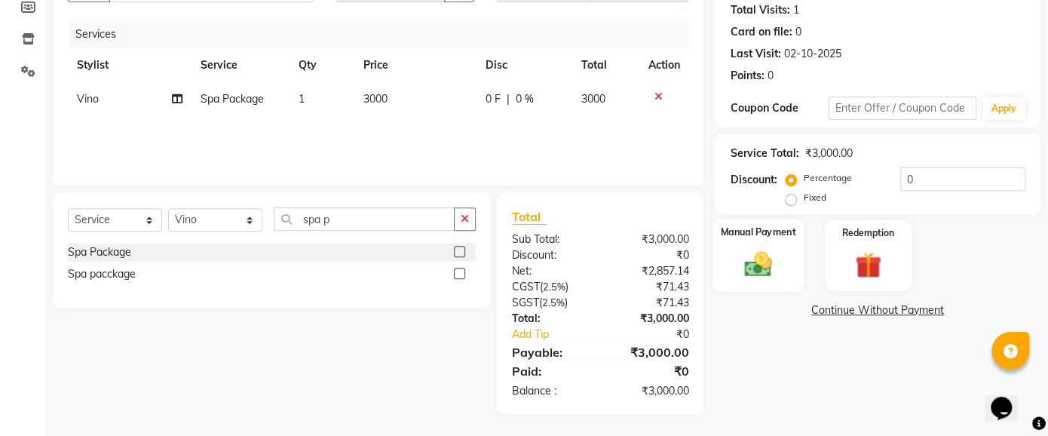
click at [764, 260] on img at bounding box center [758, 264] width 44 height 32
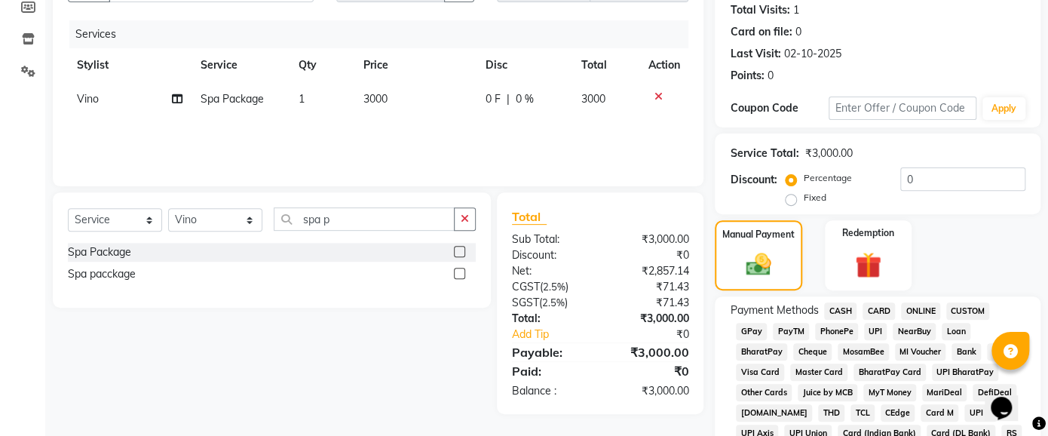
click at [750, 329] on span "GPay" at bounding box center [751, 331] width 31 height 17
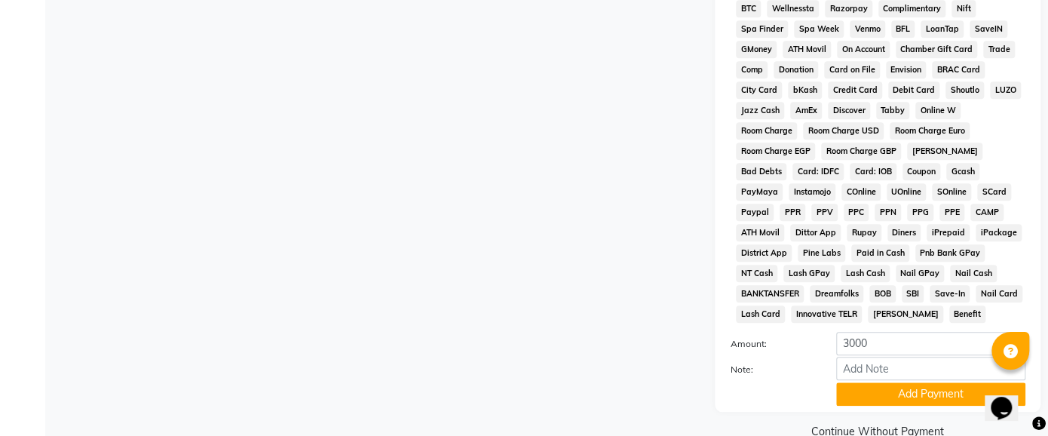
scroll to position [623, 0]
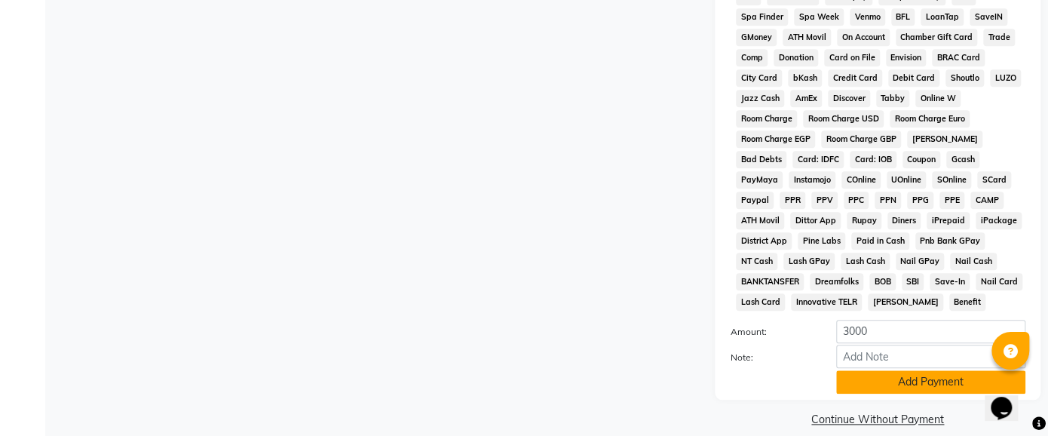
click at [945, 370] on button "Add Payment" at bounding box center [930, 381] width 189 height 23
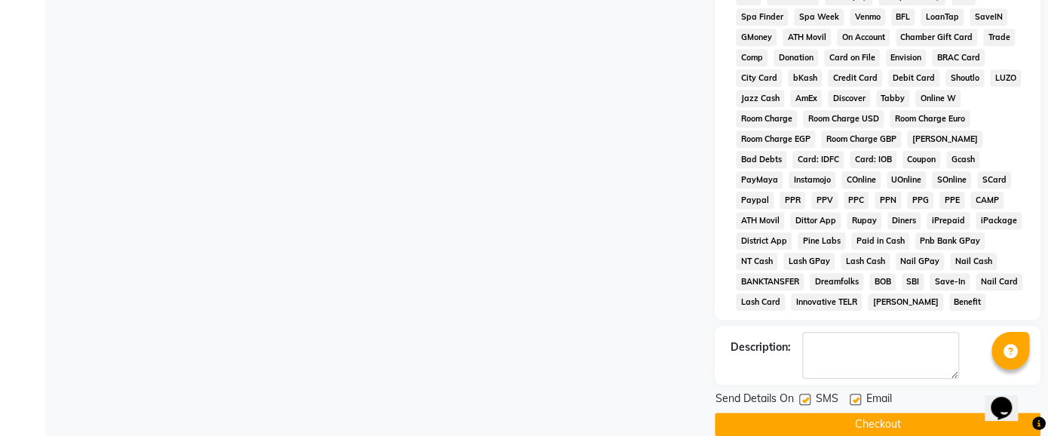
click at [891, 412] on button "Checkout" at bounding box center [877, 423] width 326 height 23
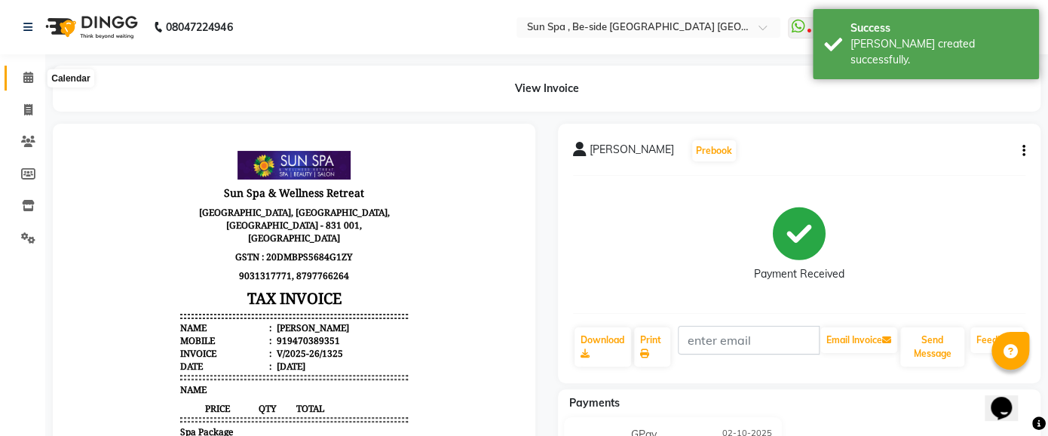
click at [28, 81] on icon at bounding box center [28, 77] width 10 height 11
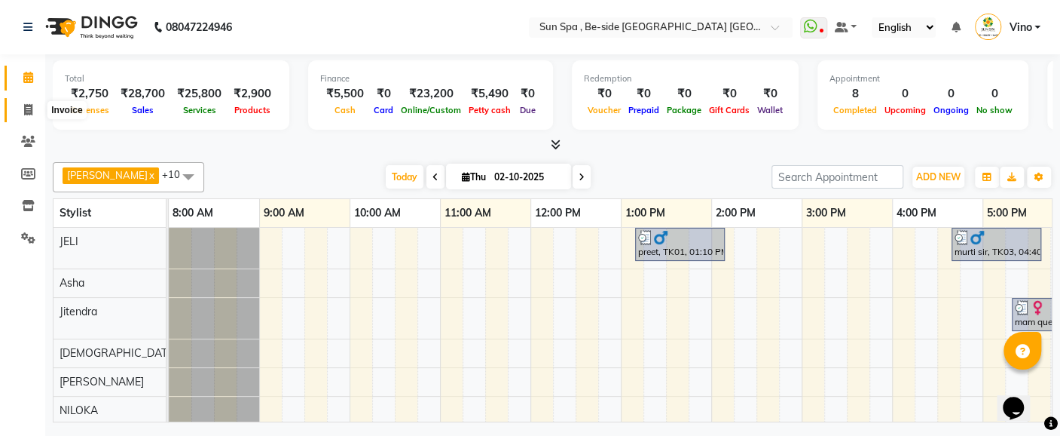
click at [28, 109] on icon at bounding box center [28, 109] width 8 height 11
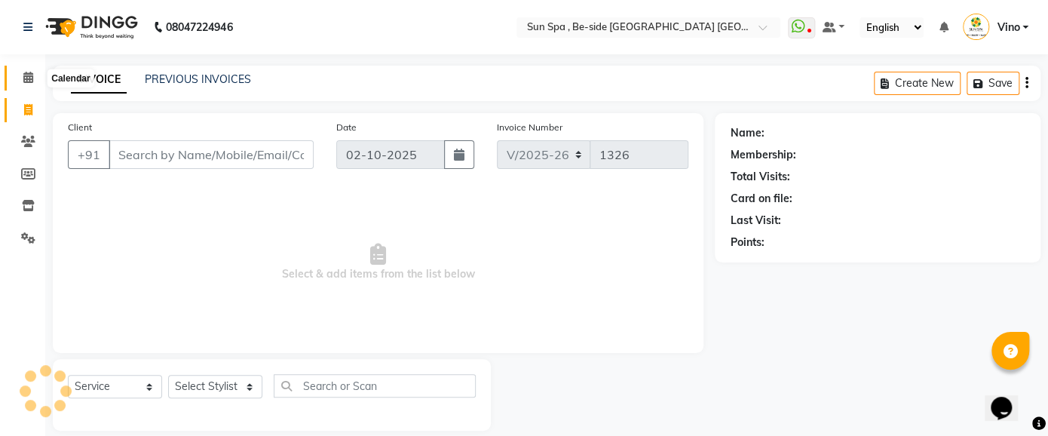
click at [28, 75] on icon at bounding box center [28, 77] width 10 height 11
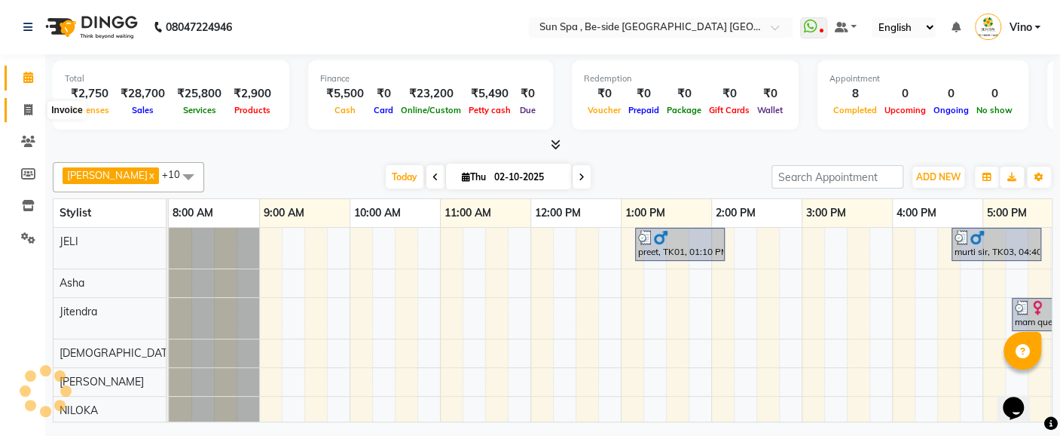
click at [21, 109] on span at bounding box center [28, 110] width 26 height 17
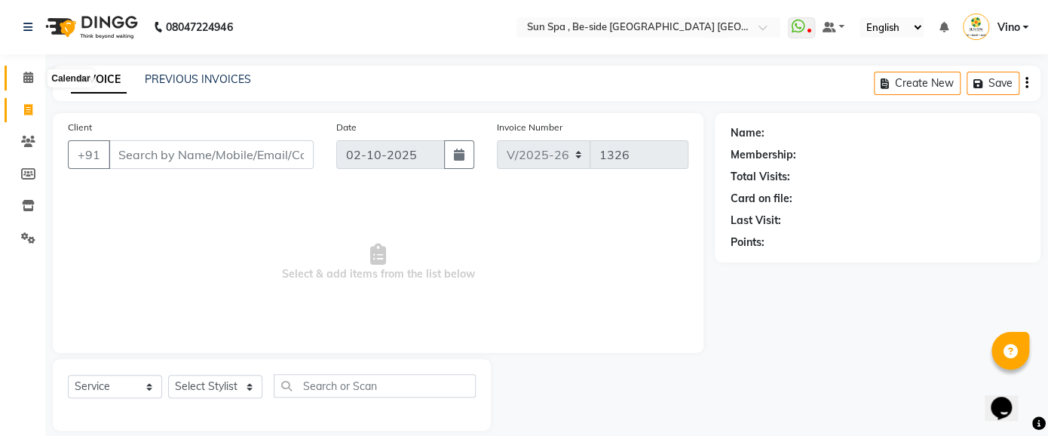
click at [23, 75] on icon at bounding box center [28, 77] width 10 height 11
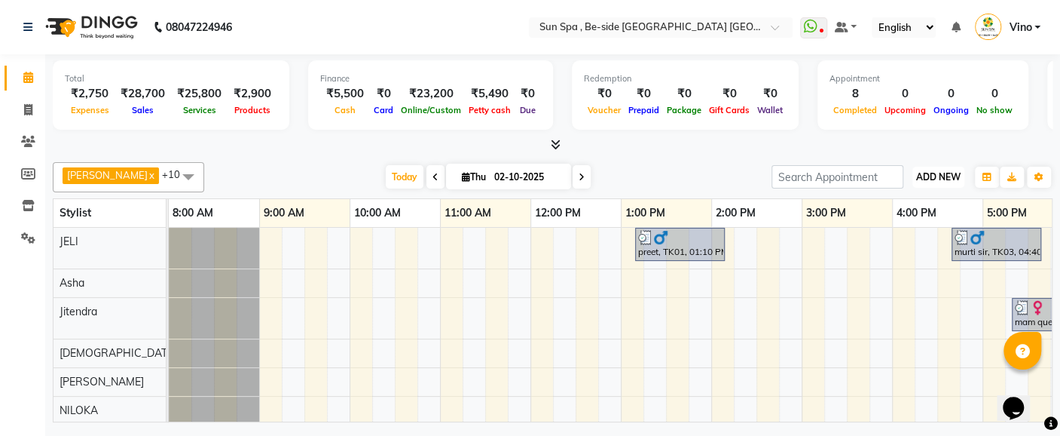
click at [929, 175] on span "ADD NEW" at bounding box center [938, 176] width 44 height 11
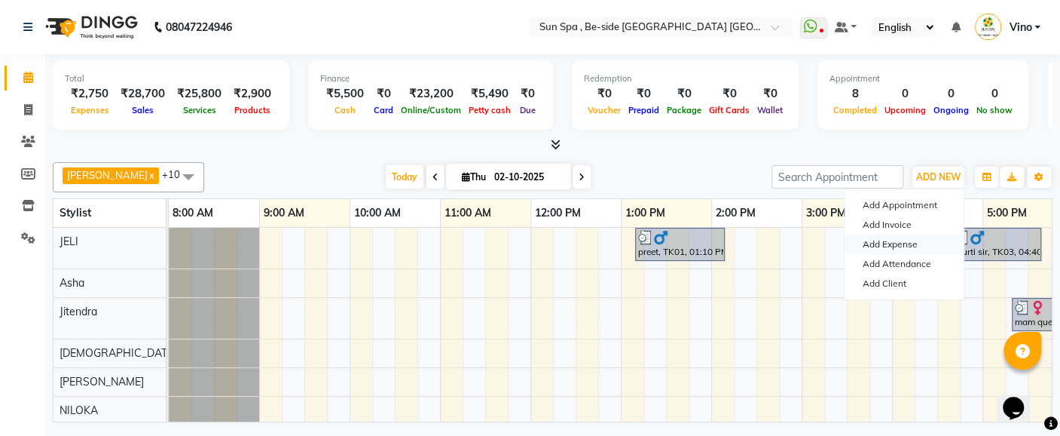
click at [909, 245] on link "Add Expense" at bounding box center [904, 244] width 119 height 20
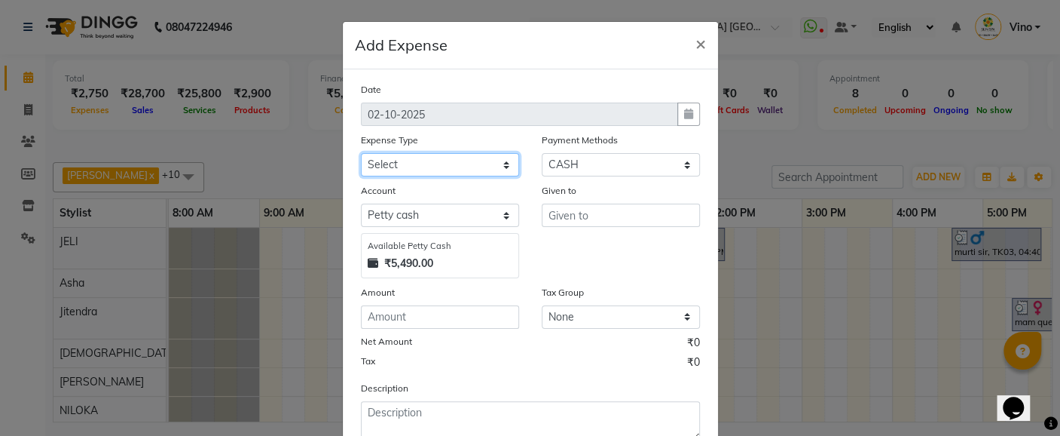
click at [498, 164] on select "Select Advance Salary Bank charges Car maintenance Cash transfer to bank Cash t…" at bounding box center [440, 164] width 158 height 23
click at [361, 153] on select "Select Advance Salary Bank charges Car maintenance Cash transfer to bank Cash t…" at bounding box center [440, 164] width 158 height 23
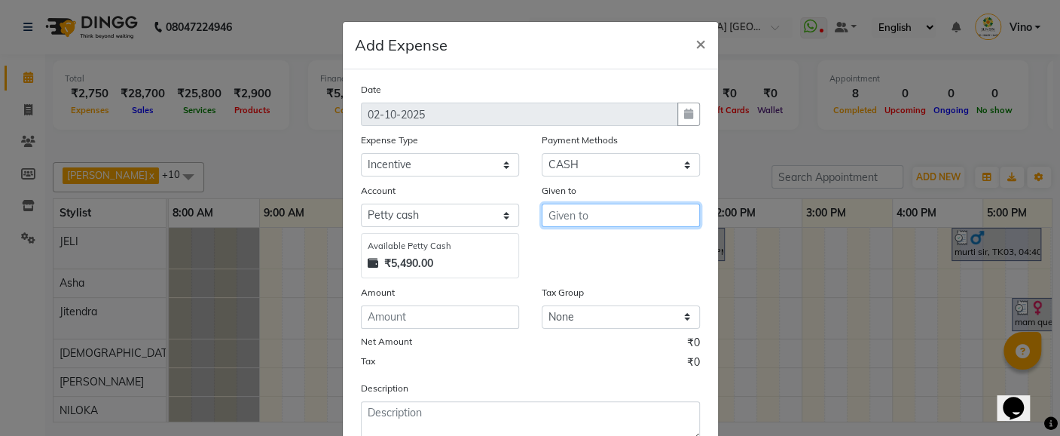
click at [598, 214] on input "text" at bounding box center [621, 214] width 158 height 23
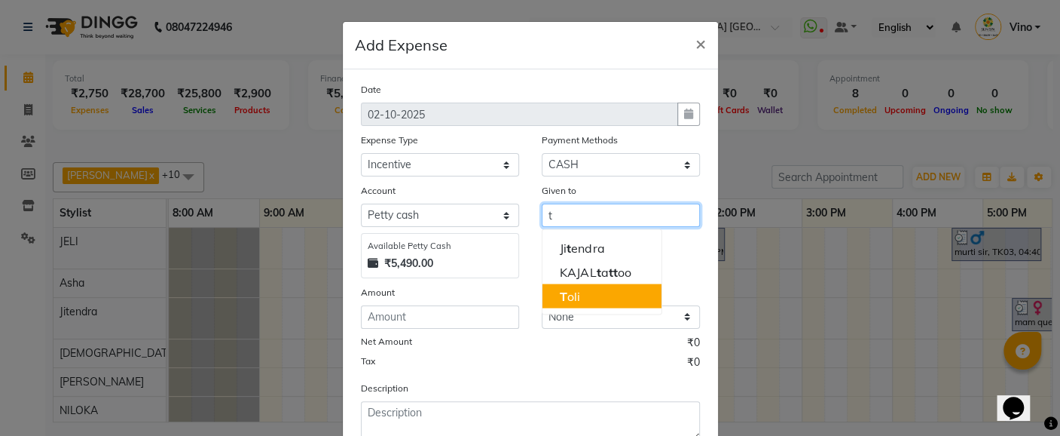
click at [584, 294] on button "T oli" at bounding box center [601, 295] width 119 height 24
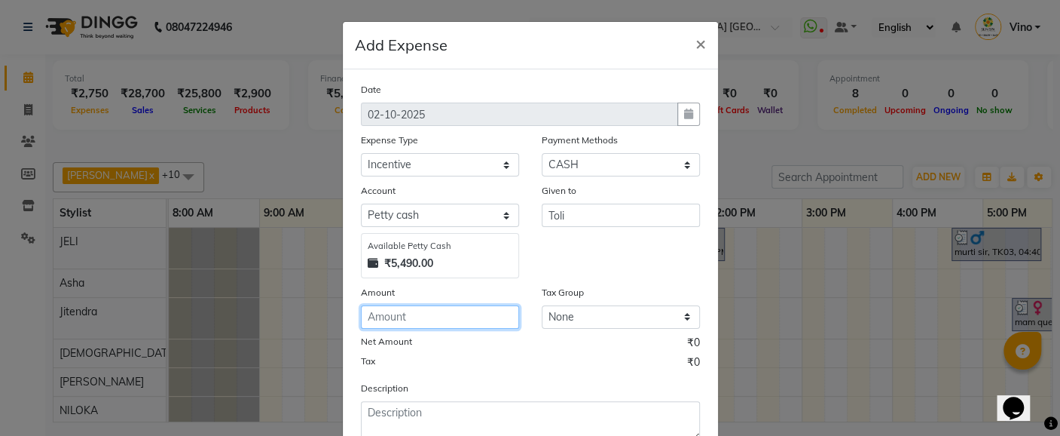
click at [448, 312] on input "number" at bounding box center [440, 316] width 158 height 23
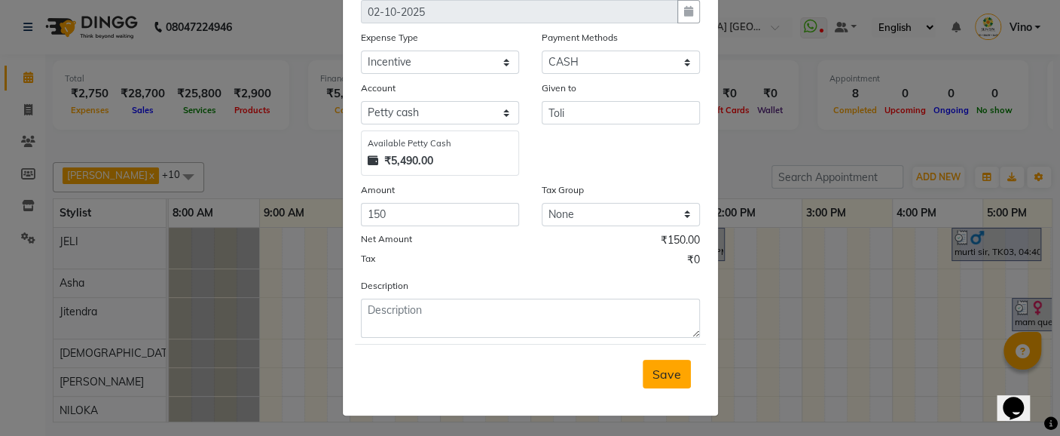
click at [653, 373] on span "Save" at bounding box center [667, 373] width 29 height 15
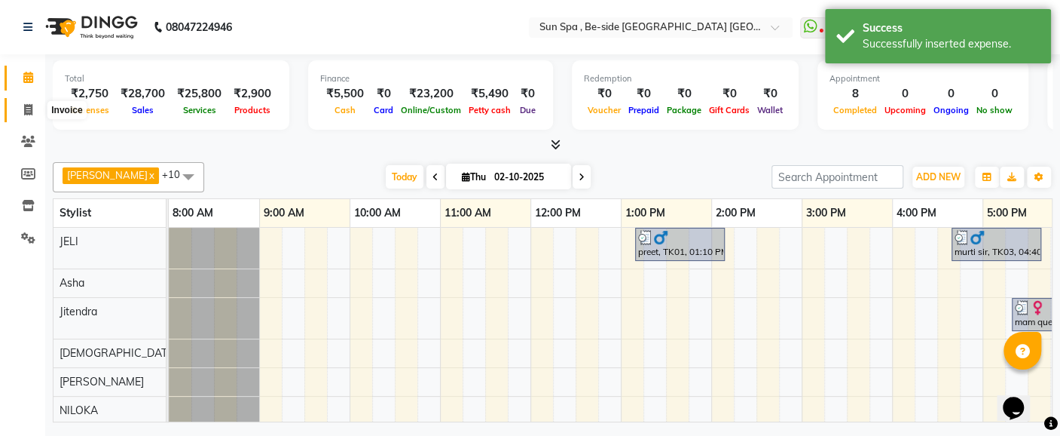
click at [28, 108] on icon at bounding box center [28, 109] width 8 height 11
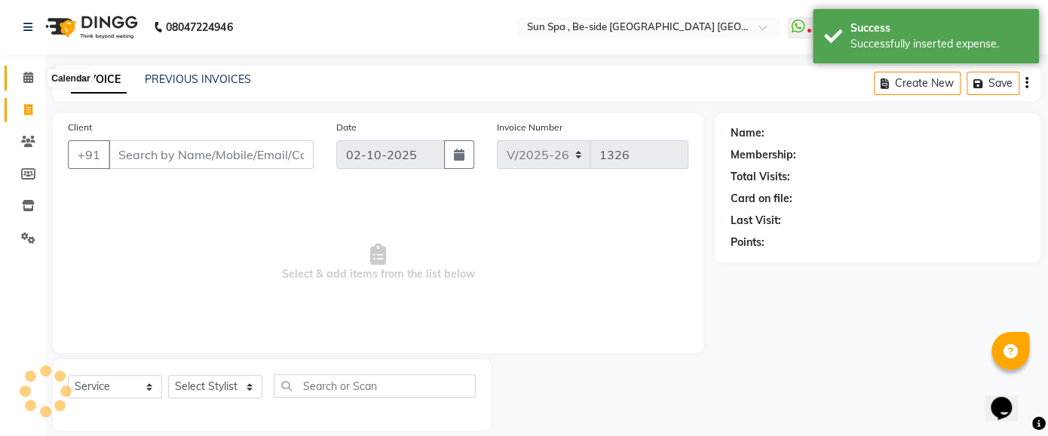
click at [26, 79] on icon at bounding box center [28, 77] width 10 height 11
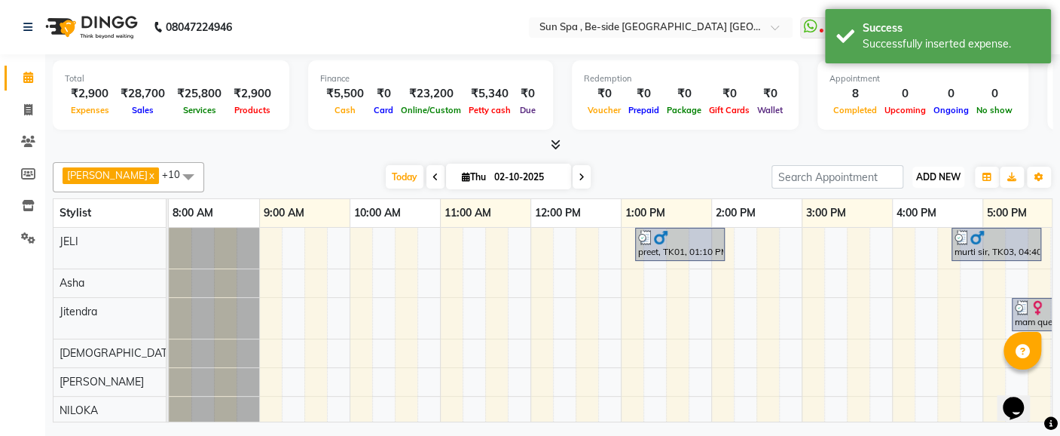
click at [935, 169] on button "ADD NEW Toggle Dropdown" at bounding box center [939, 177] width 52 height 21
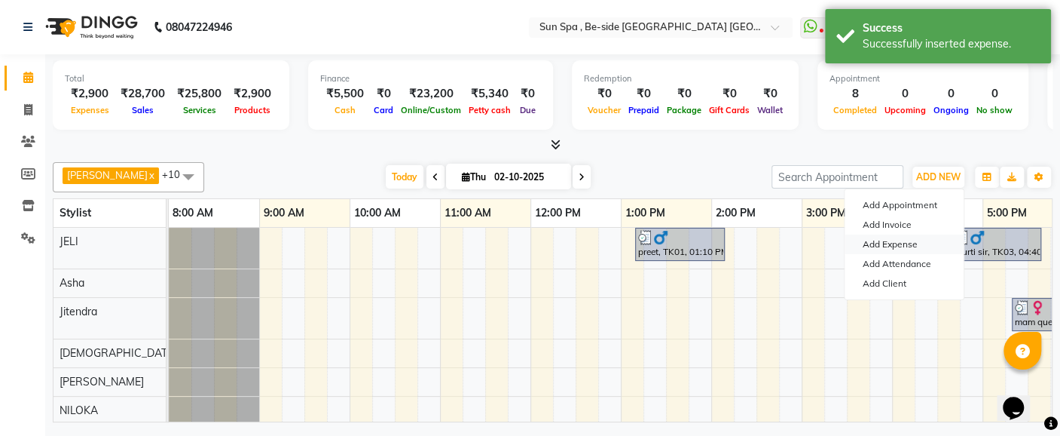
click at [917, 240] on link "Add Expense" at bounding box center [904, 244] width 119 height 20
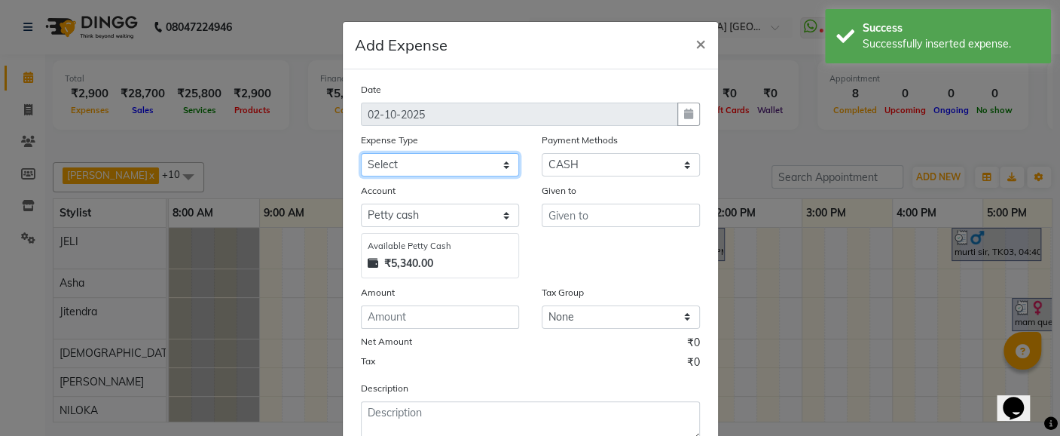
click at [500, 158] on select "Select Advance Salary Bank charges Car maintenance Cash transfer to bank Cash t…" at bounding box center [440, 164] width 158 height 23
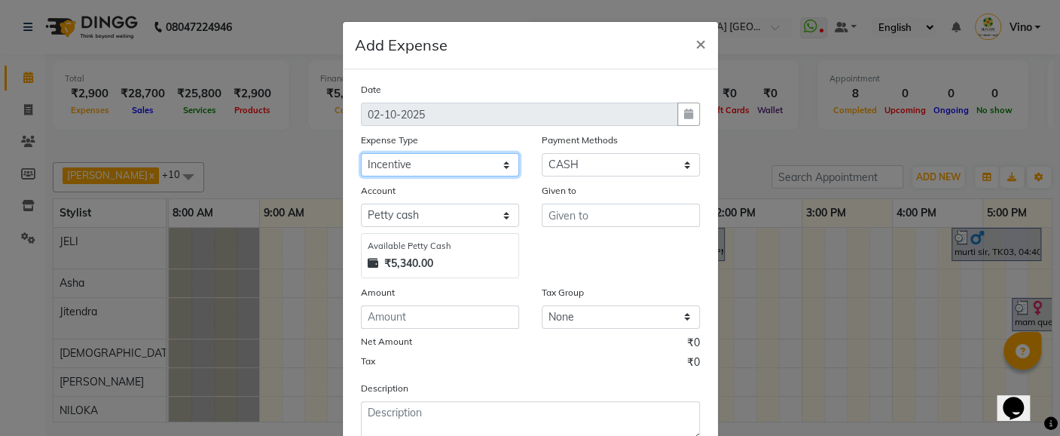
click at [361, 153] on select "Select Advance Salary Bank charges Car maintenance Cash transfer to bank Cash t…" at bounding box center [440, 164] width 158 height 23
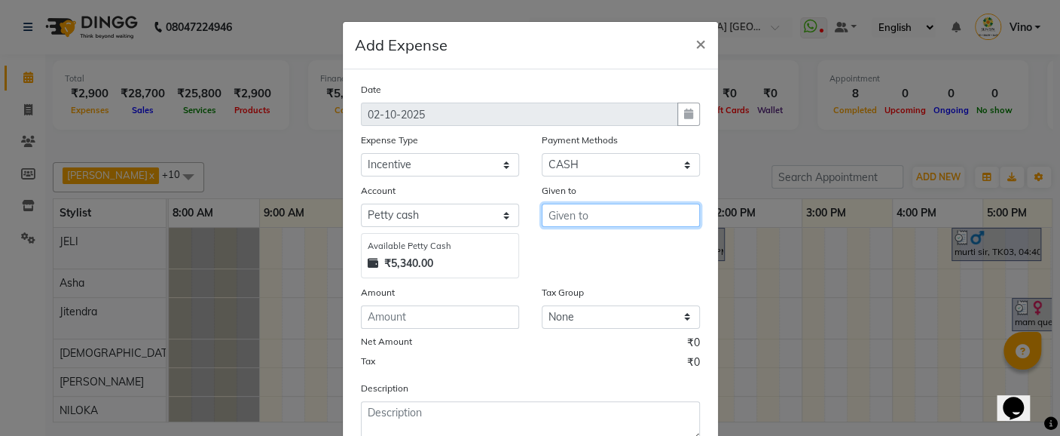
click at [612, 215] on input "text" at bounding box center [621, 214] width 158 height 23
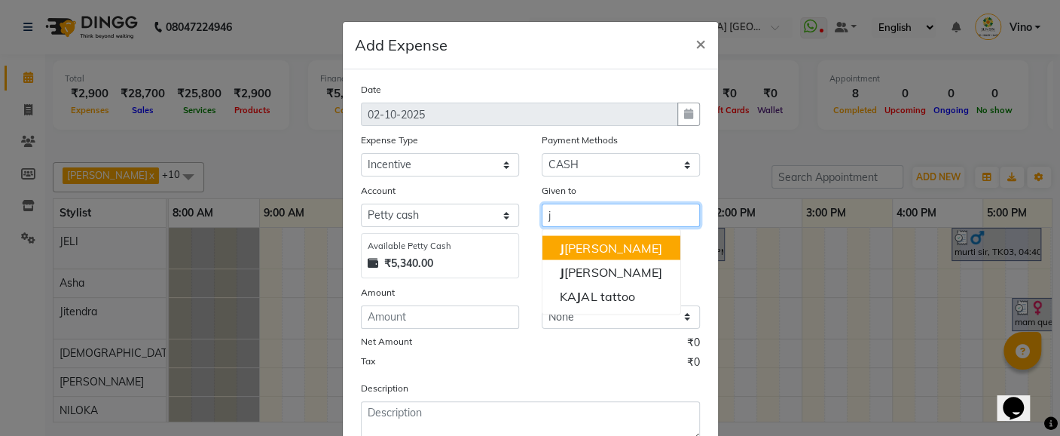
click at [598, 247] on button "[PERSON_NAME]" at bounding box center [611, 247] width 138 height 24
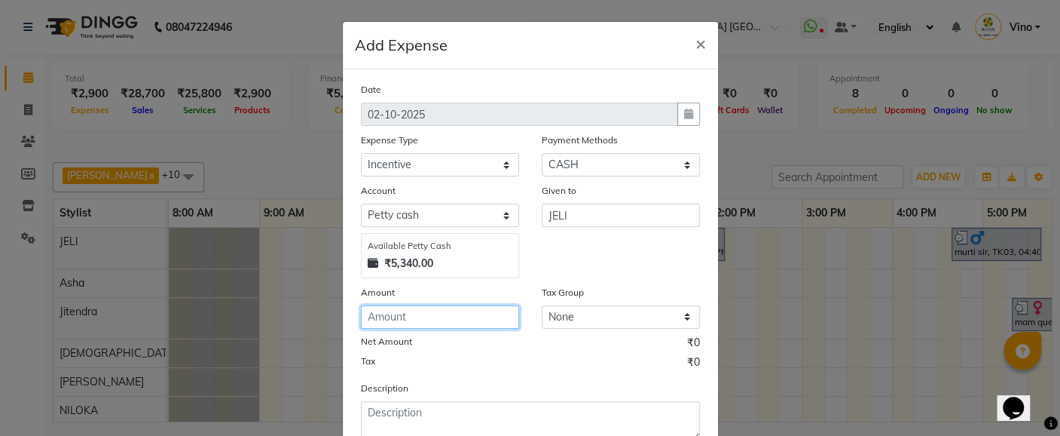
click at [410, 320] on input "number" at bounding box center [440, 316] width 158 height 23
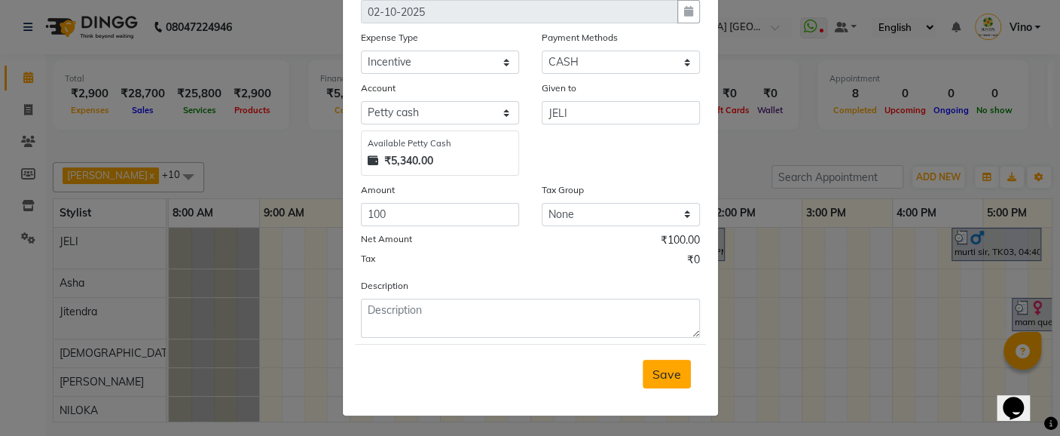
click at [654, 371] on span "Save" at bounding box center [667, 373] width 29 height 15
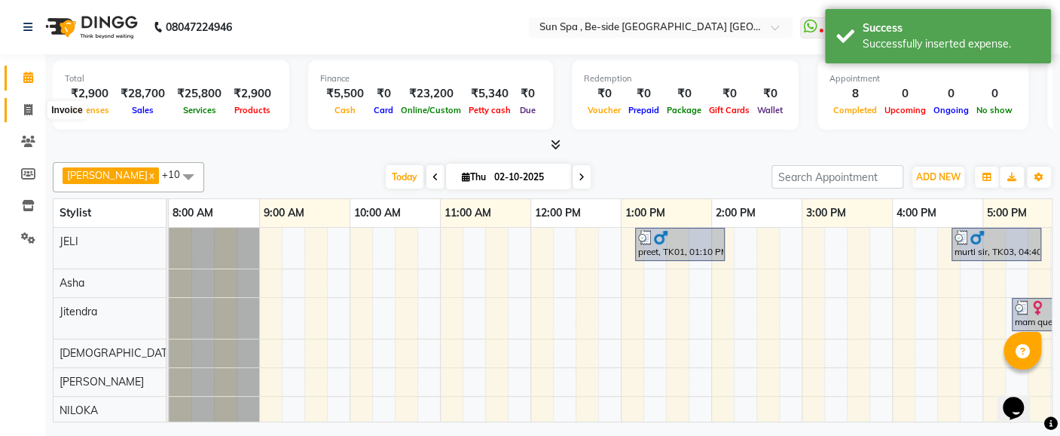
click at [26, 104] on icon at bounding box center [28, 109] width 8 height 11
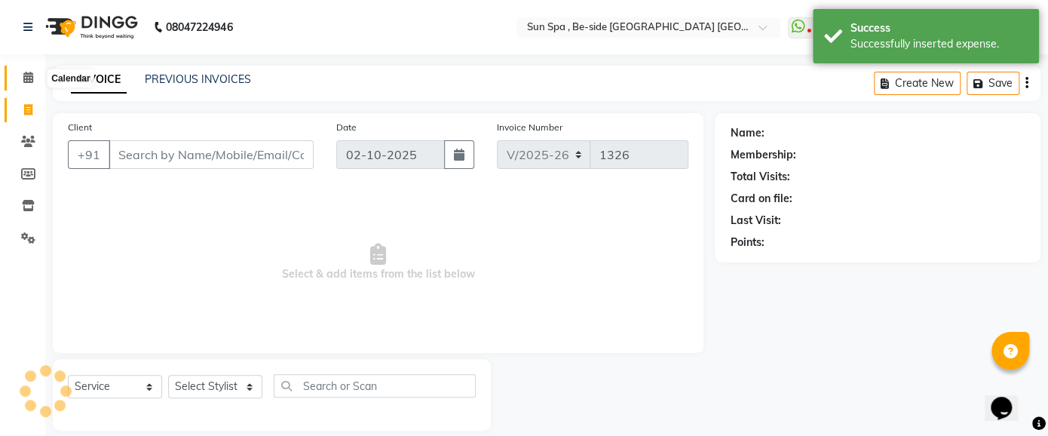
click at [27, 77] on icon at bounding box center [28, 77] width 10 height 11
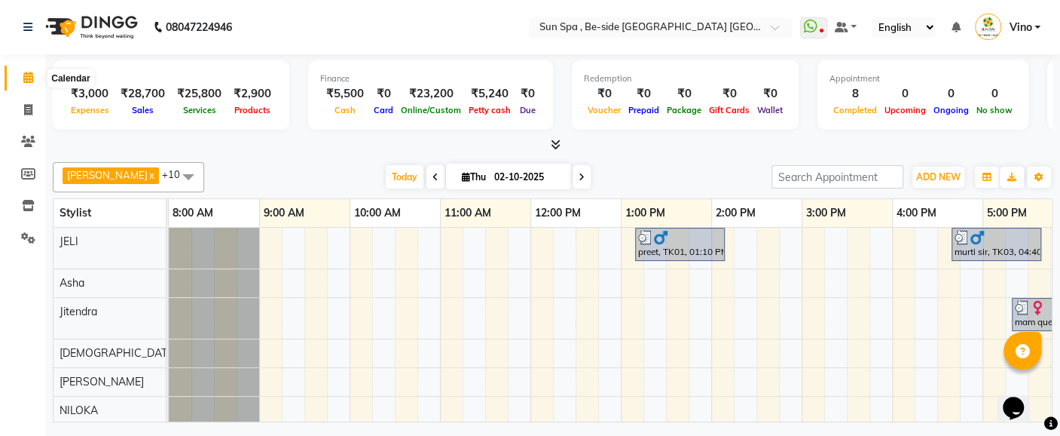
click at [26, 75] on icon at bounding box center [28, 77] width 10 height 11
click at [32, 235] on icon at bounding box center [28, 237] width 14 height 11
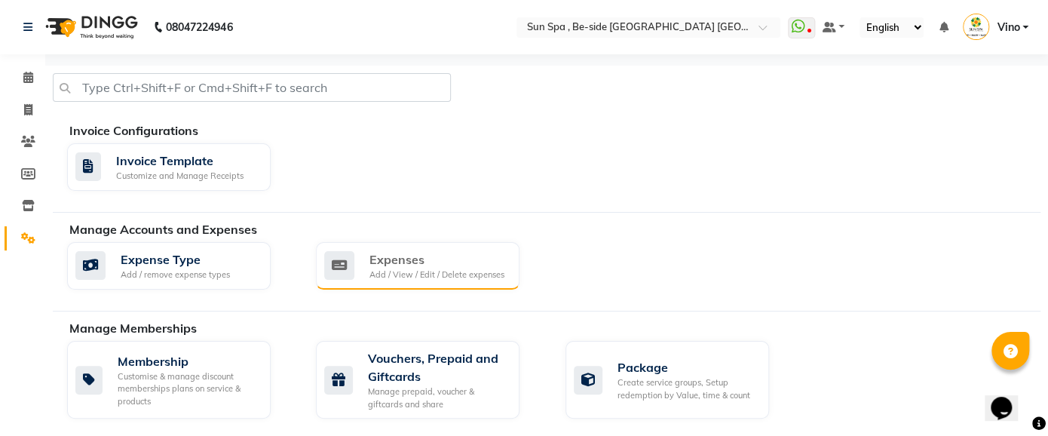
click at [413, 258] on div "Expenses" at bounding box center [436, 259] width 135 height 18
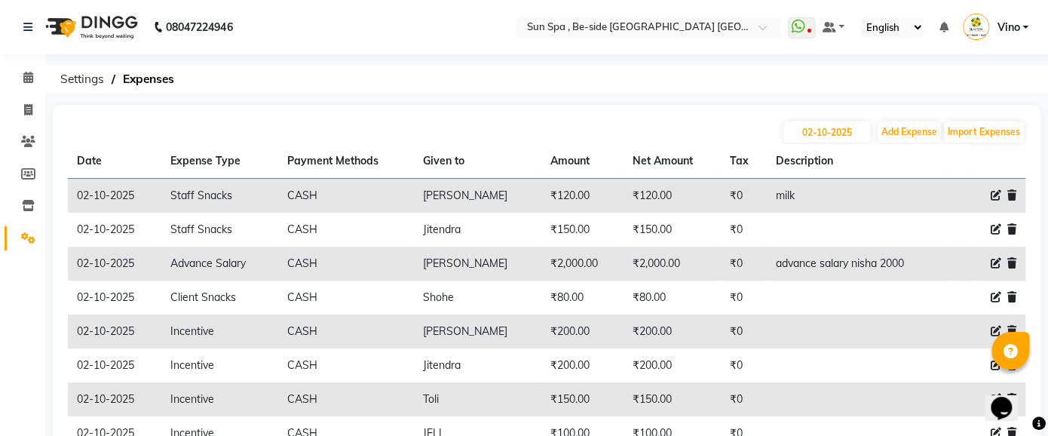
click at [992, 227] on icon at bounding box center [995, 229] width 11 height 11
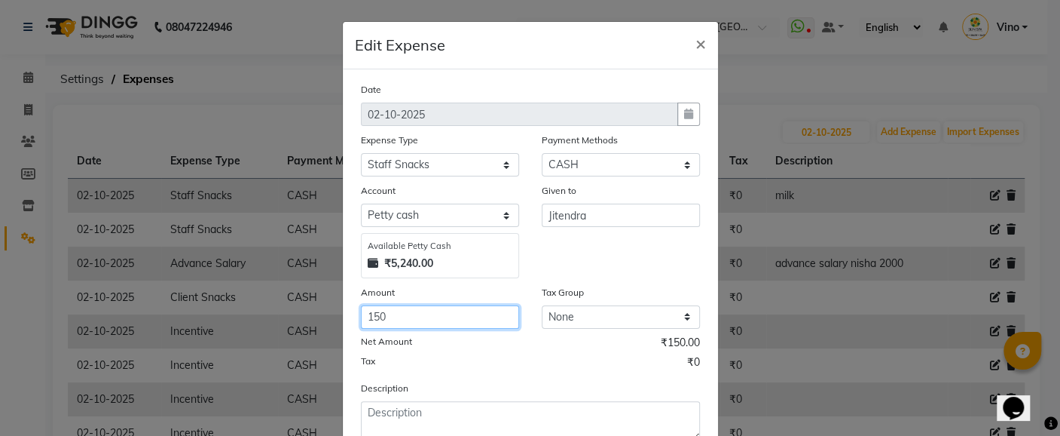
click at [408, 319] on input "150" at bounding box center [440, 316] width 158 height 23
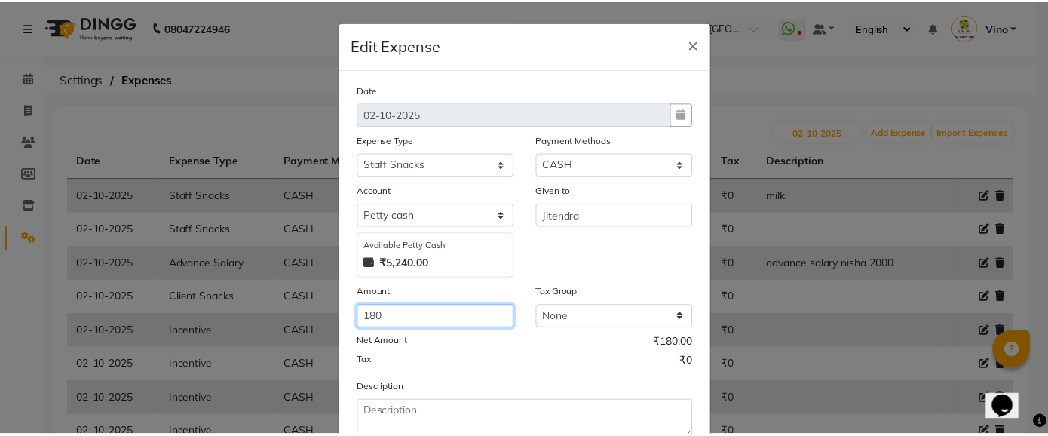
scroll to position [103, 0]
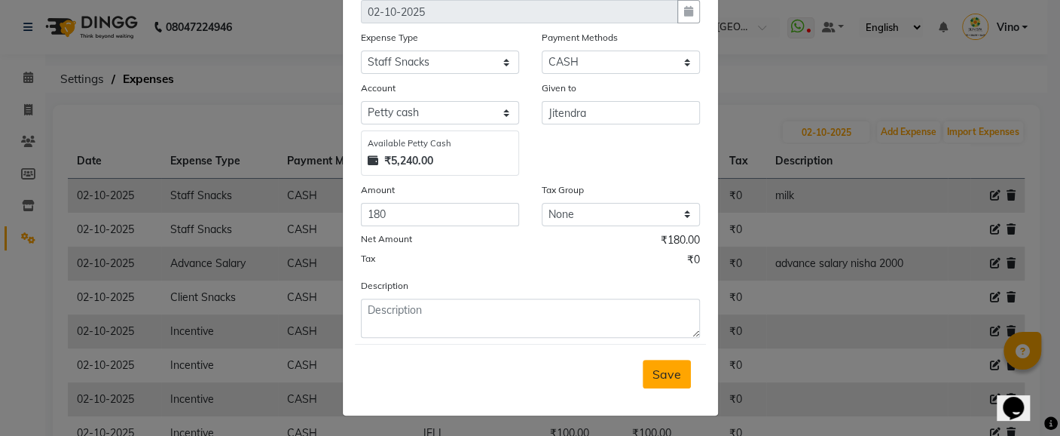
click at [658, 375] on span "Save" at bounding box center [667, 373] width 29 height 15
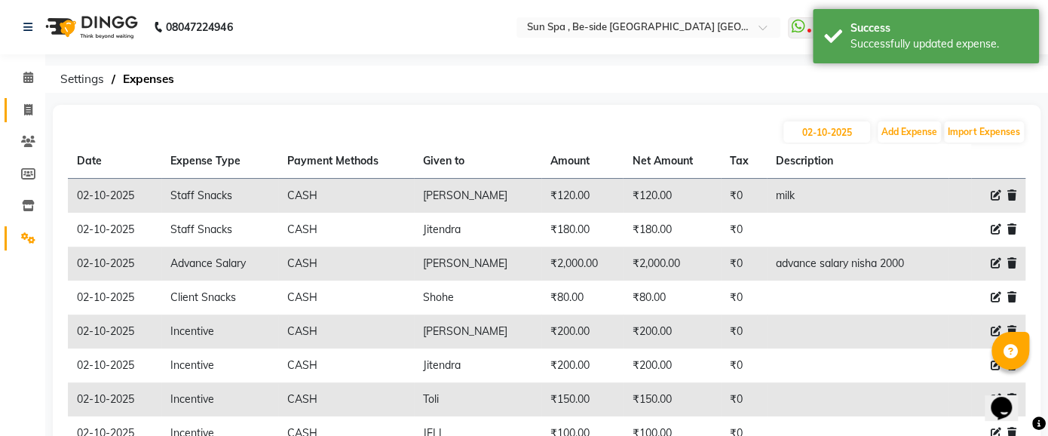
click at [29, 102] on span at bounding box center [28, 110] width 26 height 17
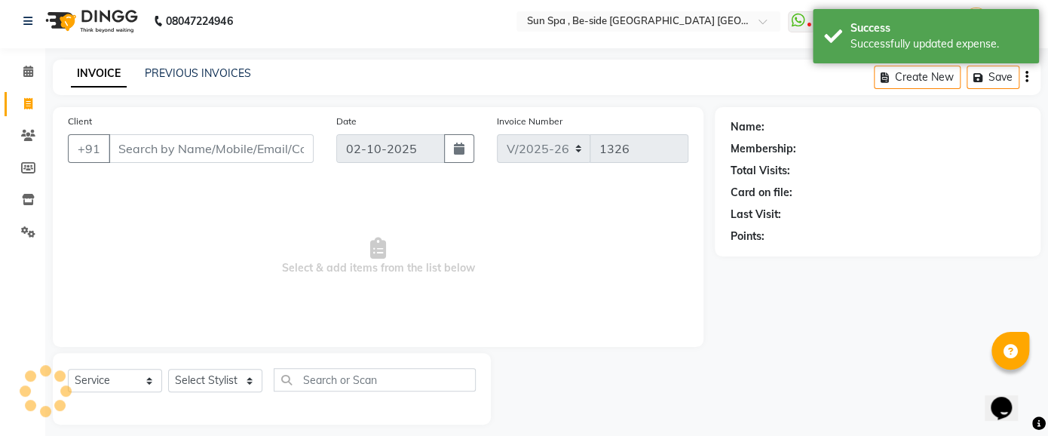
scroll to position [17, 0]
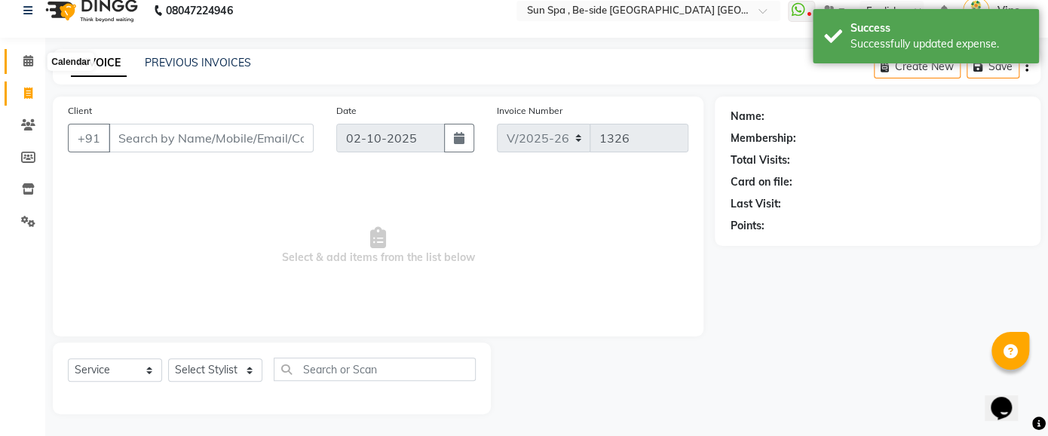
click at [26, 61] on icon at bounding box center [28, 60] width 10 height 11
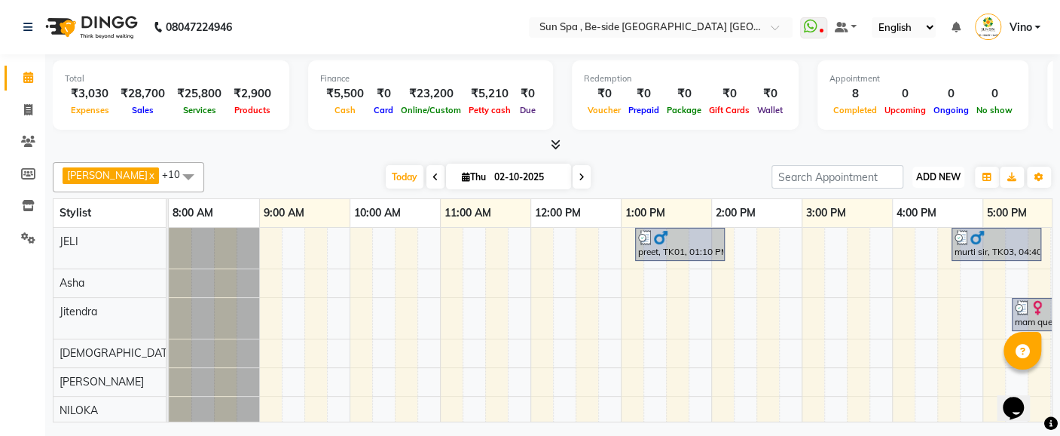
click at [932, 175] on span "ADD NEW" at bounding box center [938, 176] width 44 height 11
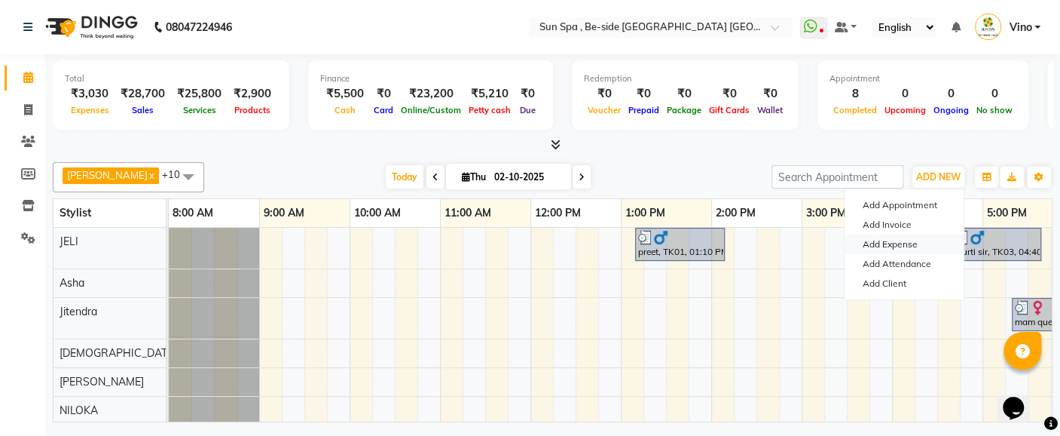
click at [913, 243] on link "Add Expense" at bounding box center [904, 244] width 119 height 20
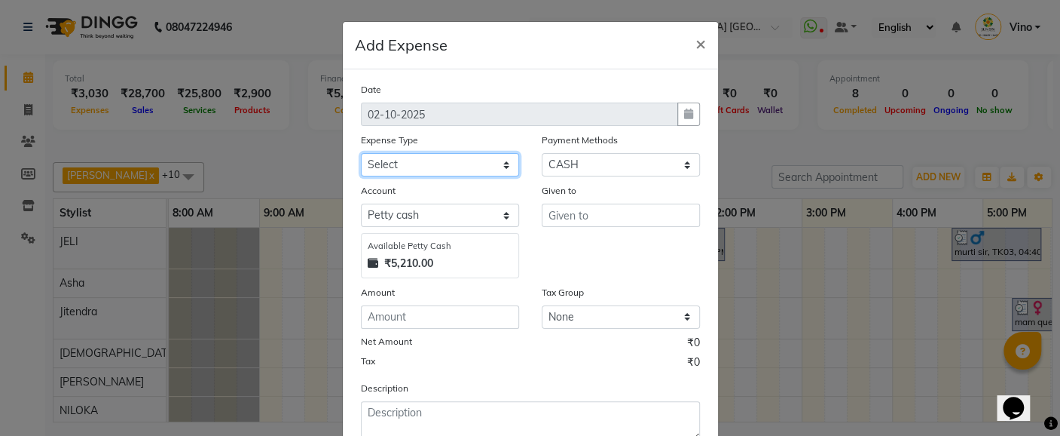
click at [498, 159] on select "Select Advance Salary Bank charges Car maintenance Cash transfer to bank Cash t…" at bounding box center [440, 164] width 158 height 23
click at [361, 153] on select "Select Advance Salary Bank charges Car maintenance Cash transfer to bank Cash t…" at bounding box center [440, 164] width 158 height 23
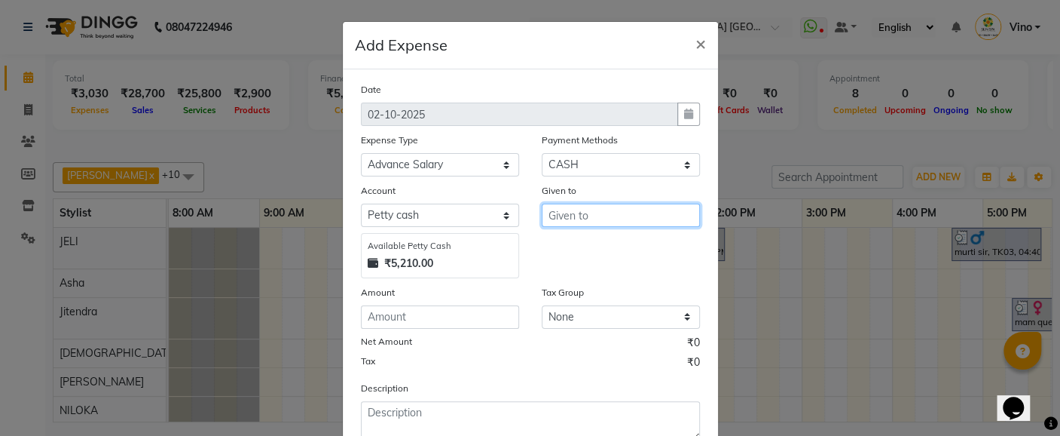
click at [595, 216] on input "text" at bounding box center [621, 214] width 158 height 23
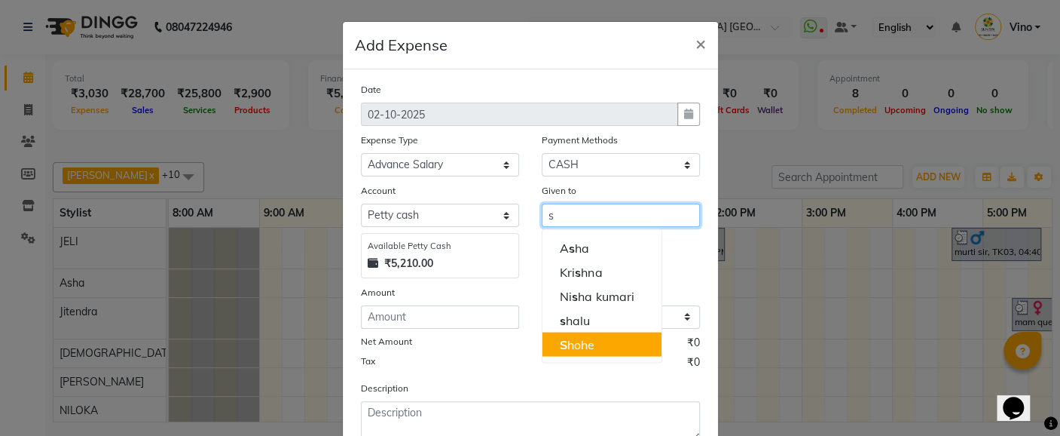
click at [568, 341] on ngb-highlight "S hohe" at bounding box center [577, 343] width 35 height 15
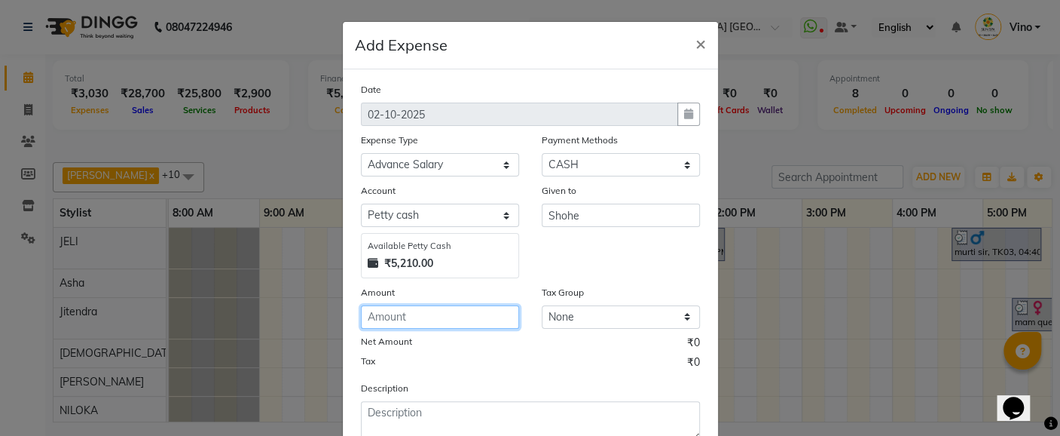
click at [425, 311] on input "number" at bounding box center [440, 316] width 158 height 23
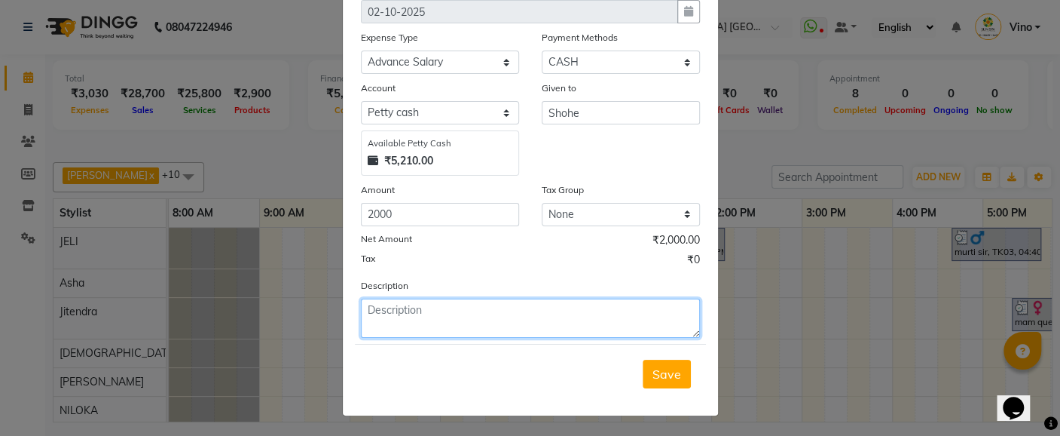
click at [445, 311] on textarea at bounding box center [530, 317] width 339 height 39
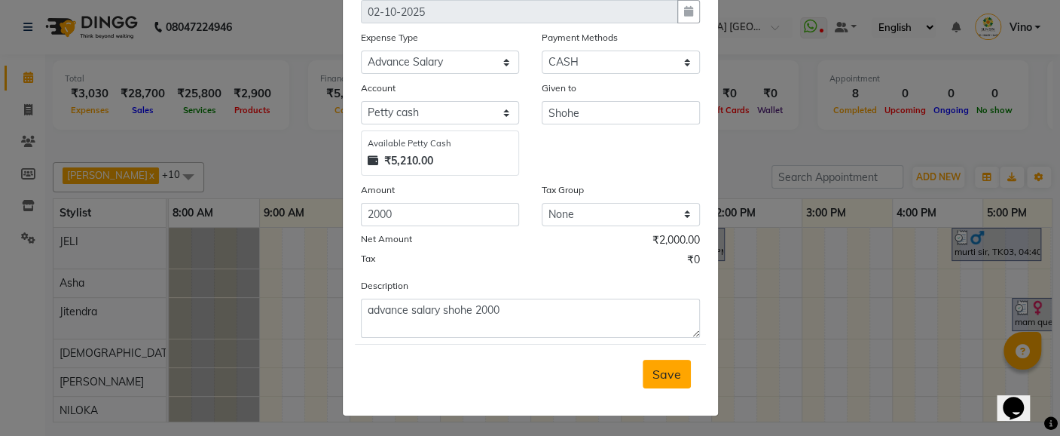
click at [670, 367] on span "Save" at bounding box center [667, 373] width 29 height 15
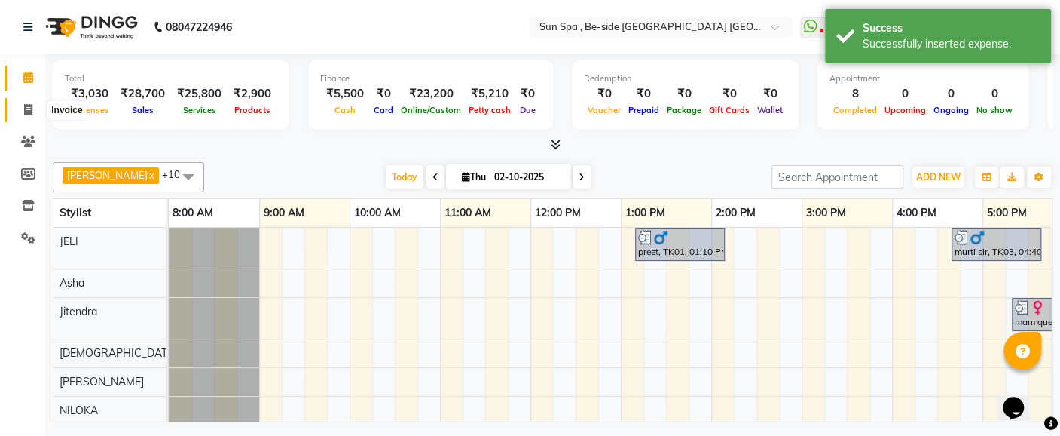
click at [31, 112] on icon at bounding box center [28, 109] width 8 height 11
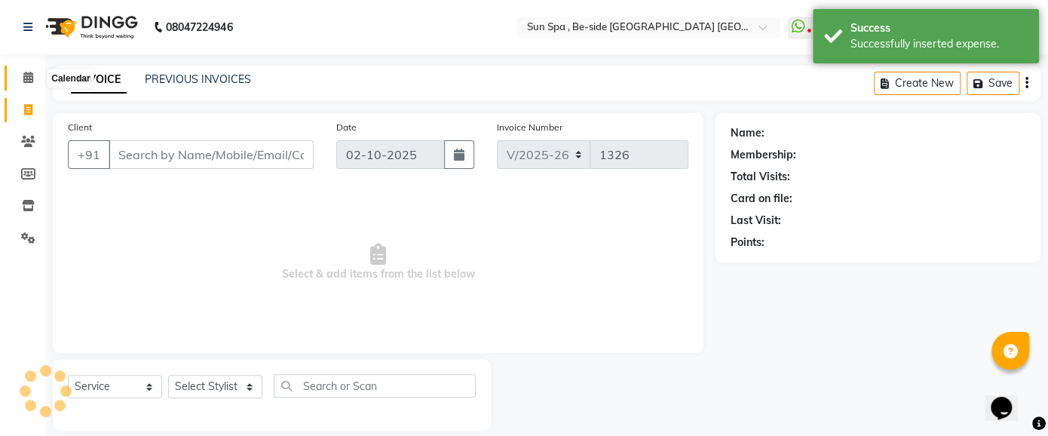
click at [27, 76] on icon at bounding box center [28, 77] width 10 height 11
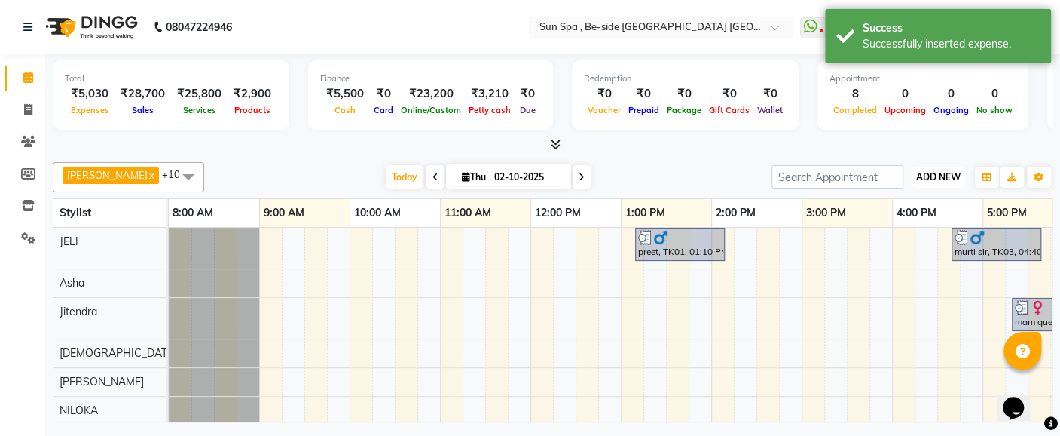
click at [941, 170] on button "ADD NEW Toggle Dropdown" at bounding box center [939, 177] width 52 height 21
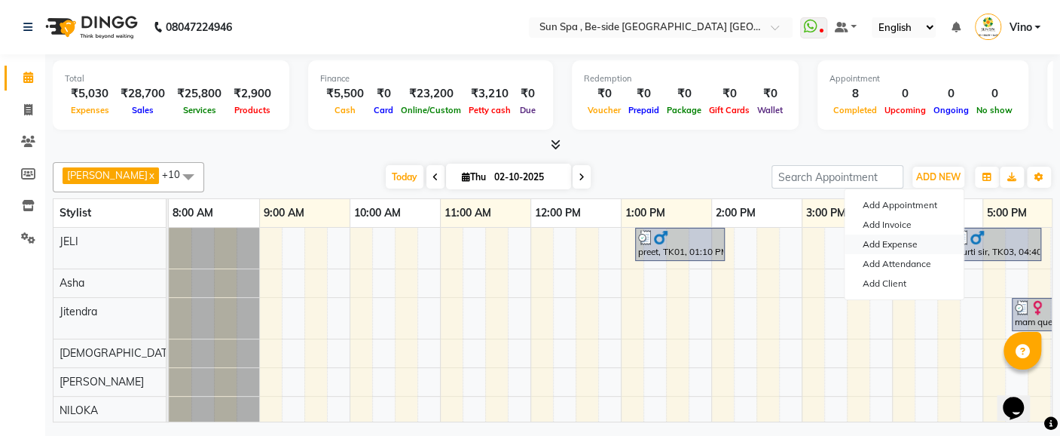
click at [915, 241] on link "Add Expense" at bounding box center [904, 244] width 119 height 20
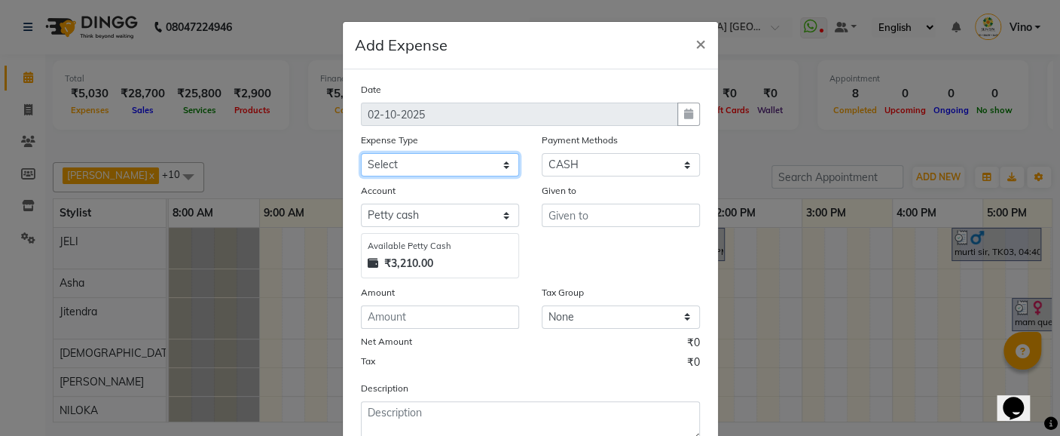
click at [496, 162] on select "Select Advance Salary Bank charges Car maintenance Cash transfer to bank Cash t…" at bounding box center [440, 164] width 158 height 23
click at [361, 153] on select "Select Advance Salary Bank charges Car maintenance Cash transfer to bank Cash t…" at bounding box center [440, 164] width 158 height 23
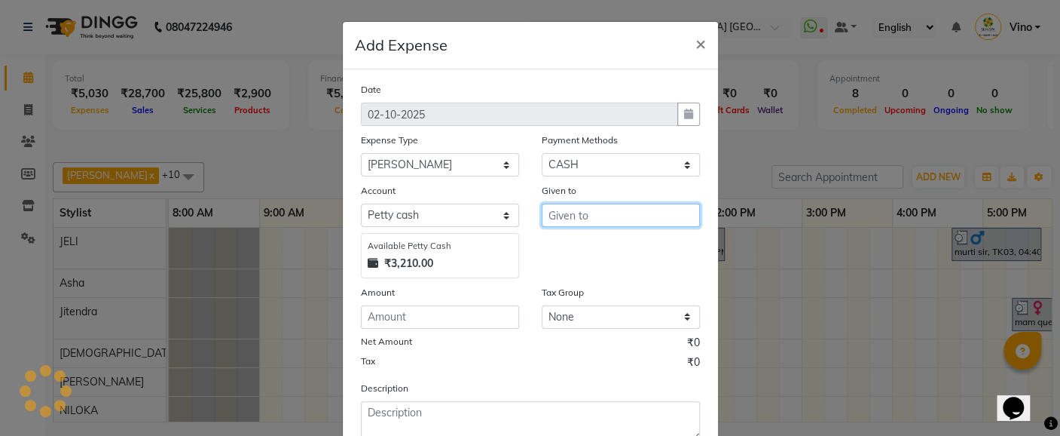
click at [595, 216] on input "text" at bounding box center [621, 214] width 158 height 23
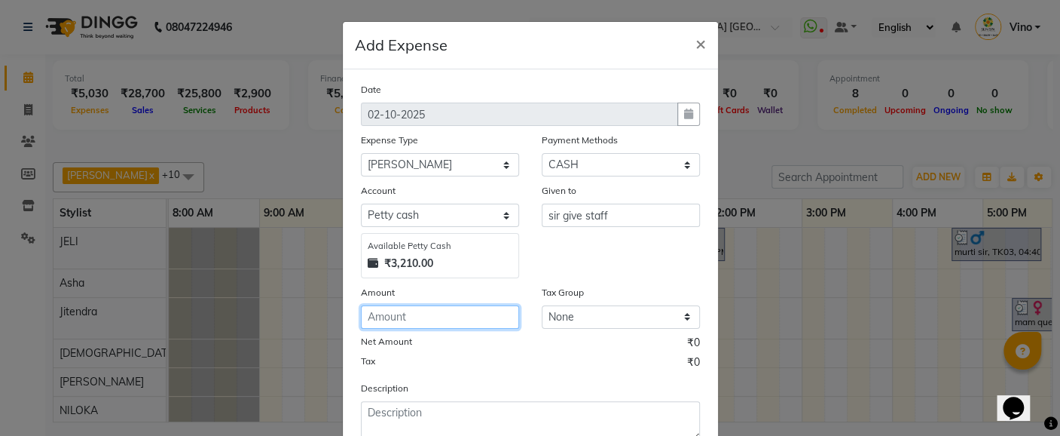
click at [448, 316] on input "number" at bounding box center [440, 316] width 158 height 23
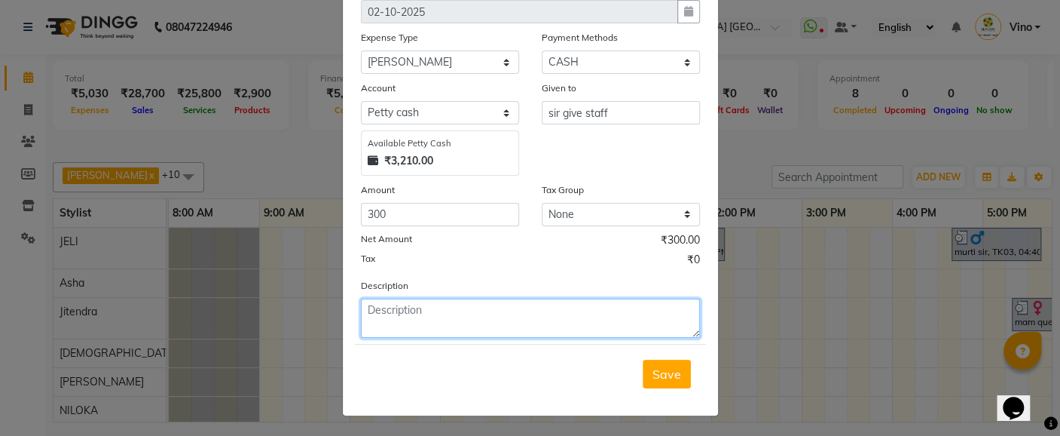
click at [469, 314] on textarea at bounding box center [530, 317] width 339 height 39
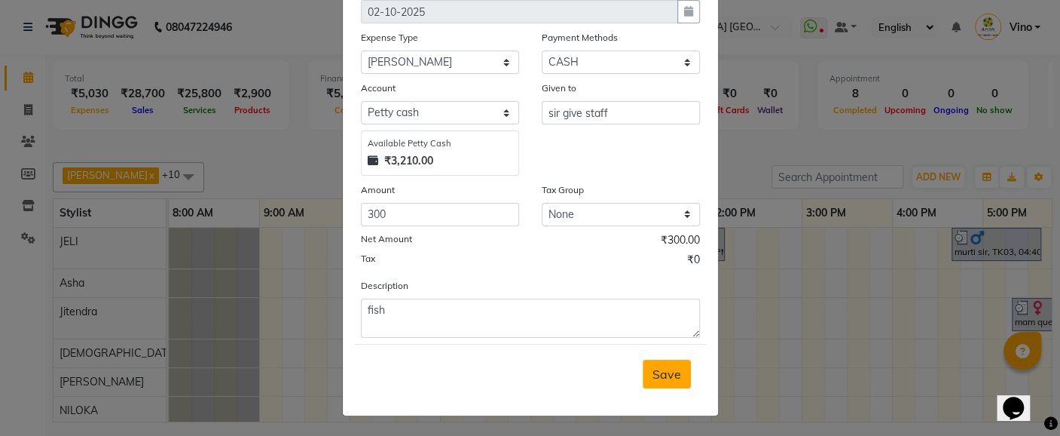
click at [675, 371] on button "Save" at bounding box center [667, 374] width 48 height 29
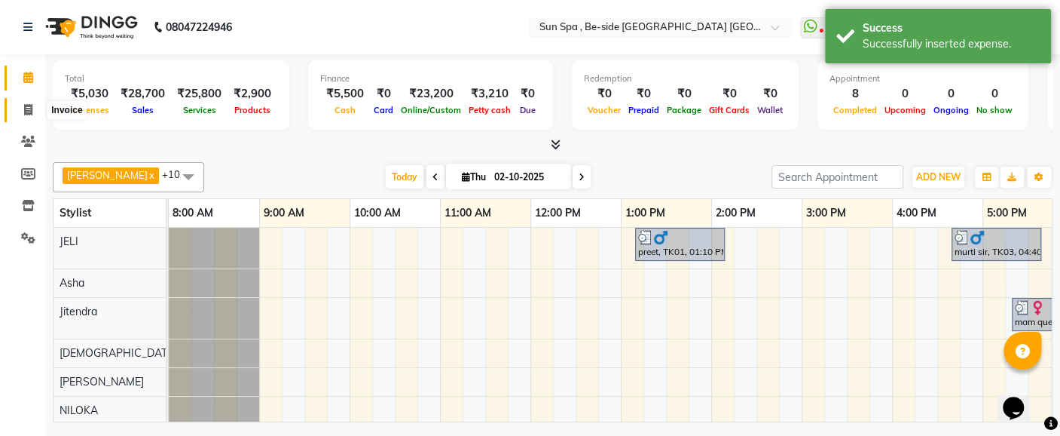
click at [32, 111] on icon at bounding box center [28, 109] width 8 height 11
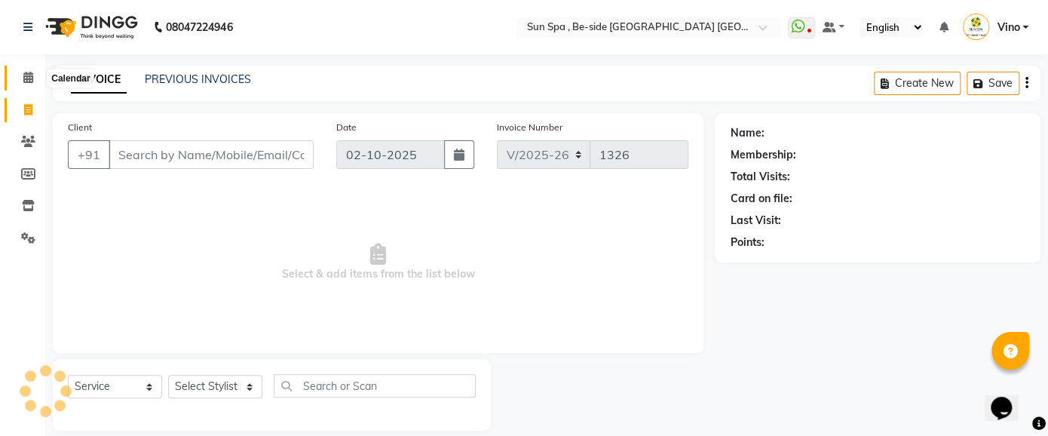
click at [26, 75] on icon at bounding box center [28, 77] width 10 height 11
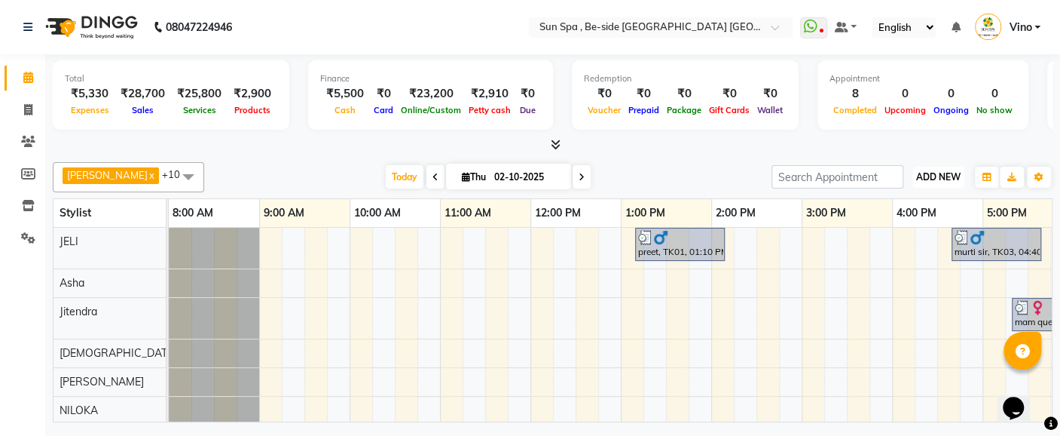
click at [945, 171] on span "ADD NEW" at bounding box center [938, 176] width 44 height 11
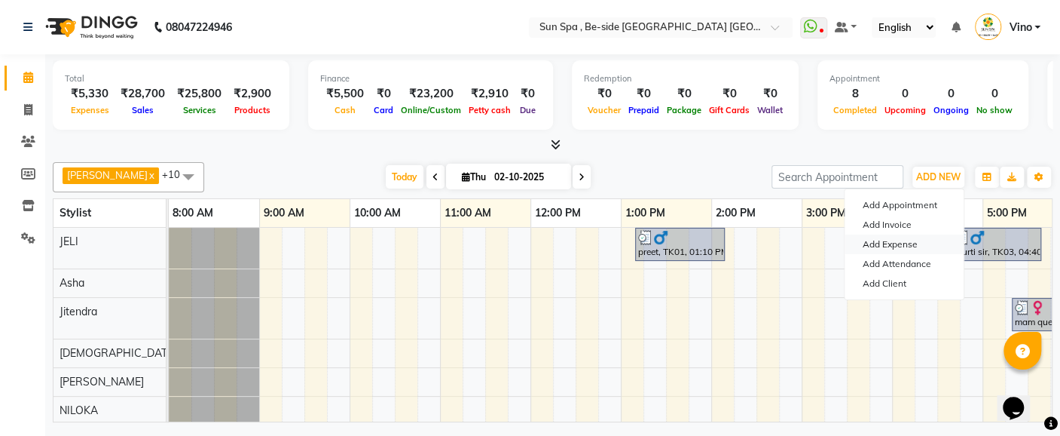
click at [909, 246] on link "Add Expense" at bounding box center [904, 244] width 119 height 20
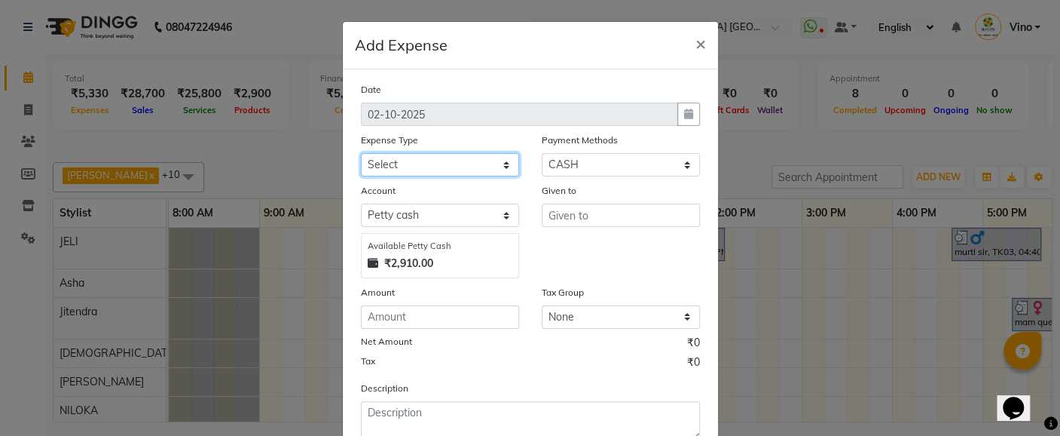
click at [502, 167] on select "Select Advance Salary Bank charges Car maintenance Cash transfer to bank Cash t…" at bounding box center [440, 164] width 158 height 23
click at [697, 42] on span "×" at bounding box center [701, 43] width 11 height 23
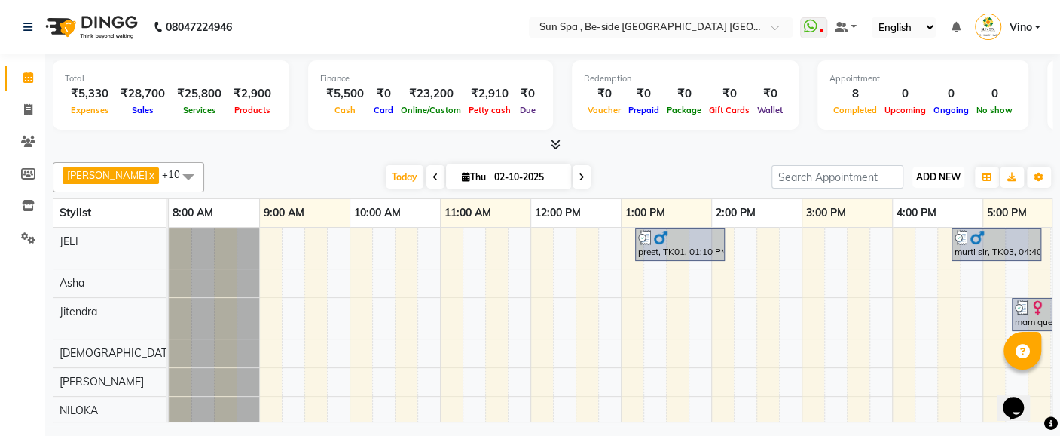
click at [940, 175] on span "ADD NEW" at bounding box center [938, 176] width 44 height 11
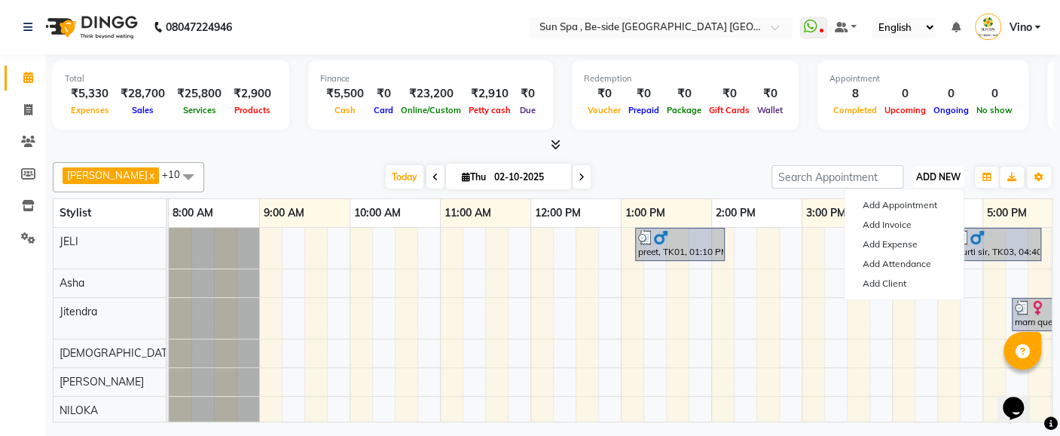
click at [940, 175] on span "ADD NEW" at bounding box center [938, 176] width 44 height 11
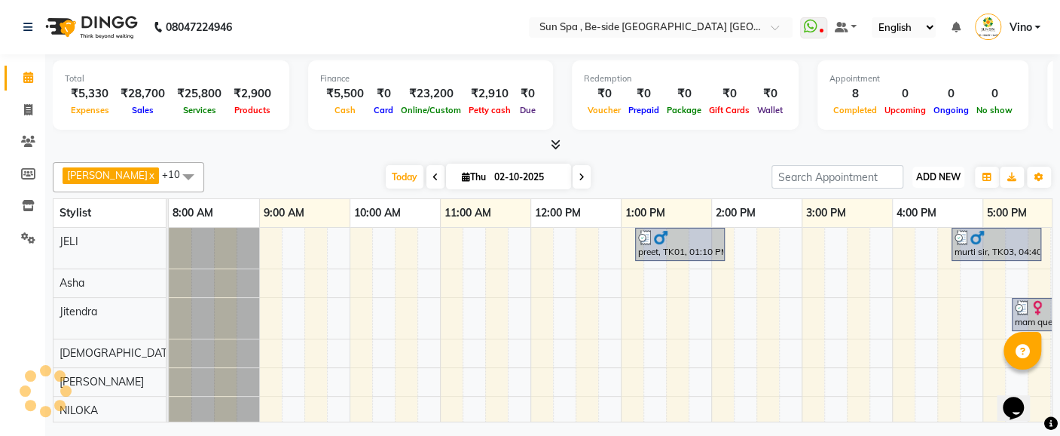
click at [940, 175] on span "ADD NEW" at bounding box center [938, 176] width 44 height 11
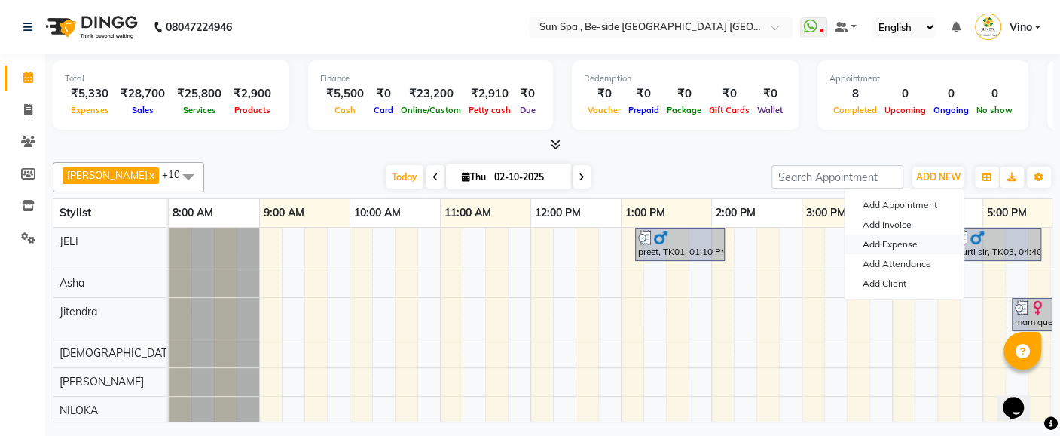
click at [904, 247] on link "Add Expense" at bounding box center [904, 244] width 119 height 20
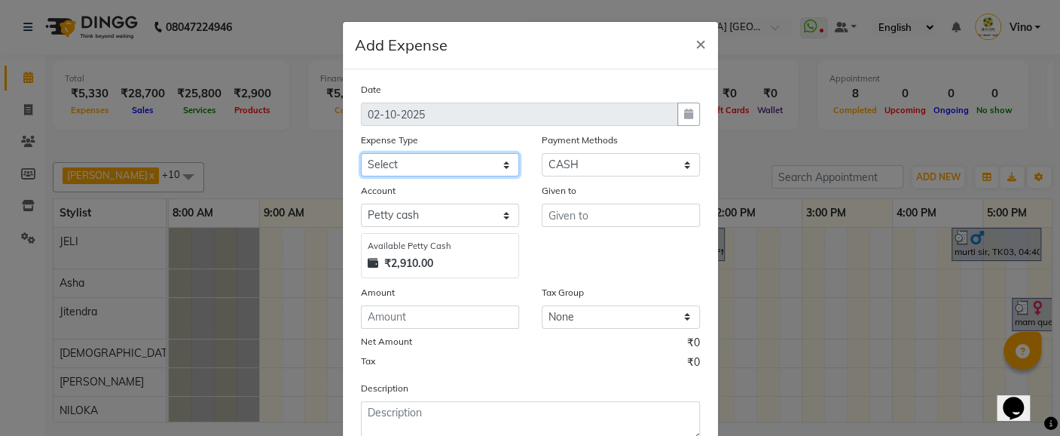
click at [501, 164] on select "Select Advance Salary Bank charges Car maintenance Cash transfer to bank Cash t…" at bounding box center [440, 164] width 158 height 23
click at [361, 153] on select "Select Advance Salary Bank charges Car maintenance Cash transfer to bank Cash t…" at bounding box center [440, 164] width 158 height 23
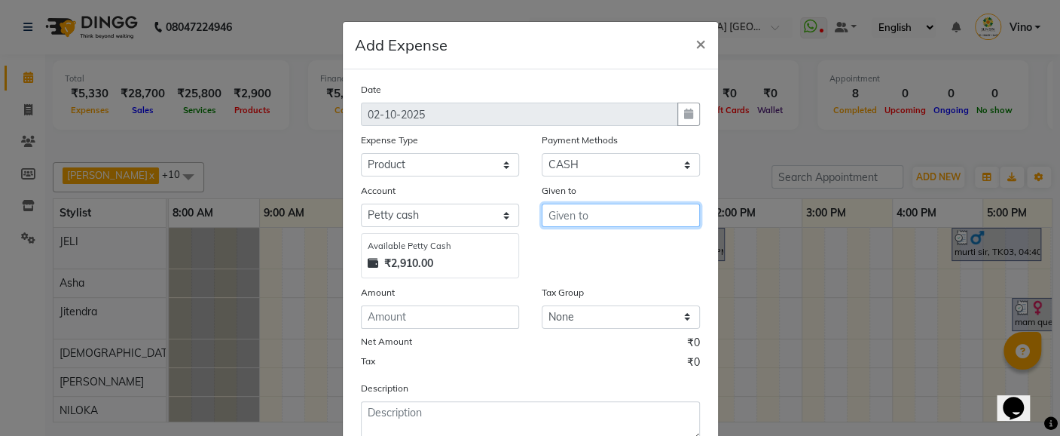
click at [593, 220] on input "text" at bounding box center [621, 214] width 158 height 23
click at [586, 216] on input "v" at bounding box center [621, 214] width 158 height 23
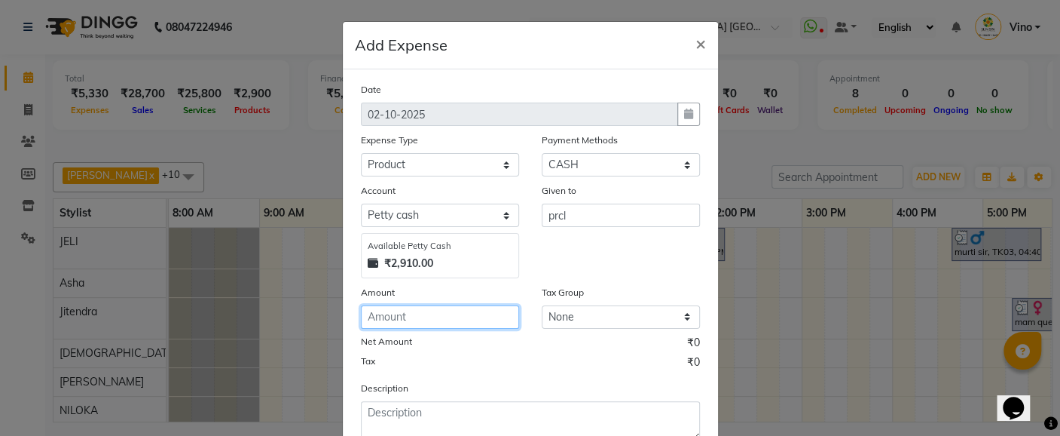
click at [426, 323] on input "number" at bounding box center [440, 316] width 158 height 23
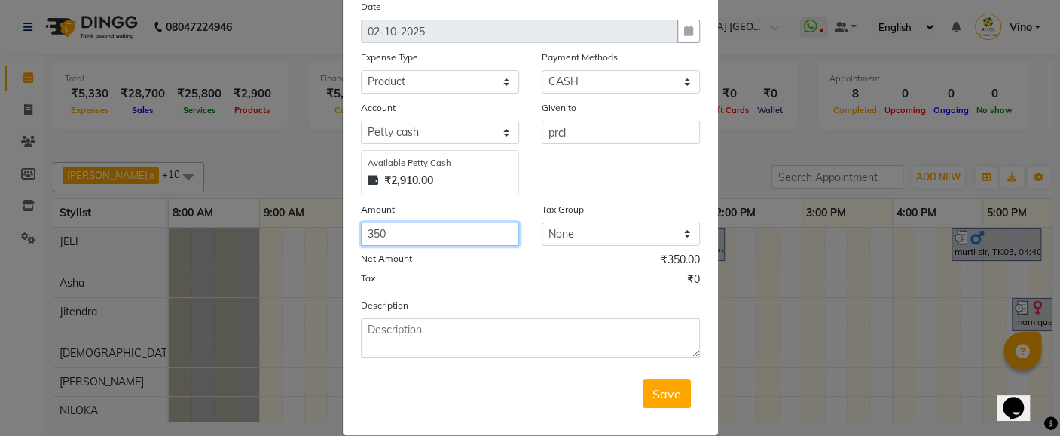
scroll to position [84, 0]
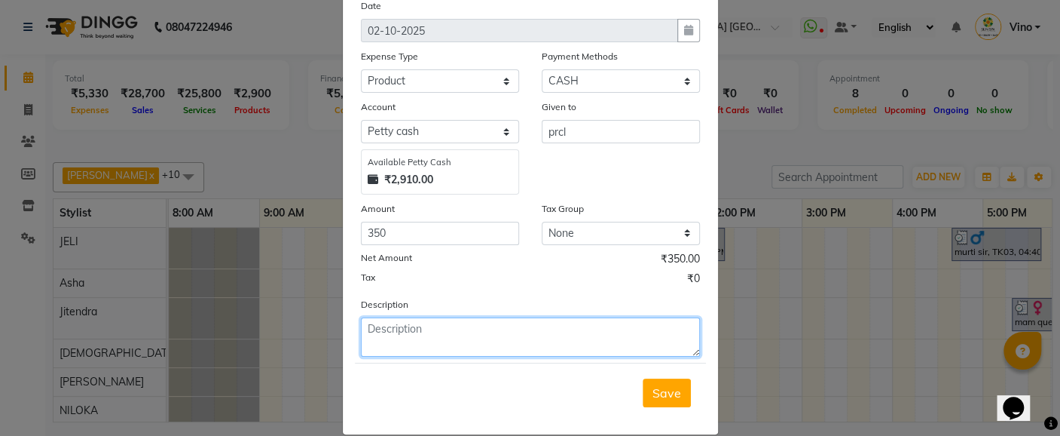
click at [457, 328] on textarea at bounding box center [530, 336] width 339 height 39
click at [435, 339] on textarea at bounding box center [530, 336] width 339 height 39
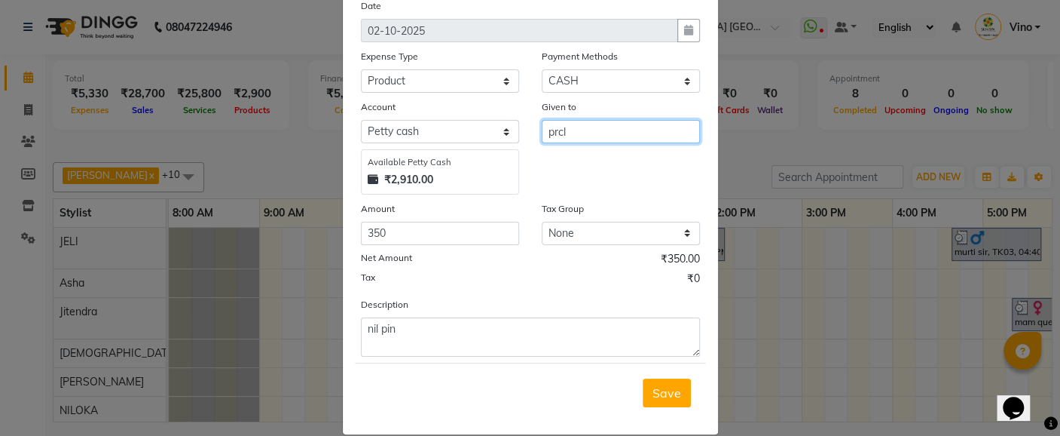
click at [578, 134] on input "prcl" at bounding box center [621, 131] width 158 height 23
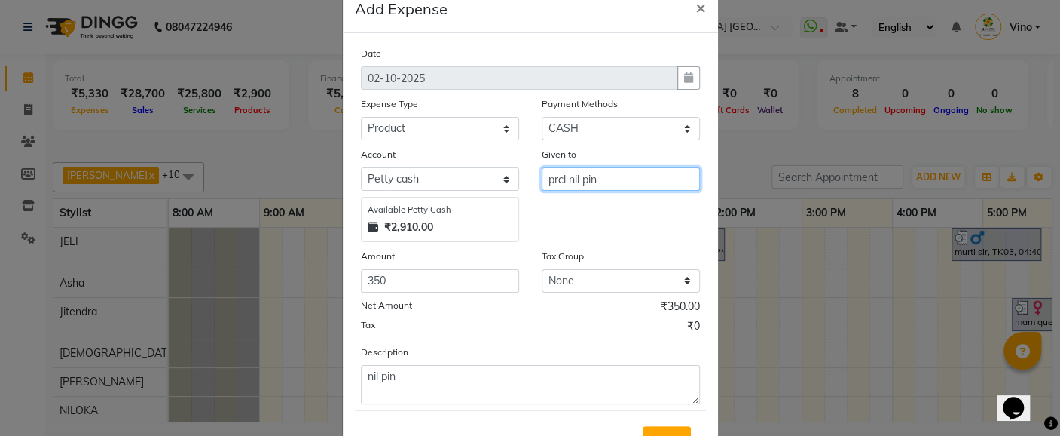
scroll to position [54, 0]
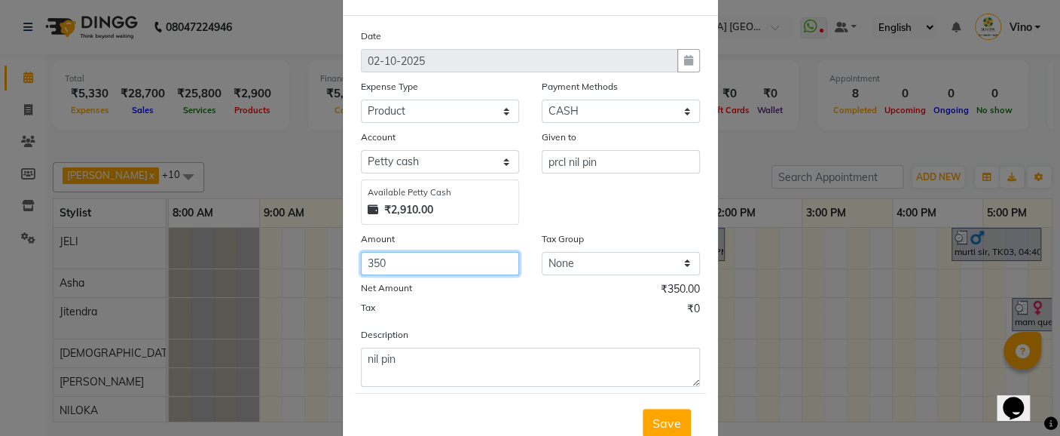
click at [433, 265] on input "350" at bounding box center [440, 263] width 158 height 23
click at [669, 418] on span "Save" at bounding box center [667, 422] width 29 height 15
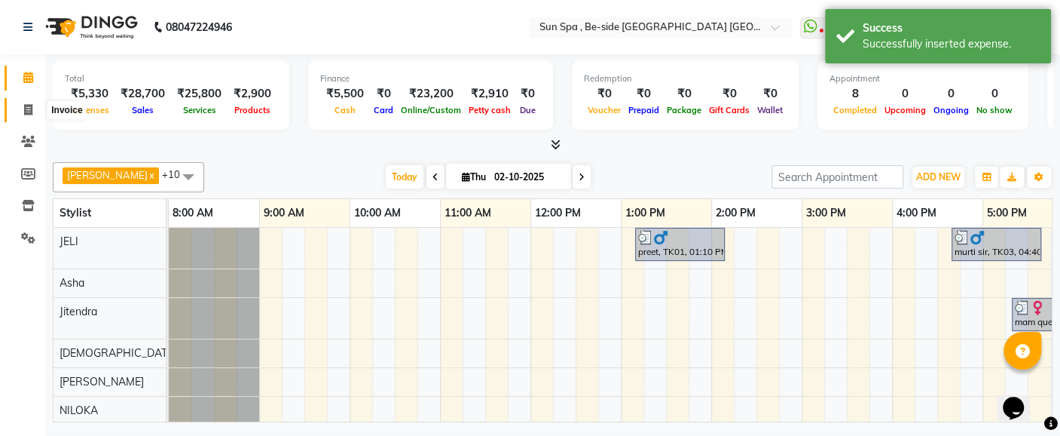
click at [28, 109] on icon at bounding box center [28, 109] width 8 height 11
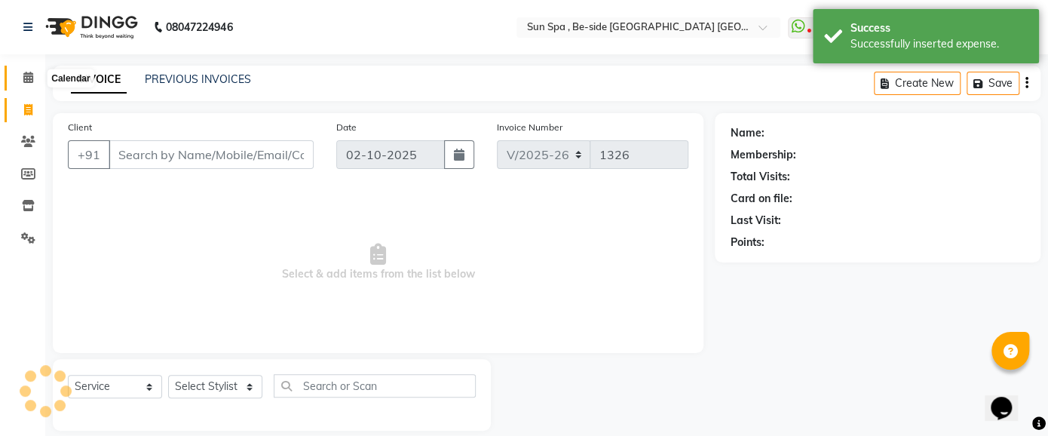
click at [26, 72] on icon at bounding box center [28, 77] width 10 height 11
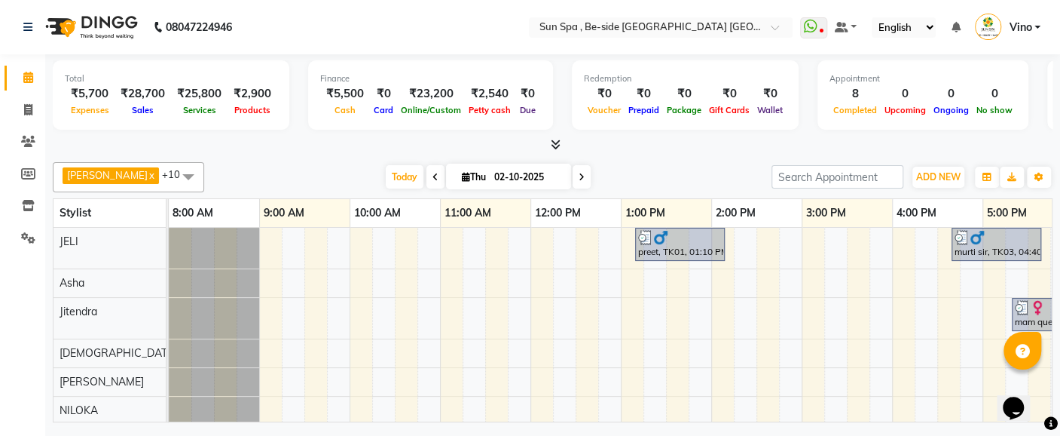
click at [26, 67] on link "Calendar" at bounding box center [23, 78] width 36 height 25
click at [30, 106] on icon at bounding box center [28, 109] width 8 height 11
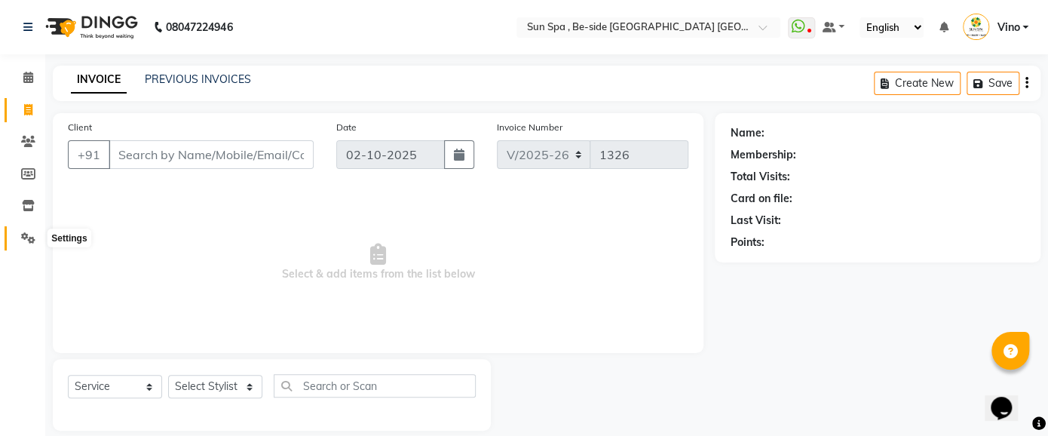
click at [29, 236] on icon at bounding box center [28, 237] width 14 height 11
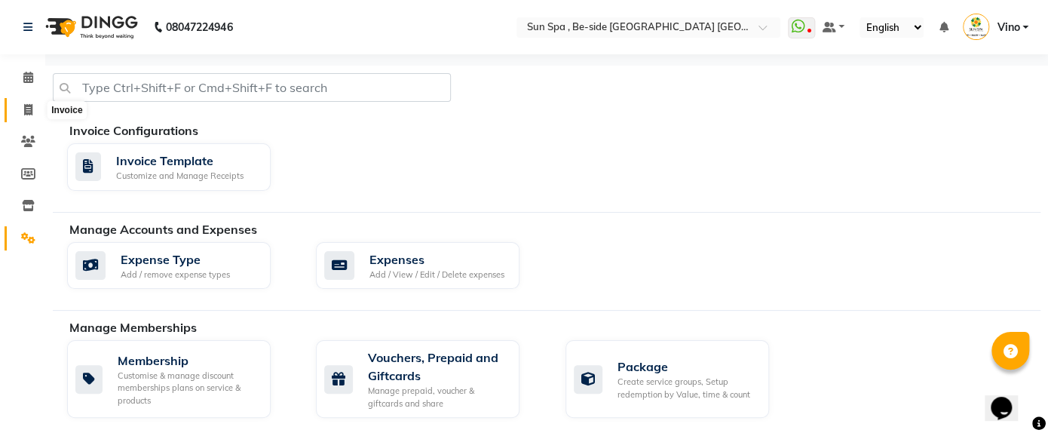
click at [30, 109] on icon at bounding box center [28, 109] width 8 height 11
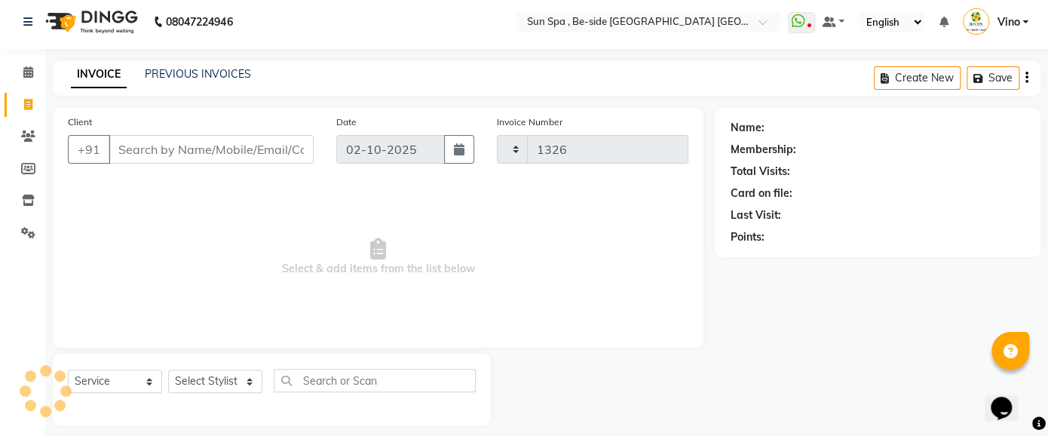
scroll to position [17, 0]
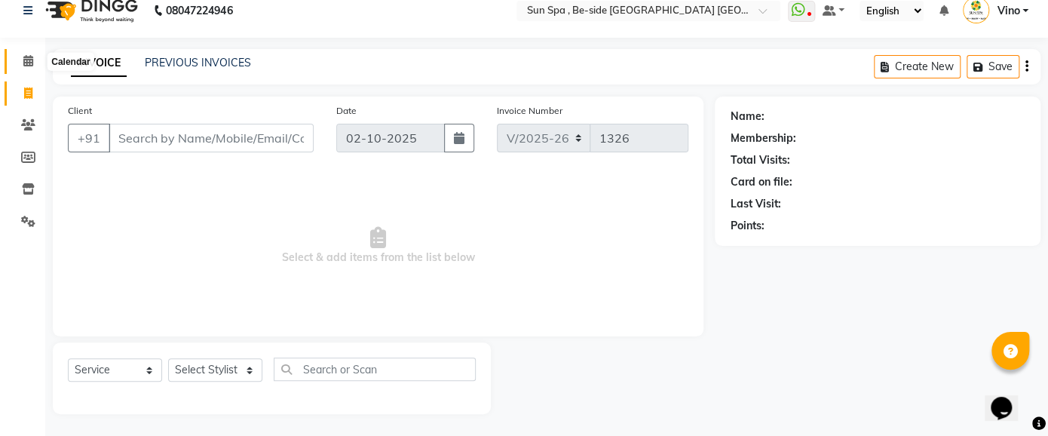
click at [26, 59] on icon at bounding box center [28, 60] width 10 height 11
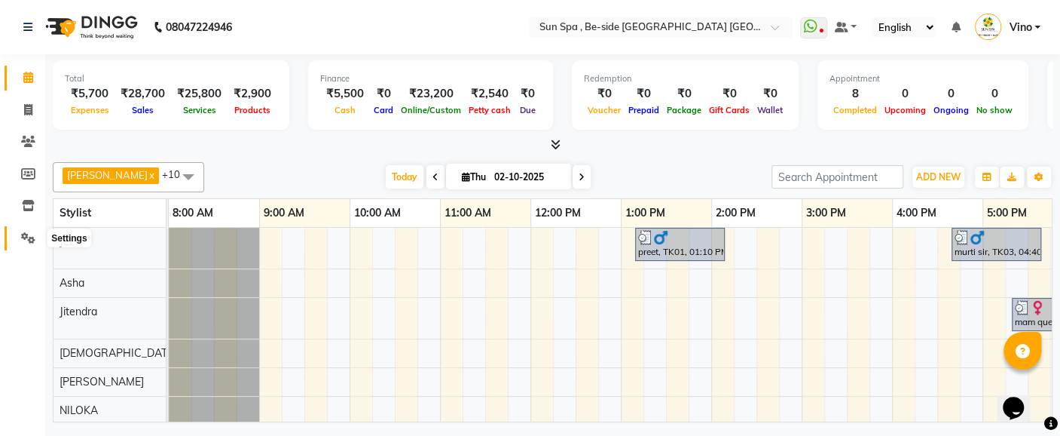
click at [28, 236] on icon at bounding box center [28, 237] width 14 height 11
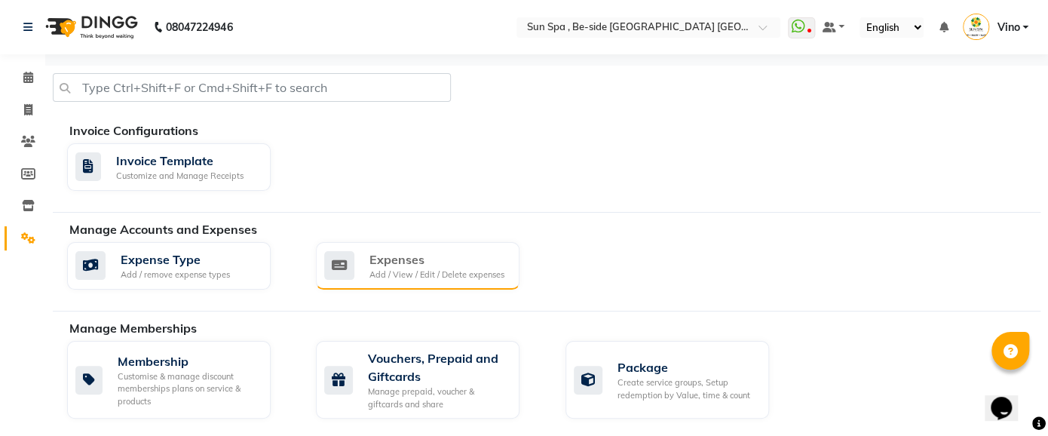
click at [412, 268] on div "Add / View / Edit / Delete expenses" at bounding box center [436, 274] width 135 height 13
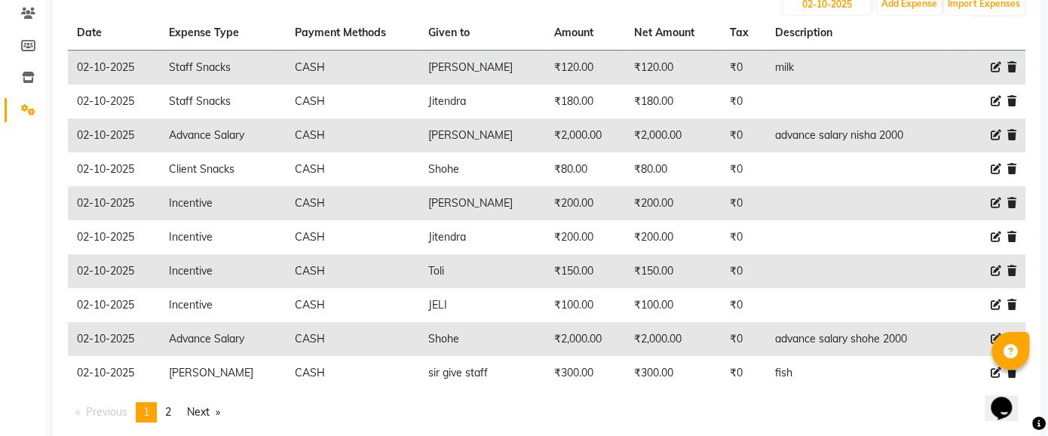
scroll to position [164, 0]
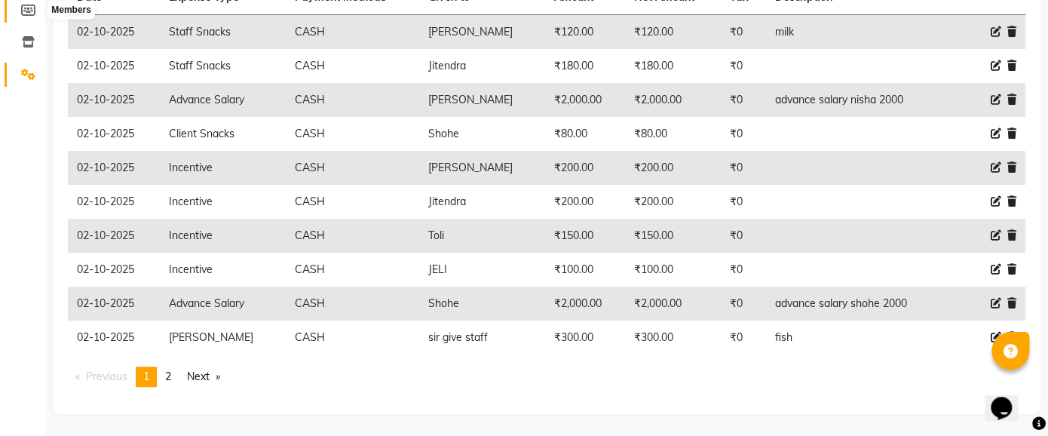
click at [34, 11] on icon at bounding box center [28, 10] width 14 height 11
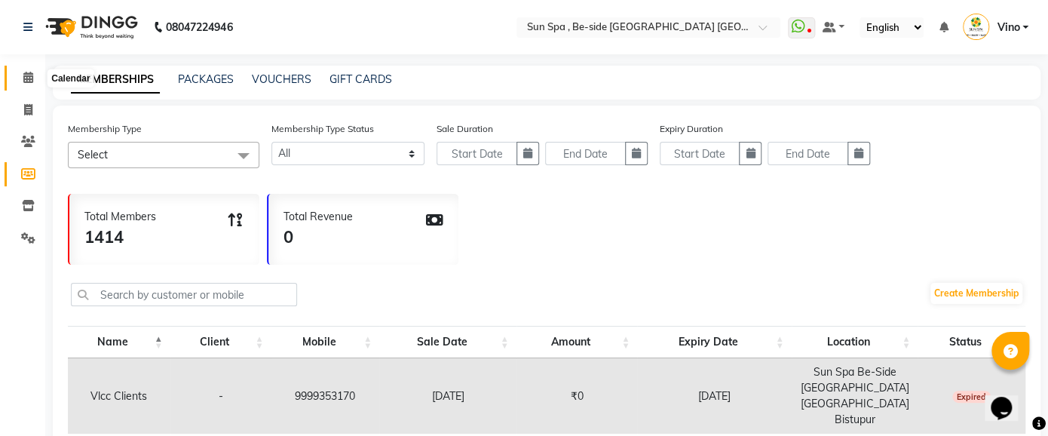
click at [29, 79] on icon at bounding box center [28, 77] width 10 height 11
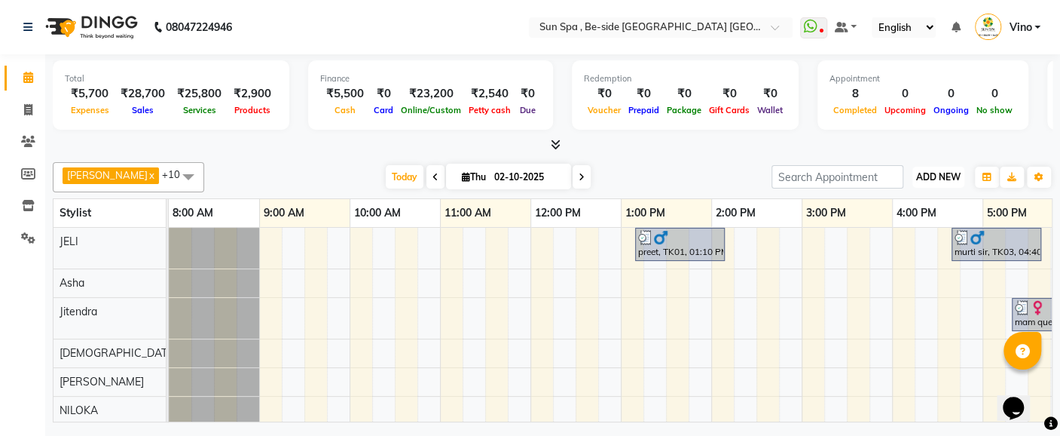
click at [941, 175] on span "ADD NEW" at bounding box center [938, 176] width 44 height 11
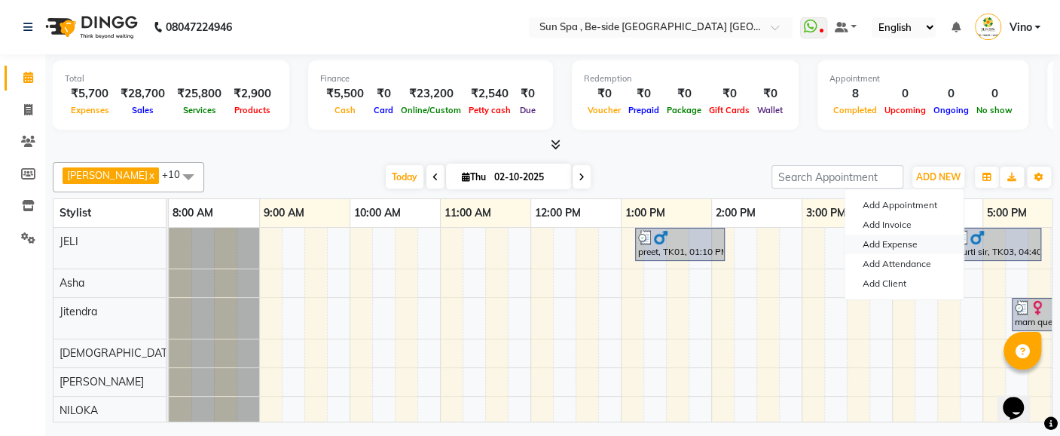
click at [921, 245] on link "Add Expense" at bounding box center [904, 244] width 119 height 20
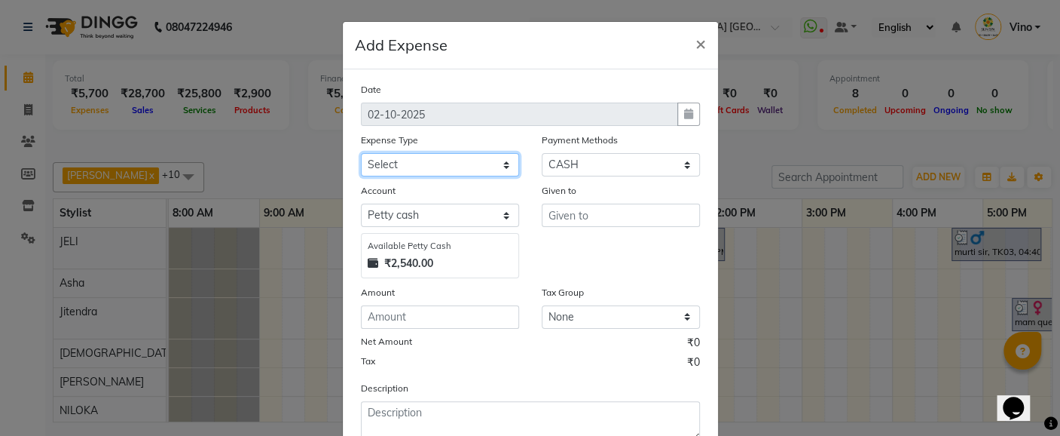
click at [497, 164] on select "Select Advance Salary Bank charges Car maintenance Cash transfer to bank Cash t…" at bounding box center [440, 164] width 158 height 23
click at [361, 153] on select "Select Advance Salary Bank charges Car maintenance Cash transfer to bank Cash t…" at bounding box center [440, 164] width 158 height 23
click at [501, 162] on select "Select Advance Salary Bank charges Car maintenance Cash transfer to bank Cash t…" at bounding box center [440, 164] width 158 height 23
click at [361, 153] on select "Select Advance Salary Bank charges Car maintenance Cash transfer to bank Cash t…" at bounding box center [440, 164] width 158 height 23
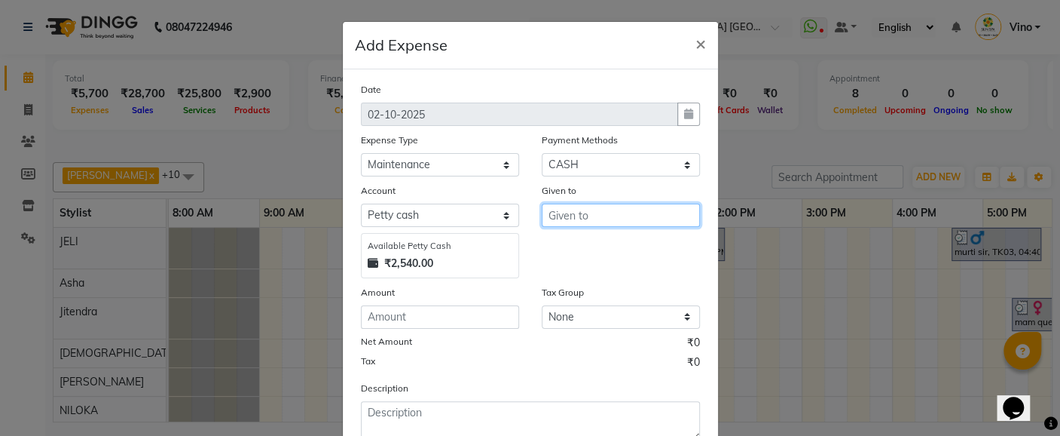
click at [594, 214] on input "text" at bounding box center [621, 214] width 158 height 23
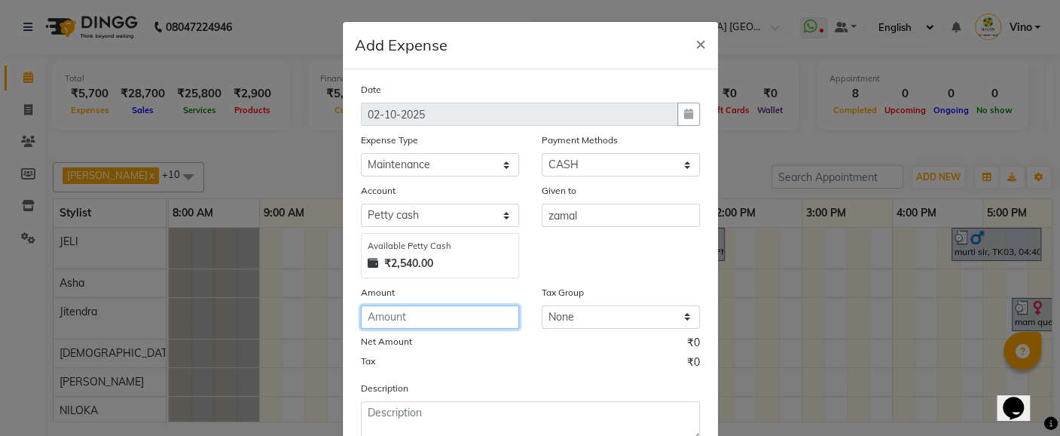
click at [438, 315] on input "number" at bounding box center [440, 316] width 158 height 23
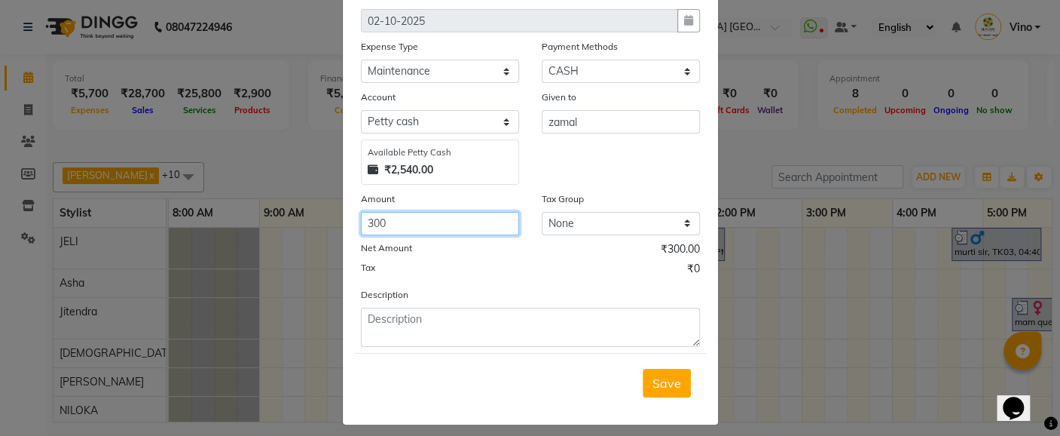
scroll to position [95, 0]
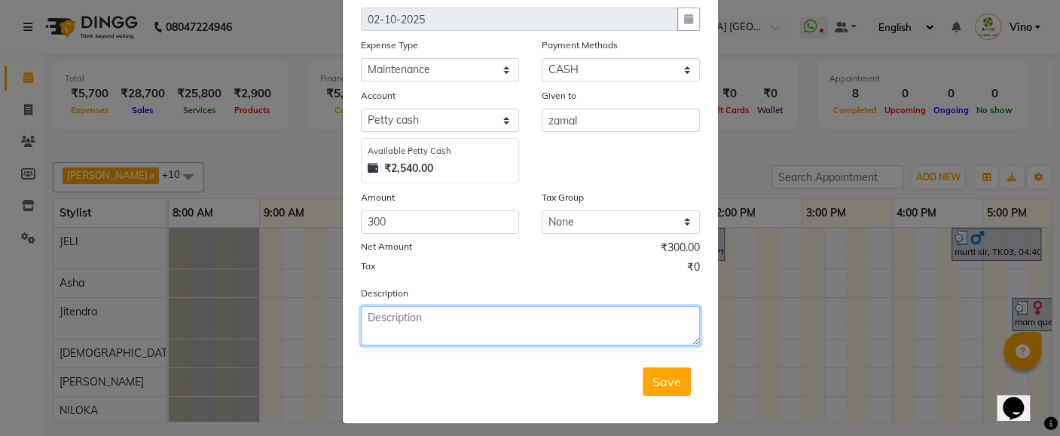
click at [460, 328] on textarea at bounding box center [530, 325] width 339 height 39
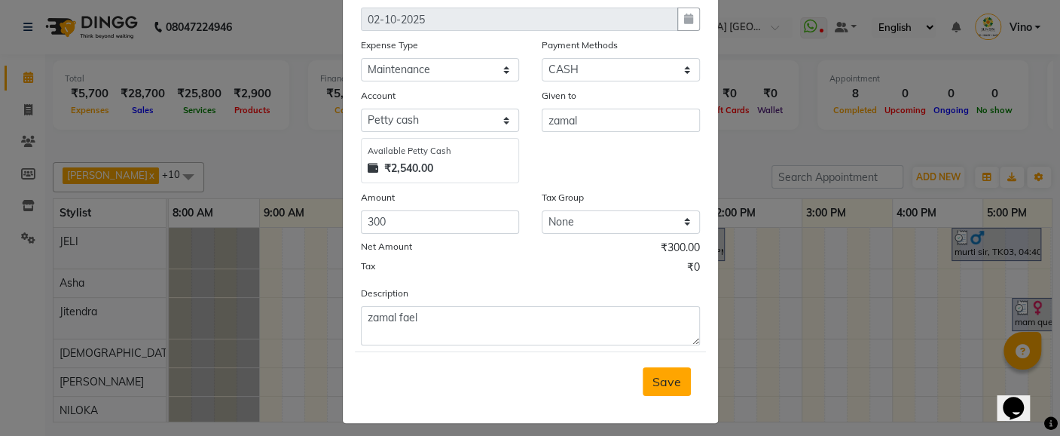
click at [660, 382] on span "Save" at bounding box center [667, 381] width 29 height 15
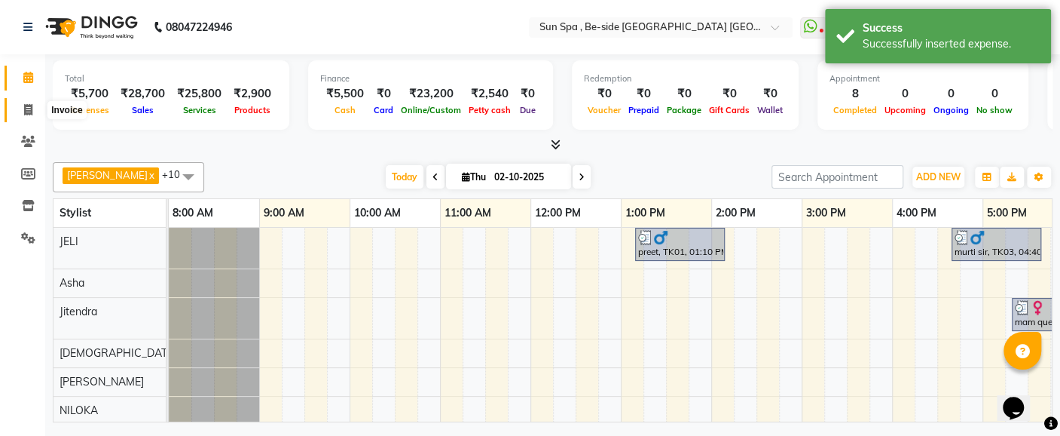
click at [24, 111] on icon at bounding box center [28, 109] width 8 height 11
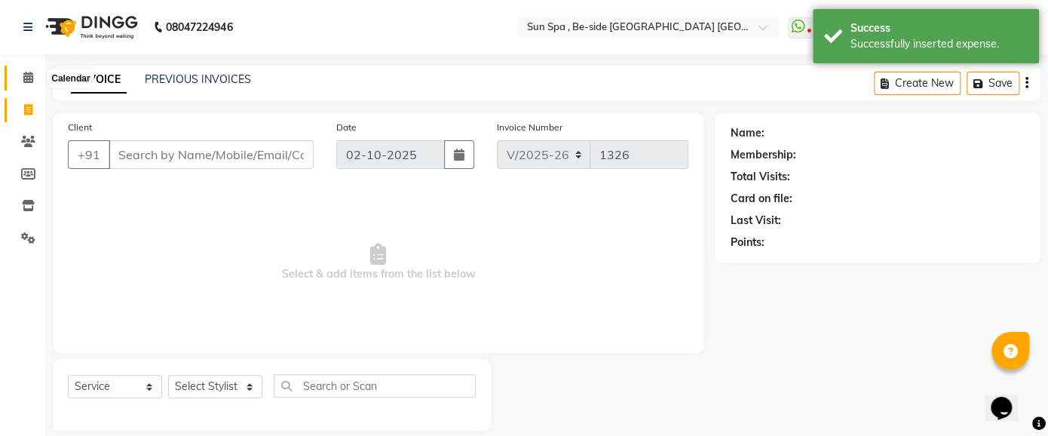
click at [27, 75] on icon at bounding box center [28, 77] width 10 height 11
